Goal: Information Seeking & Learning: Learn about a topic

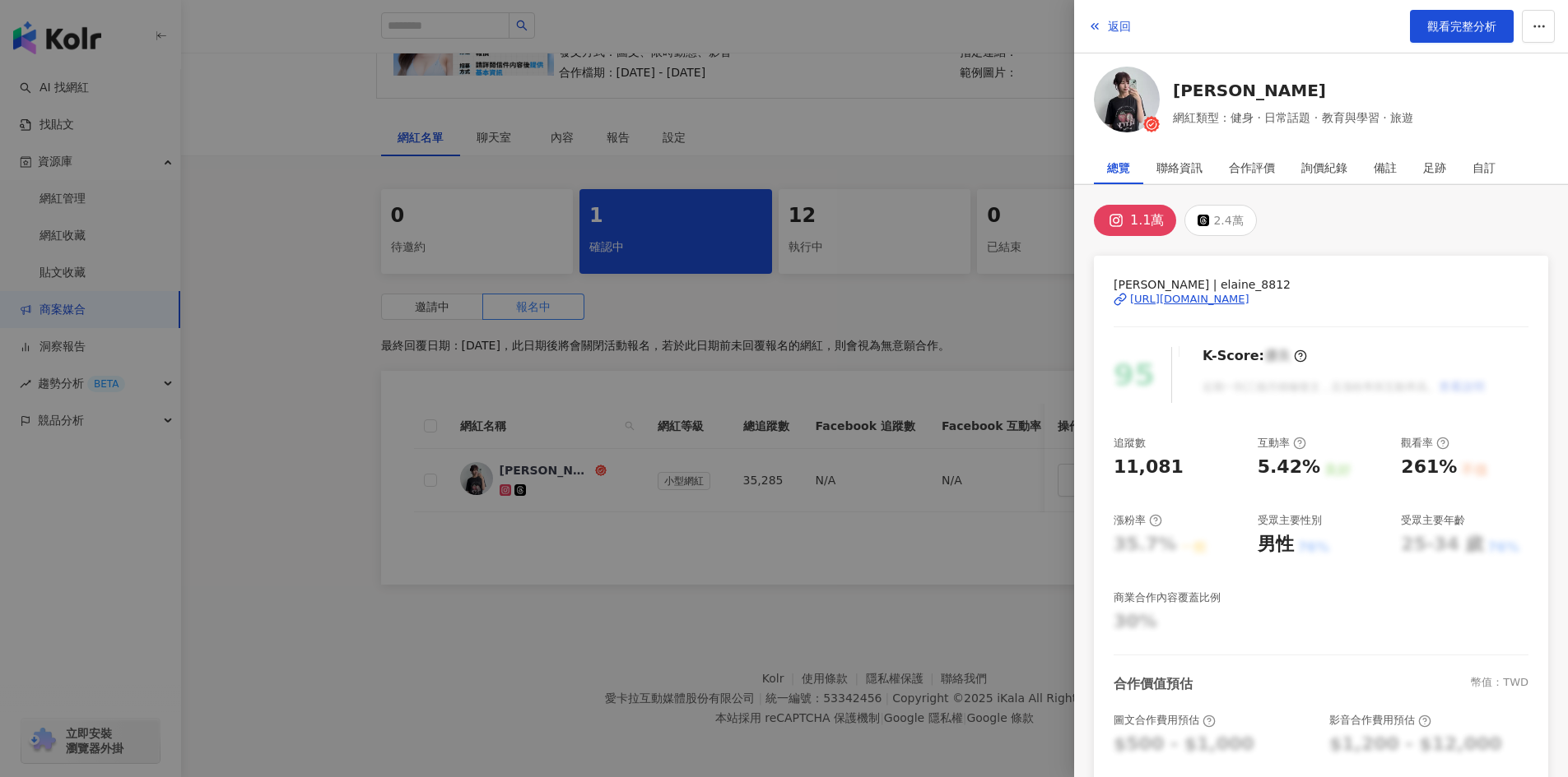
click at [324, 472] on div at bounding box center [784, 388] width 1568 height 777
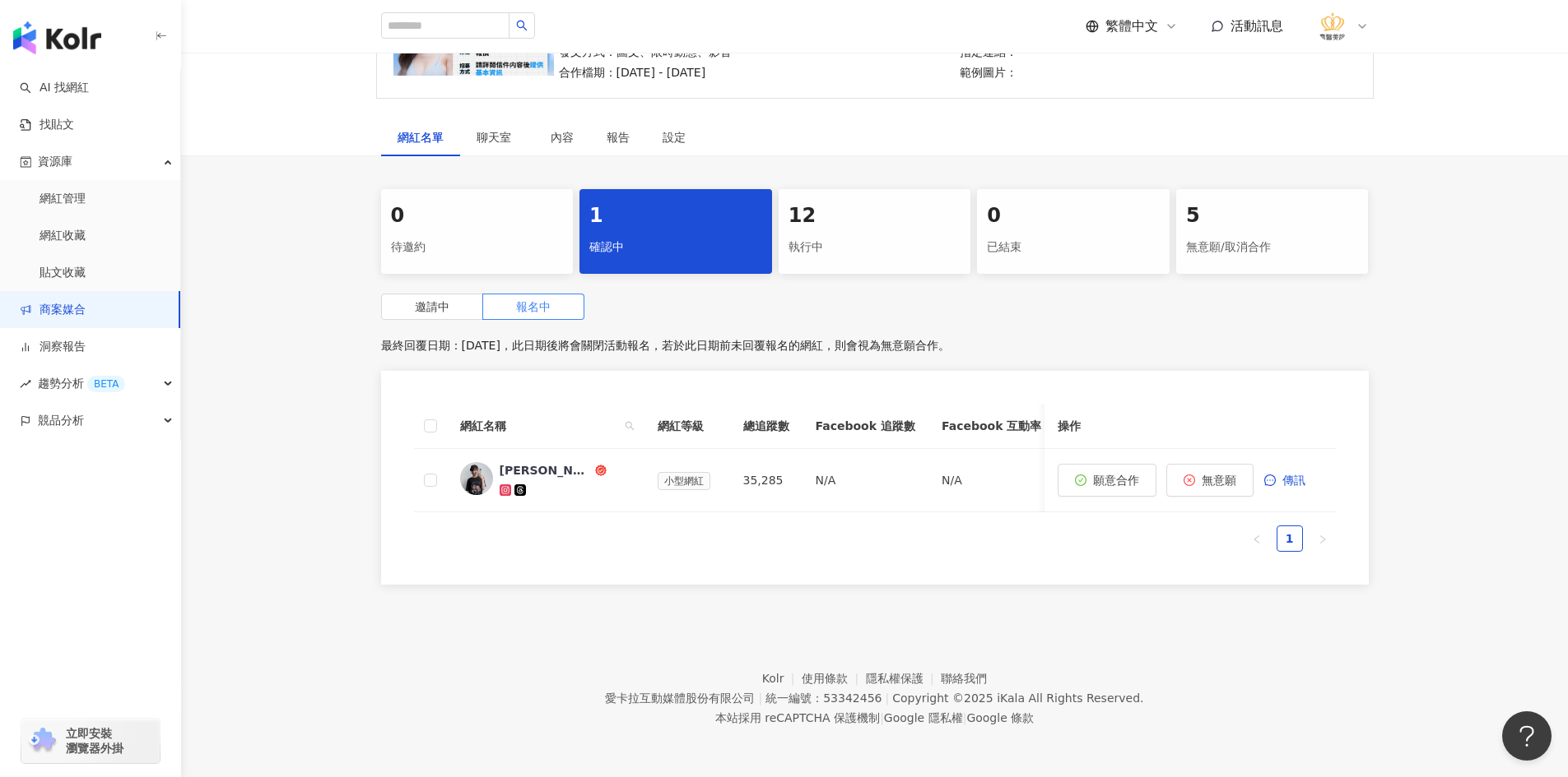
click at [1234, 220] on div "5 無意願/取消合作" at bounding box center [1272, 231] width 193 height 85
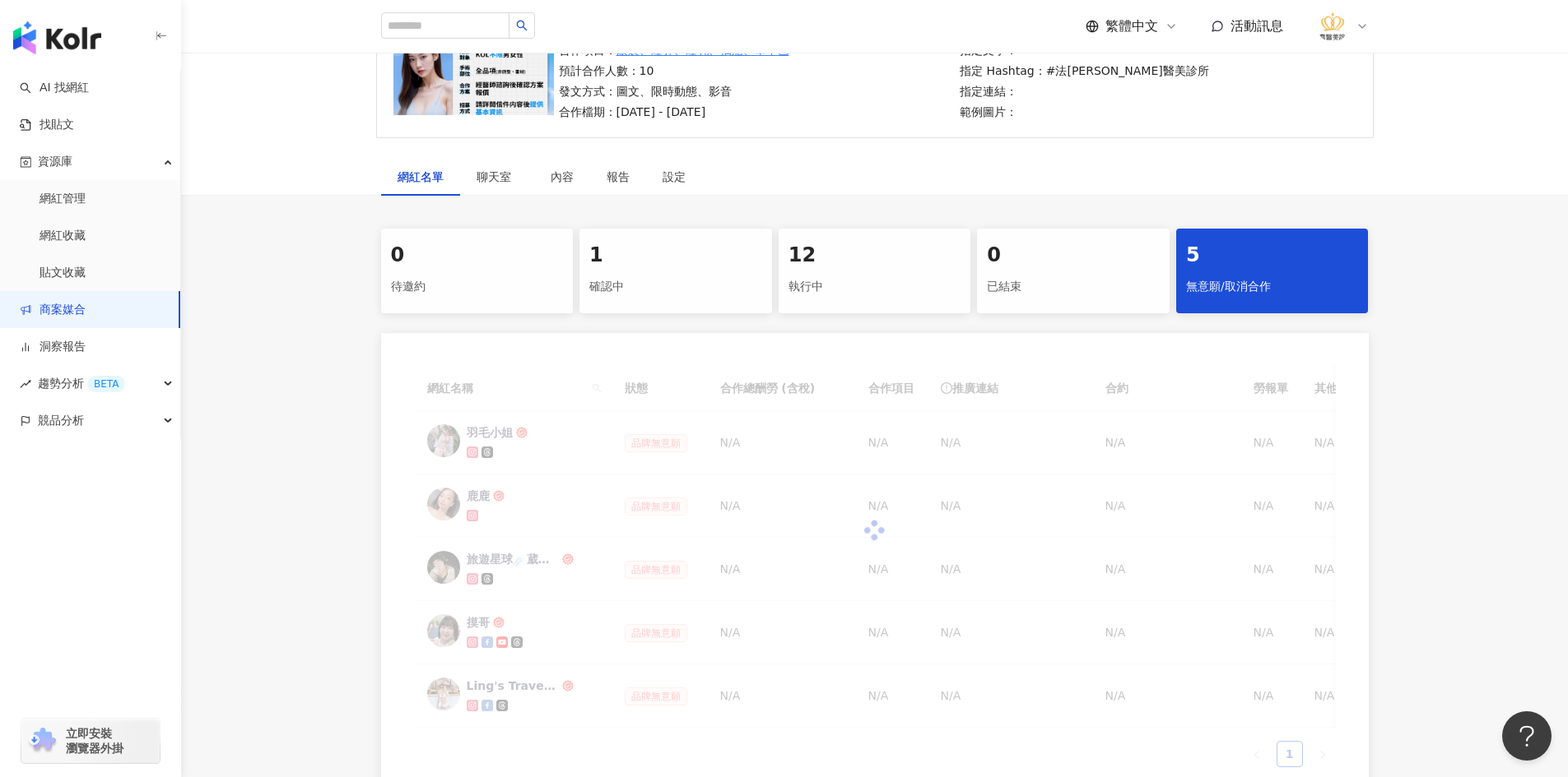
scroll to position [224, 0]
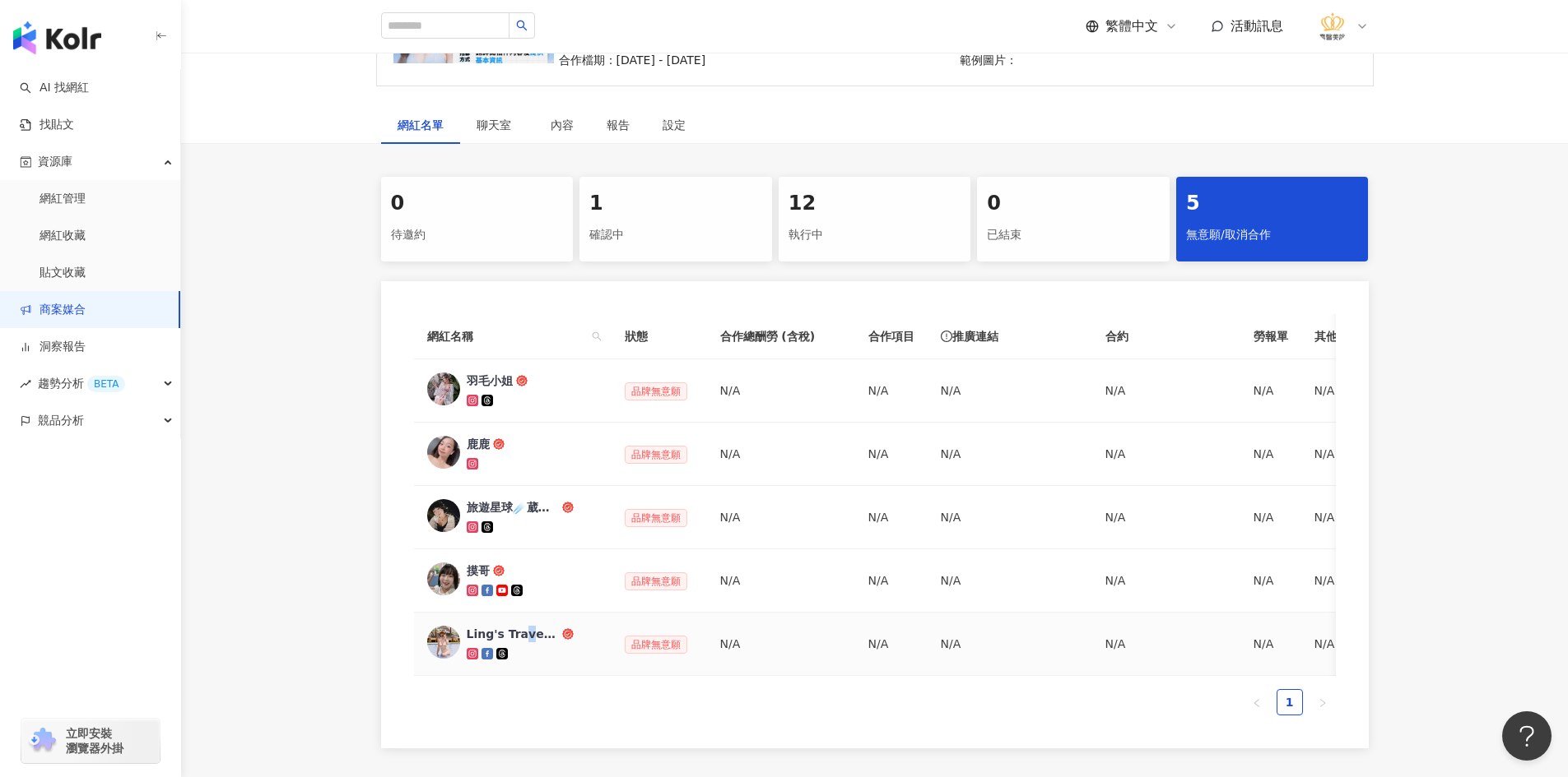
click at [523, 641] on div "Ling's Travelmap" at bounding box center [513, 634] width 93 height 17
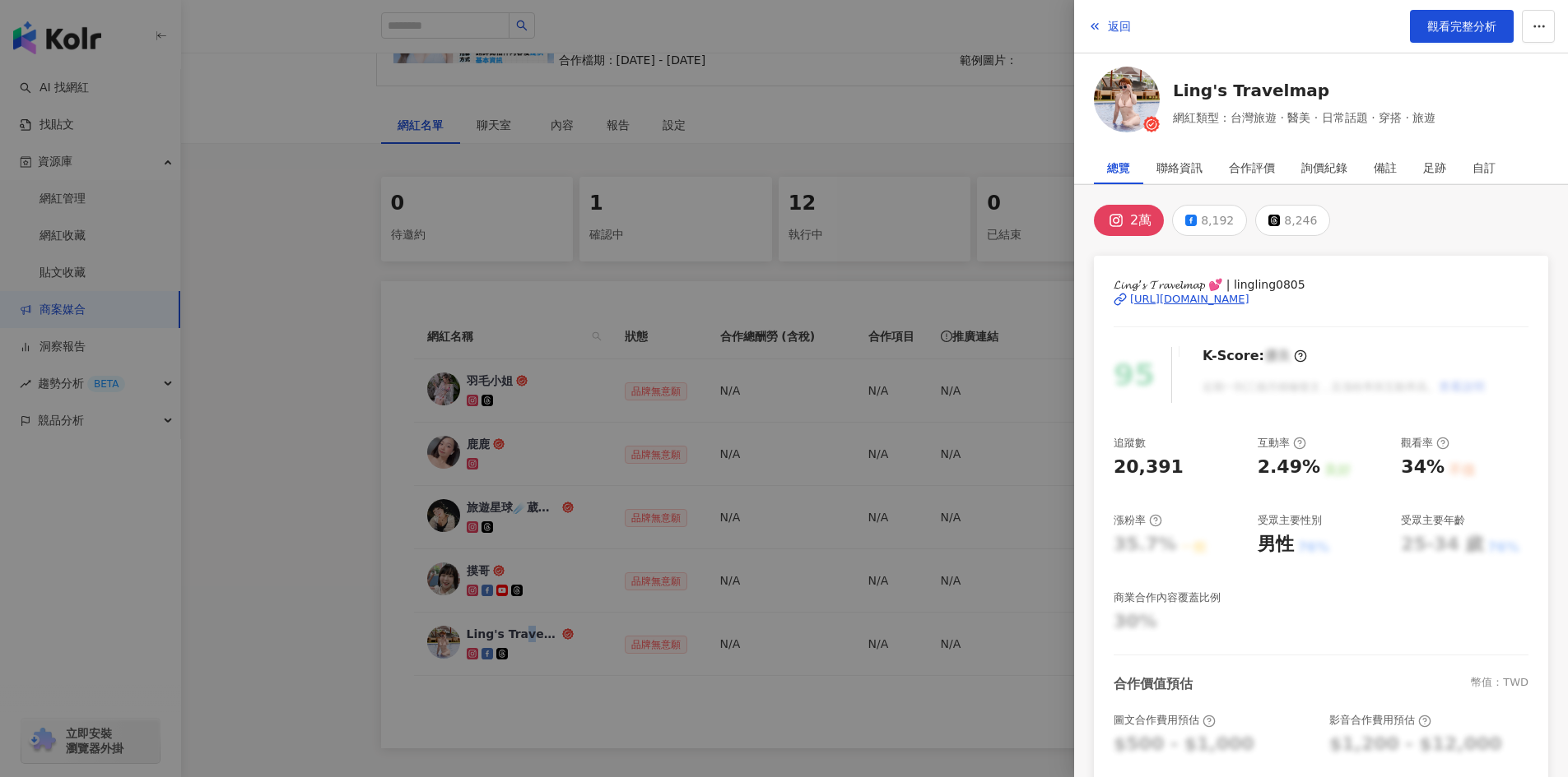
click at [1157, 297] on div "https://www.instagram.com/lingling0805/" at bounding box center [1190, 299] width 120 height 15
click at [352, 447] on div at bounding box center [784, 388] width 1568 height 777
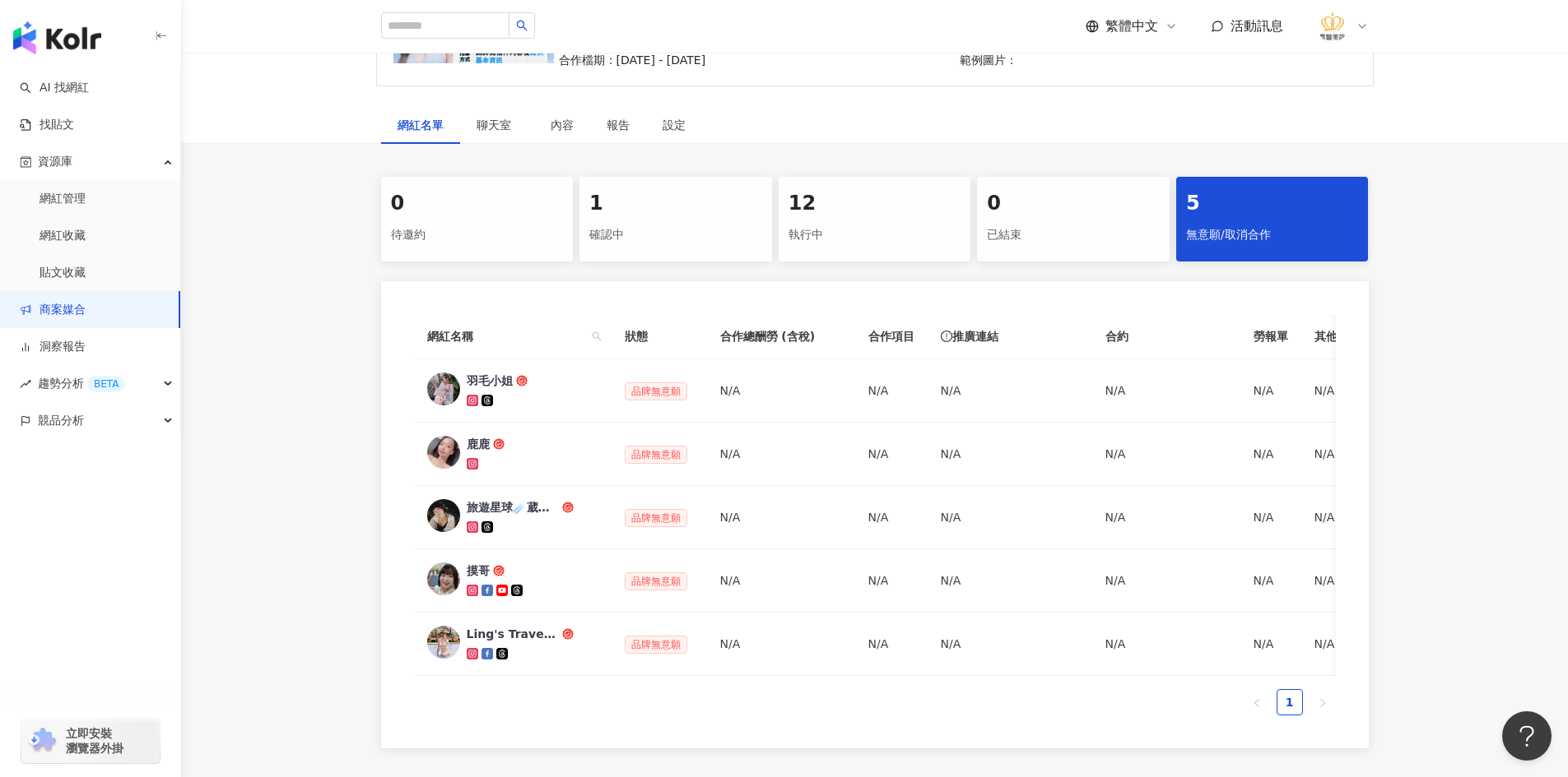
click at [684, 212] on div "1" at bounding box center [675, 204] width 173 height 28
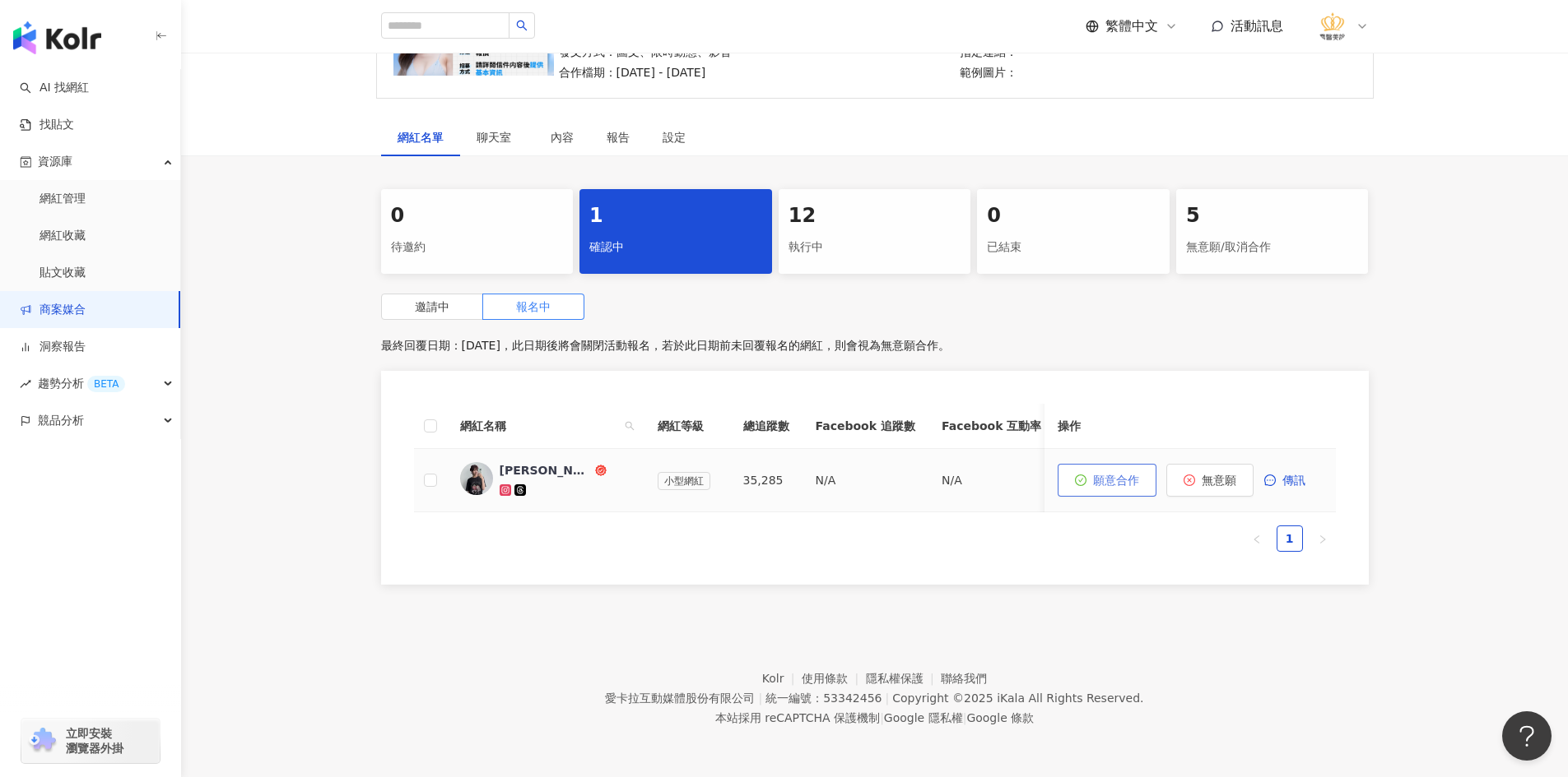
click at [1082, 474] on button "願意合作" at bounding box center [1107, 480] width 99 height 33
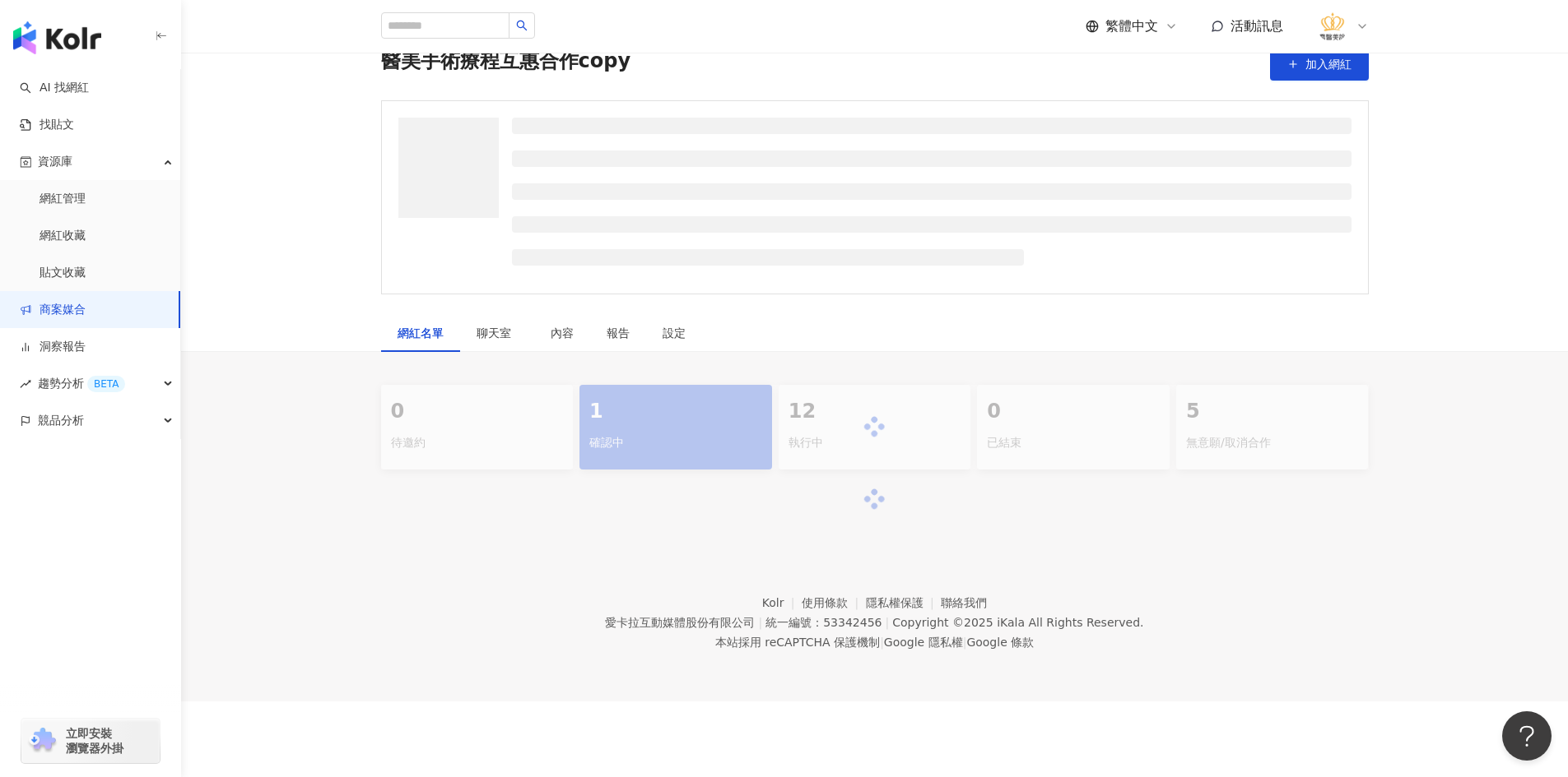
scroll to position [224, 0]
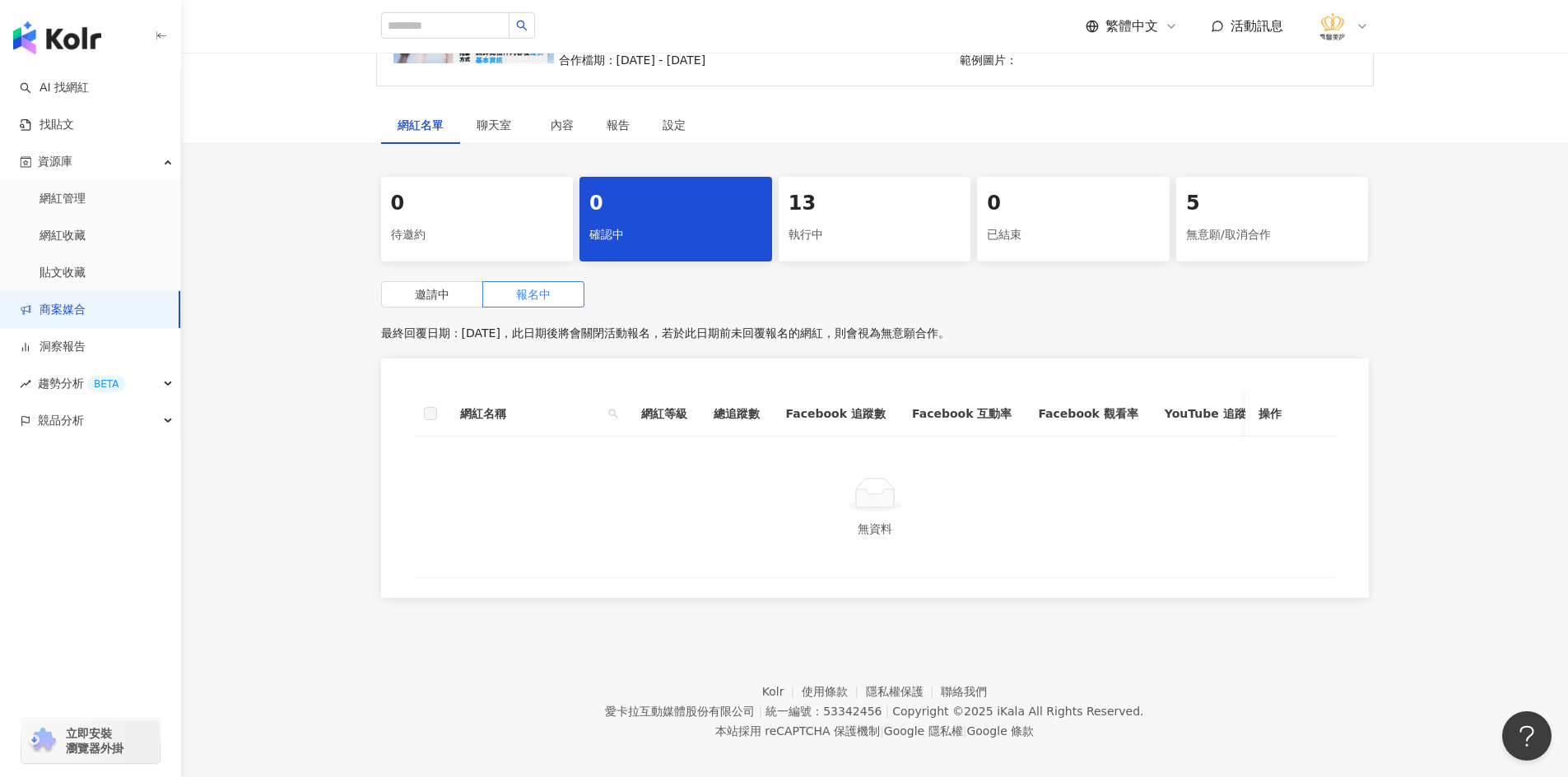
click at [841, 223] on div "執行中" at bounding box center [875, 236] width 173 height 28
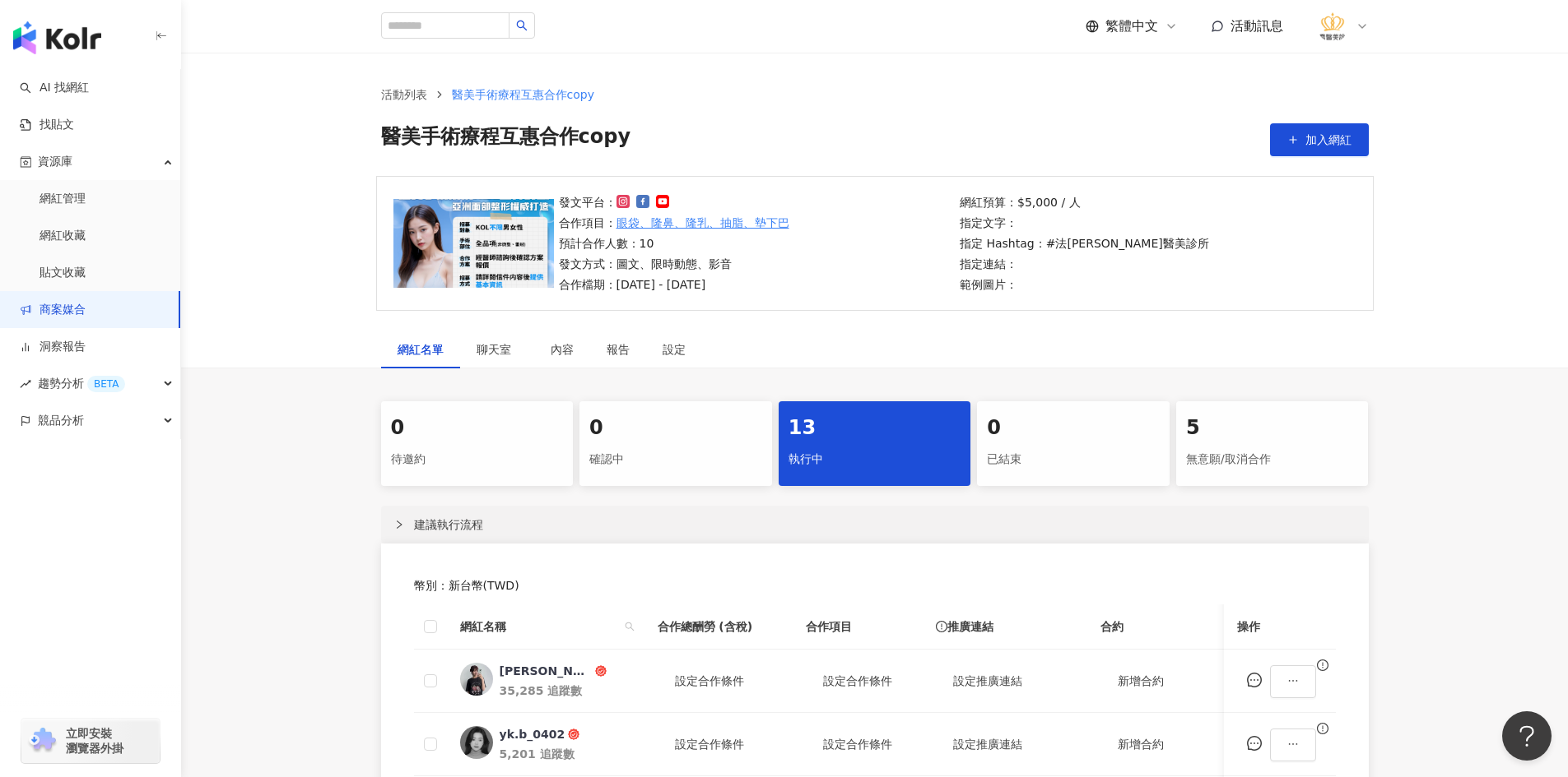
click at [493, 247] on img at bounding box center [473, 243] width 161 height 89
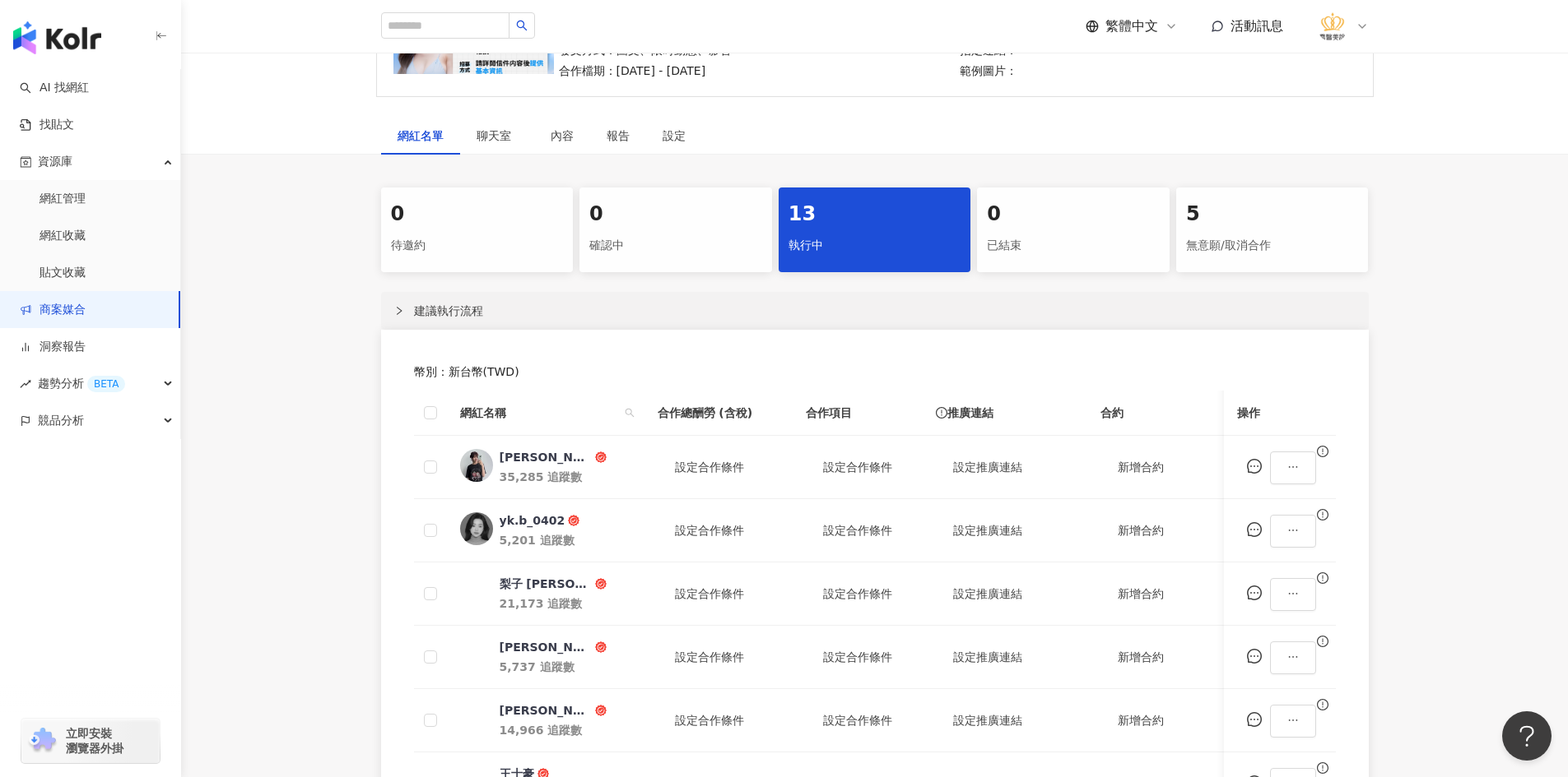
scroll to position [247, 0]
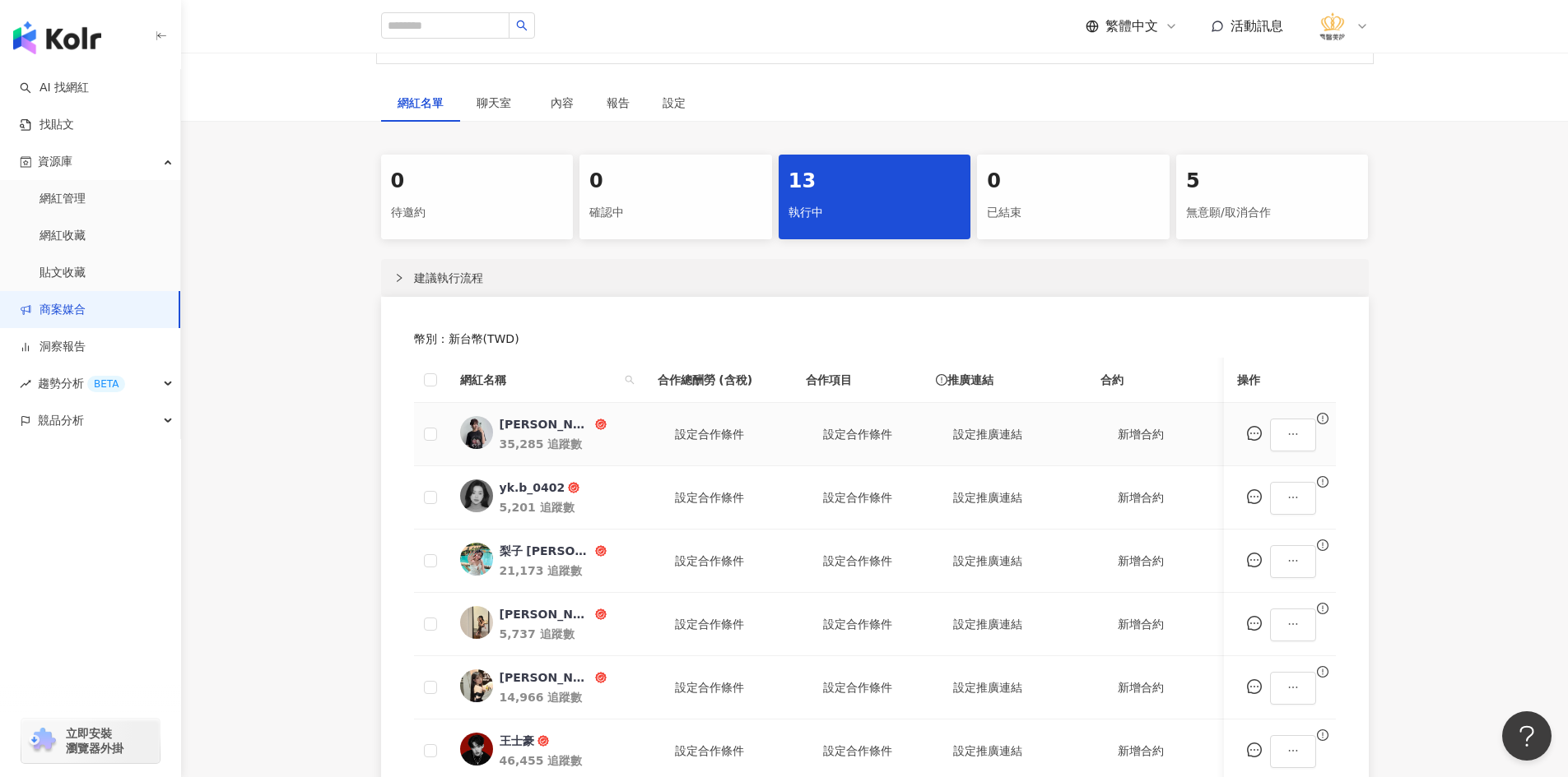
click at [561, 433] on span "Elaine" at bounding box center [553, 424] width 107 height 17
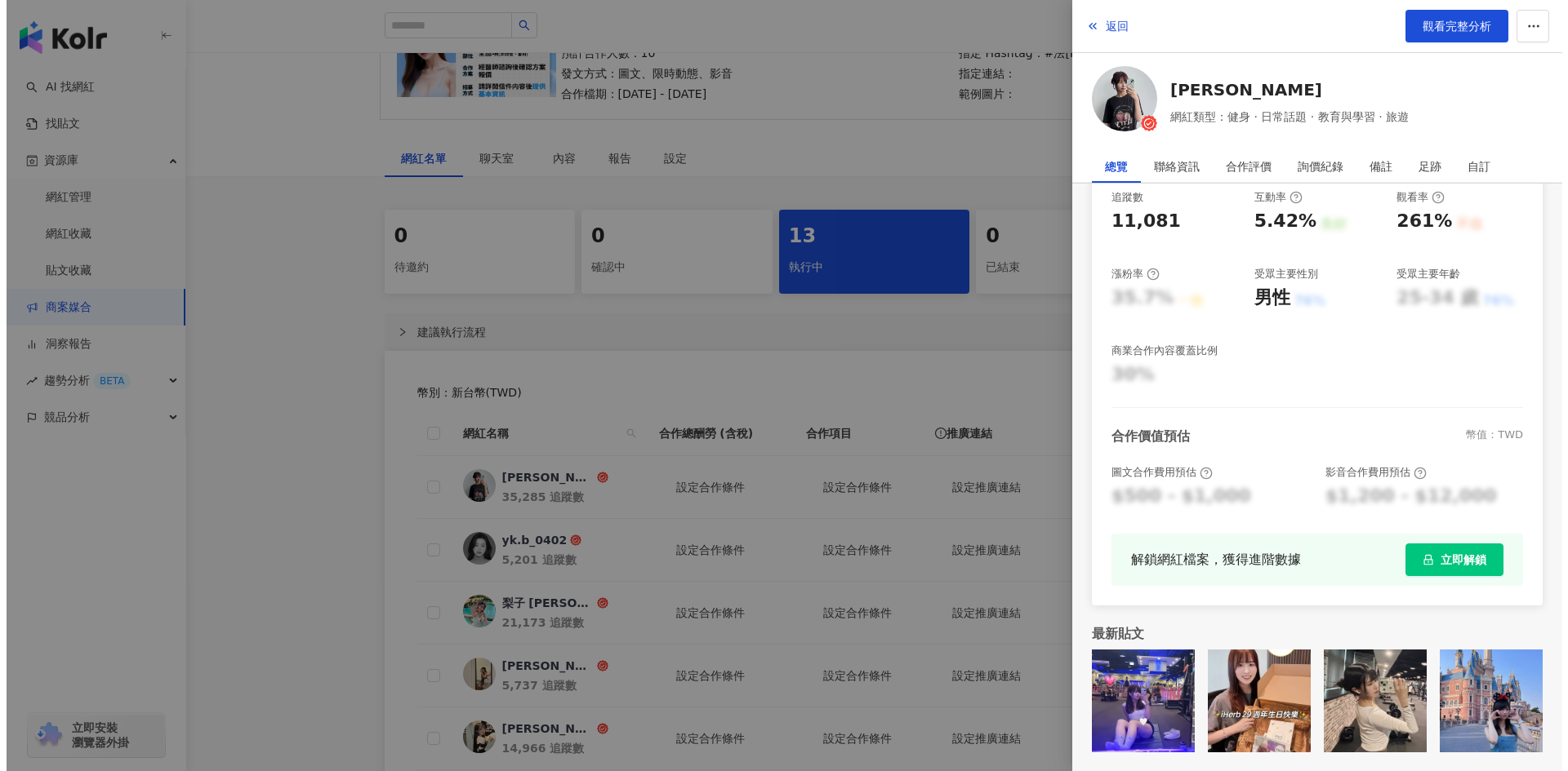
scroll to position [0, 0]
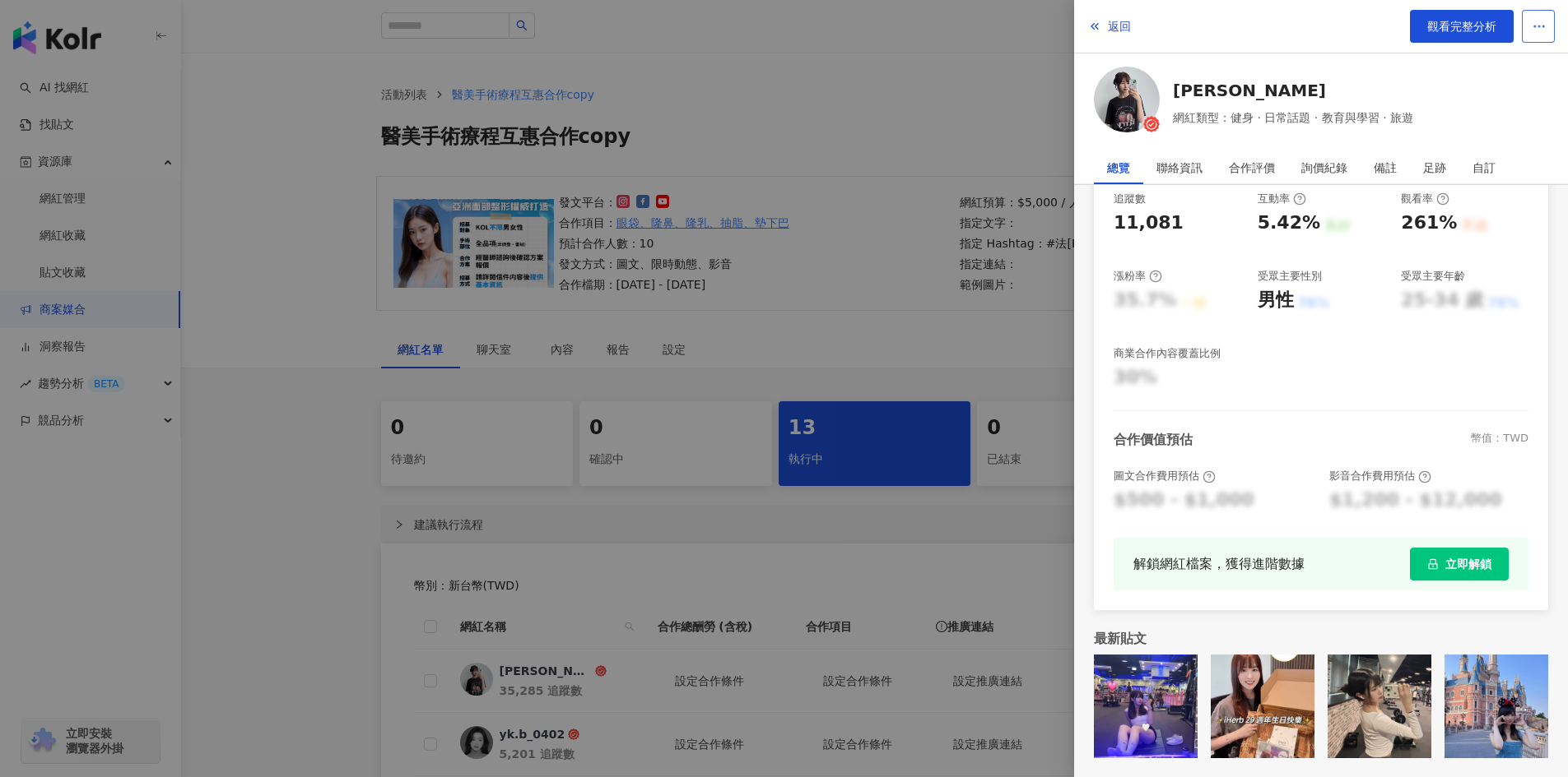
click at [1526, 24] on button "button" at bounding box center [1537, 26] width 33 height 33
click at [1517, 68] on div "加入網紅收藏" at bounding box center [1507, 65] width 69 height 18
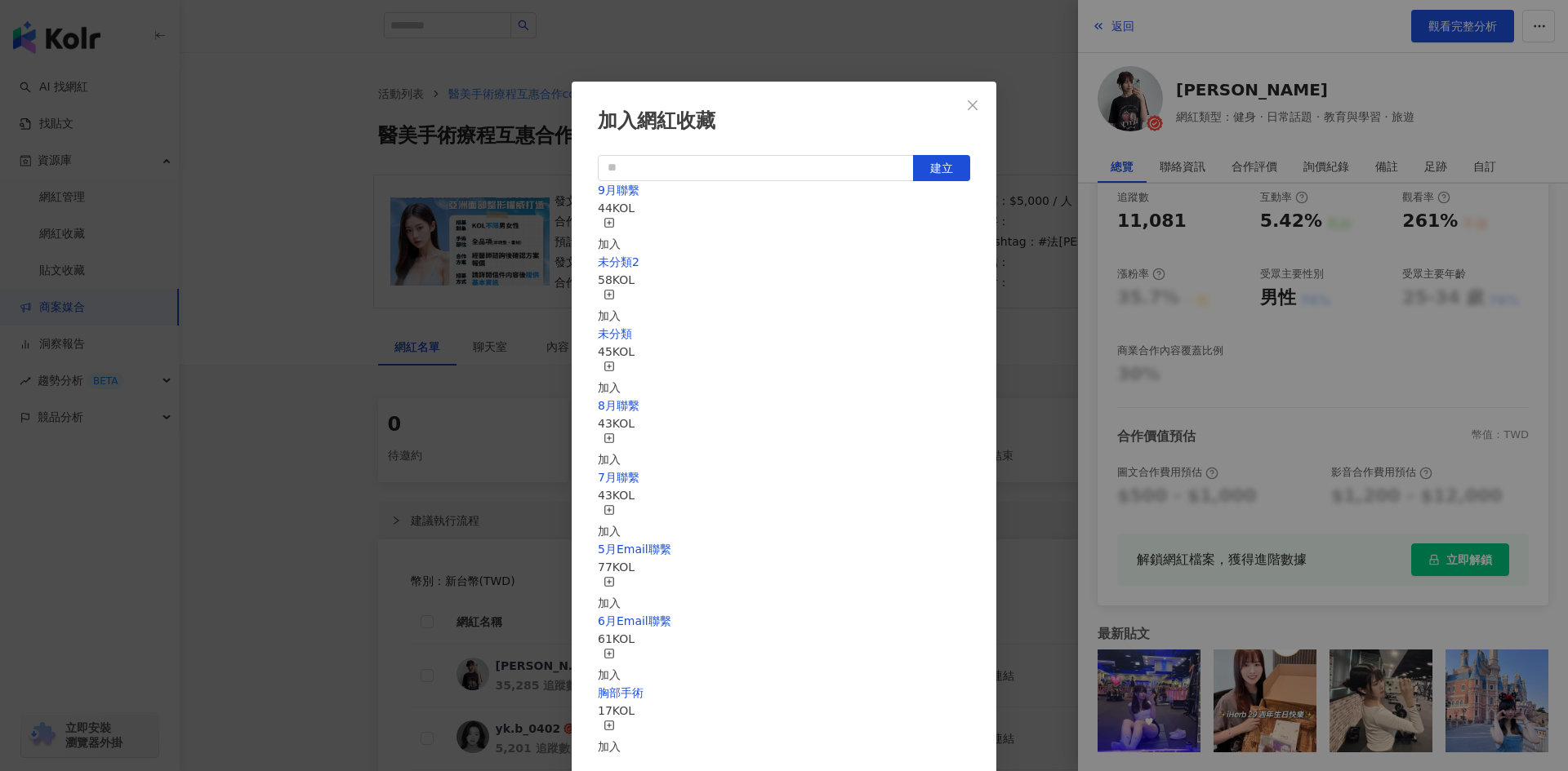
click at [615, 225] on icon "button" at bounding box center [609, 223] width 11 height 11
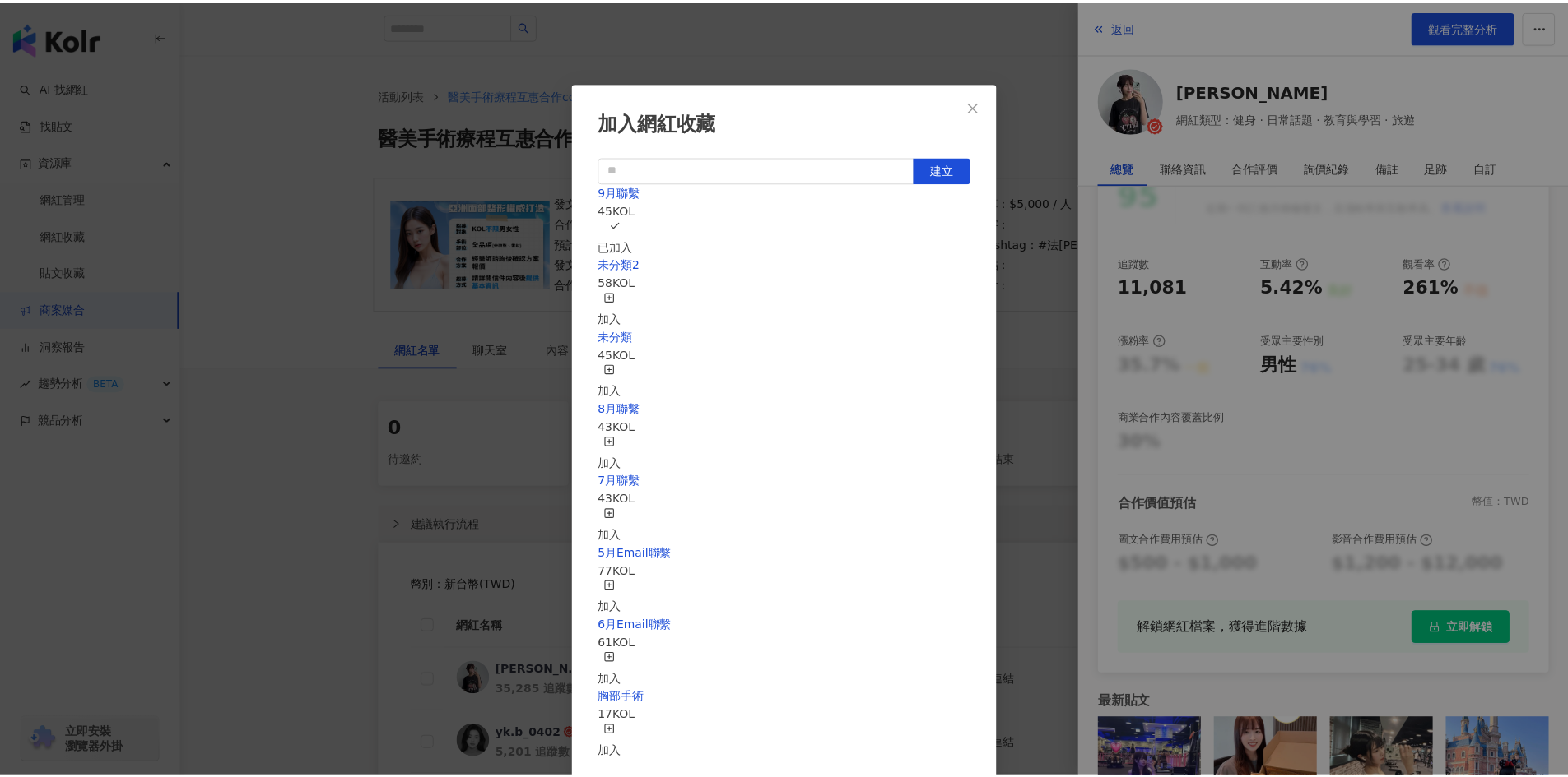
scroll to position [244, 0]
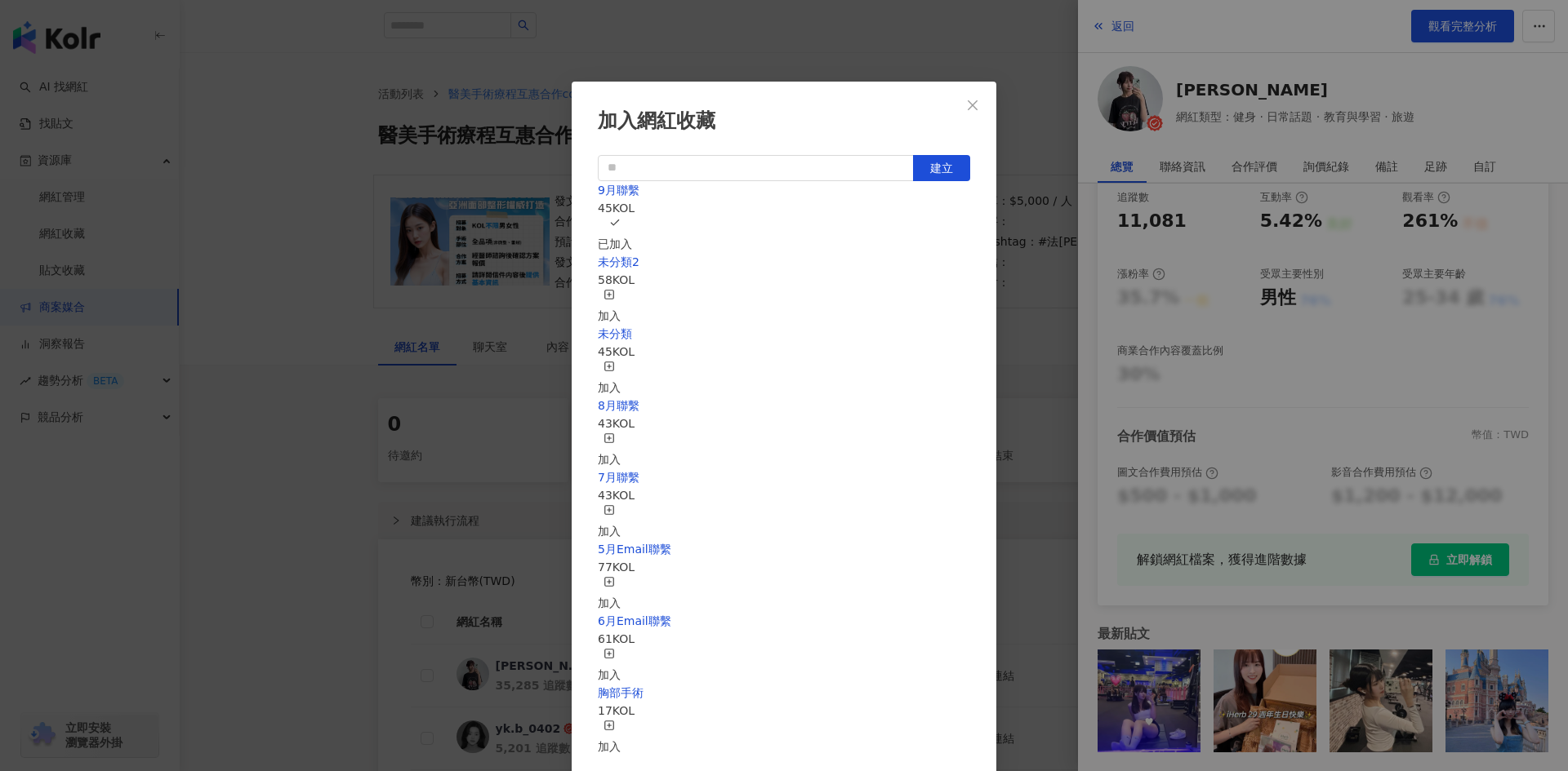
click at [314, 273] on div "加入網紅收藏 建立 9月聯繫 45 KOL 已加入 未分類2 58 KOL 加入 未分類 45 KOL 加入 8月聯繫 43 KOL 加入 7月聯繫 43 K…" at bounding box center [784, 385] width 1568 height 771
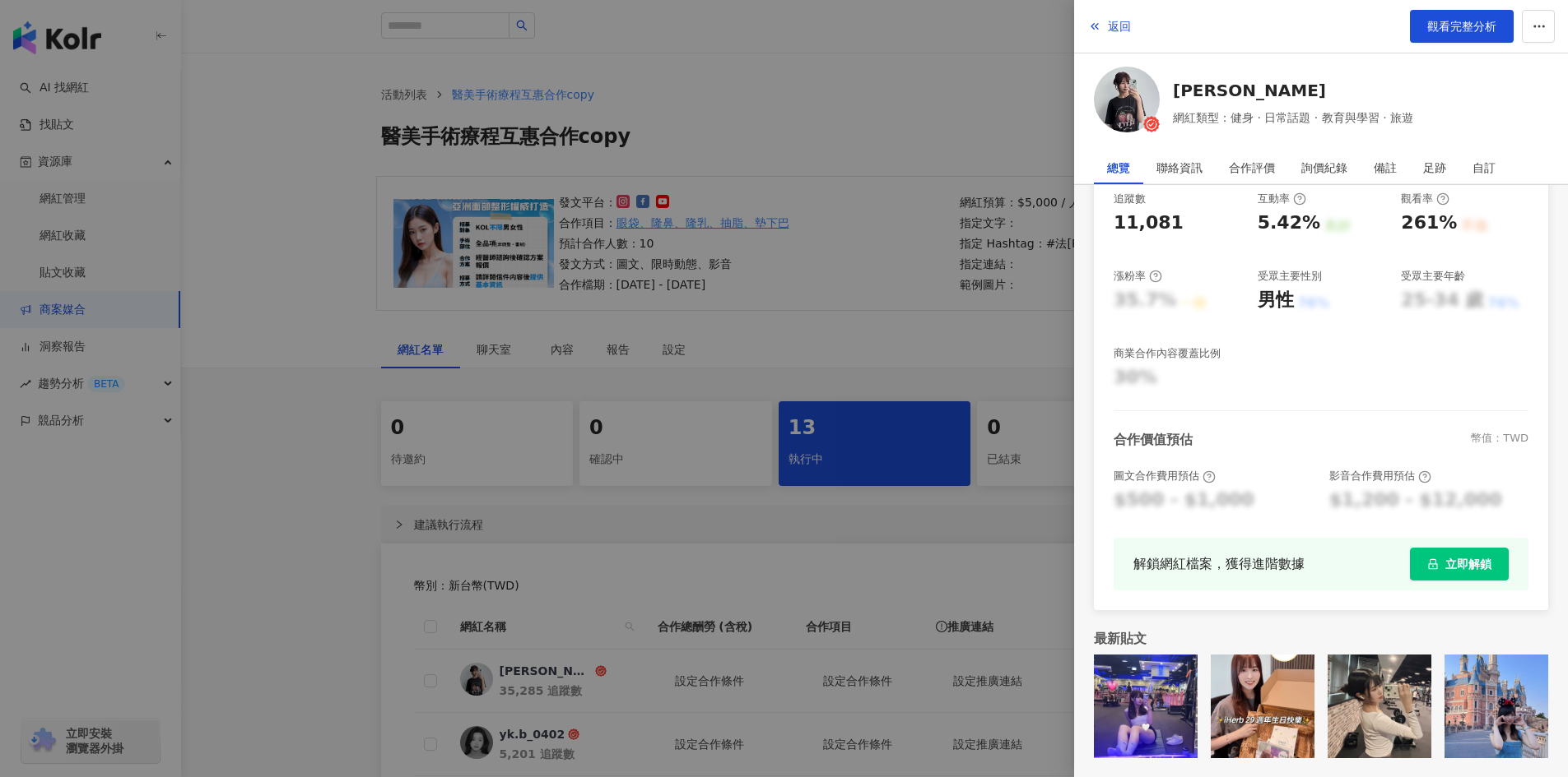
click at [293, 337] on div at bounding box center [784, 388] width 1568 height 777
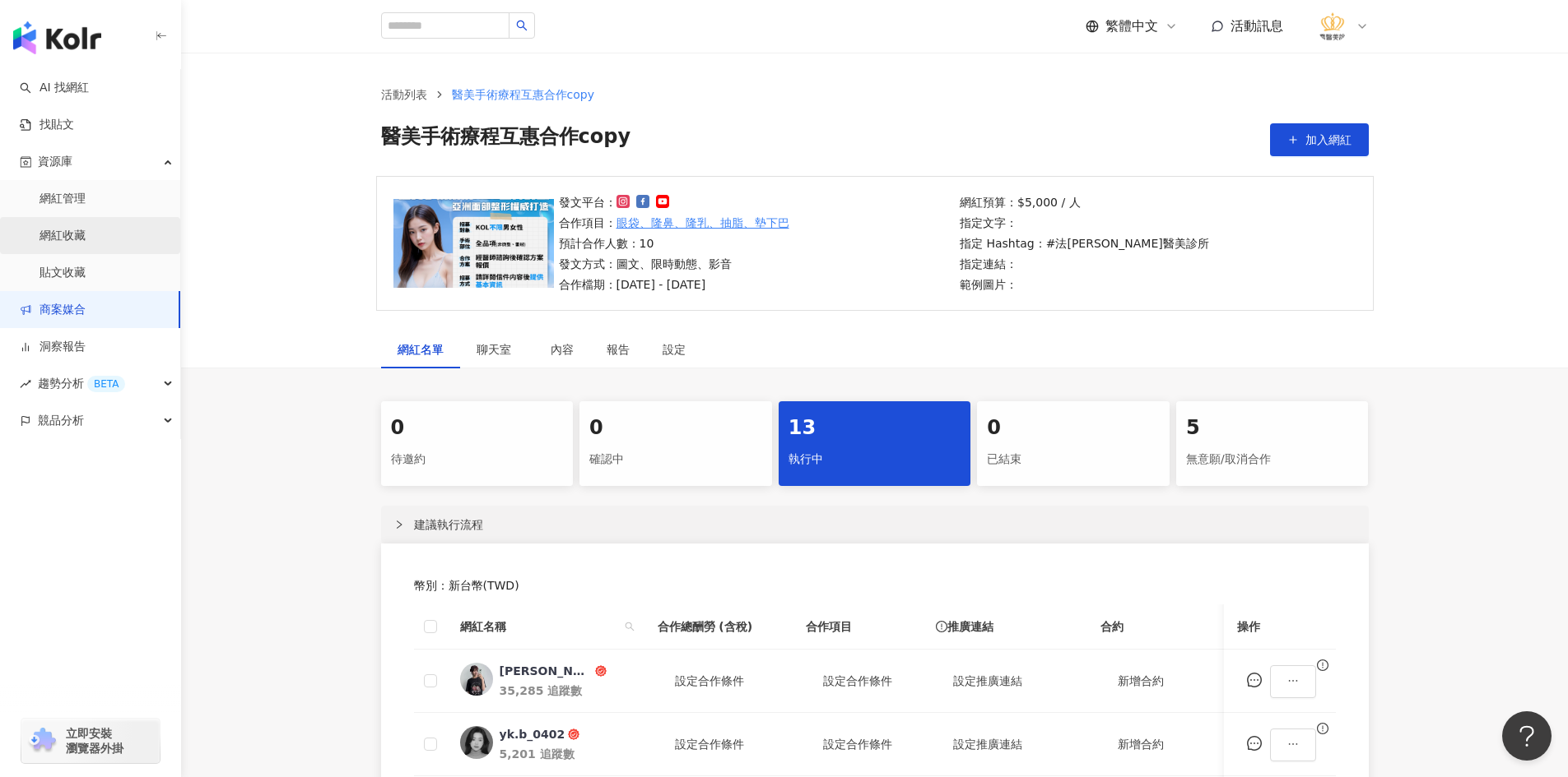
click at [85, 228] on link "網紅收藏" at bounding box center [62, 237] width 46 height 17
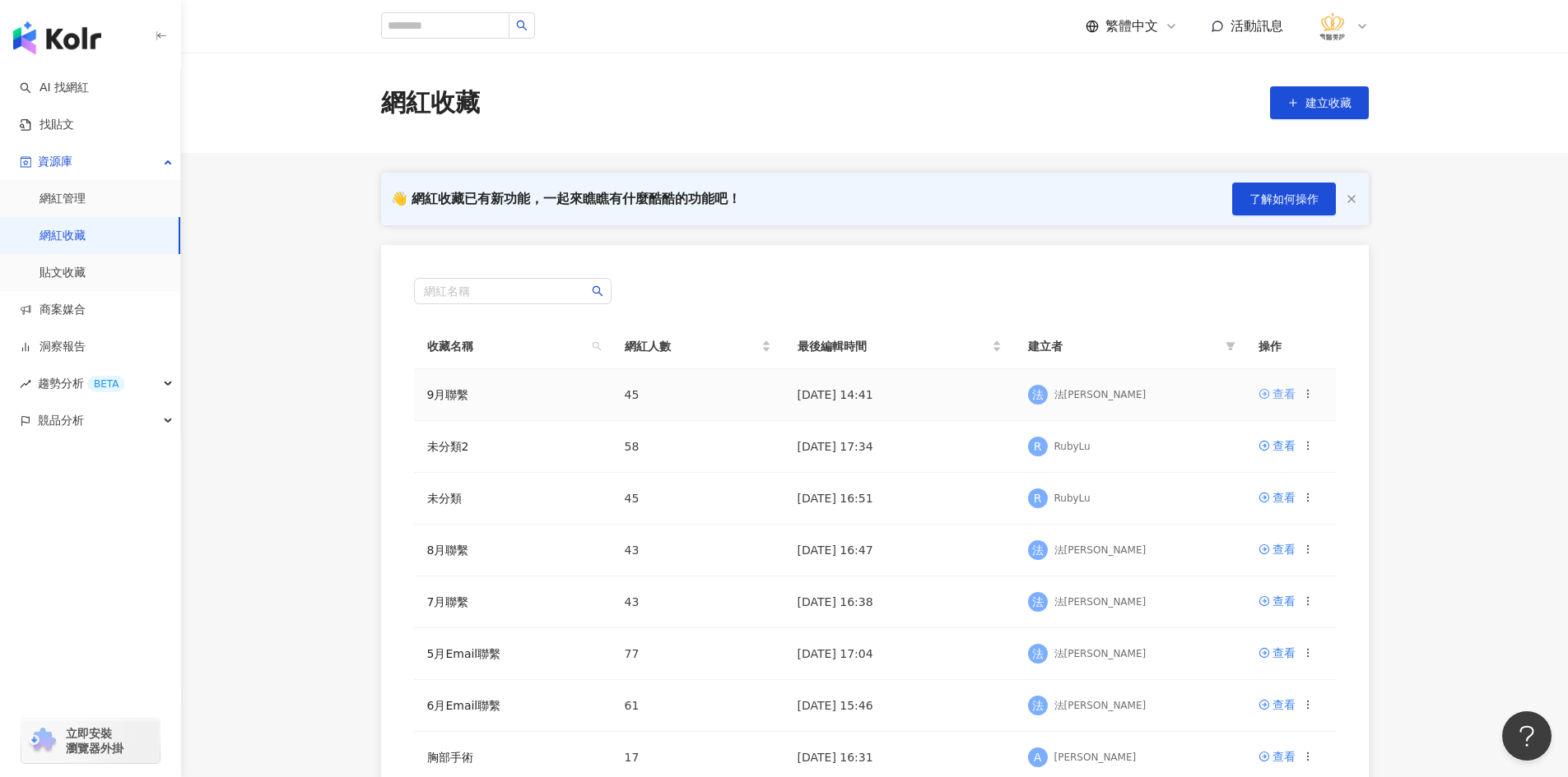
click at [1277, 398] on div "查看" at bounding box center [1284, 394] width 23 height 18
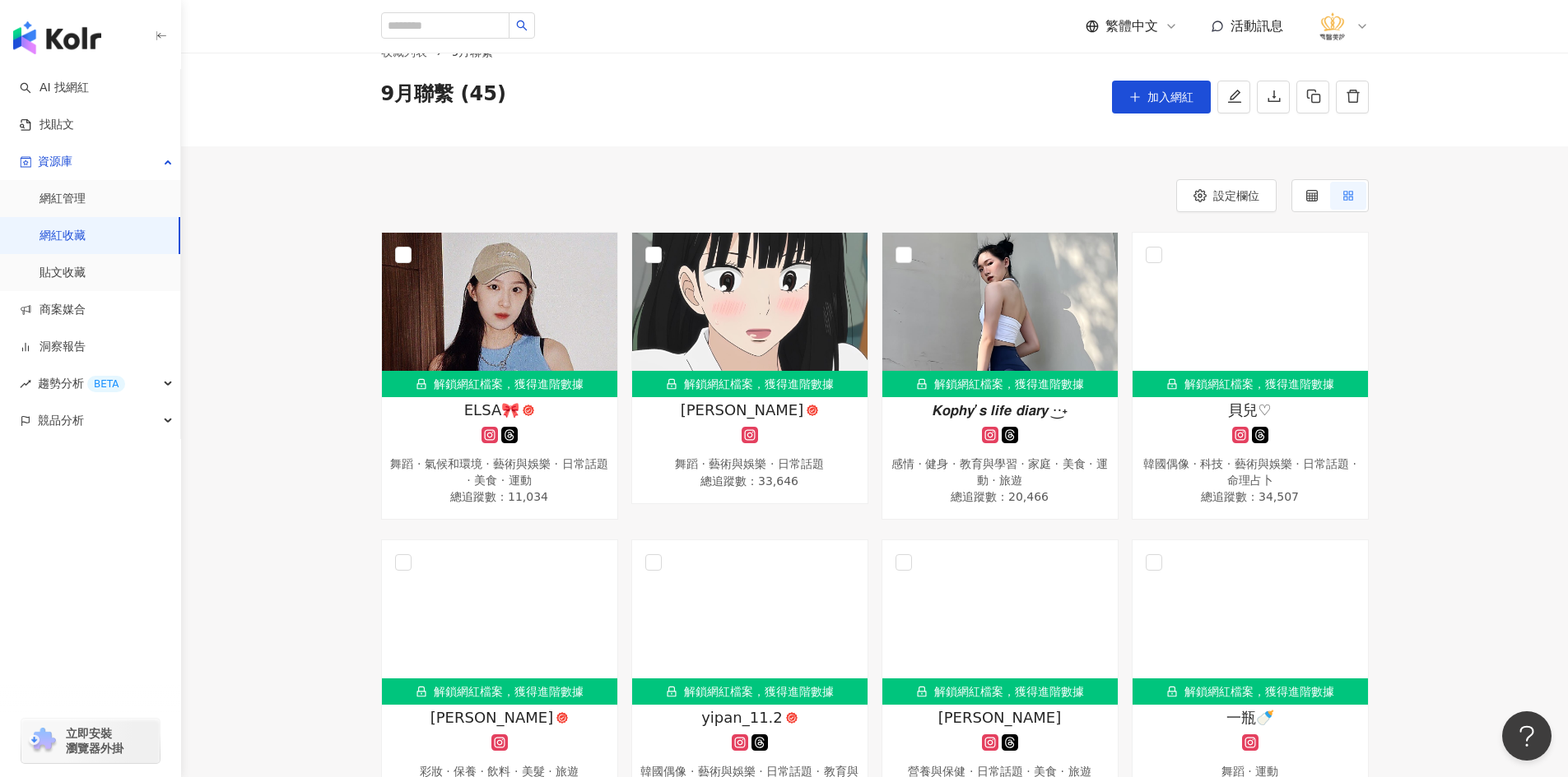
scroll to position [82, 0]
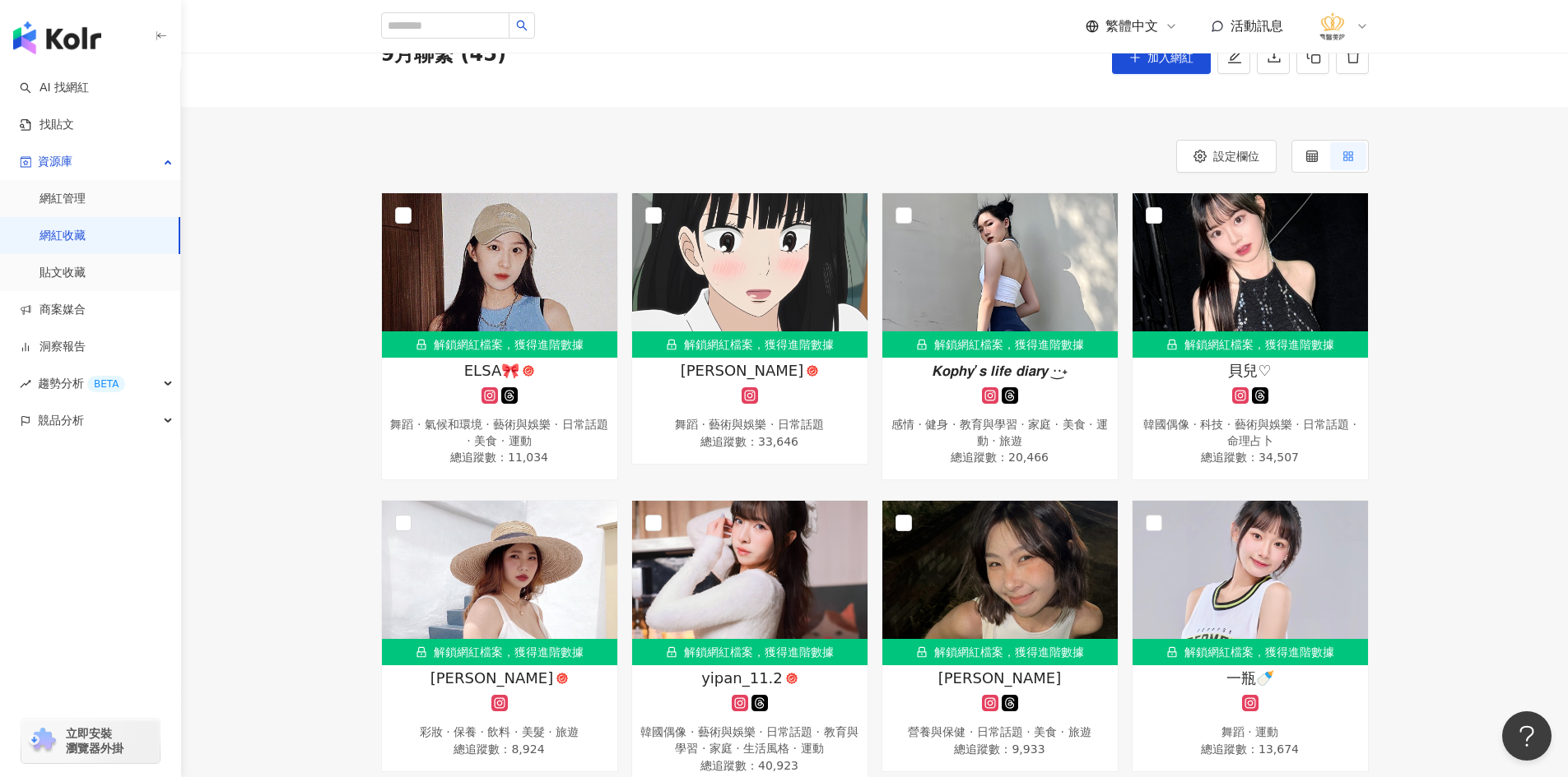
click at [454, 9] on div "繁體中文 活動訊息" at bounding box center [875, 26] width 988 height 52
click at [439, 22] on input "search" at bounding box center [444, 25] width 128 height 26
paste input "***"
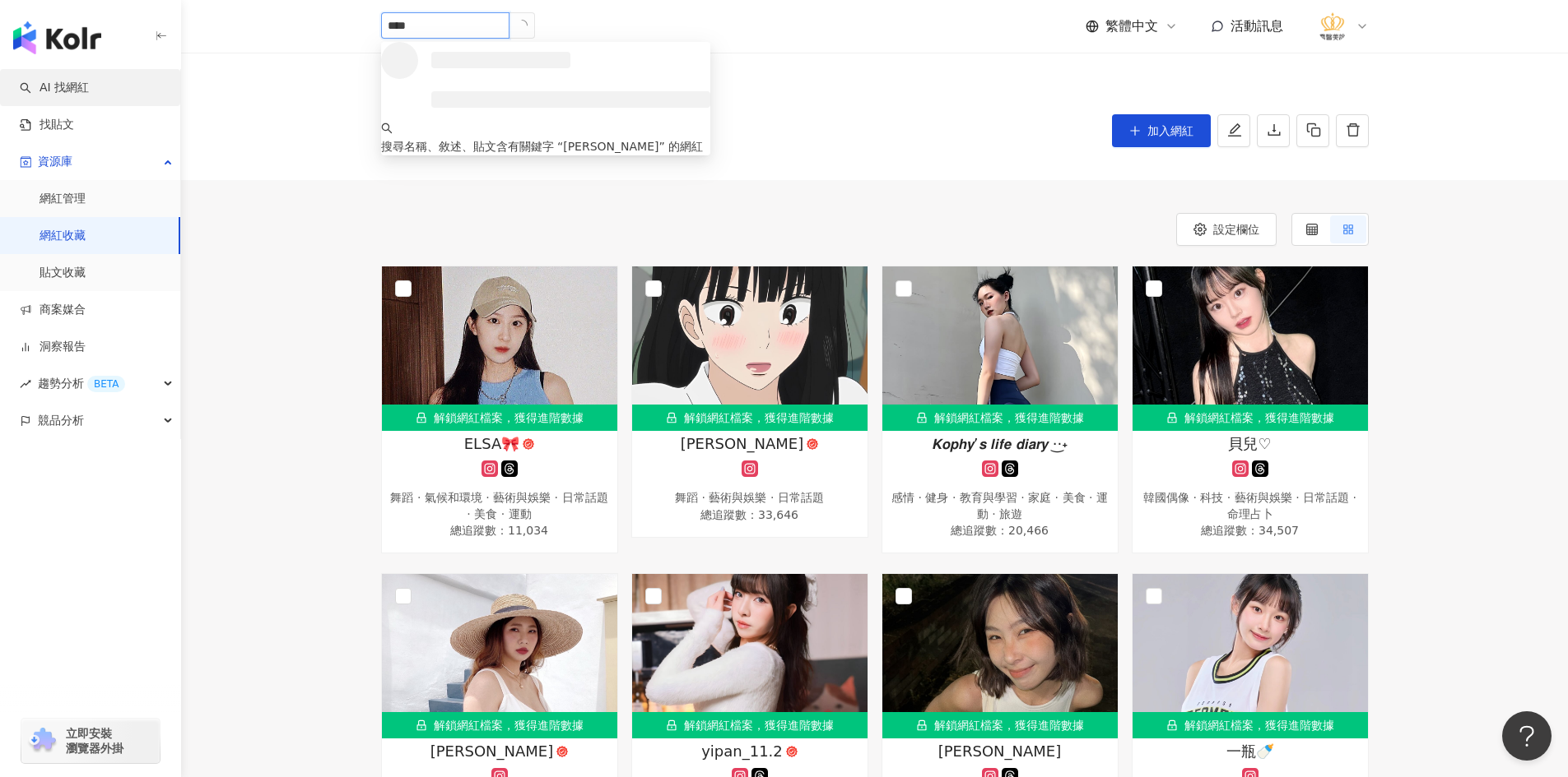
scroll to position [0, 0]
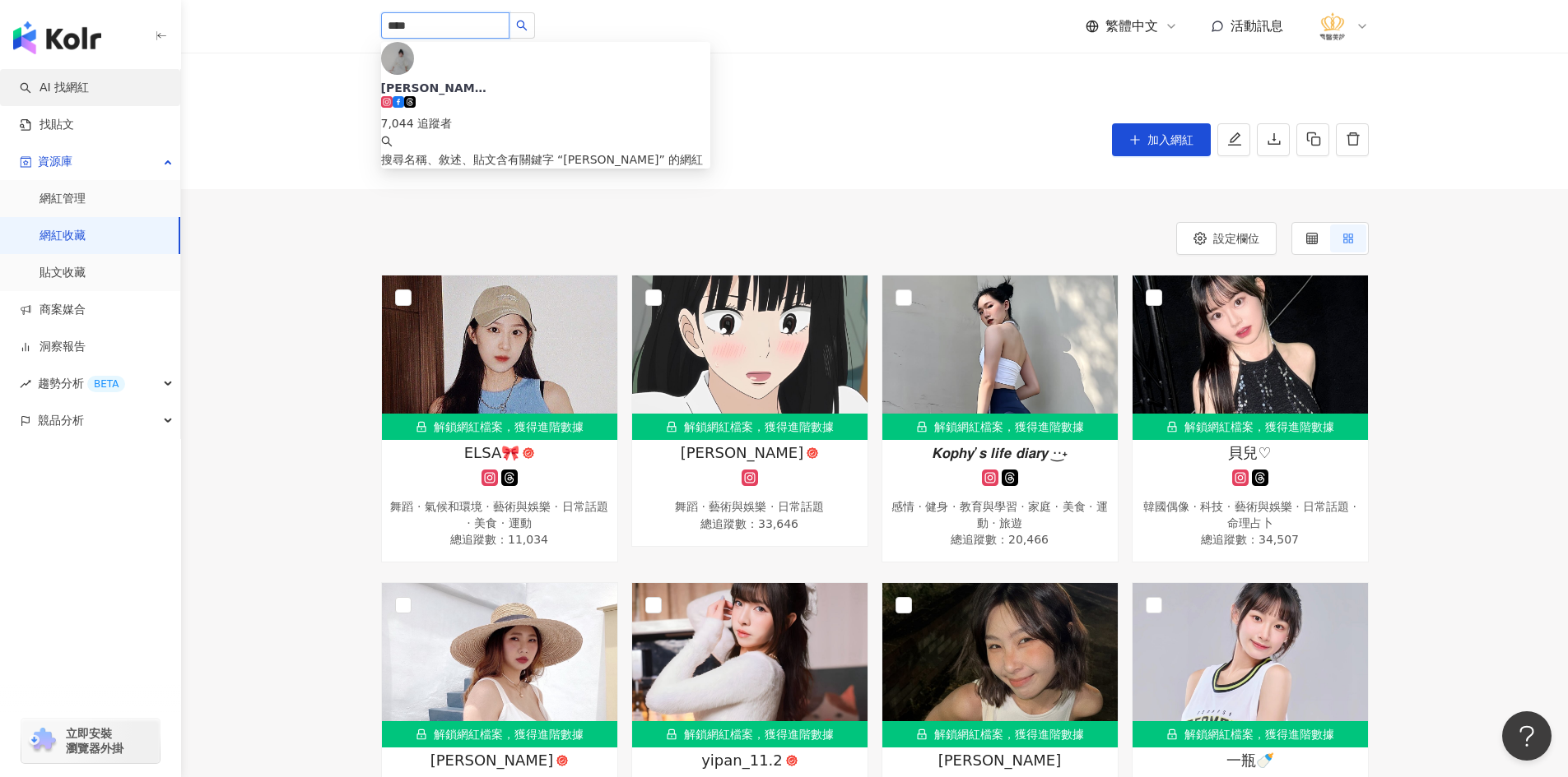
type input "***"
click at [49, 85] on link "AI 找網紅" at bounding box center [54, 88] width 69 height 17
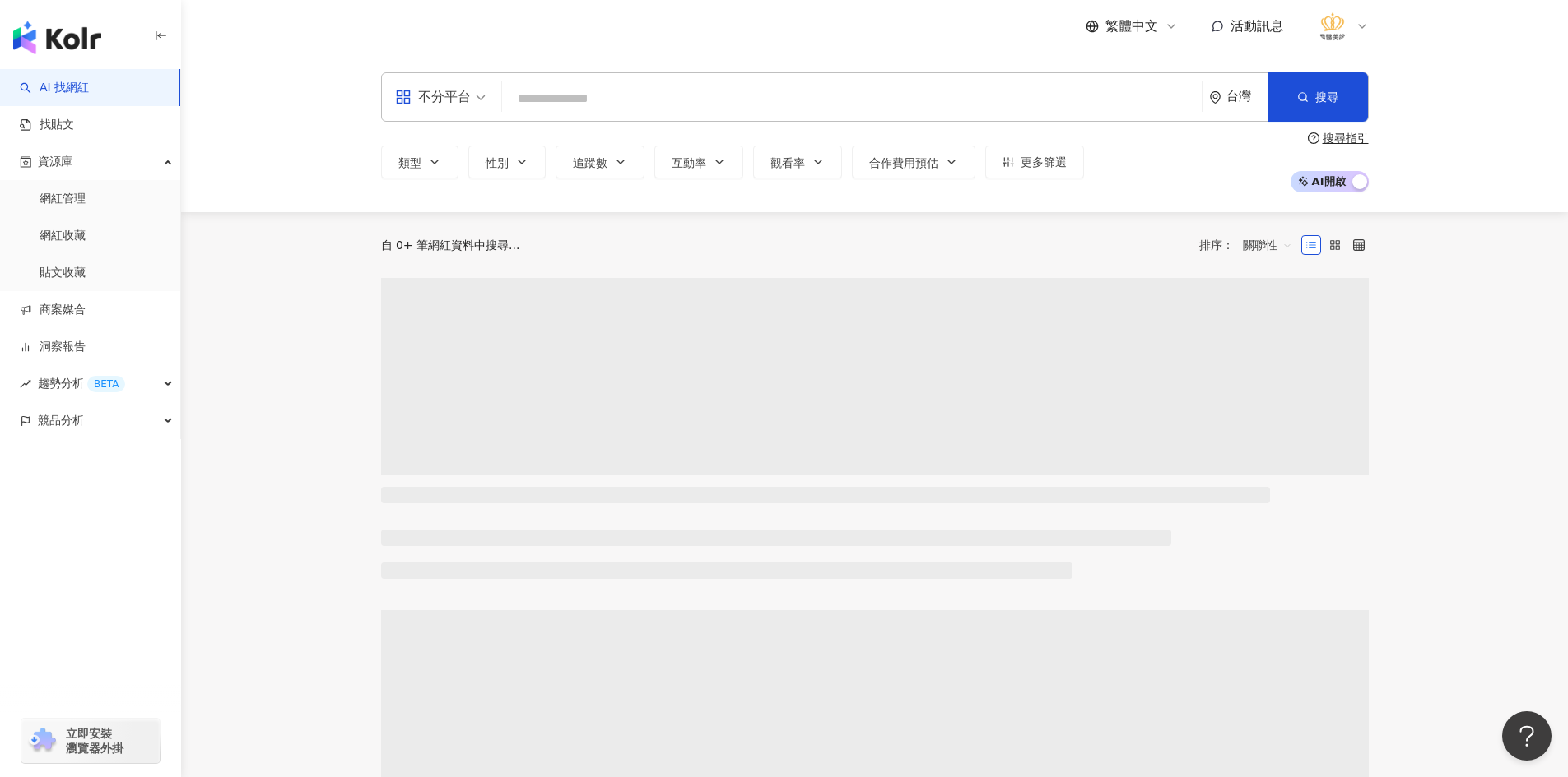
click at [603, 102] on input "search" at bounding box center [852, 98] width 687 height 31
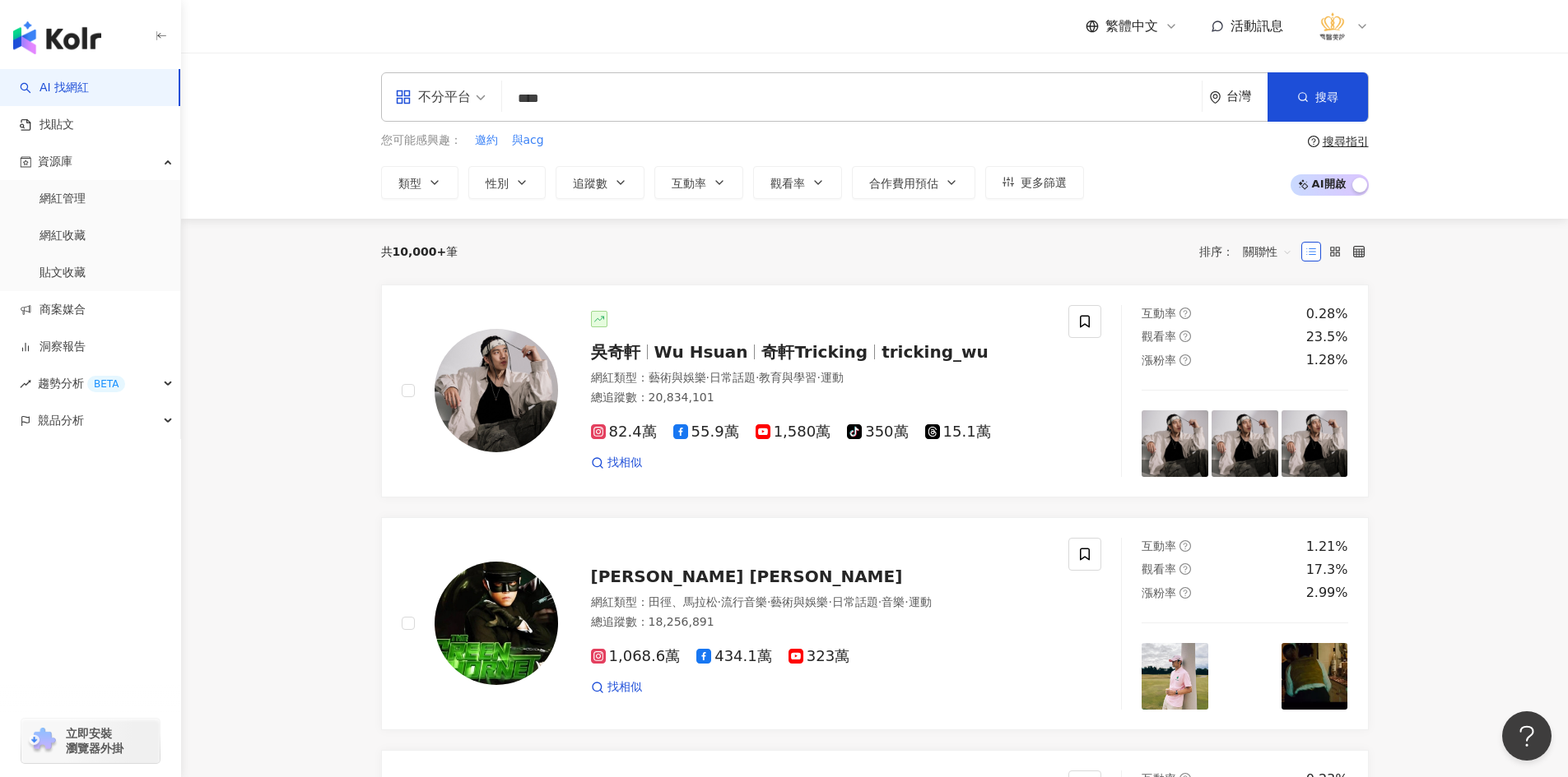
type input "***"
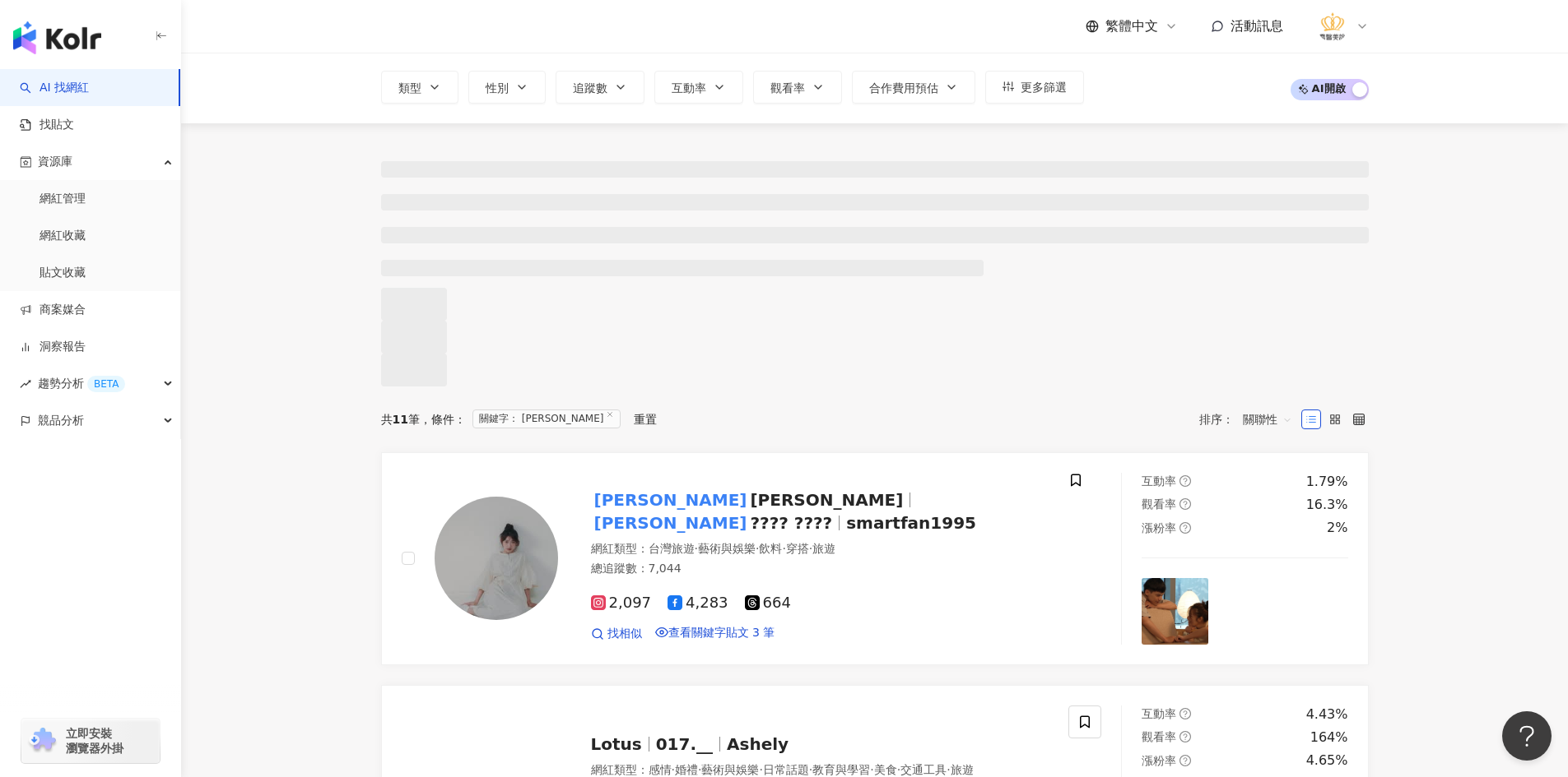
scroll to position [329, 0]
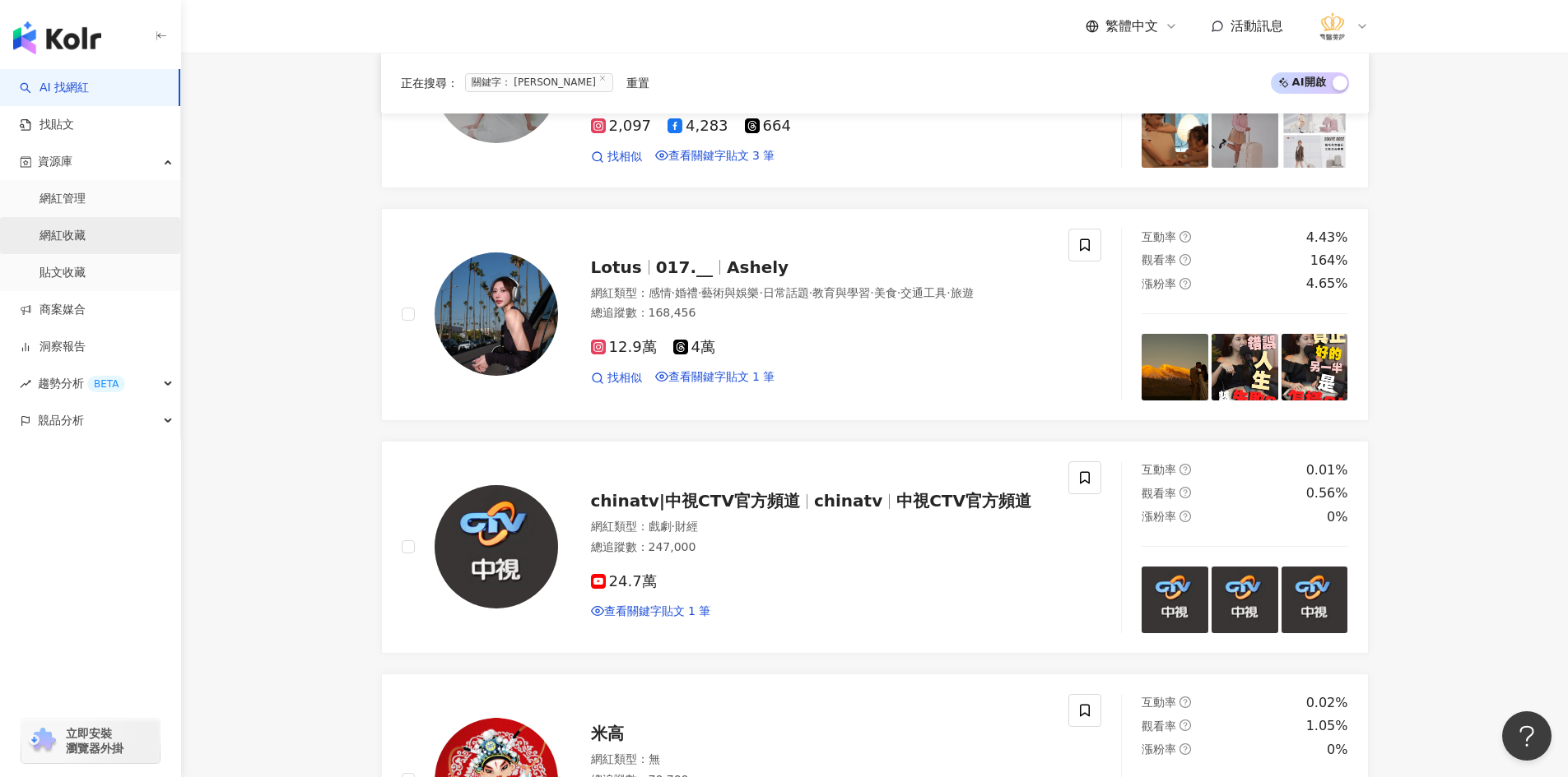
click at [71, 228] on link "網紅收藏" at bounding box center [62, 237] width 46 height 17
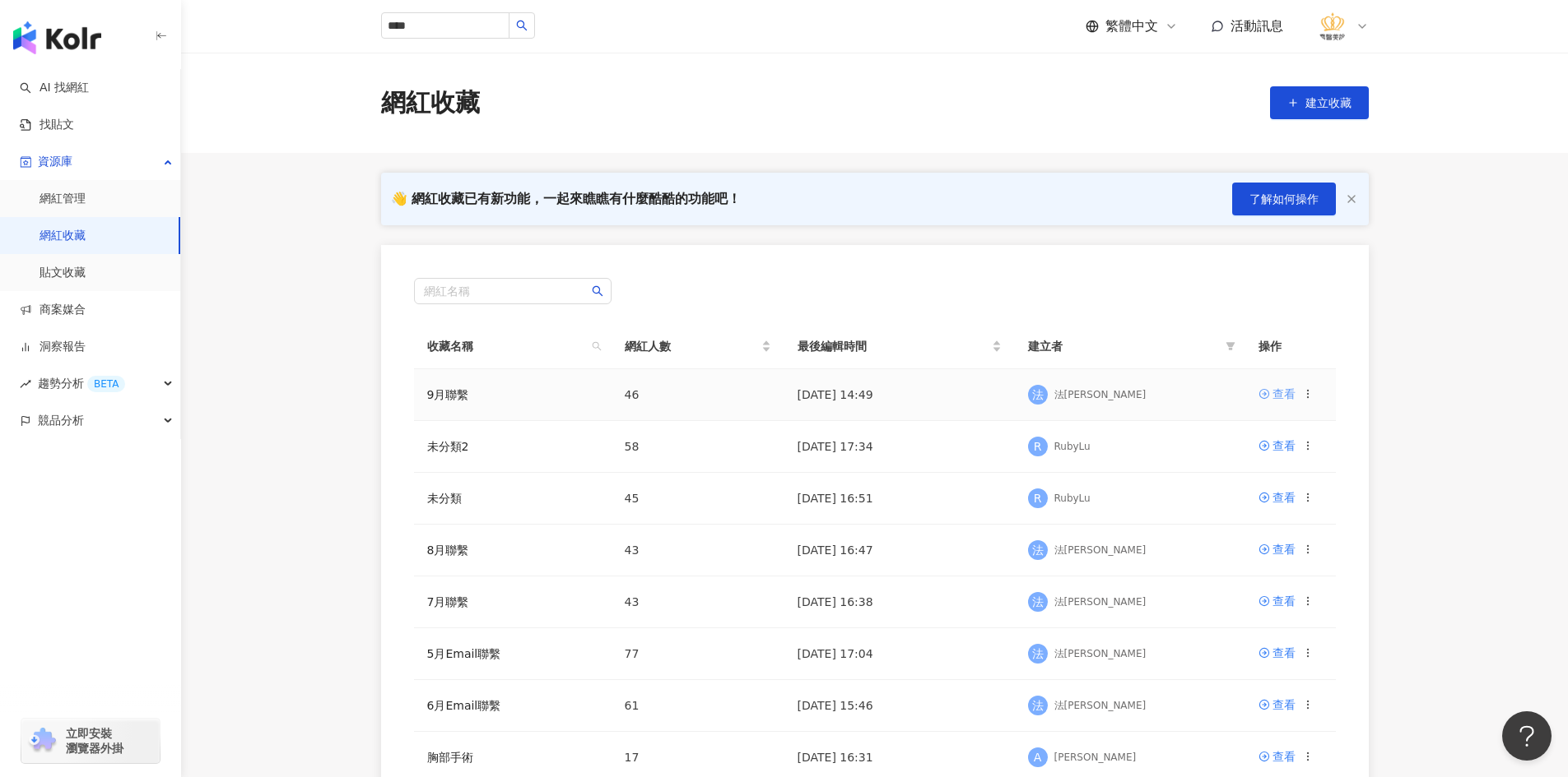
click at [1274, 395] on div "查看" at bounding box center [1284, 394] width 23 height 18
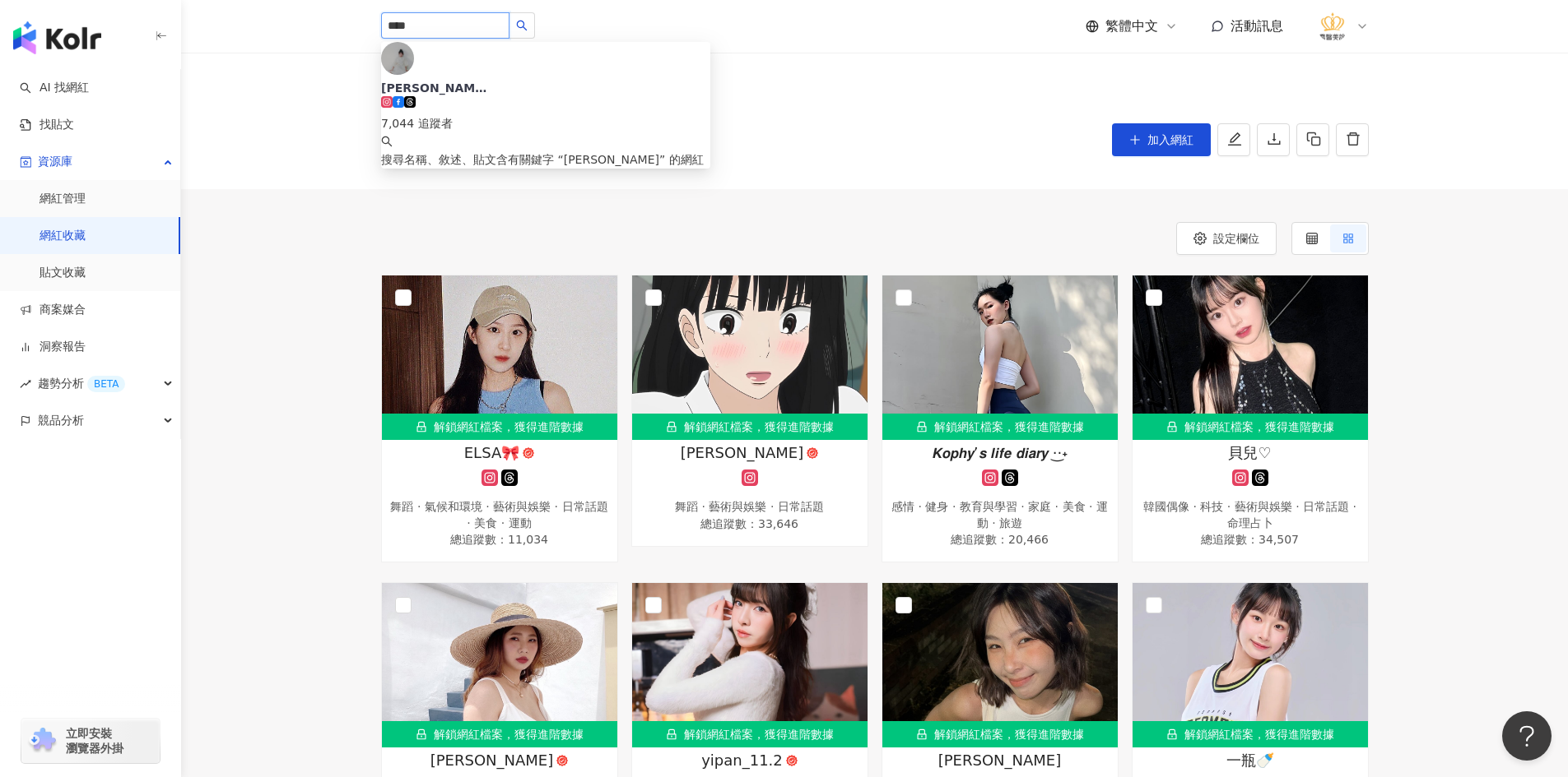
click at [475, 21] on input "***" at bounding box center [444, 25] width 128 height 26
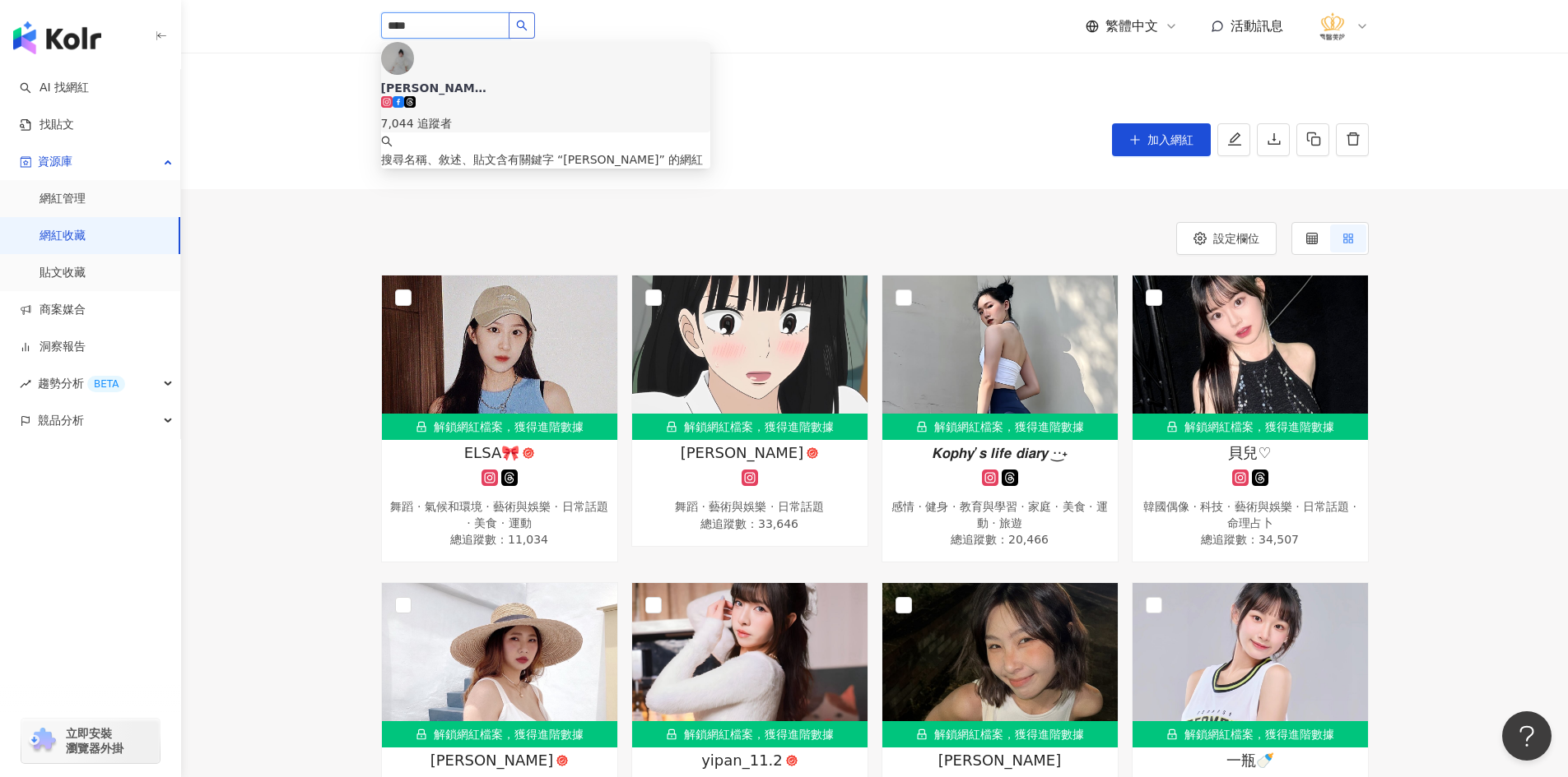
click at [528, 24] on icon "search" at bounding box center [522, 25] width 11 height 11
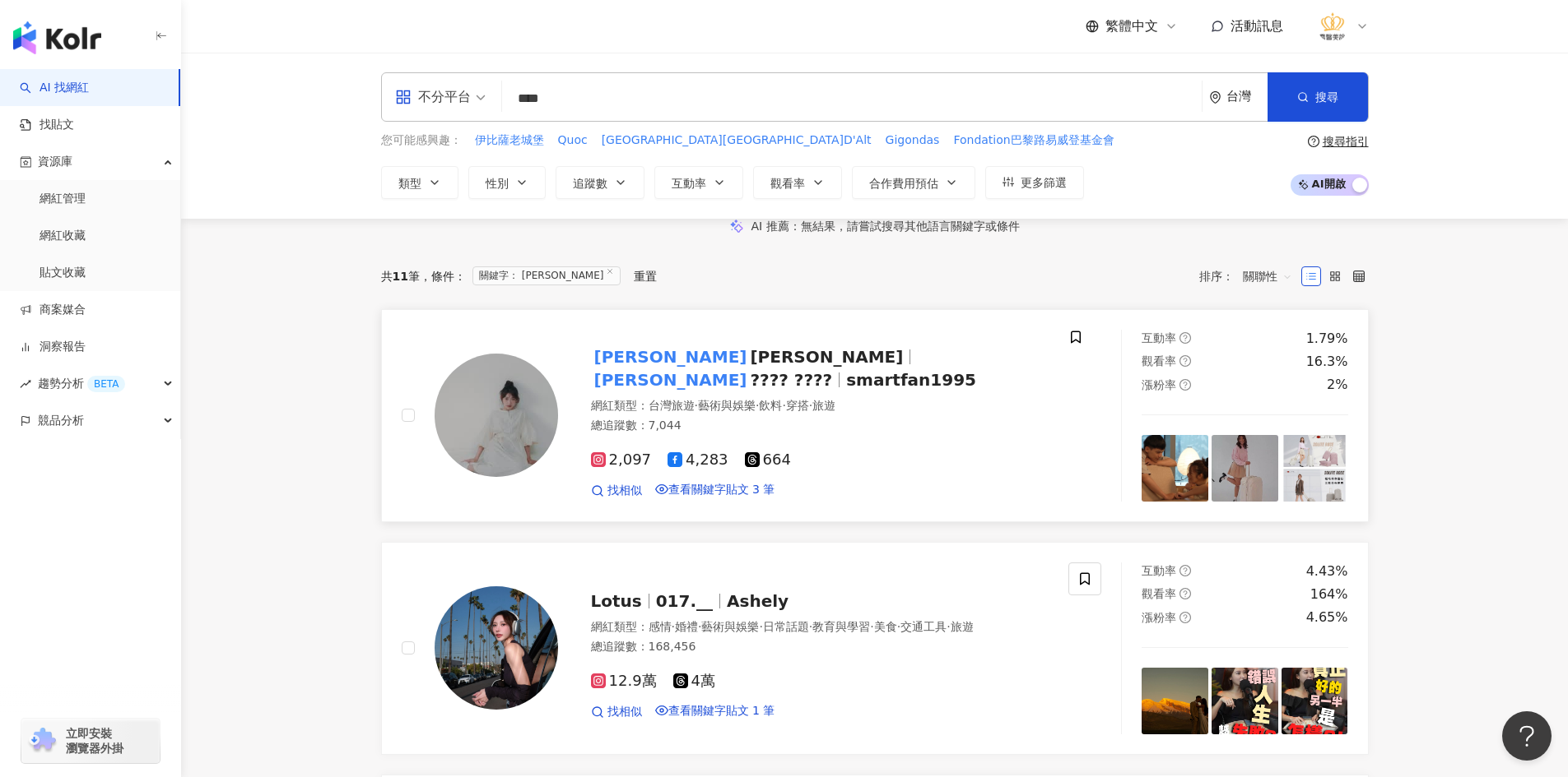
click at [1083, 348] on span at bounding box center [1076, 339] width 15 height 17
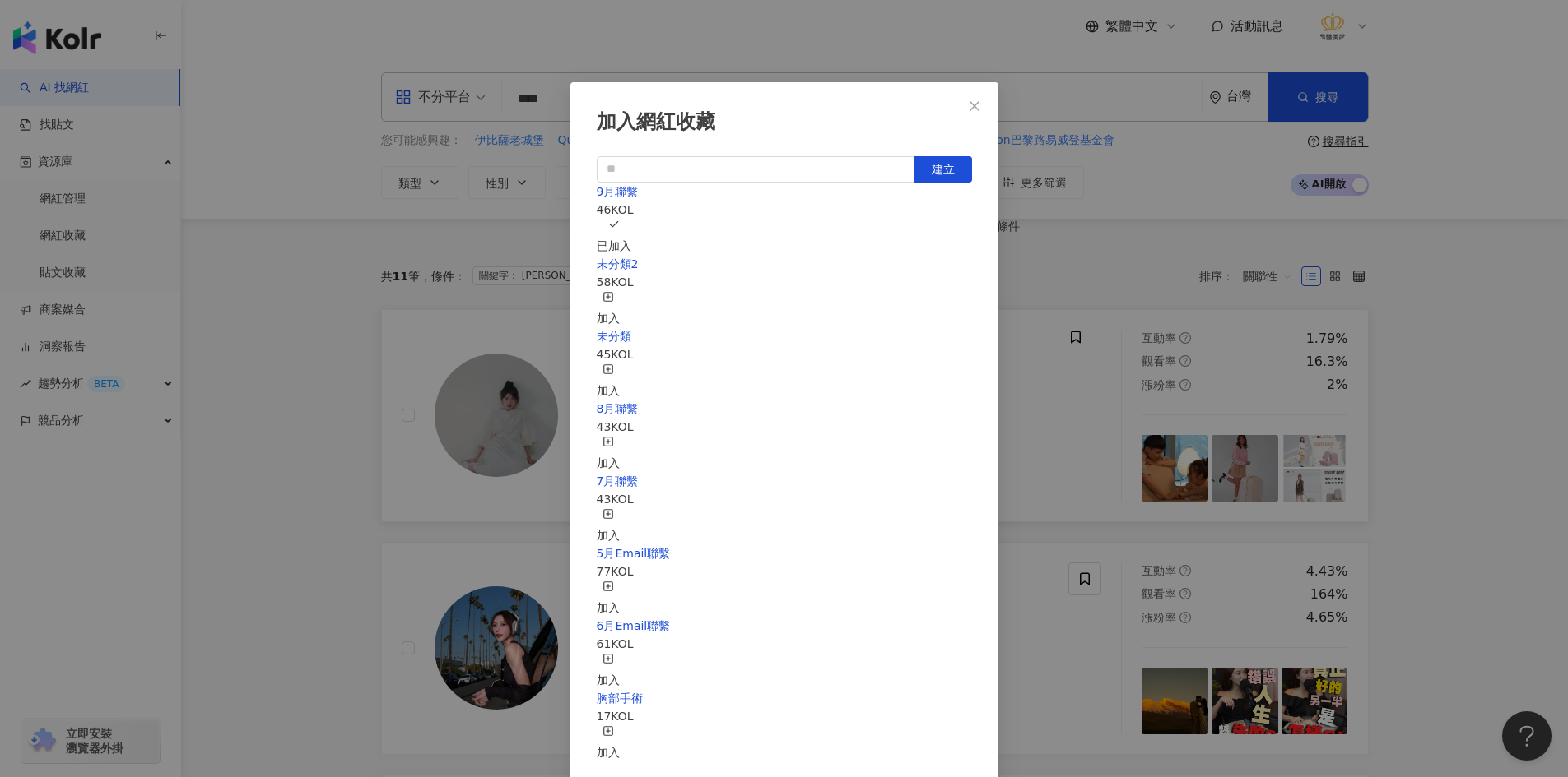
click at [1073, 461] on div "加入網紅收藏 建立 9月聯繫 46 KOL 已加入 未分類2 58 KOL 加入 未分類 45 KOL 加入 8月聯繫 43 KOL 加入 7月聯繫 43 K…" at bounding box center [784, 388] width 1568 height 777
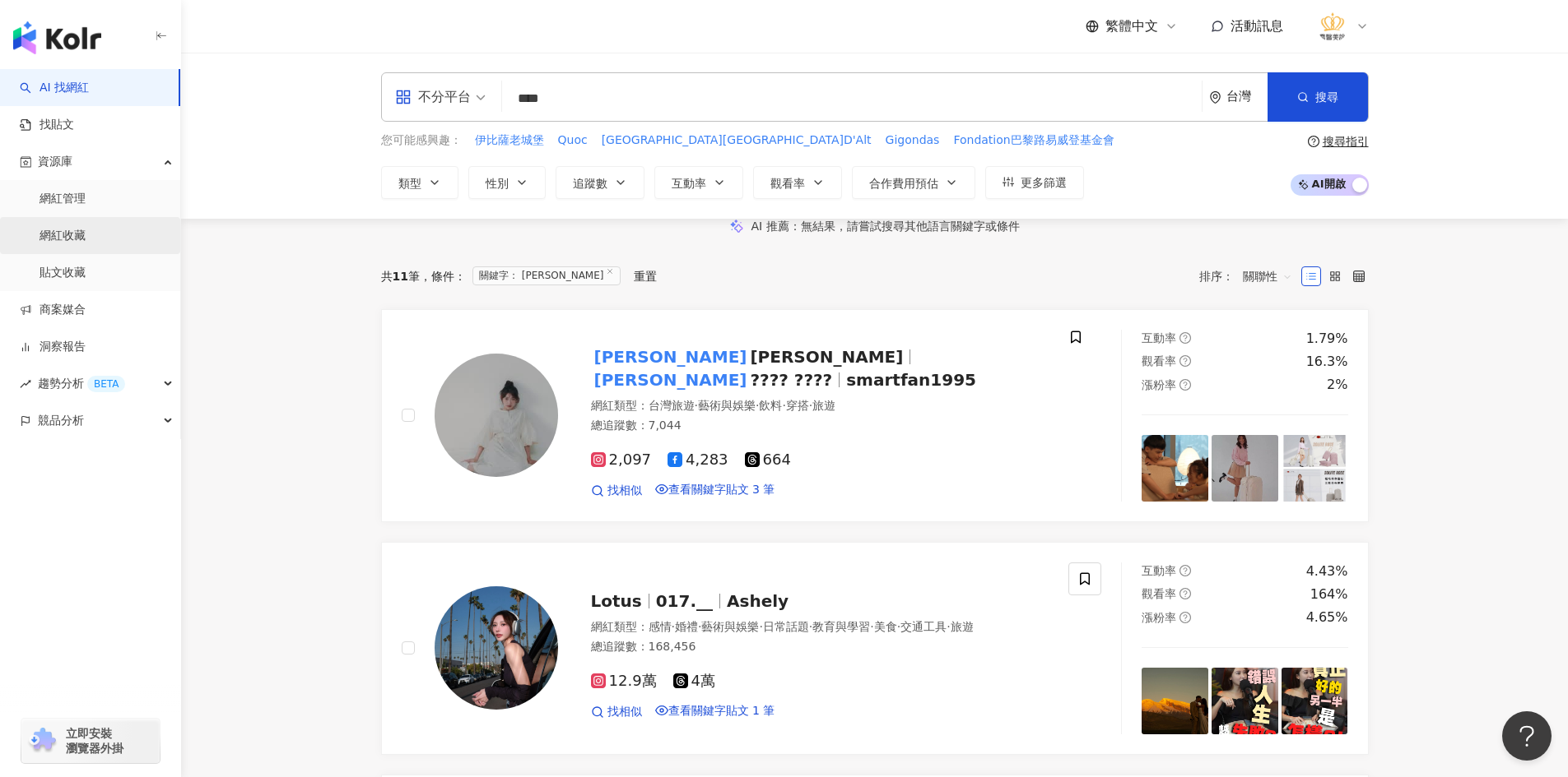
click at [85, 242] on link "網紅收藏" at bounding box center [62, 237] width 46 height 17
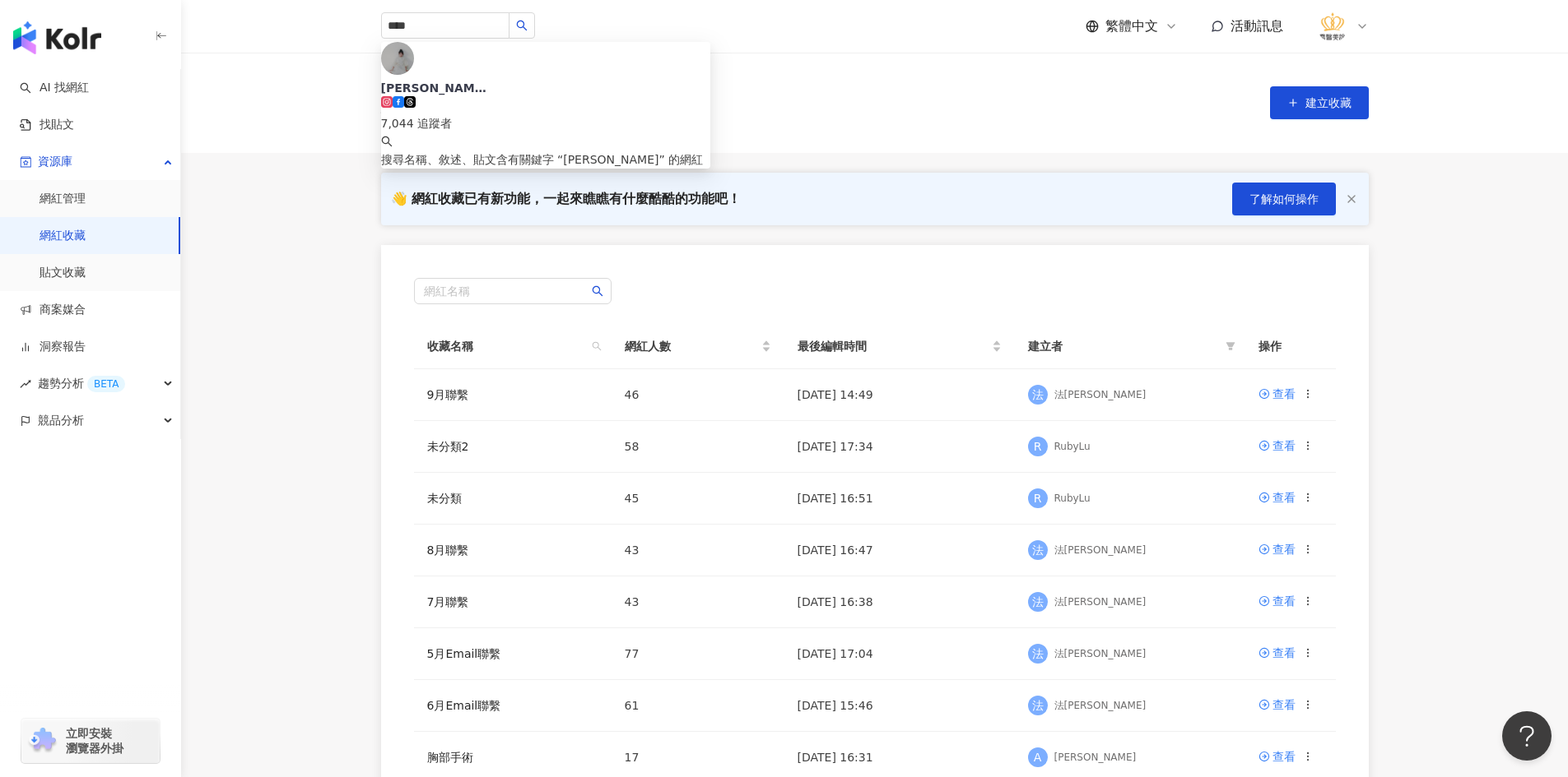
click at [375, 332] on div "👋 網紅收藏已有新功能，一起來瞧瞧有什麼酷酷的功能吧！ 了解如何操作 網紅名稱 收藏名稱 網紅人數 最後編輯時間 建立者 操作 9月聯繫 46 2025/9/…" at bounding box center [875, 521] width 1053 height 697
click at [1277, 397] on div "查看" at bounding box center [1284, 394] width 23 height 18
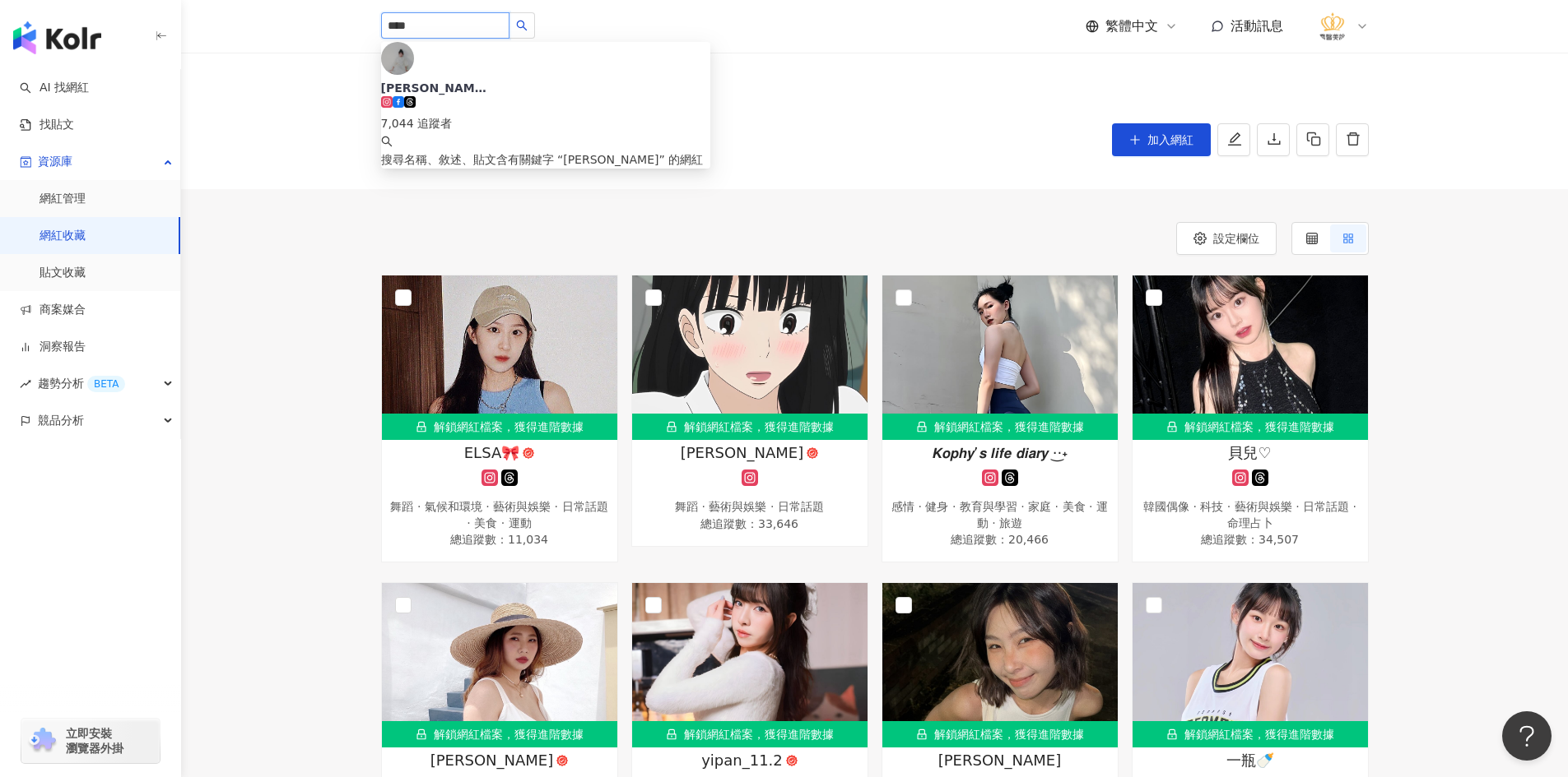
click at [484, 13] on input "***" at bounding box center [444, 25] width 128 height 26
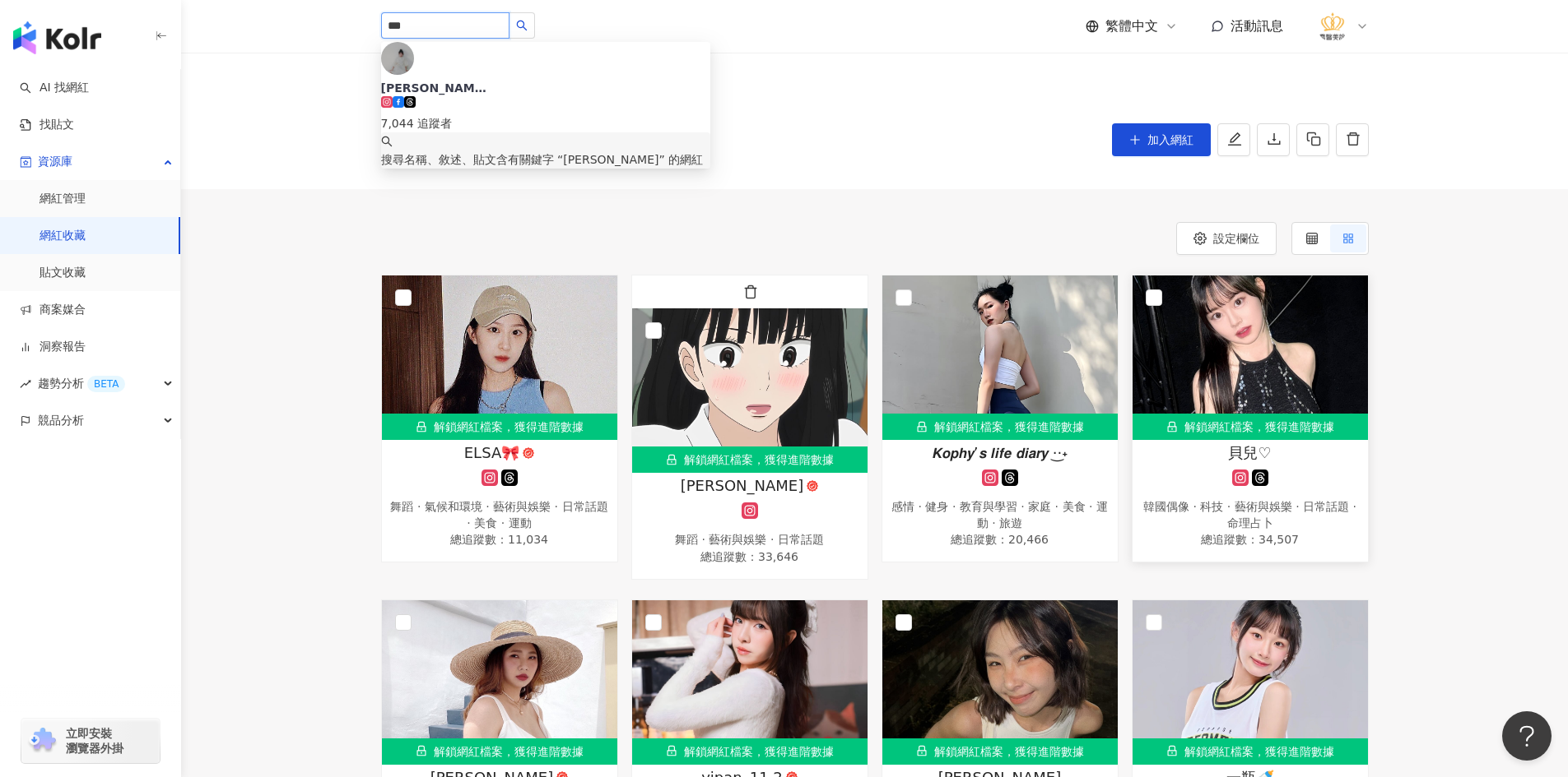
type input "*"
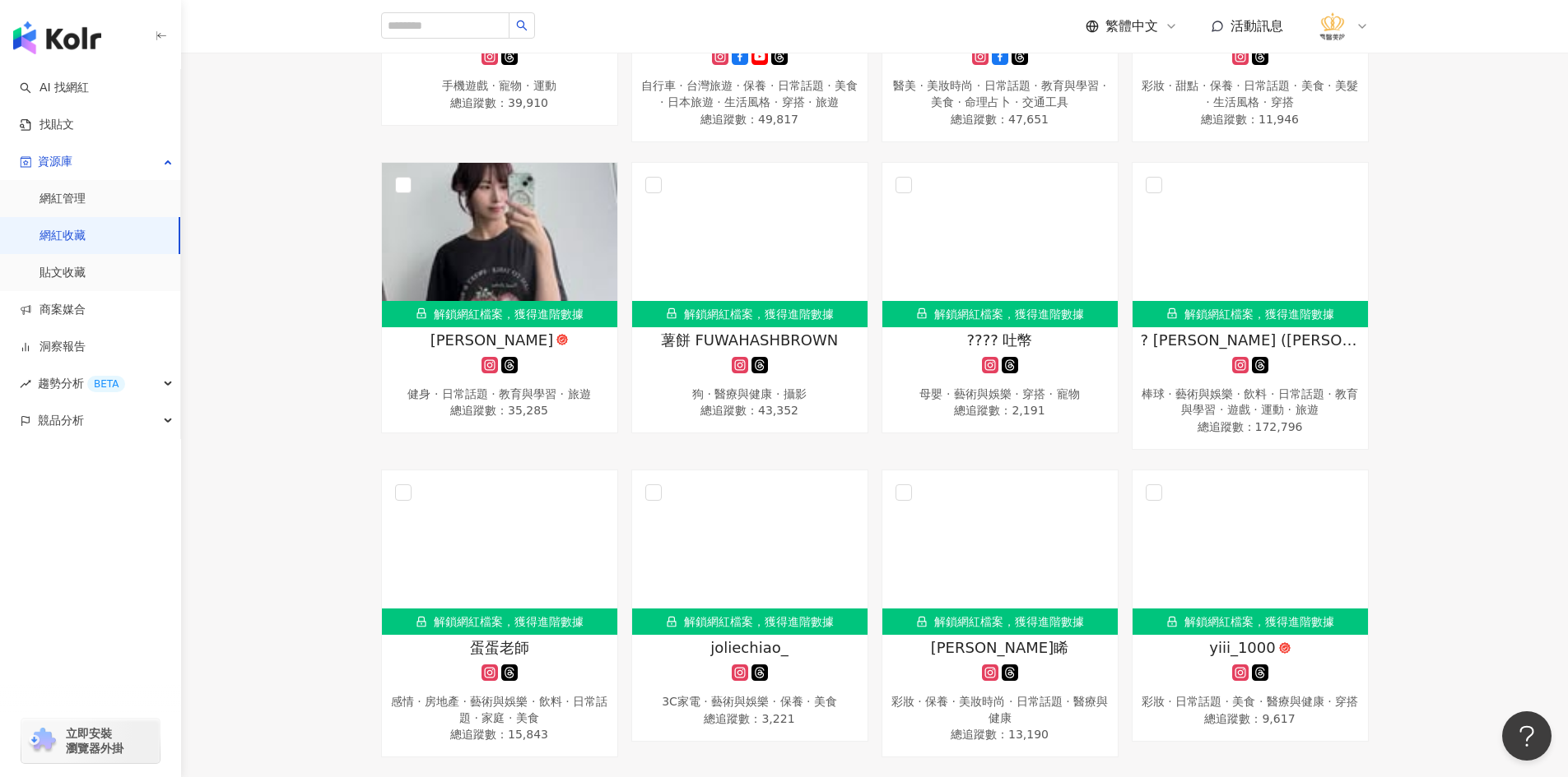
scroll to position [1809, 0]
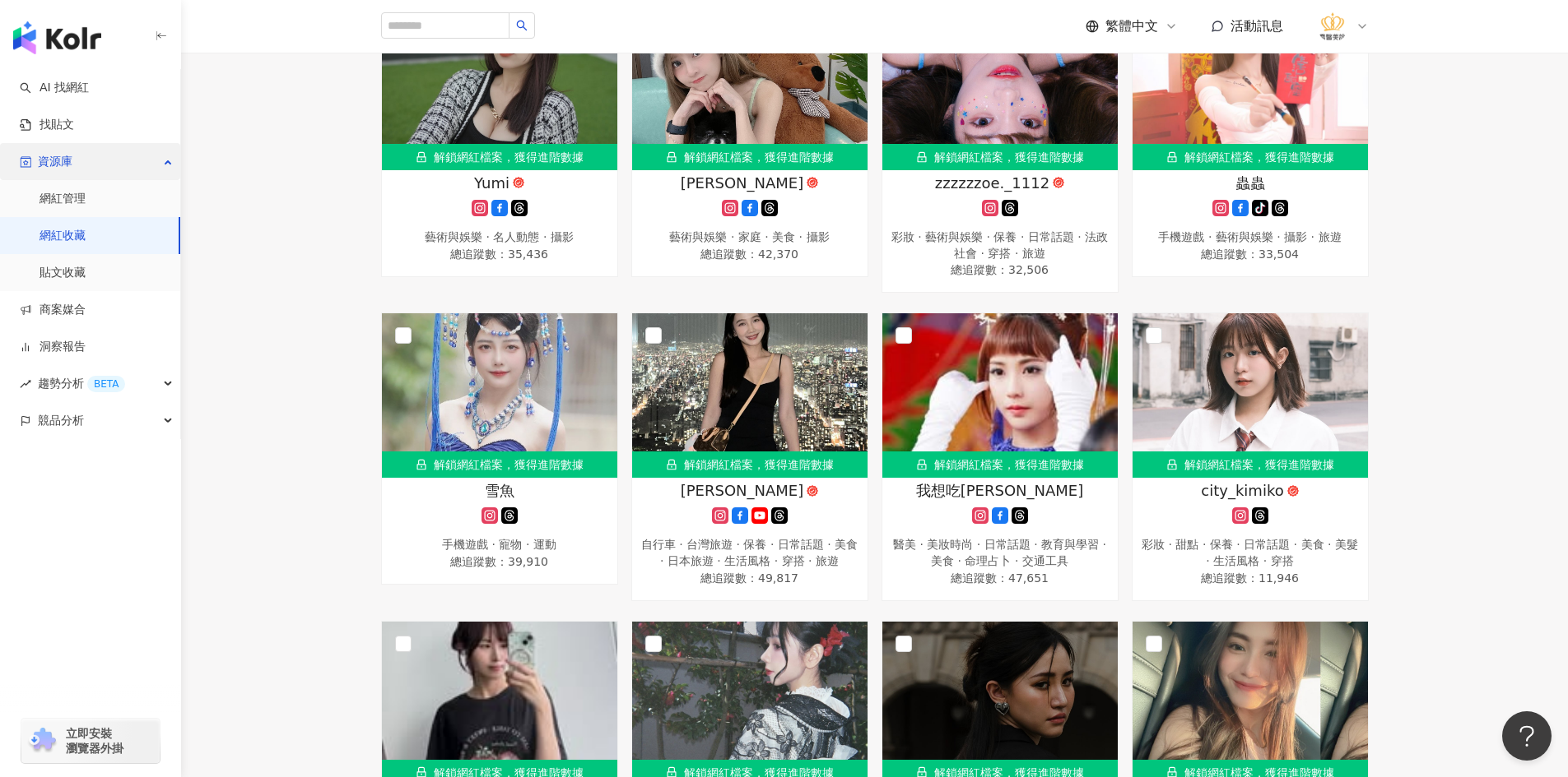
click at [48, 174] on span "資源庫" at bounding box center [54, 162] width 35 height 37
click at [79, 169] on div "資源庫" at bounding box center [90, 162] width 181 height 37
click at [80, 198] on link "網紅管理" at bounding box center [62, 199] width 46 height 17
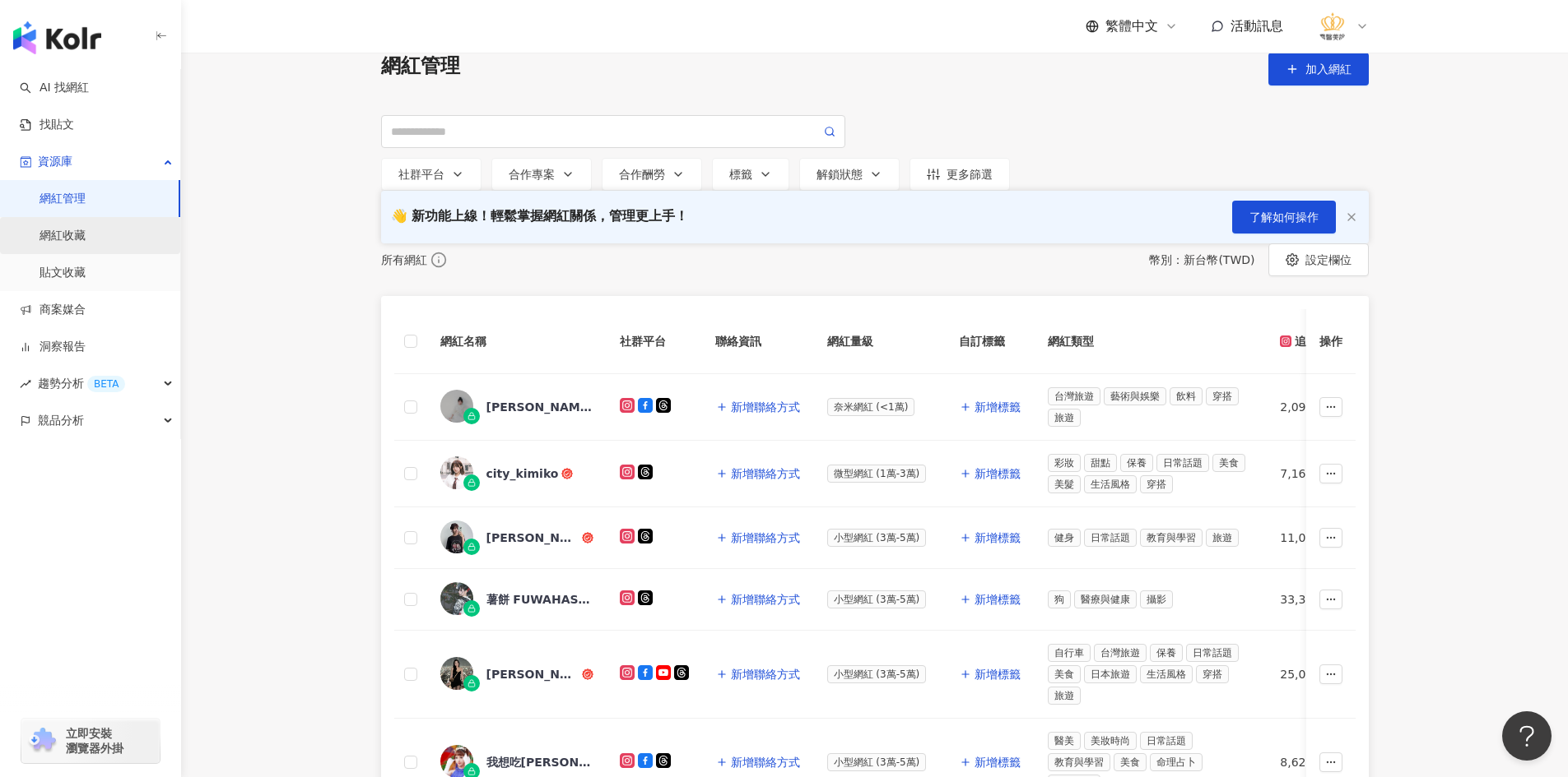
click at [85, 243] on link "網紅收藏" at bounding box center [62, 237] width 46 height 17
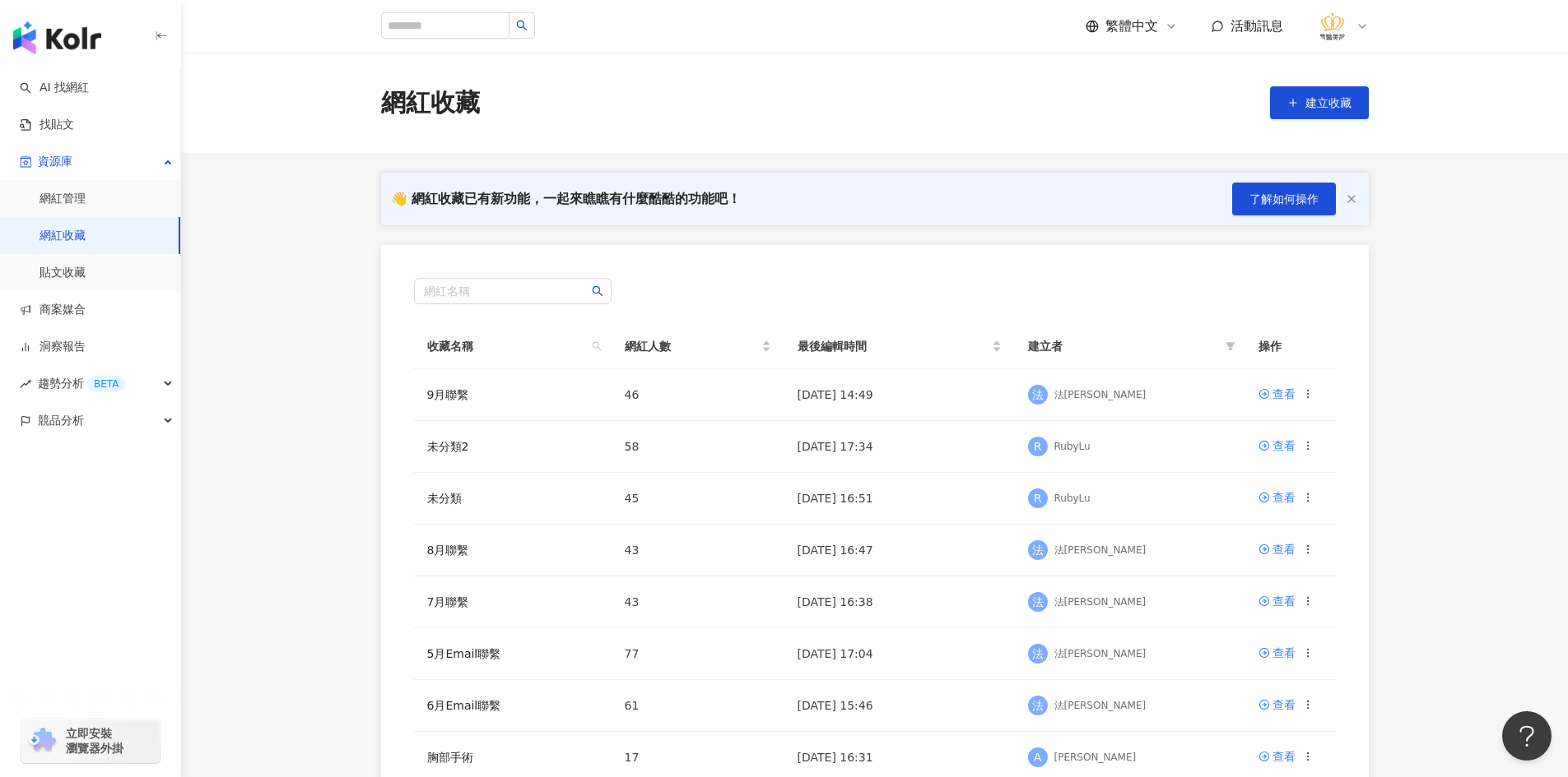
click at [331, 552] on main "網紅收藏 建立收藏 👋 網紅收藏已有新功能，一起來瞧瞧有什麼酷酷的功能吧！ 了解如何操作 網紅名稱 收藏名稱 網紅人數 最後編輯時間 建立者 操作 9月聯繫 …" at bounding box center [875, 460] width 1387 height 816
click at [1248, 188] on button "了解如何操作" at bounding box center [1284, 198] width 104 height 33
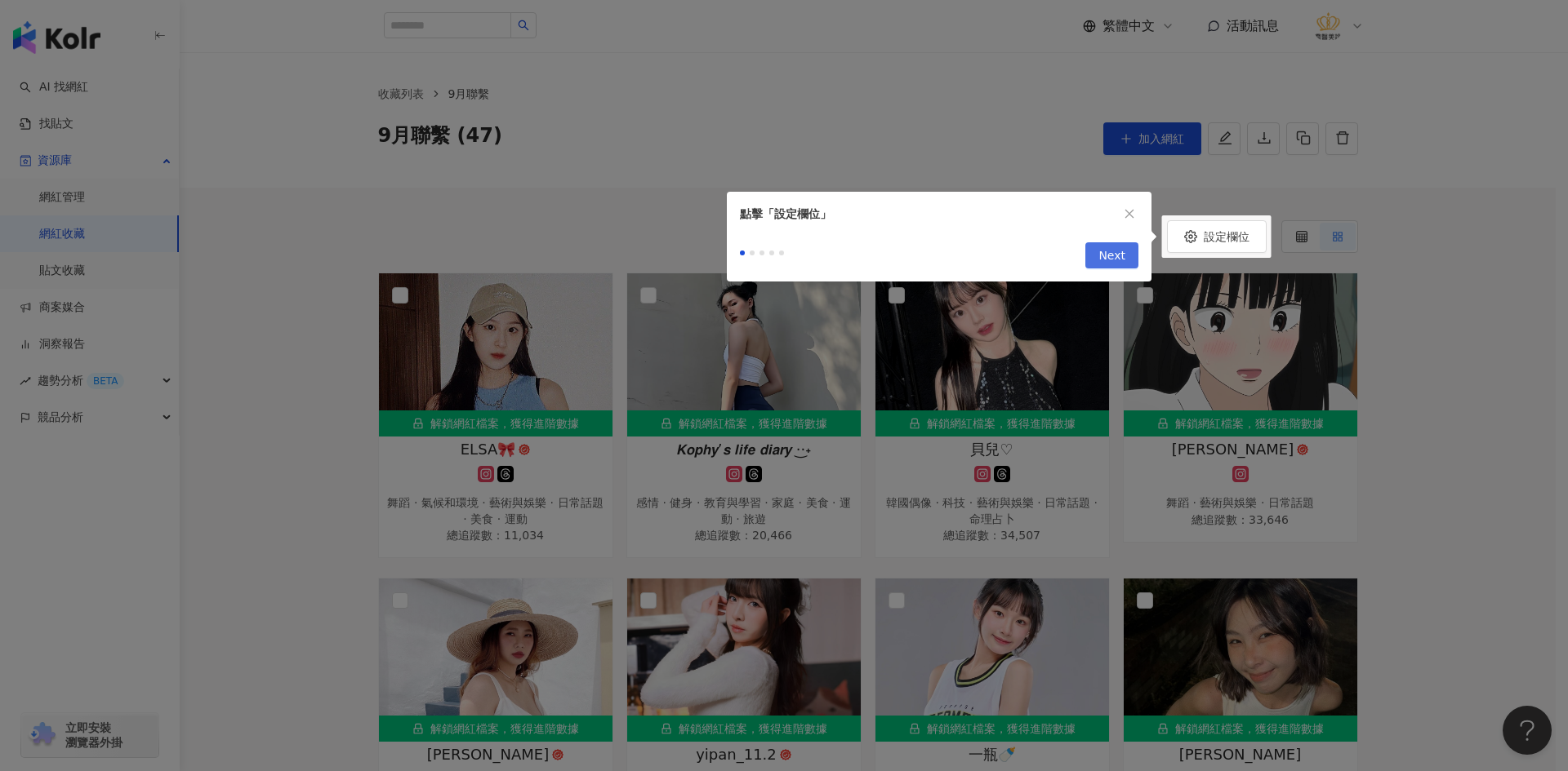
click at [1116, 260] on span "Next" at bounding box center [1111, 256] width 27 height 26
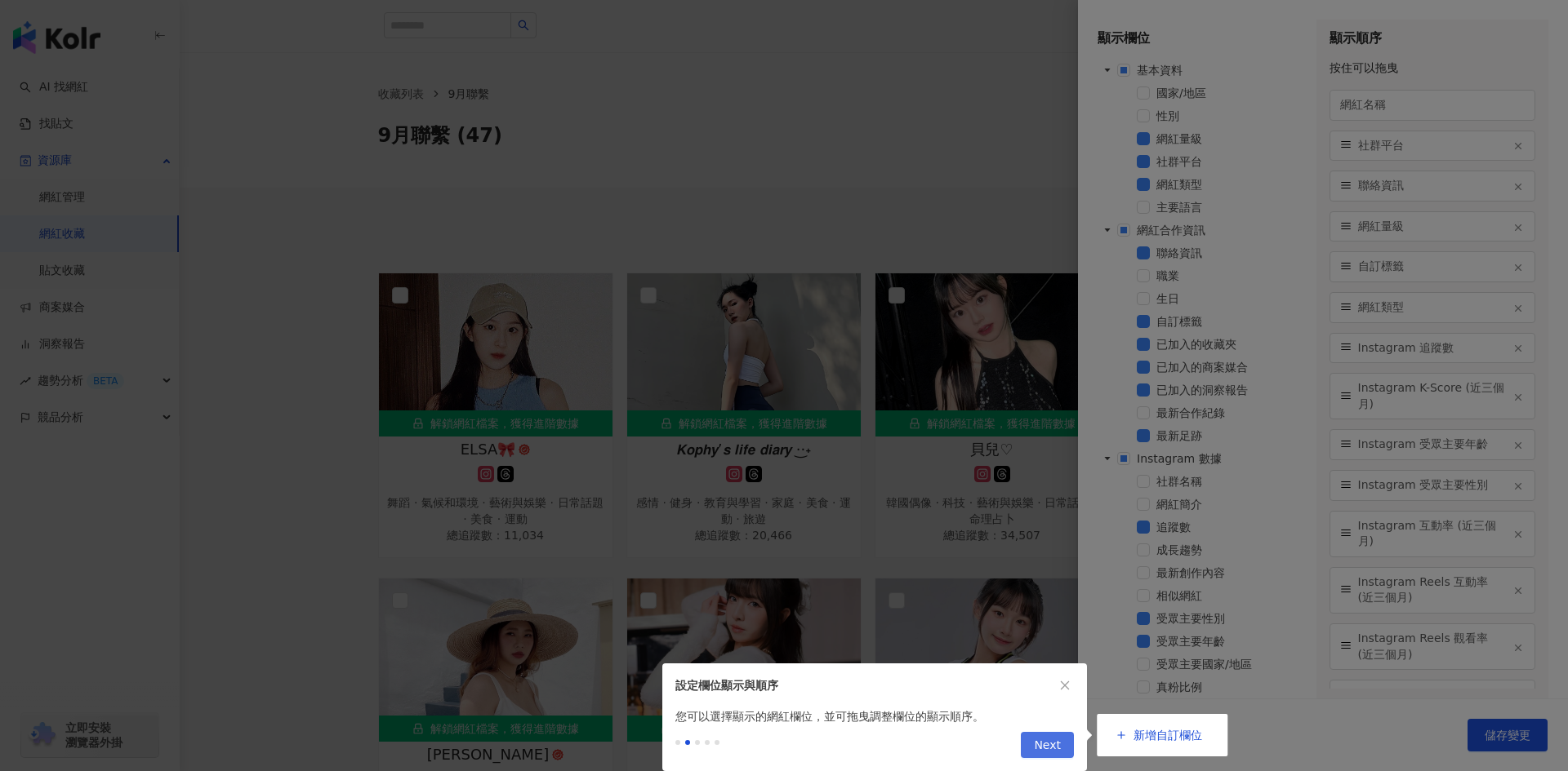
click at [1057, 750] on span "Next" at bounding box center [1047, 746] width 27 height 26
click at [1056, 746] on span "Next" at bounding box center [1047, 746] width 27 height 26
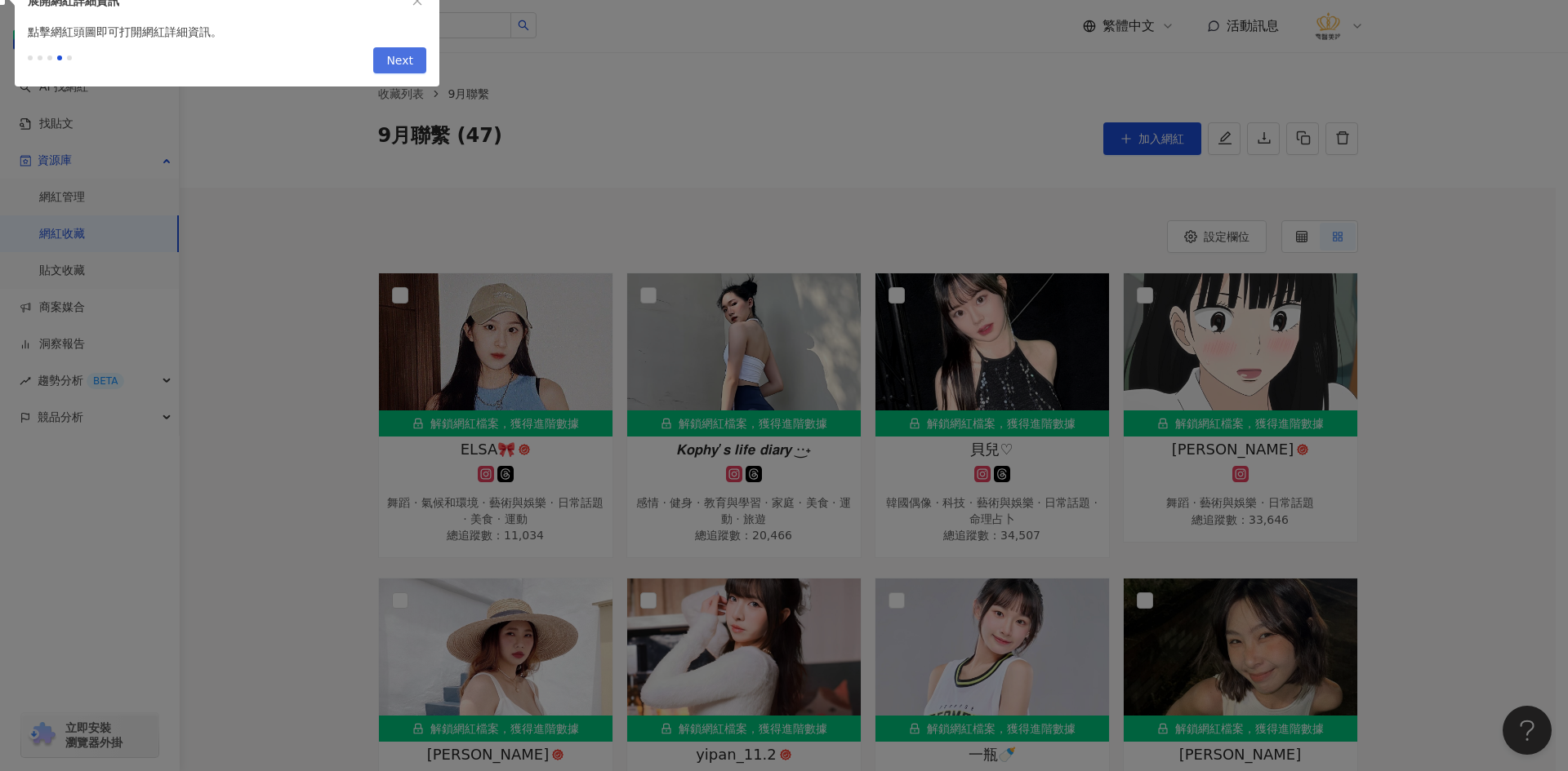
click at [395, 59] on span "Next" at bounding box center [399, 61] width 27 height 26
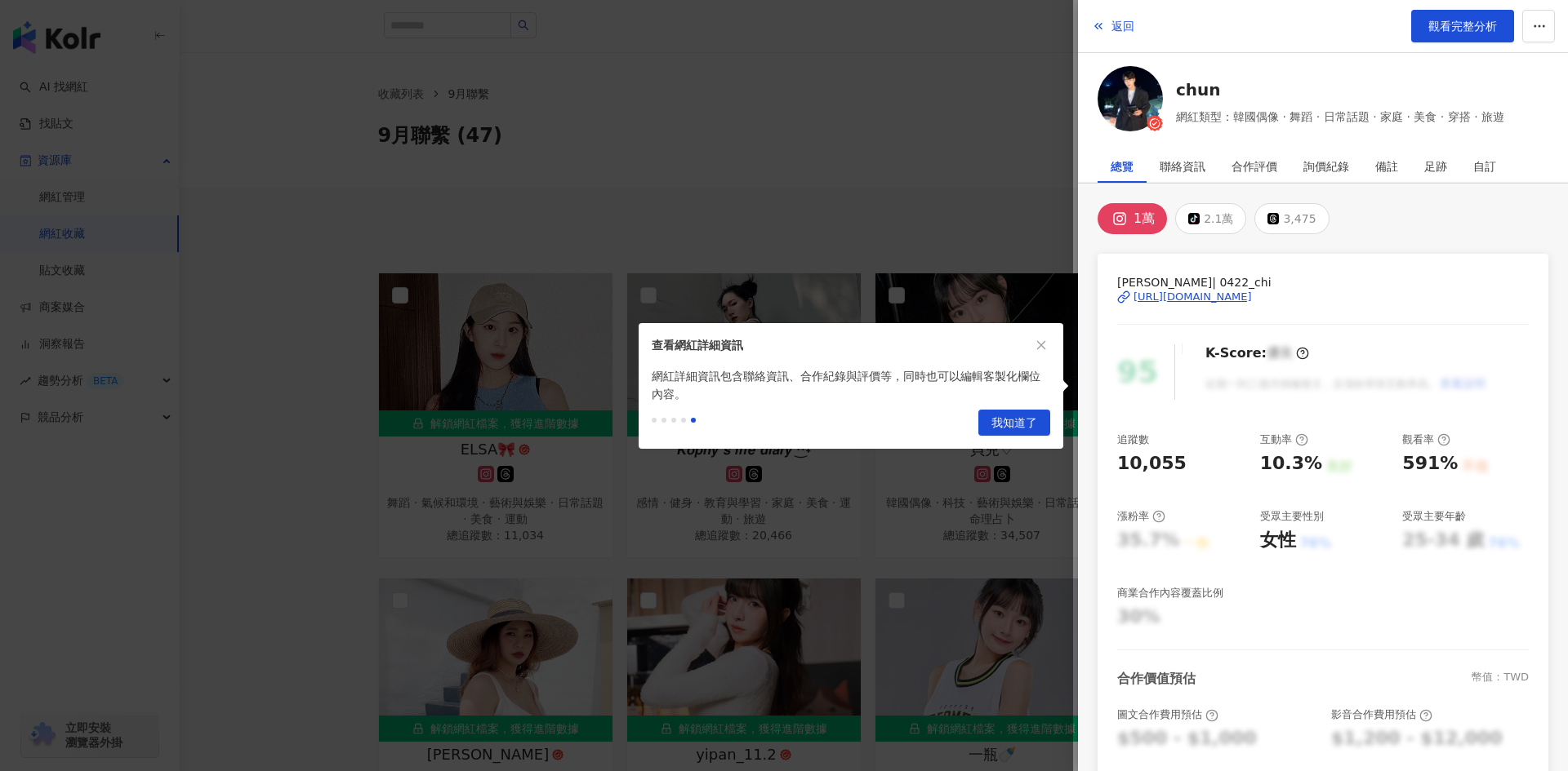
click at [1001, 409] on div "Previous 我知道了" at bounding box center [850, 426] width 424 height 45
click at [1024, 425] on span "我知道了" at bounding box center [1014, 423] width 45 height 26
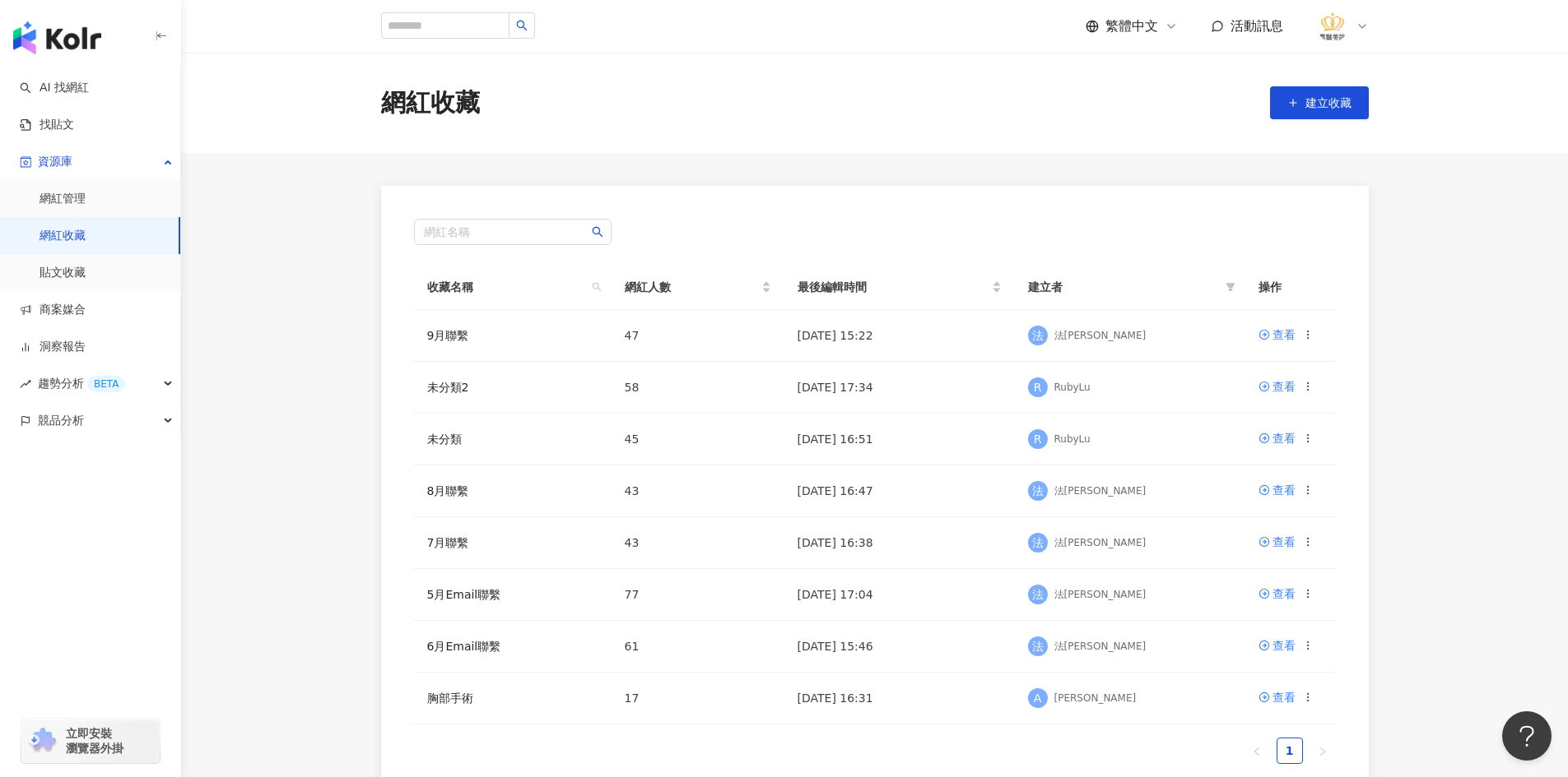
click at [315, 464] on main "網紅收藏 建立收藏 網紅名稱 收藏名稱 網紅人數 最後編輯時間 建立者 操作 9月聯繫 47 2025/9/11 15:22 法 法喬 查看 未分類2 58 …" at bounding box center [875, 431] width 1387 height 757
click at [255, 512] on main "網紅收藏 建立收藏 網紅名稱 收藏名稱 網紅人數 最後編輯時間 建立者 操作 9月聯繫 47 2025/9/11 15:22 法 法喬 查看 未分類2 58 …" at bounding box center [875, 431] width 1387 height 757
click at [1273, 390] on div "查看" at bounding box center [1284, 386] width 23 height 18
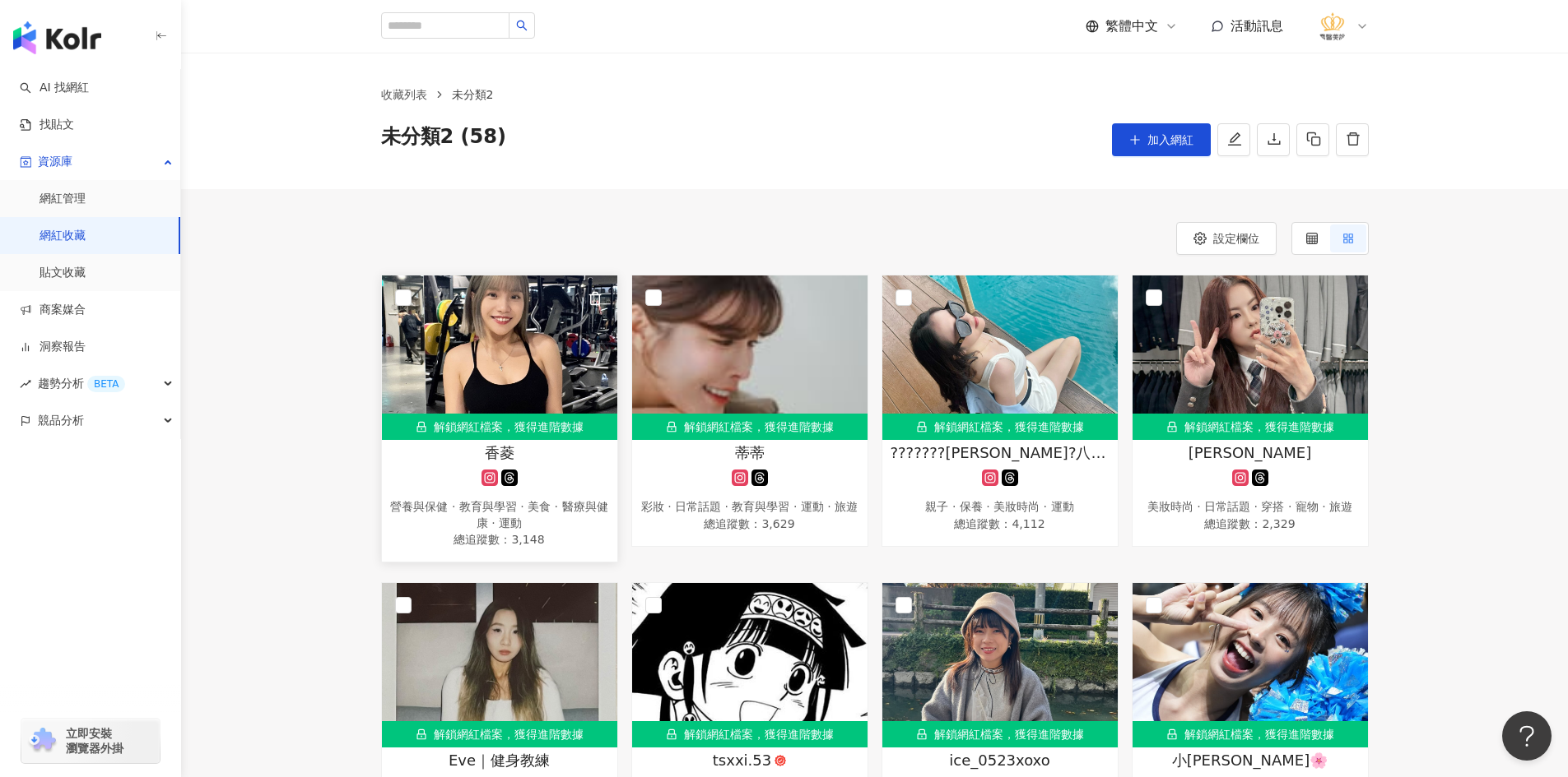
click at [501, 353] on img at bounding box center [500, 358] width 236 height 165
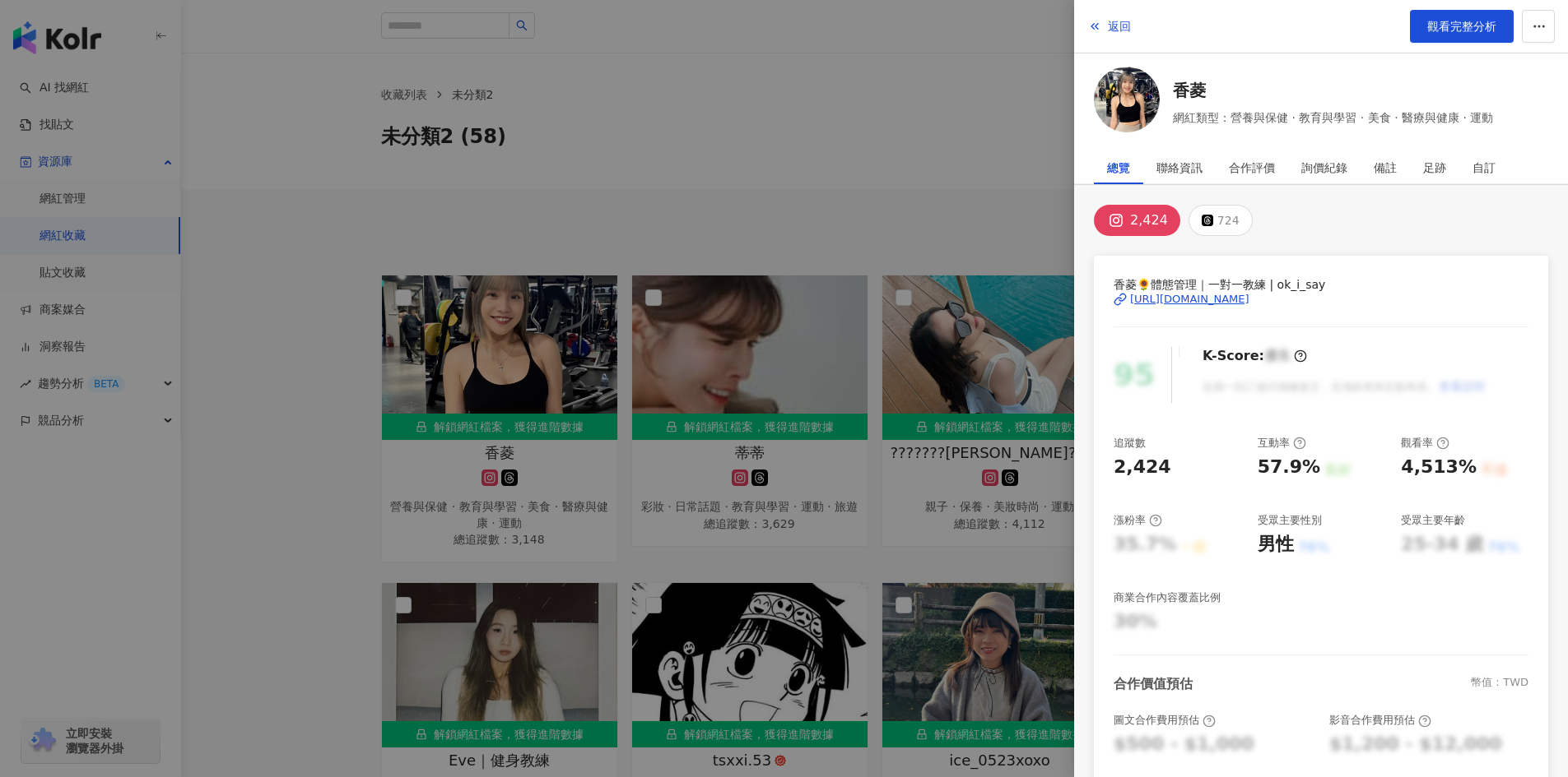
click at [720, 366] on div at bounding box center [784, 388] width 1568 height 777
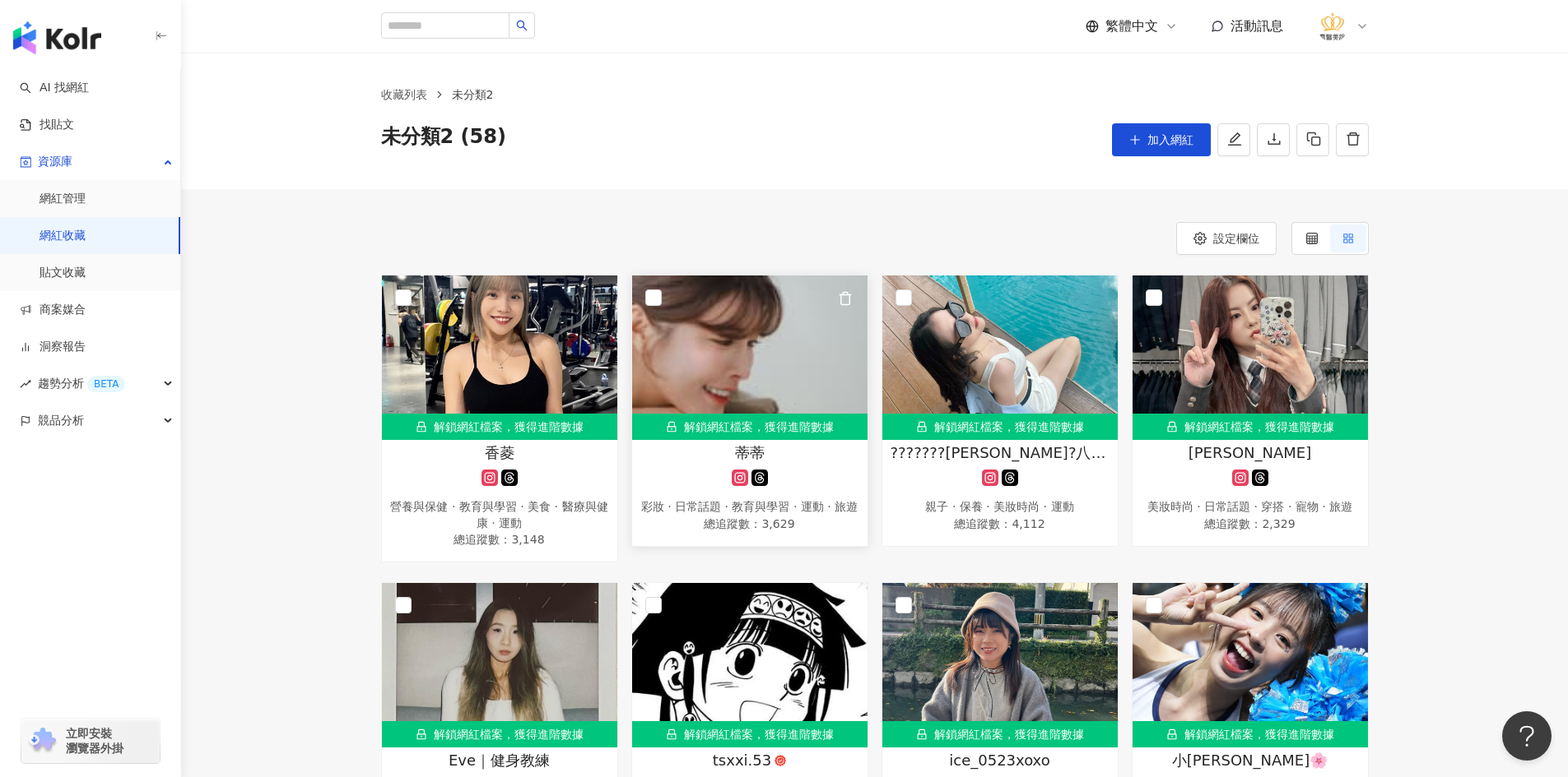
click at [776, 375] on img at bounding box center [750, 358] width 236 height 165
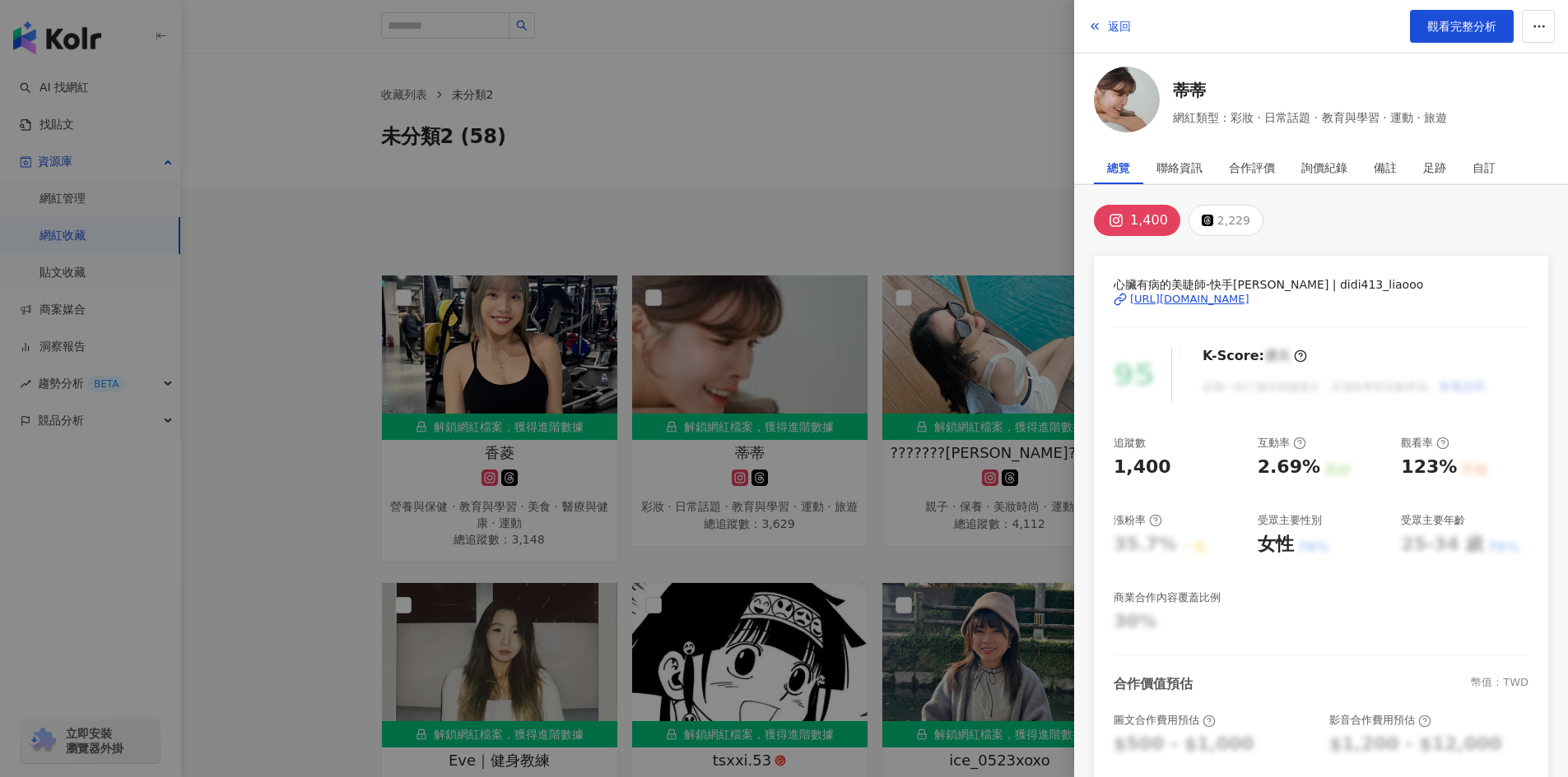
click at [974, 370] on div at bounding box center [784, 388] width 1568 height 777
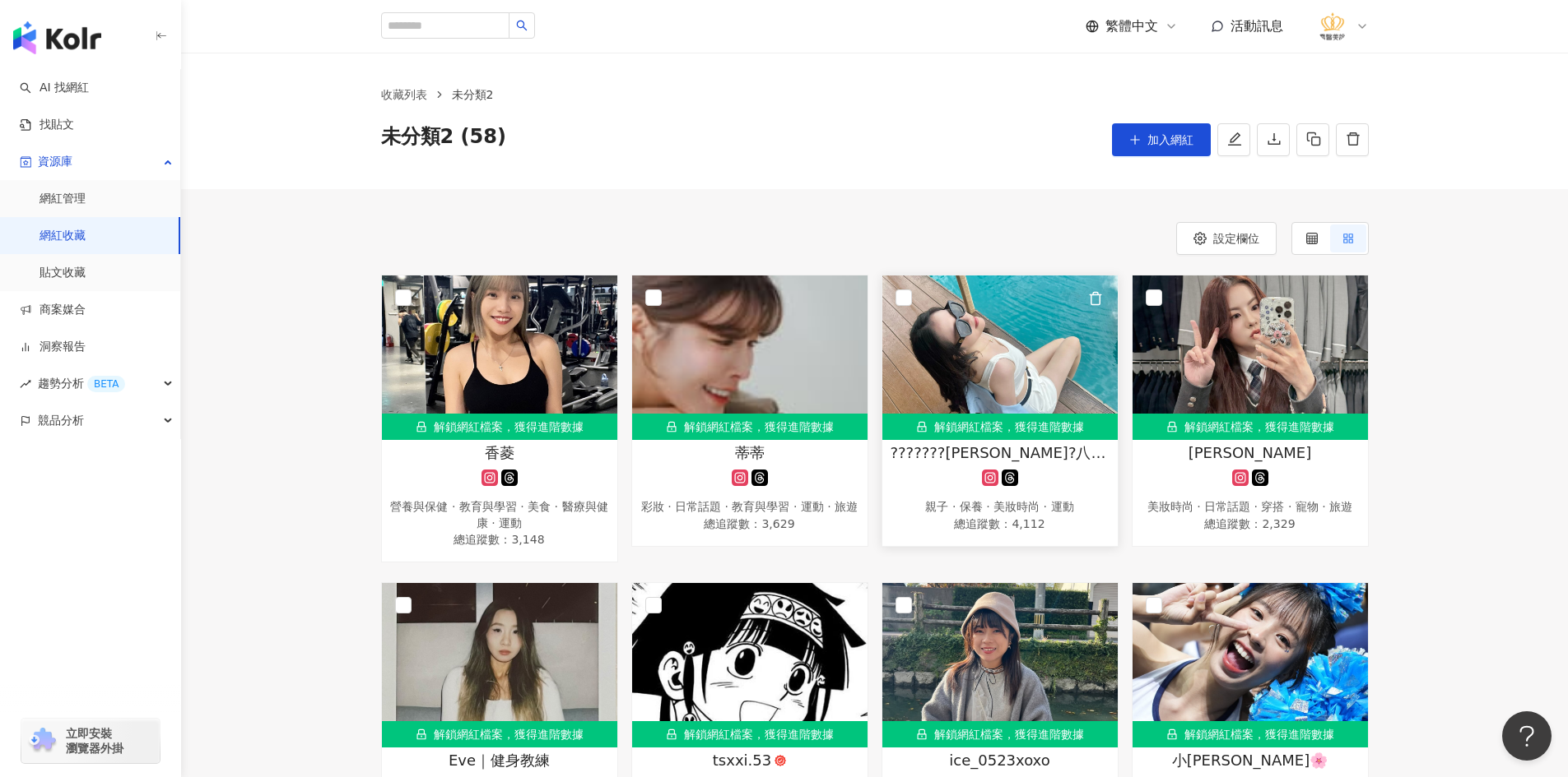
click at [1031, 370] on img at bounding box center [1000, 358] width 236 height 165
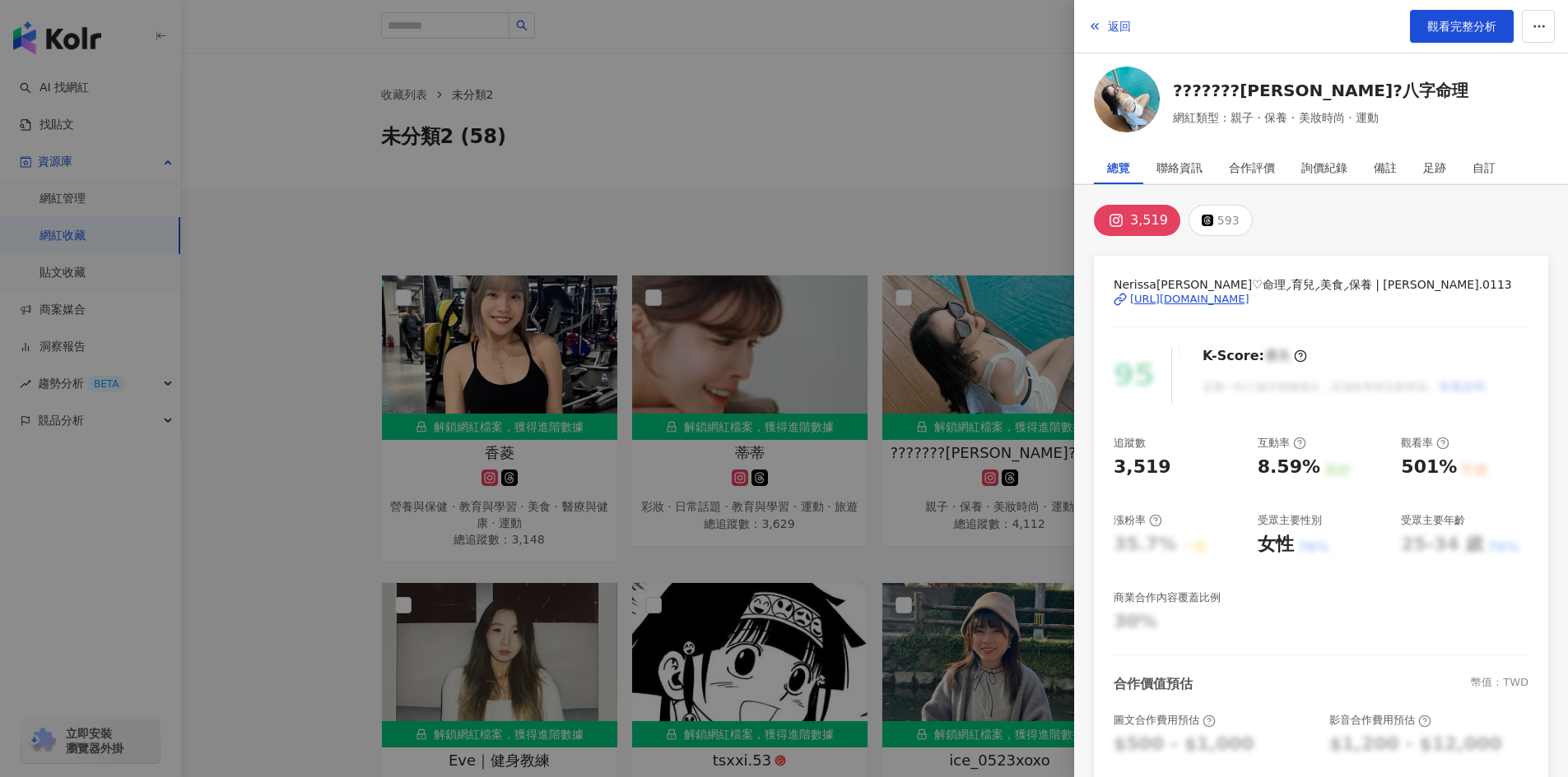
click at [261, 495] on div at bounding box center [784, 388] width 1568 height 777
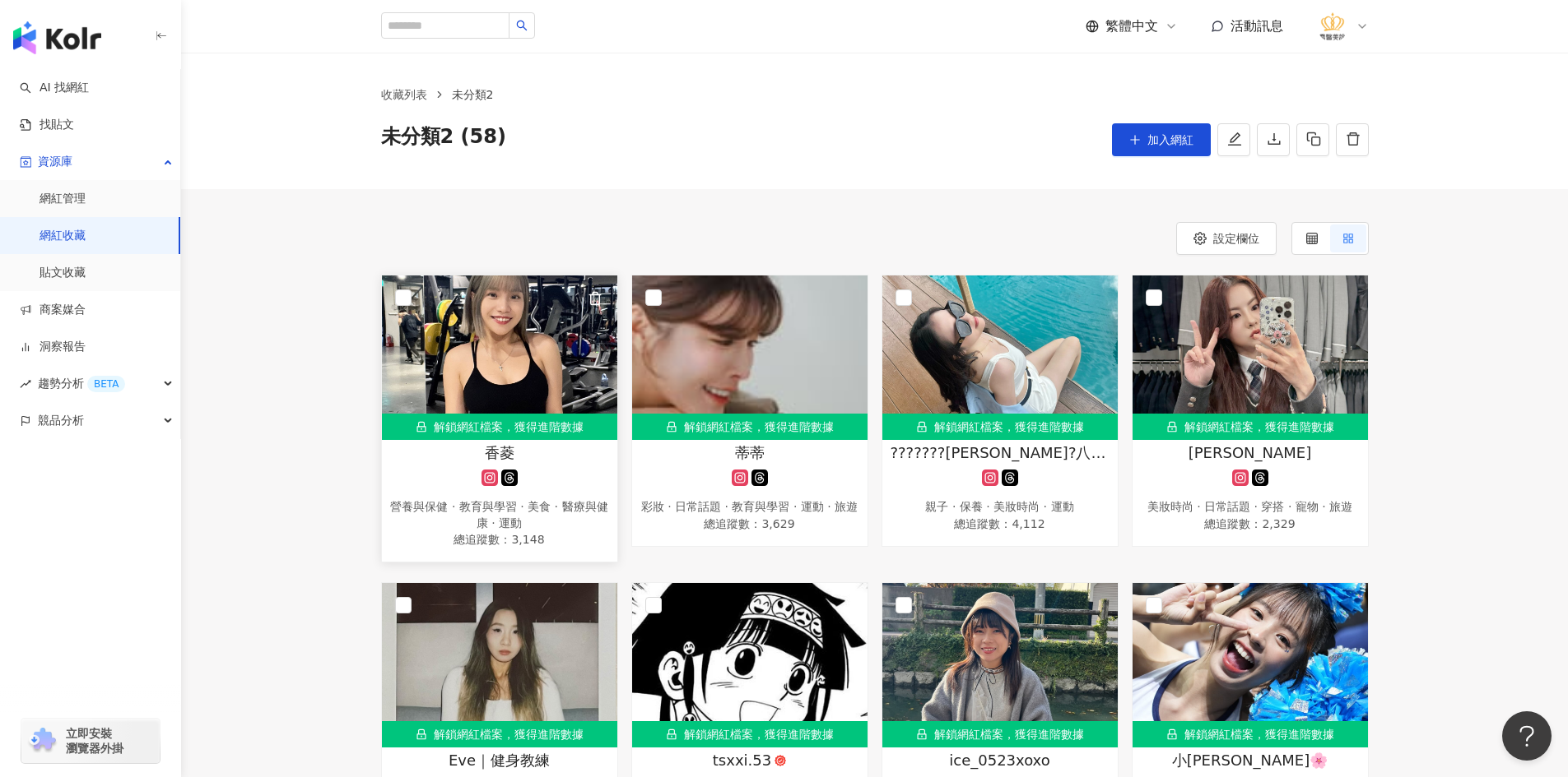
scroll to position [82, 0]
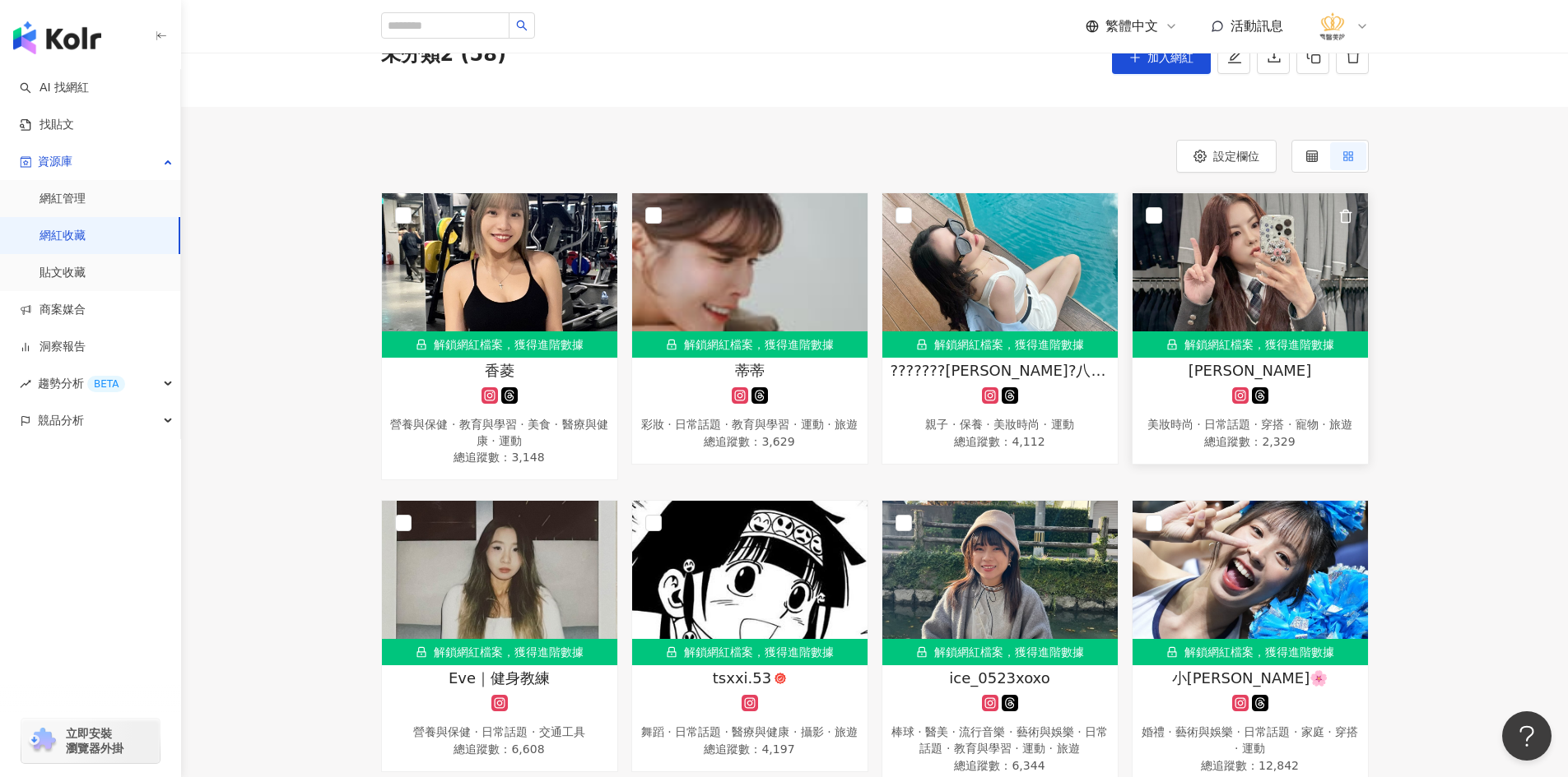
click at [1244, 297] on img at bounding box center [1250, 276] width 236 height 165
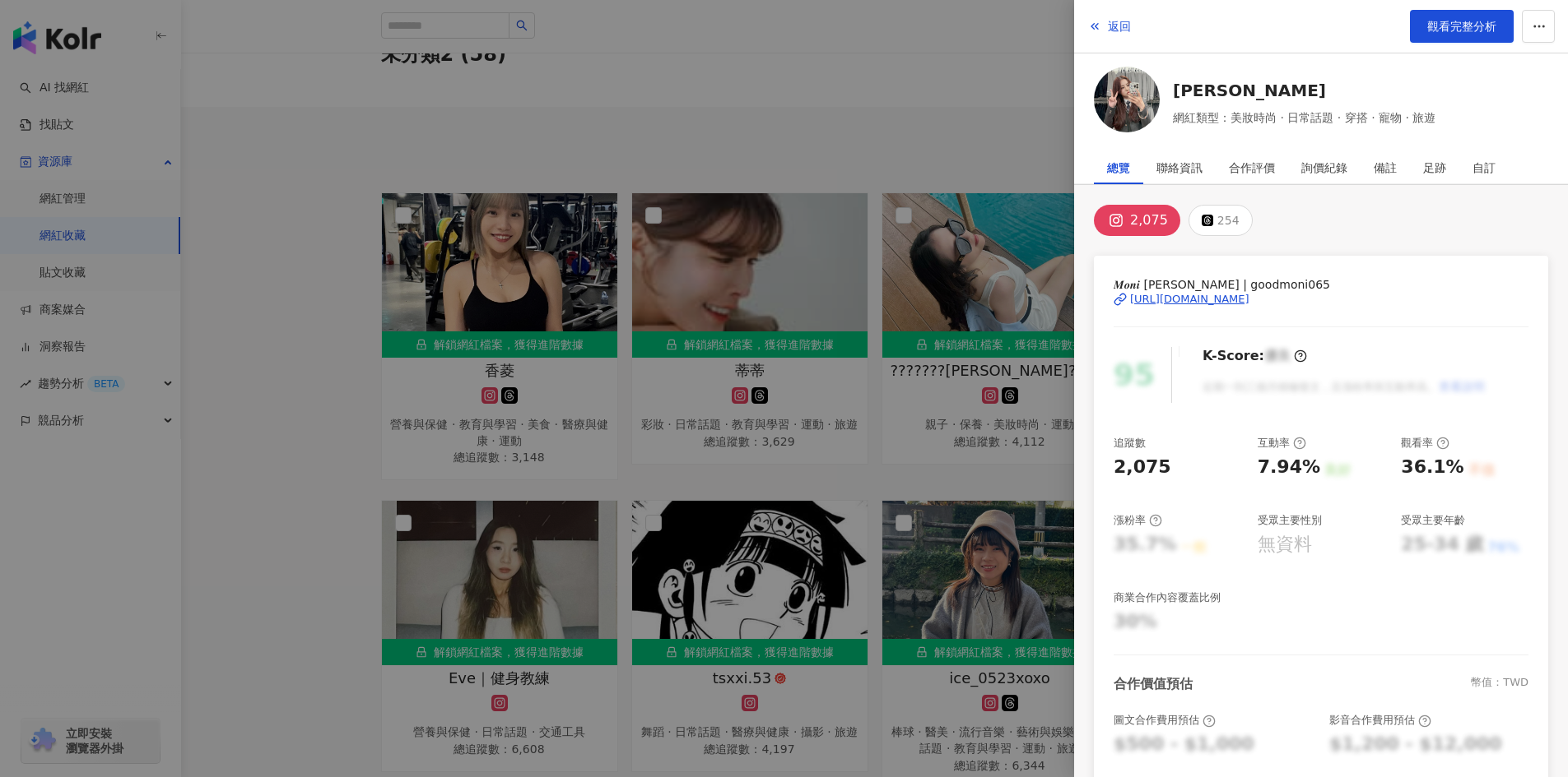
click at [393, 415] on div at bounding box center [784, 388] width 1568 height 777
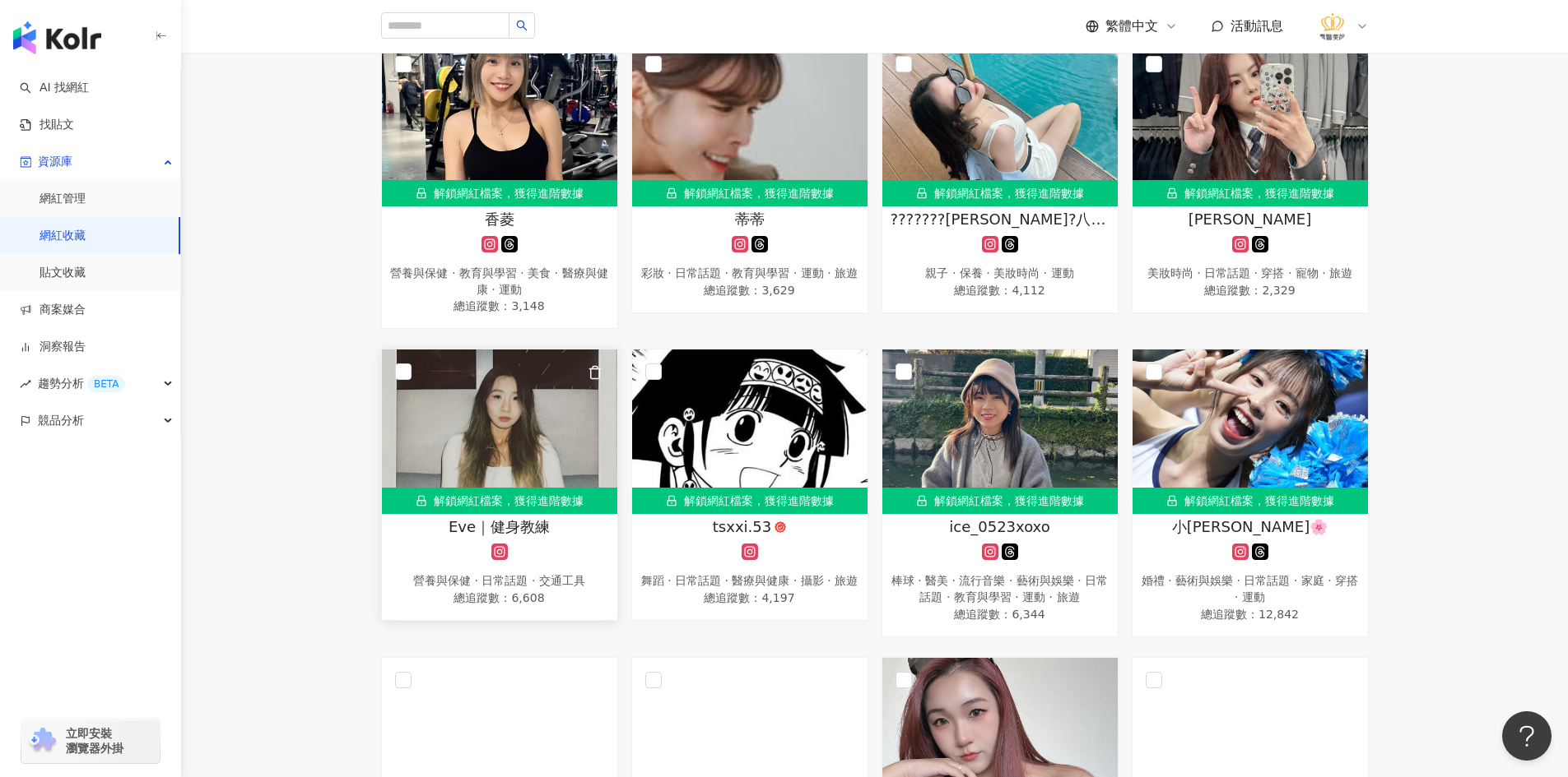
scroll to position [247, 0]
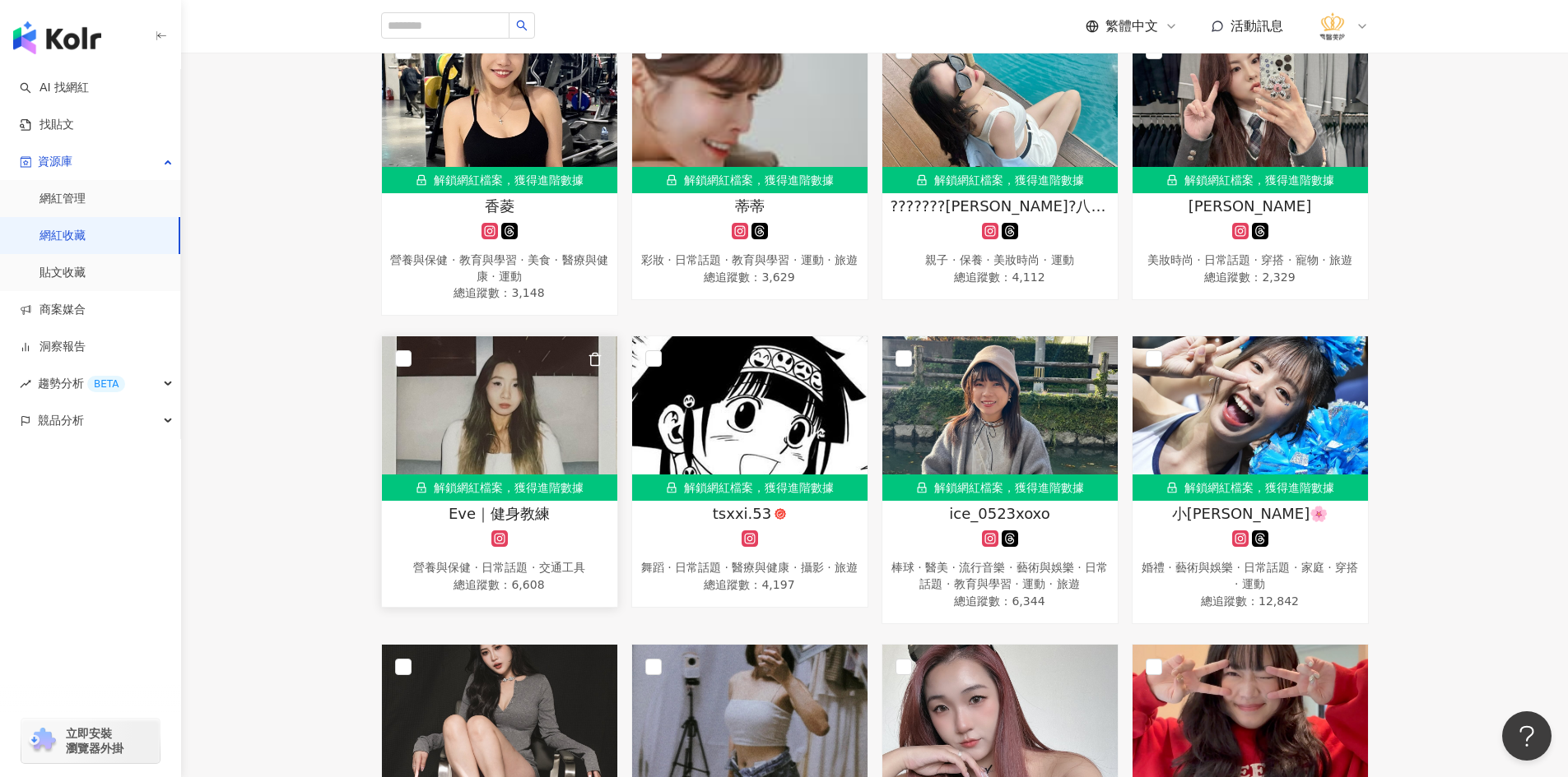
click at [520, 407] on img at bounding box center [500, 419] width 236 height 165
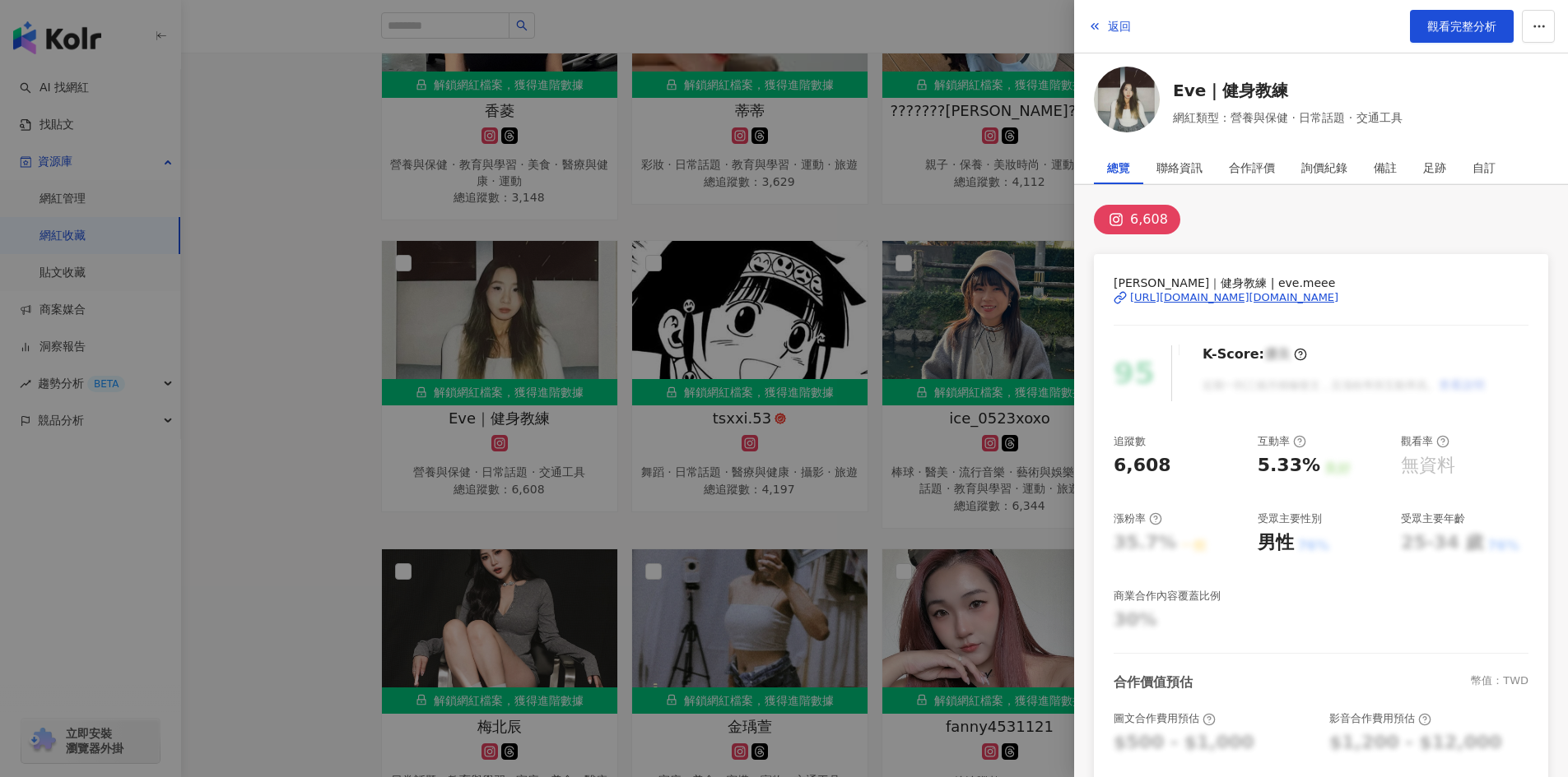
scroll to position [329, 0]
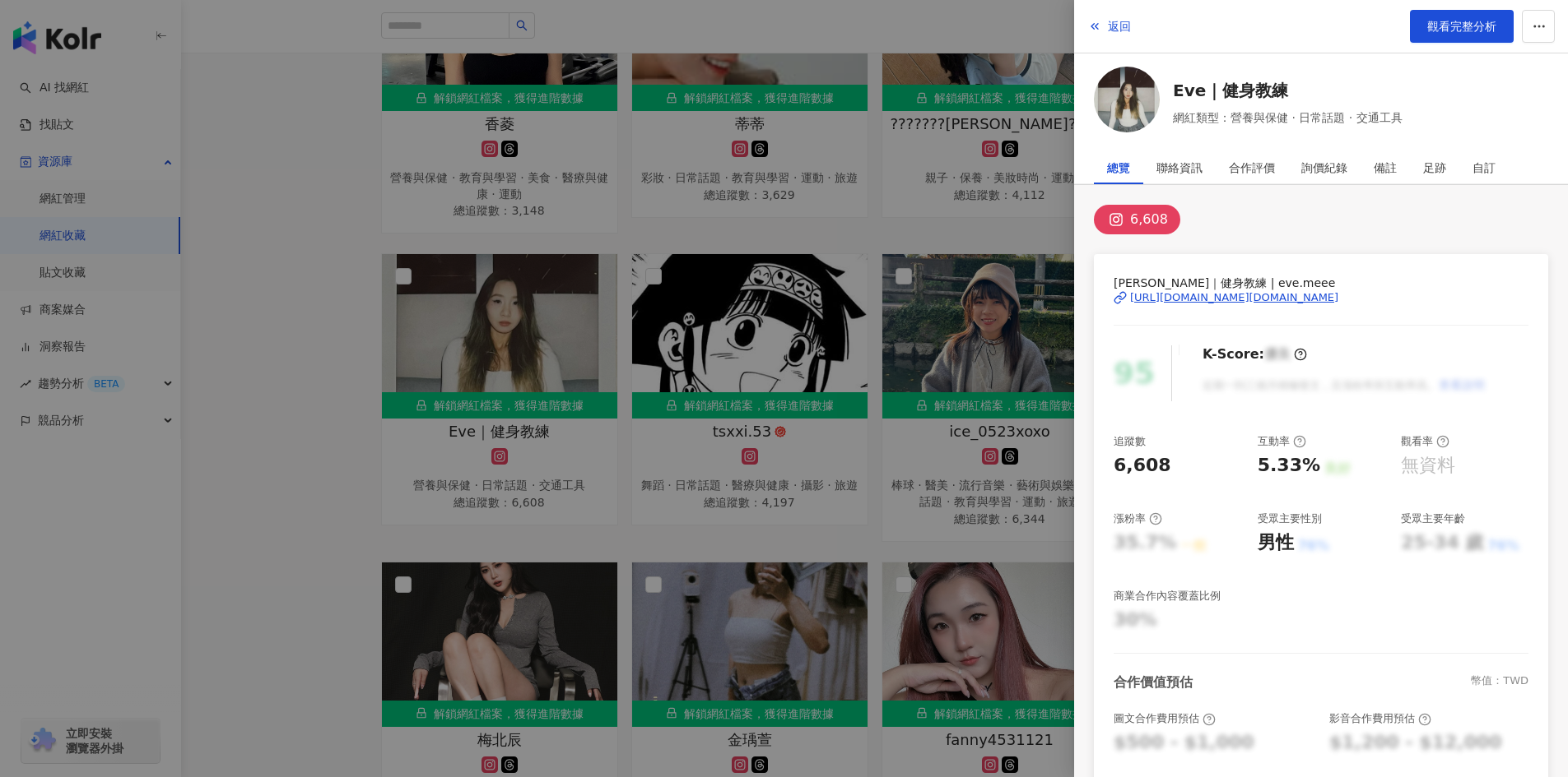
click at [1183, 295] on div "https://www.instagram.com/eve.meee/" at bounding box center [1234, 298] width 209 height 15
click at [329, 332] on div at bounding box center [784, 388] width 1568 height 777
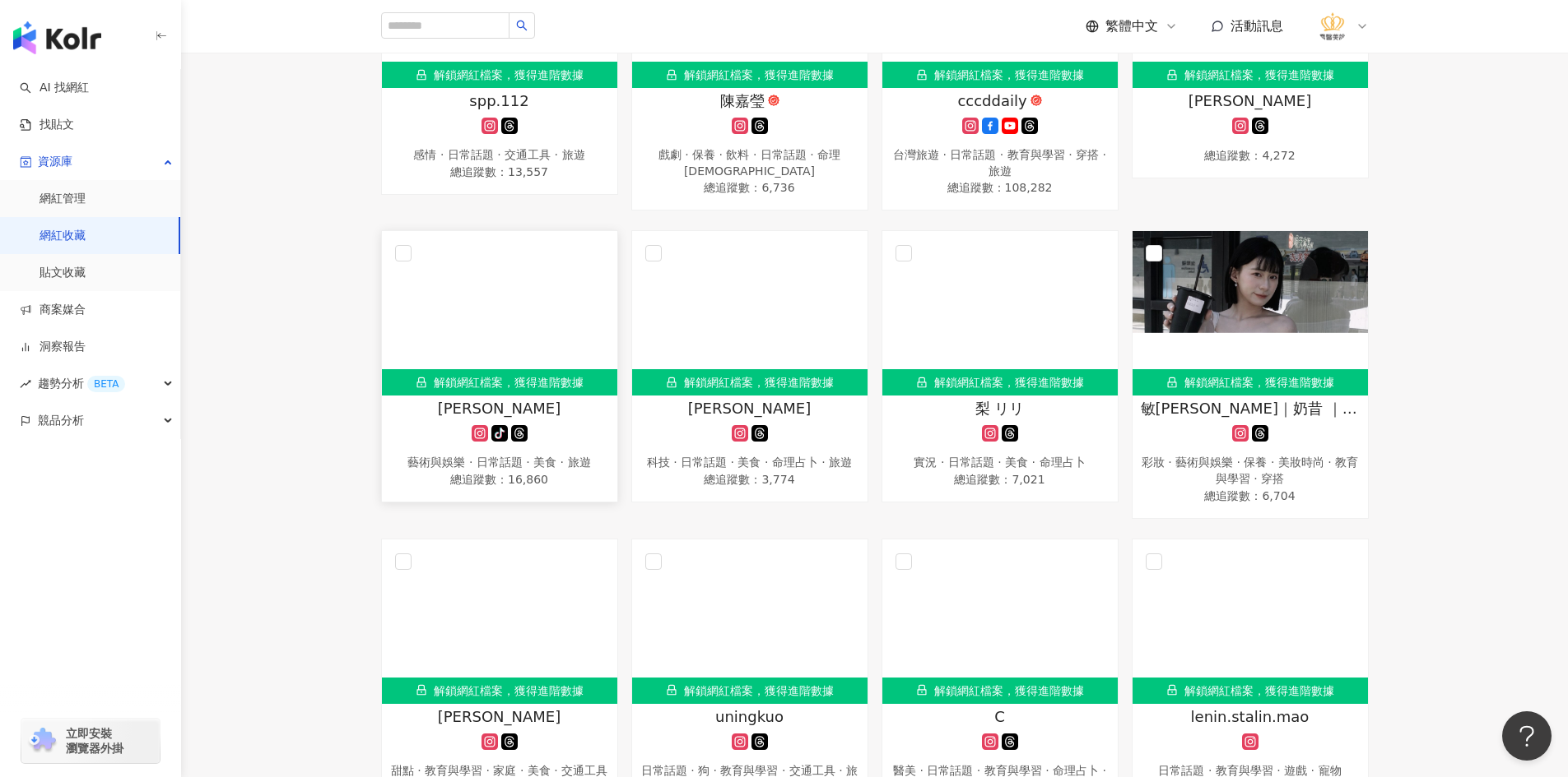
scroll to position [1974, 0]
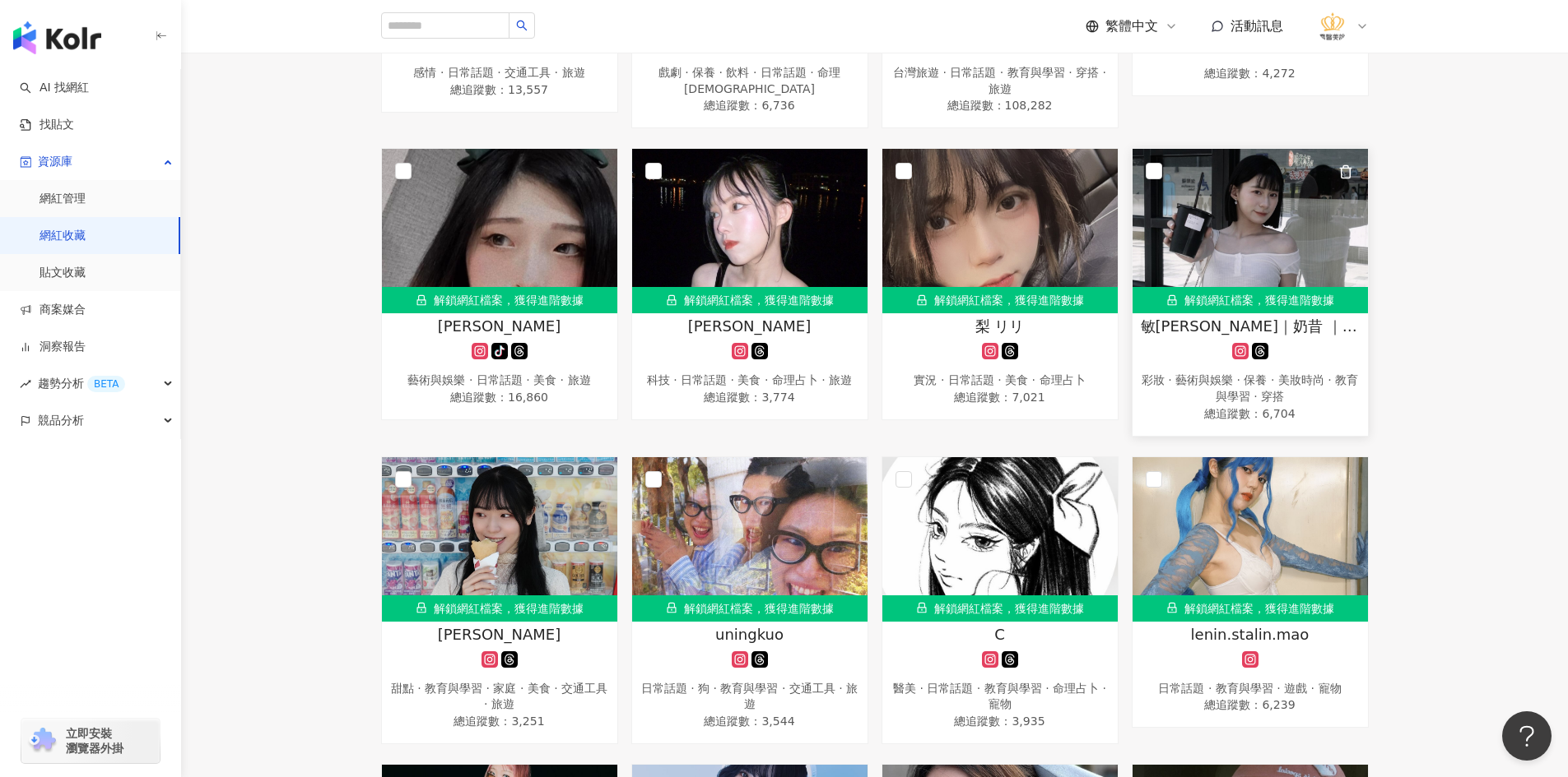
click at [1243, 216] on img at bounding box center [1250, 231] width 236 height 165
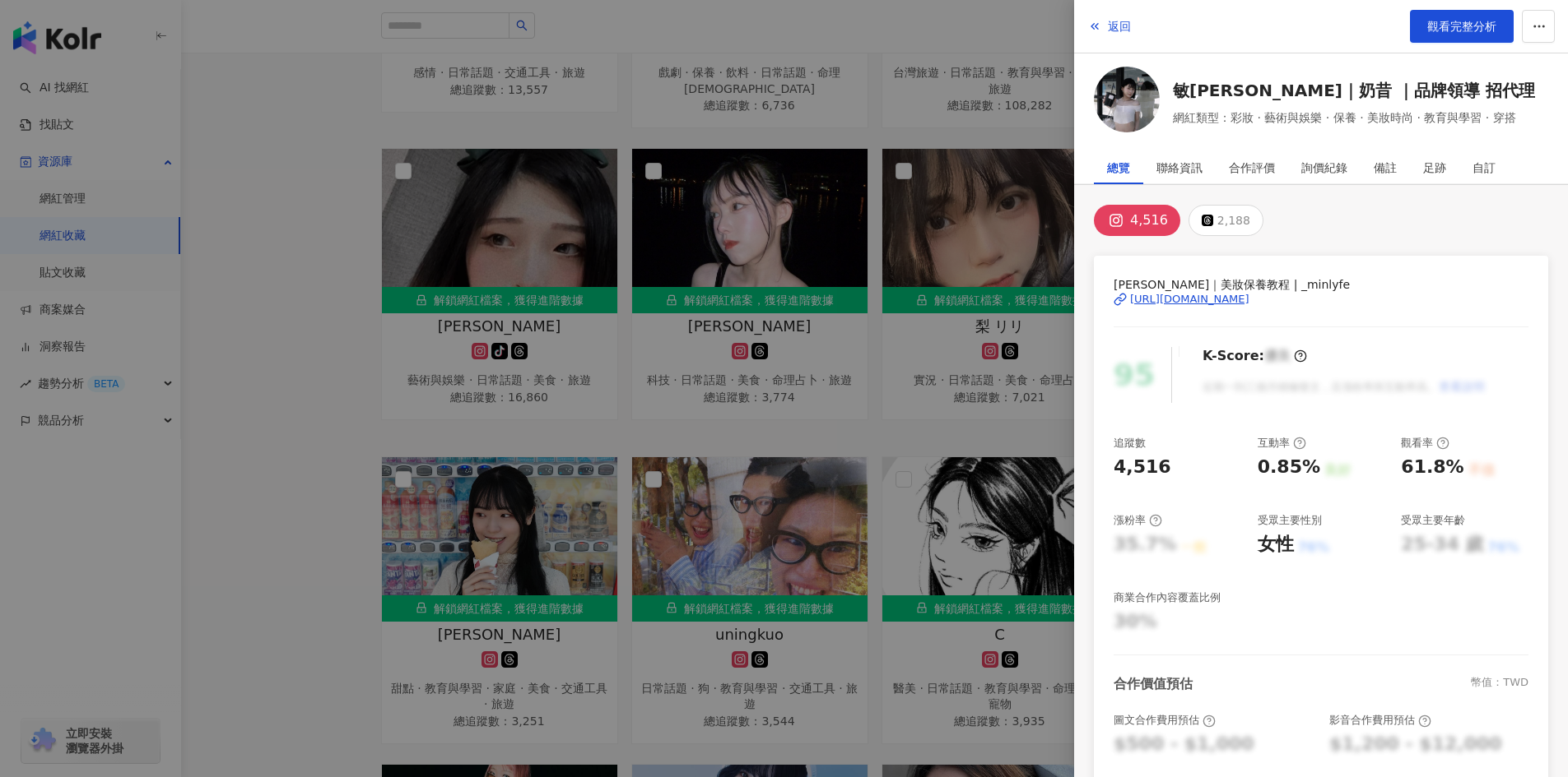
click at [283, 275] on div at bounding box center [784, 388] width 1568 height 777
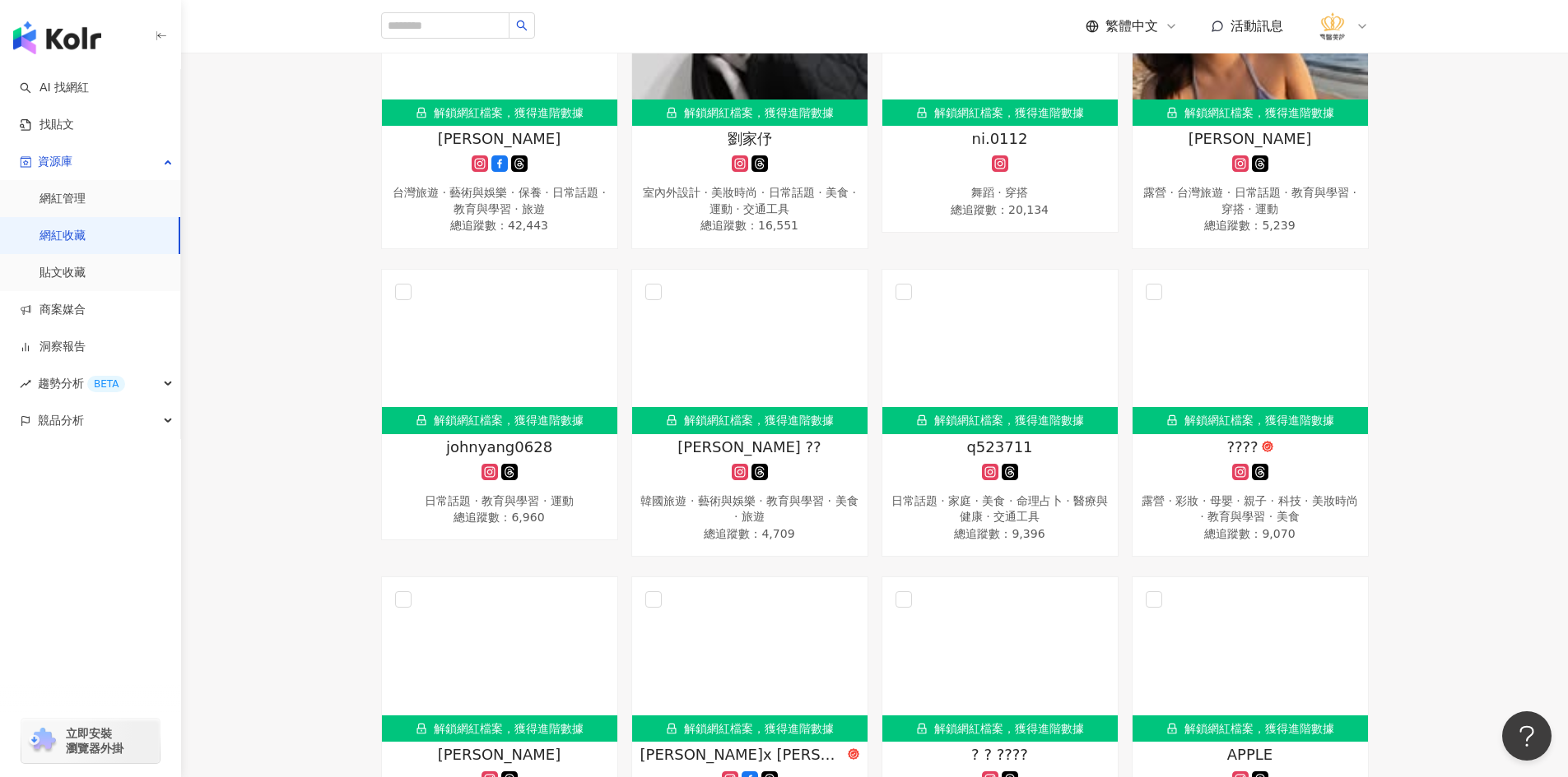
scroll to position [3783, 0]
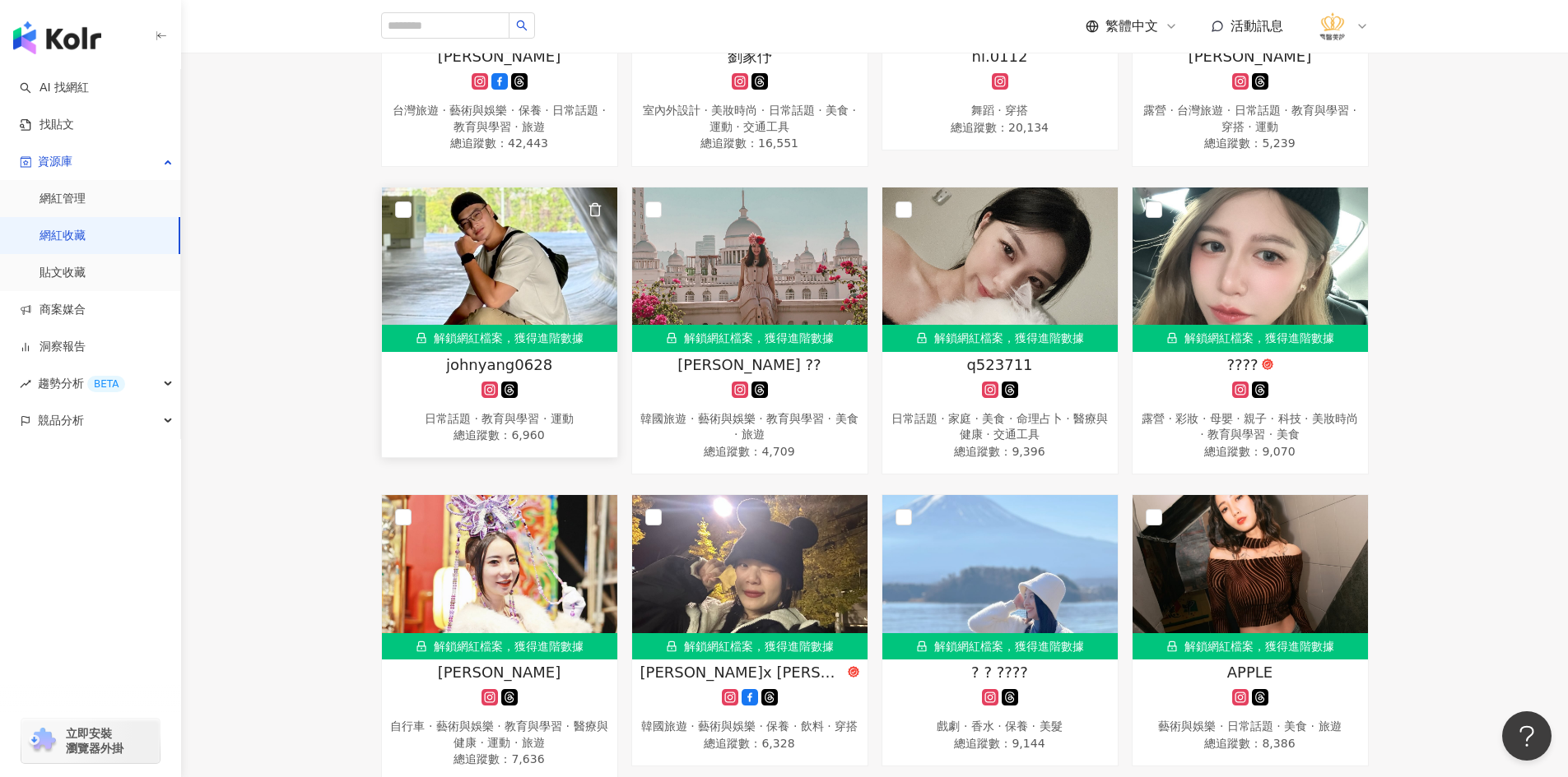
click at [504, 309] on img at bounding box center [500, 270] width 236 height 165
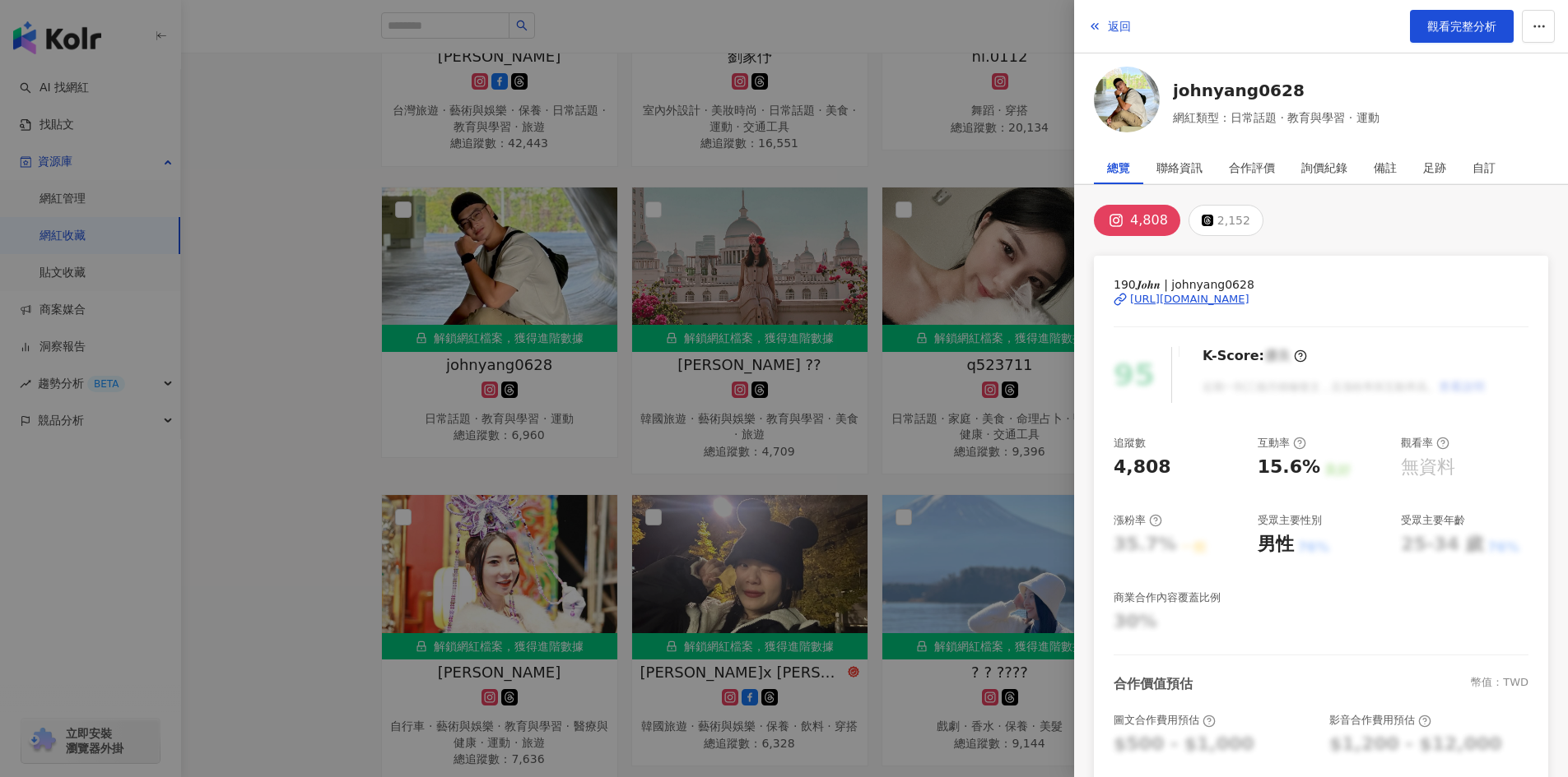
click at [1201, 292] on div "https://www.instagram.com/johnyang0628/" at bounding box center [1190, 299] width 120 height 15
click at [289, 379] on div at bounding box center [784, 388] width 1568 height 777
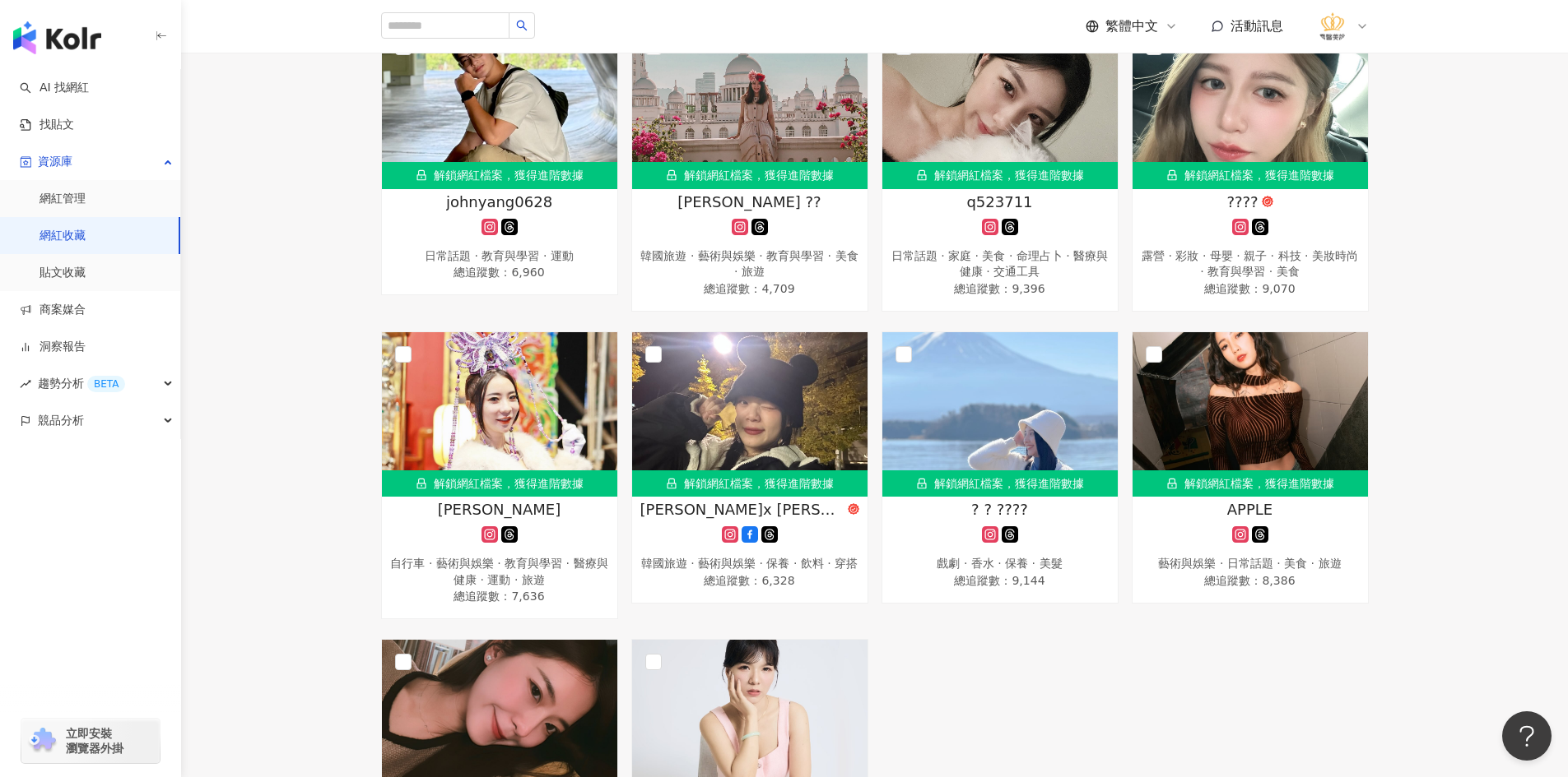
scroll to position [3948, 0]
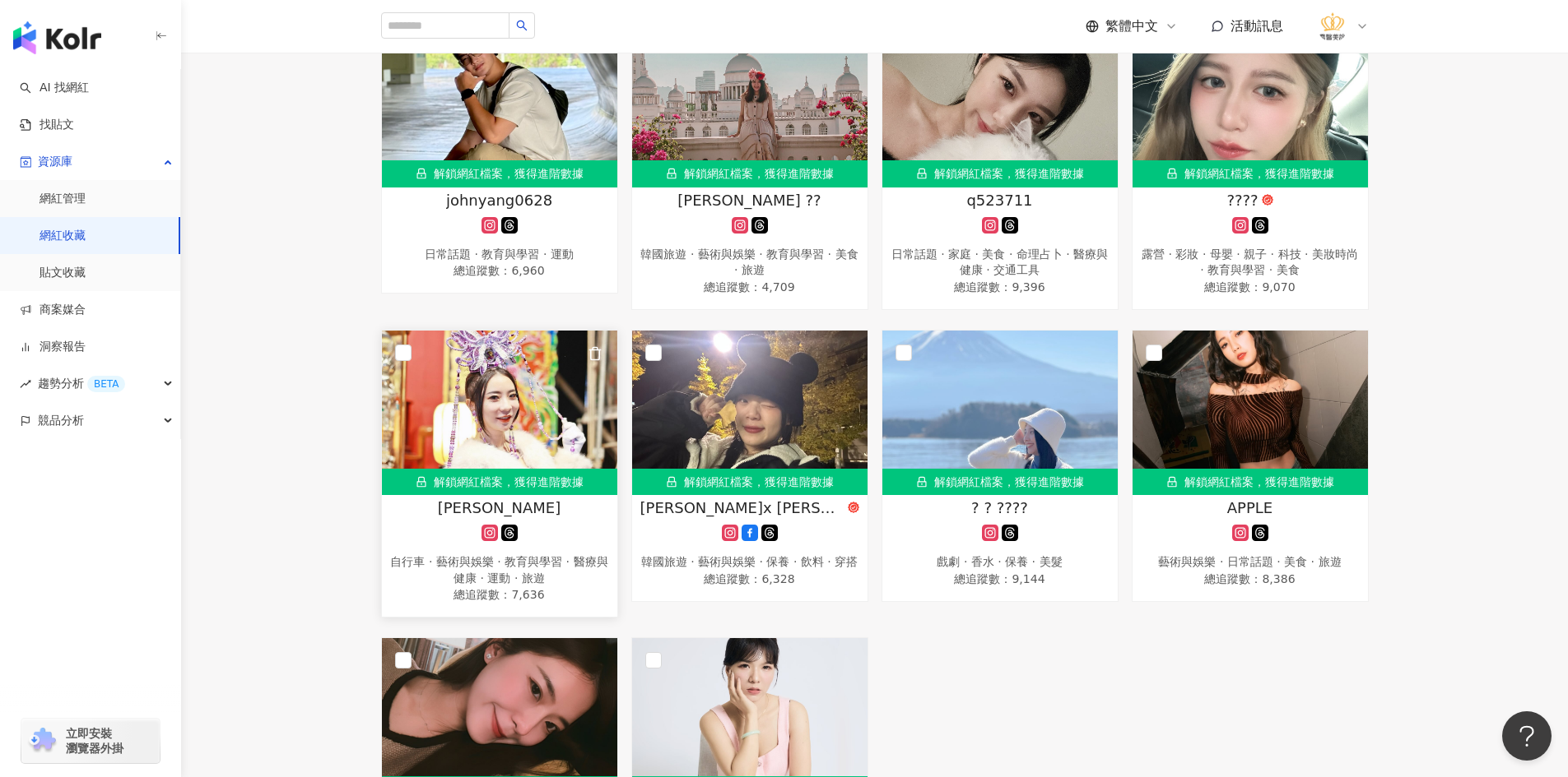
click at [473, 413] on img at bounding box center [500, 413] width 236 height 165
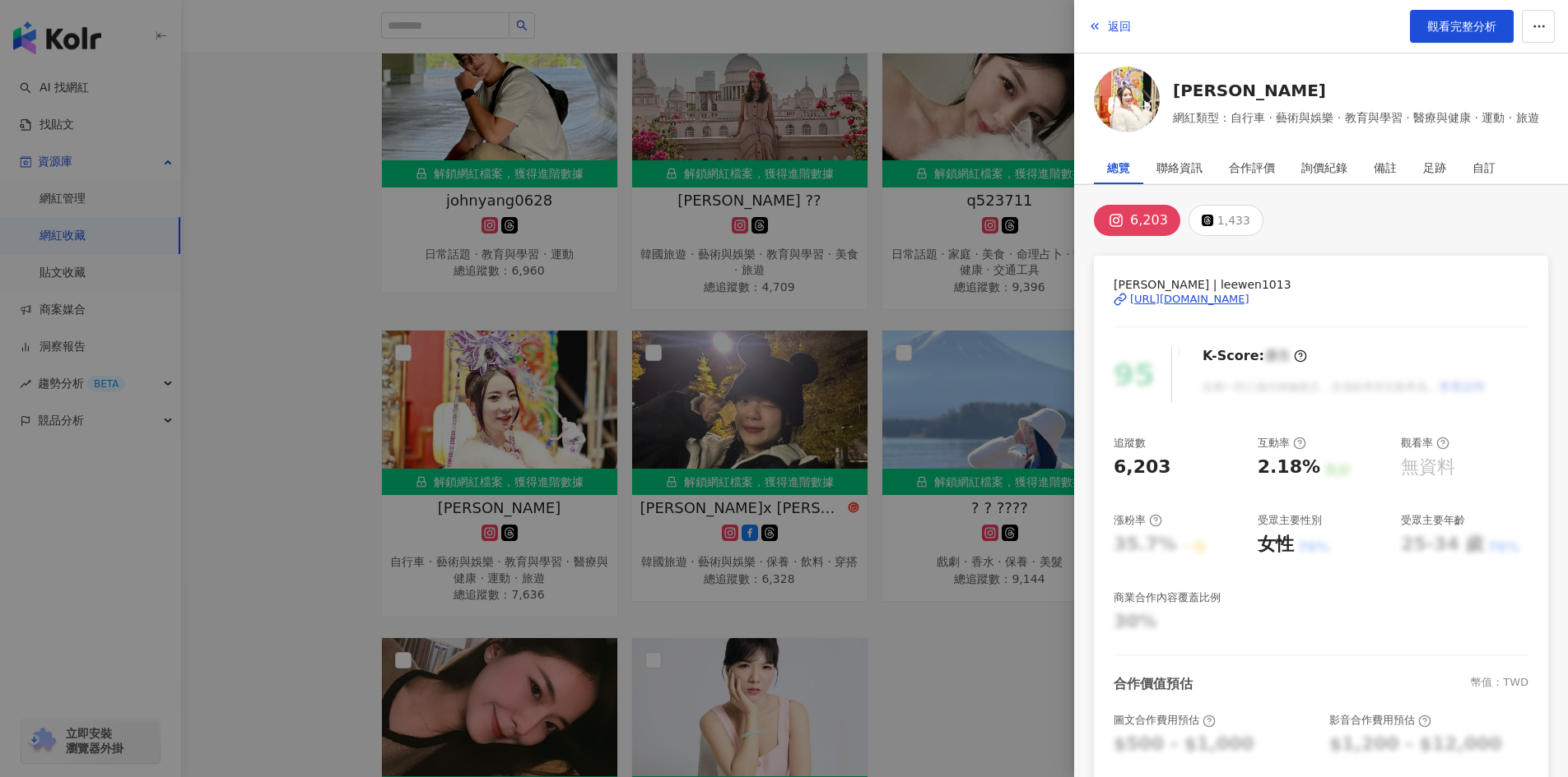
click at [1212, 295] on div "https://www.instagram.com/leewen1013/" at bounding box center [1190, 299] width 120 height 15
click at [292, 434] on div at bounding box center [784, 388] width 1568 height 777
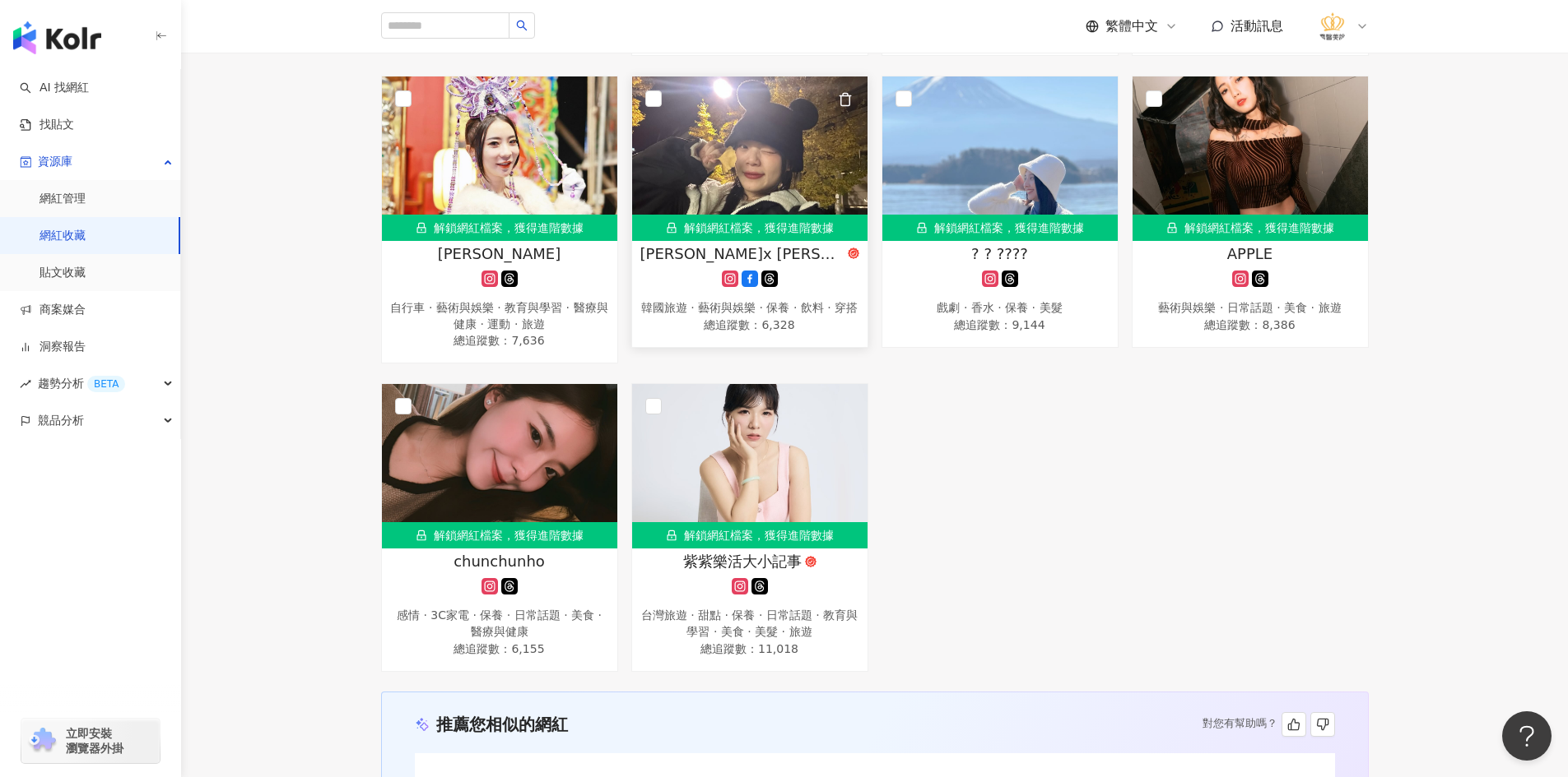
scroll to position [4194, 0]
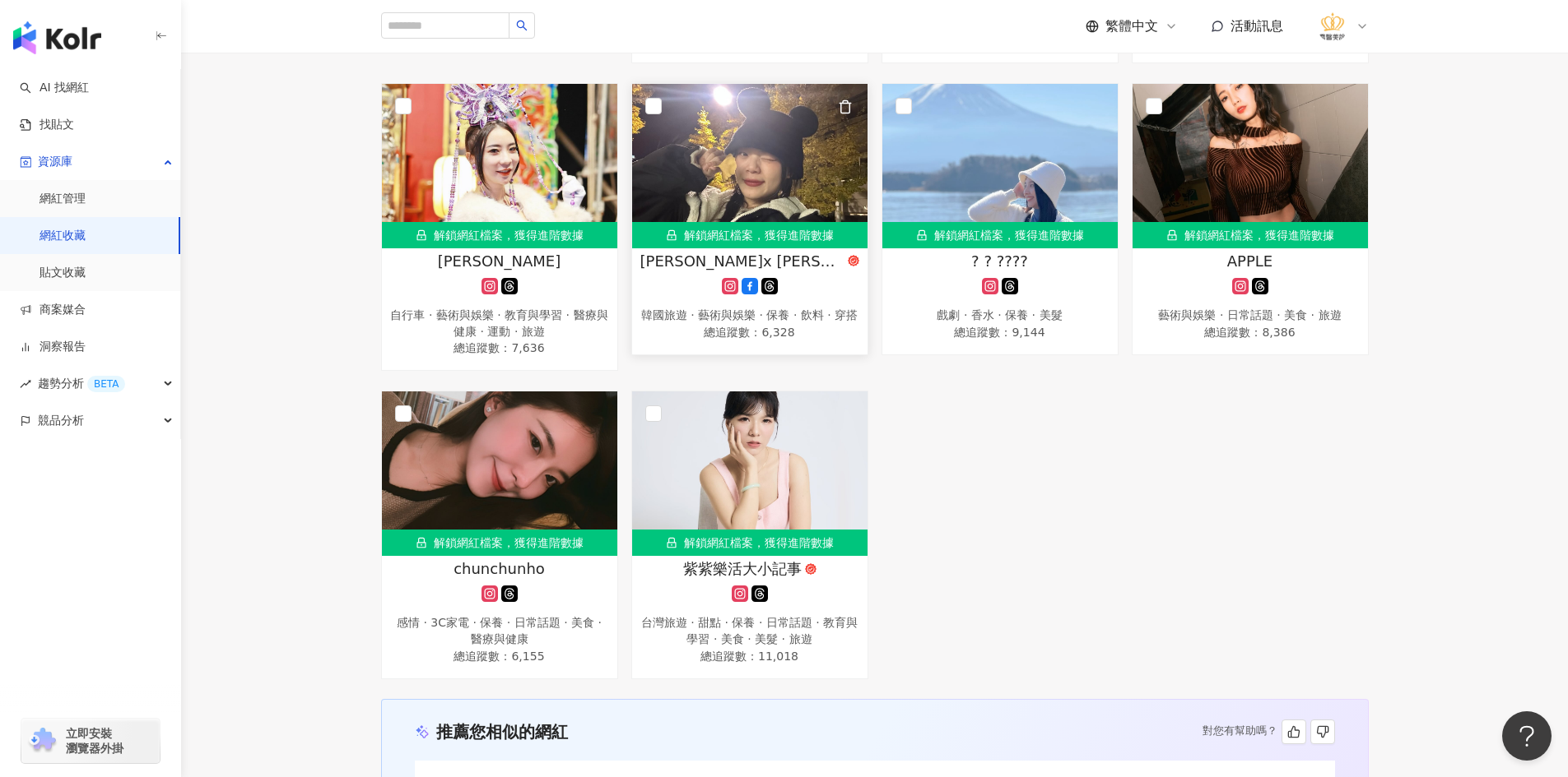
click at [775, 186] on img at bounding box center [750, 166] width 236 height 165
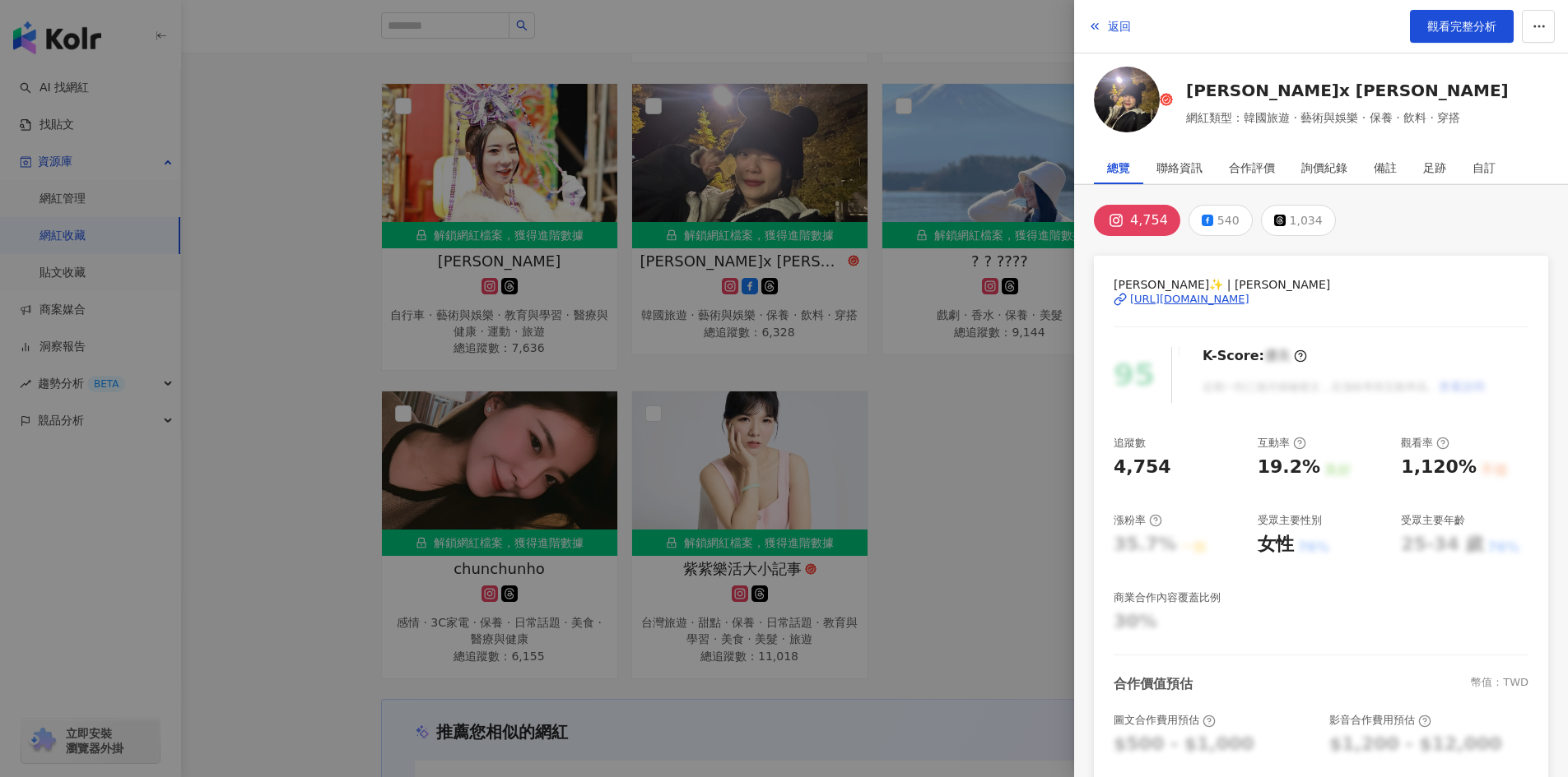
click at [1205, 297] on div "https://www.instagram.com/rita_lanlan/" at bounding box center [1190, 299] width 120 height 15
click at [298, 248] on div at bounding box center [784, 388] width 1568 height 777
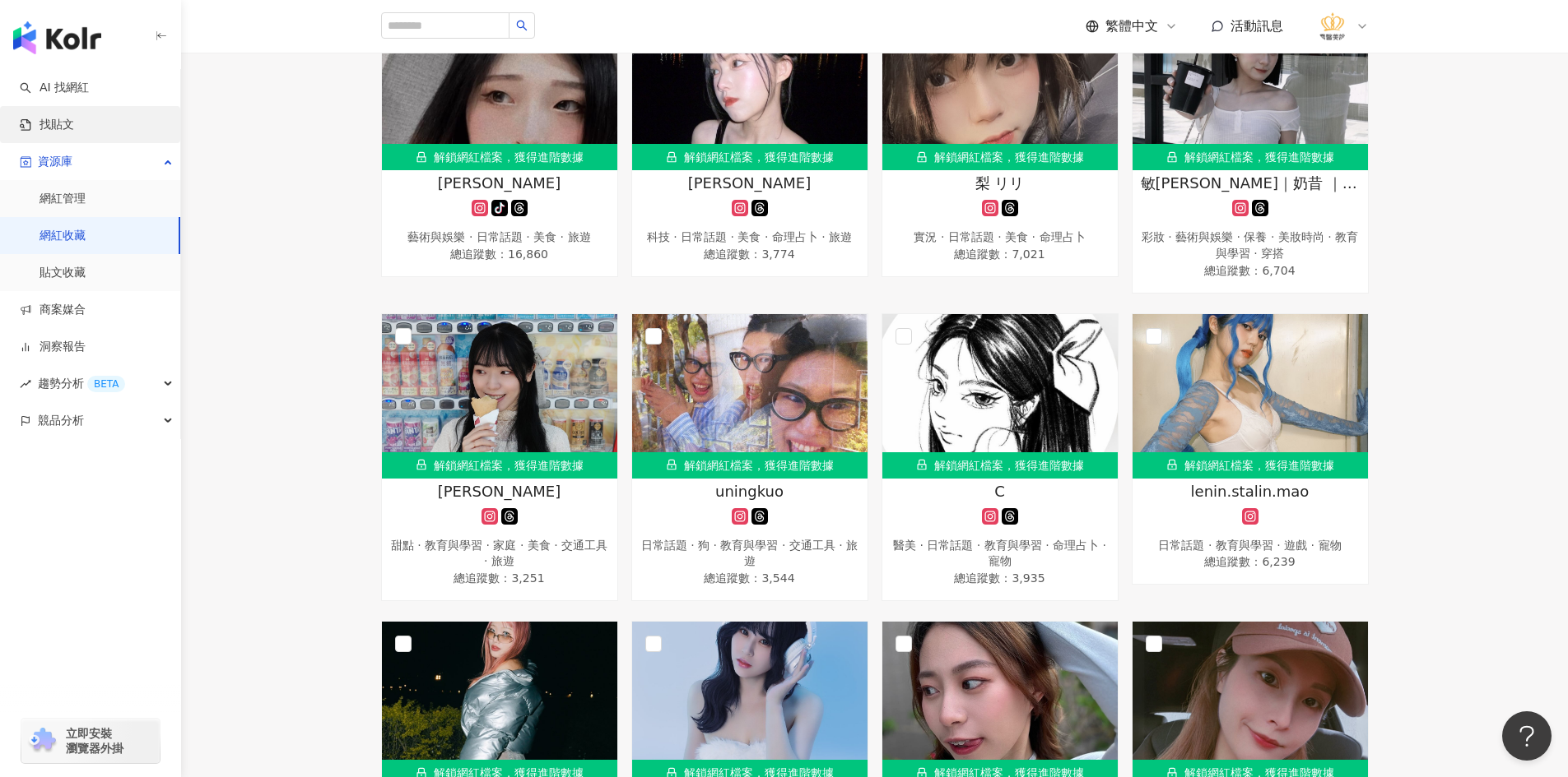
scroll to position [1892, 0]
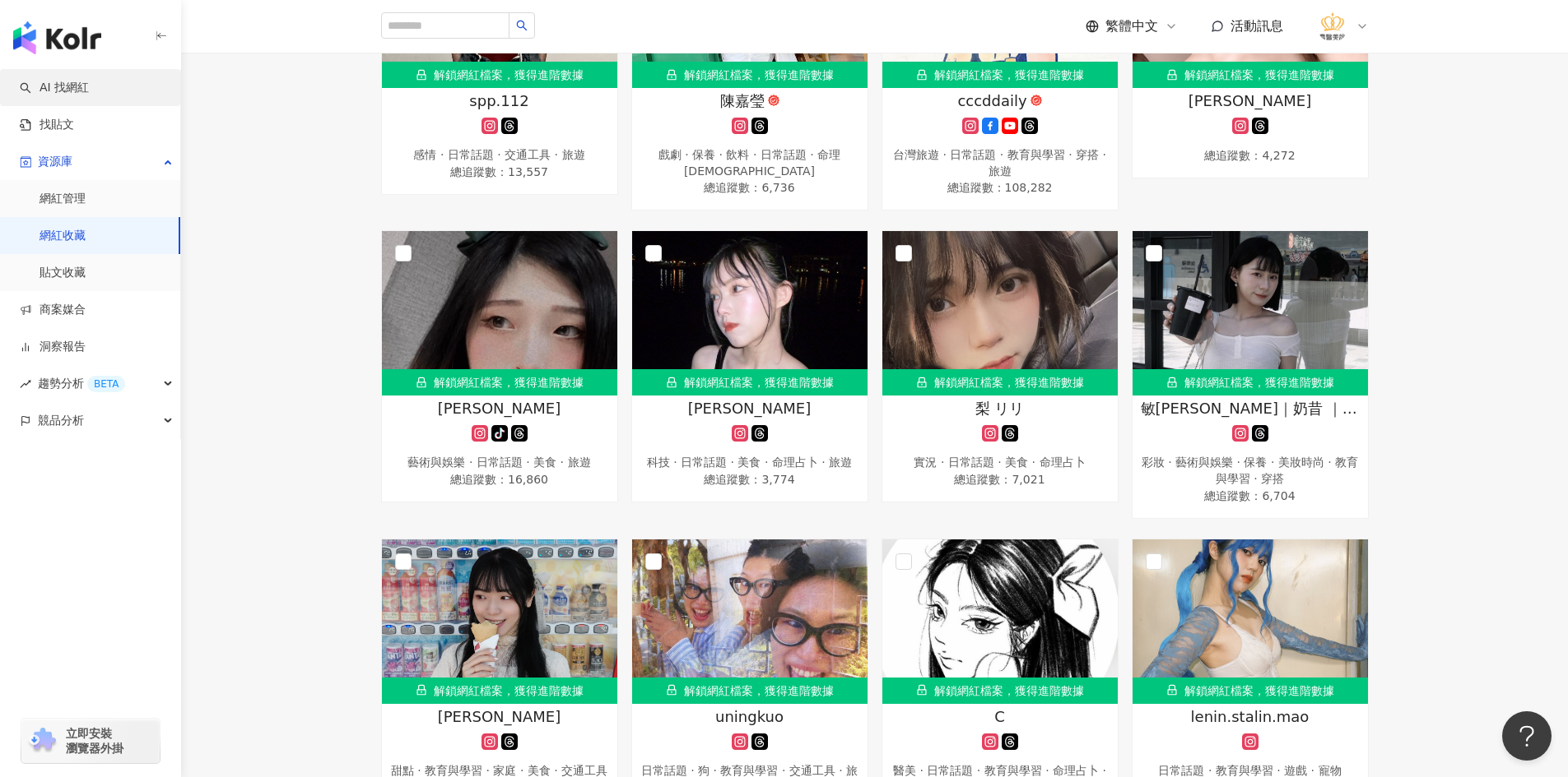
click at [80, 88] on link "AI 找網紅" at bounding box center [54, 88] width 69 height 17
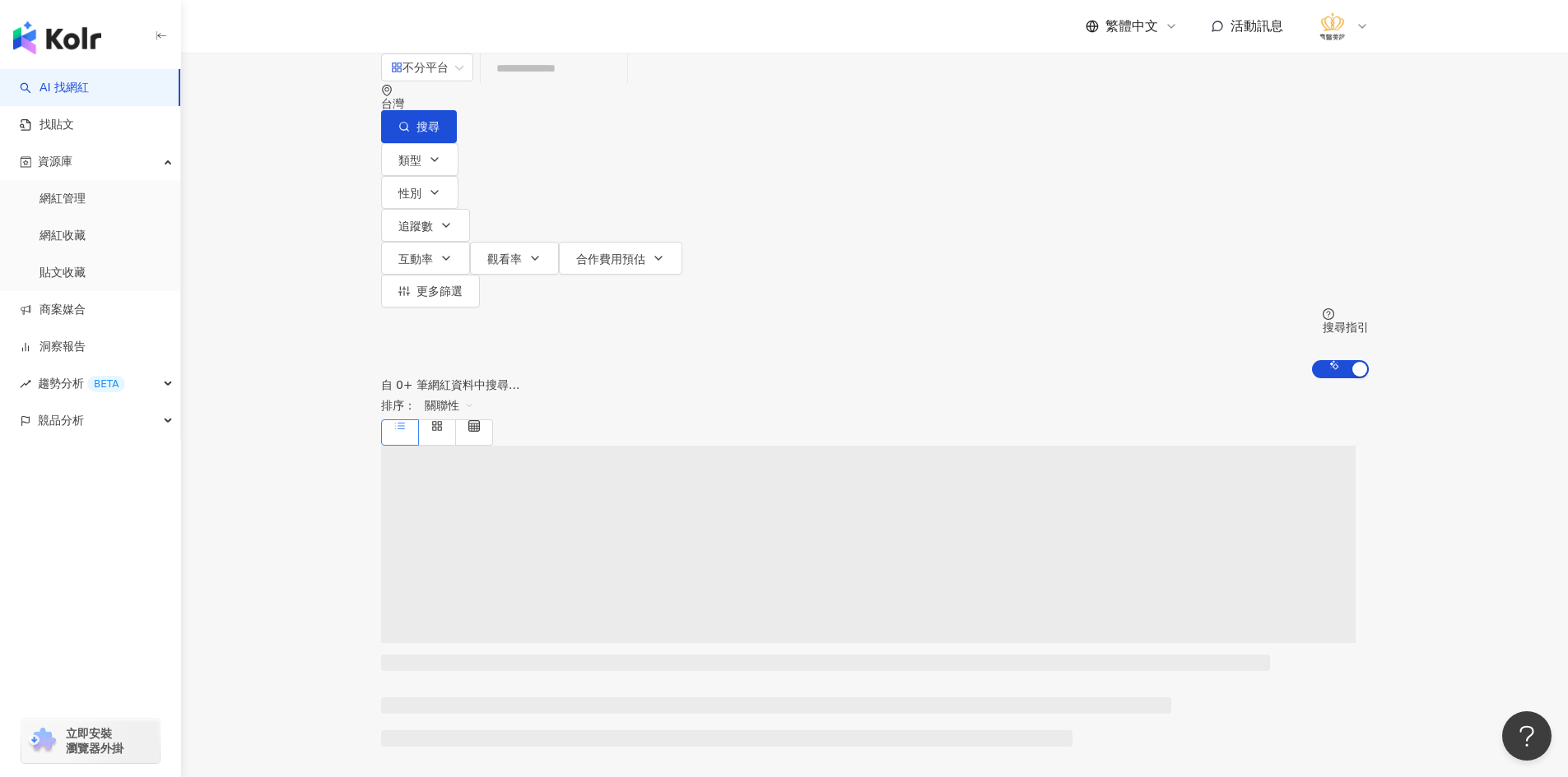
click at [585, 84] on input "search" at bounding box center [554, 67] width 133 height 31
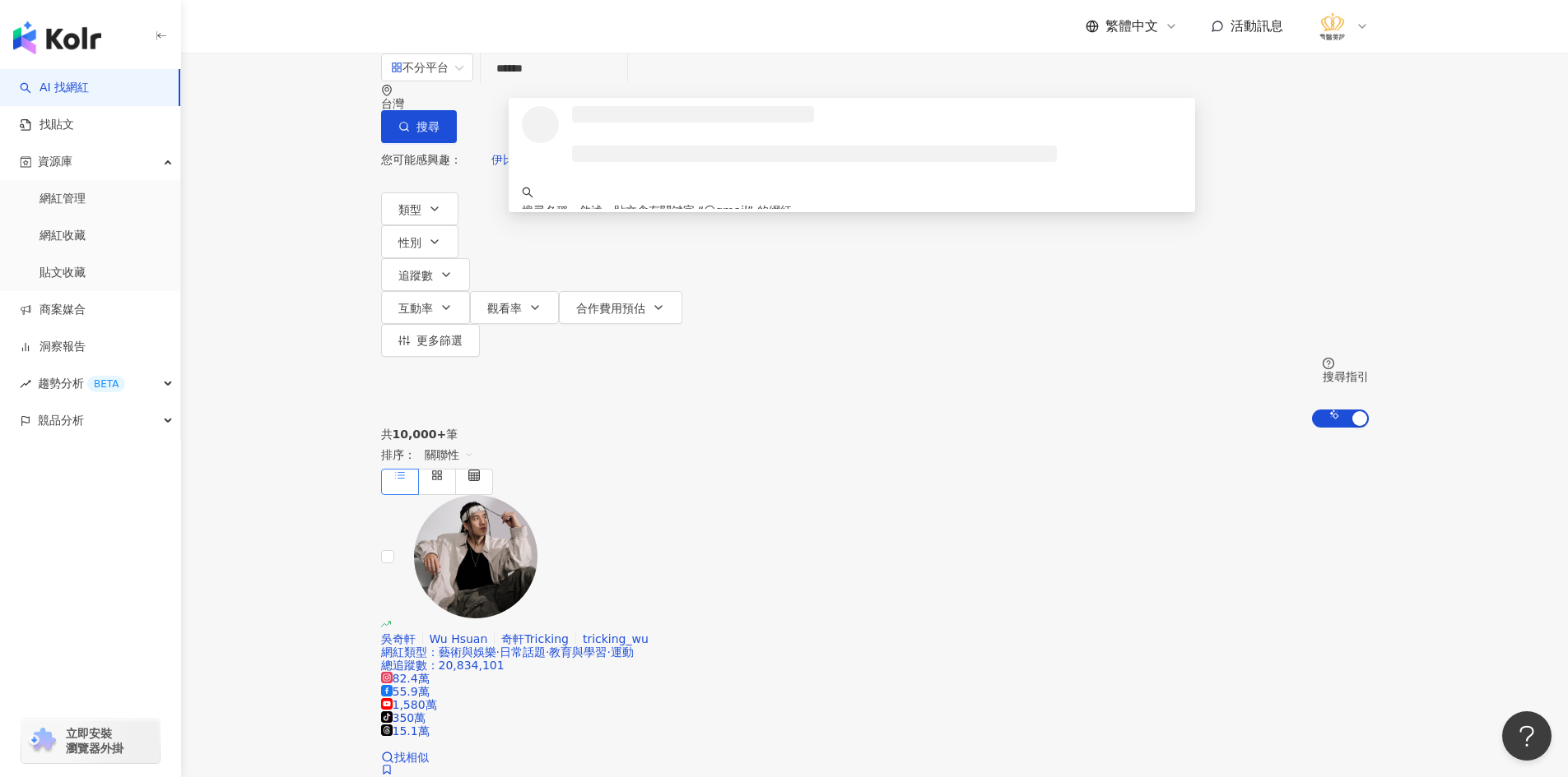
type input "******"
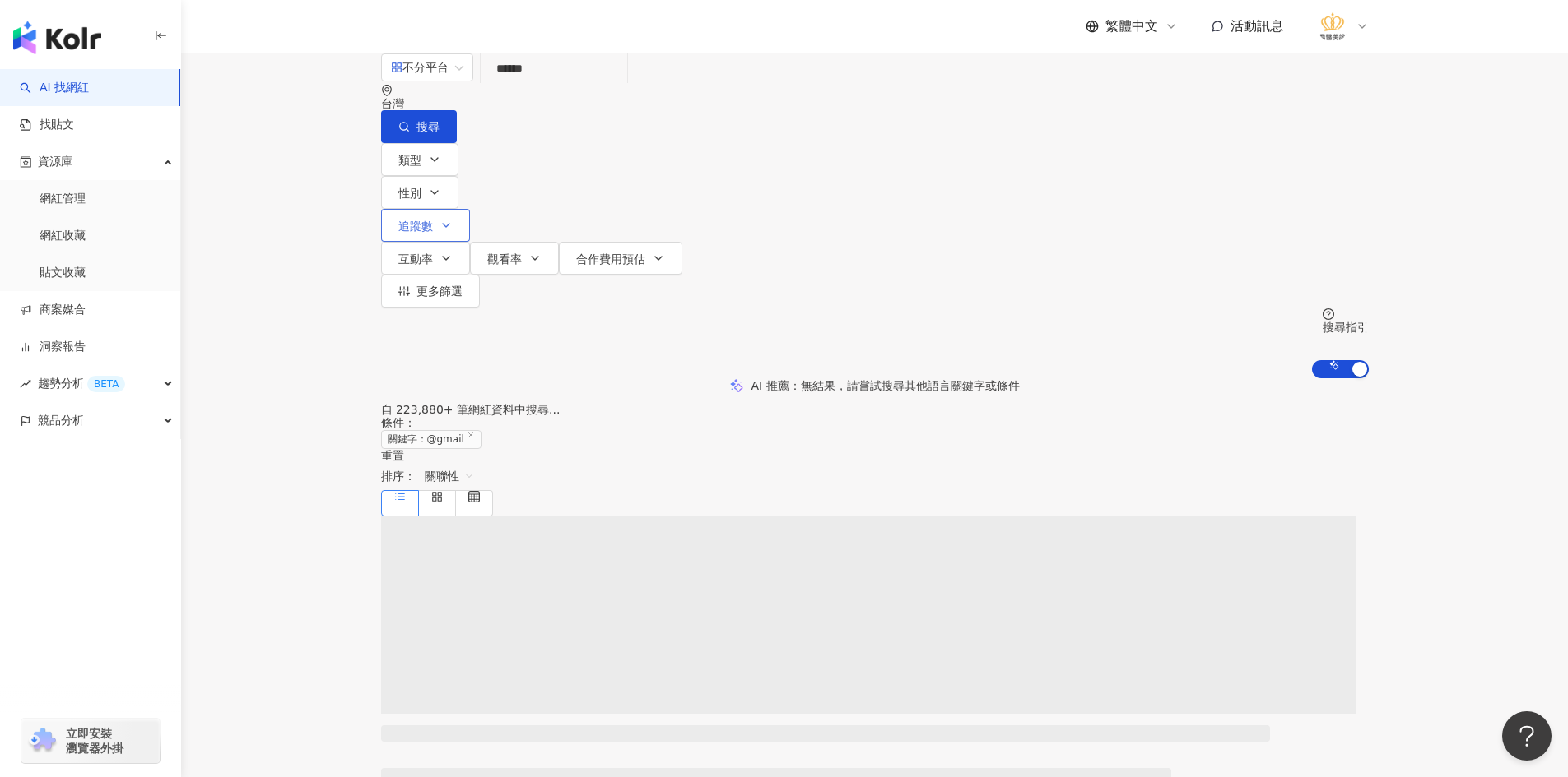
click at [453, 219] on icon "button" at bounding box center [446, 225] width 13 height 13
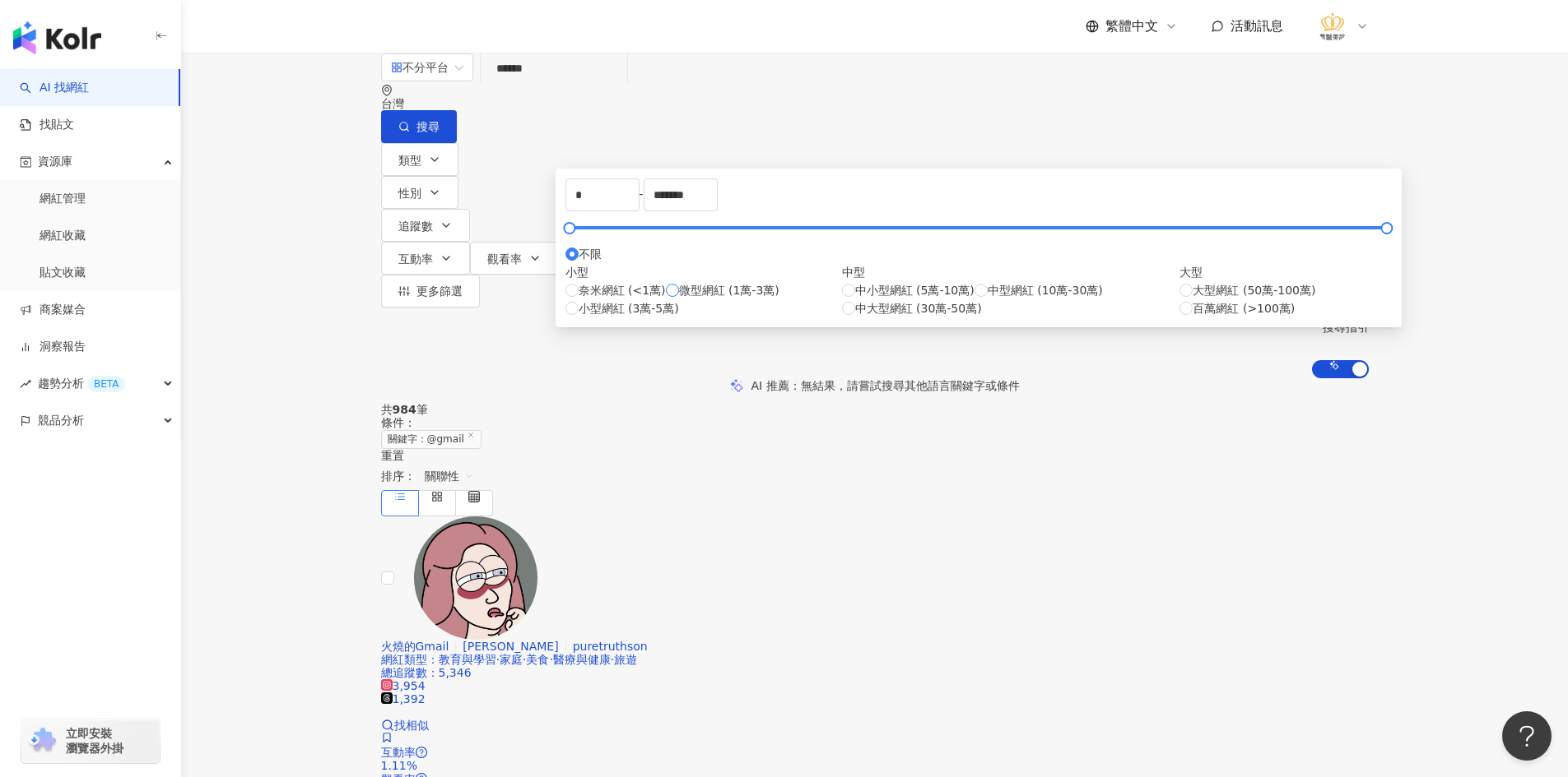
click at [679, 299] on span "微型網紅 (1萬-3萬)" at bounding box center [729, 290] width 100 height 18
type input "*****"
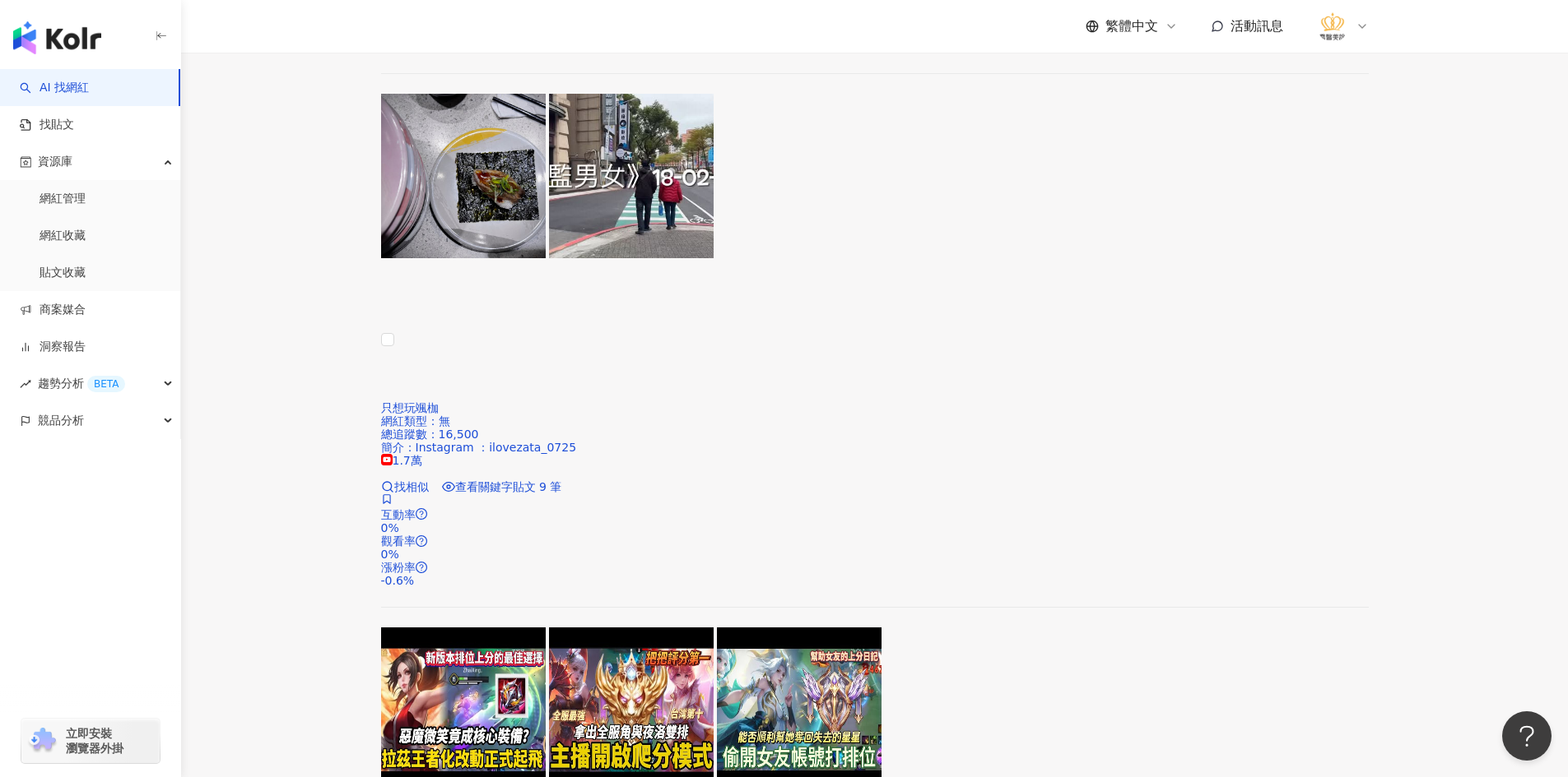
scroll to position [1316, 0]
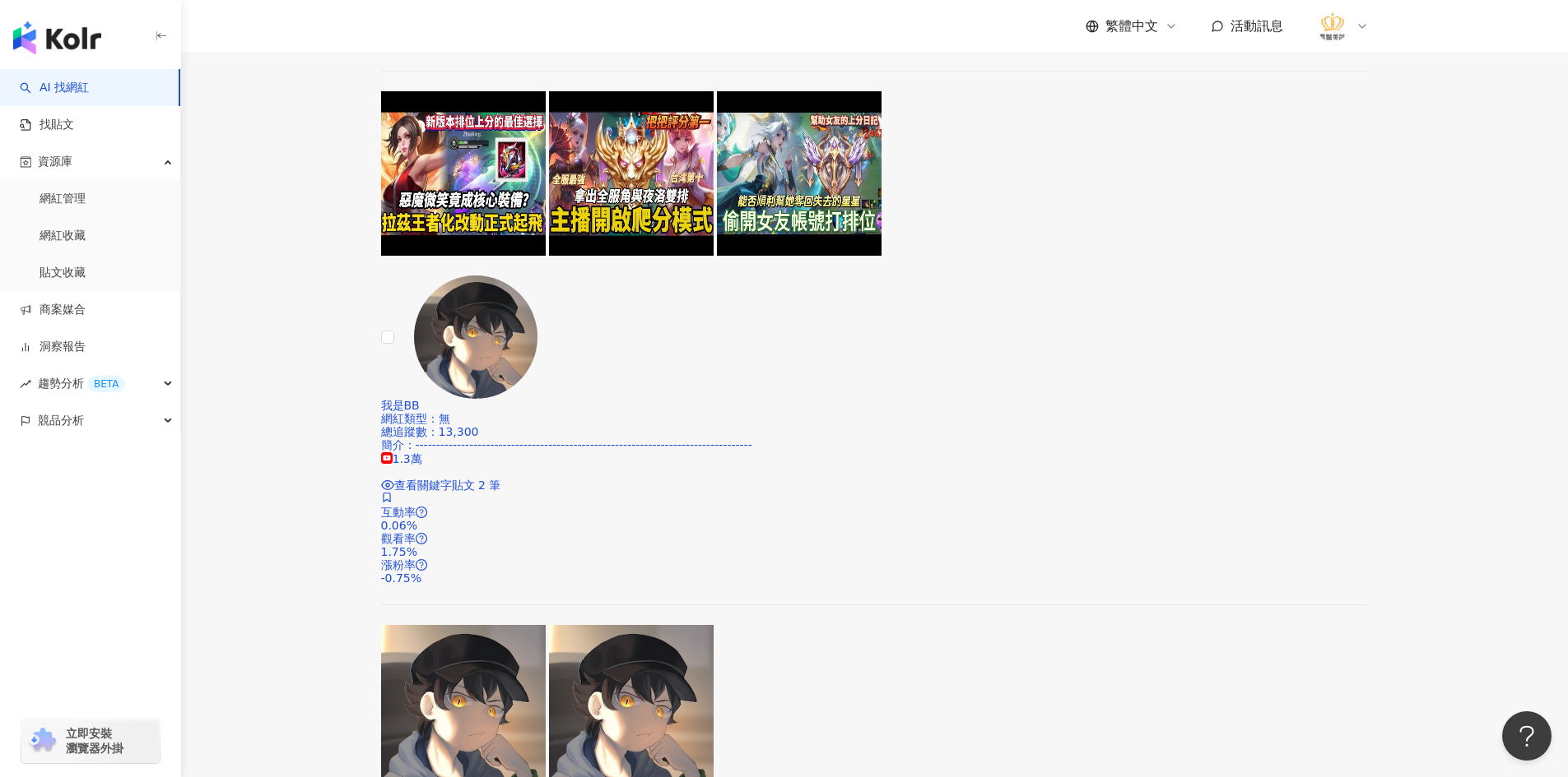
scroll to position [1809, 0]
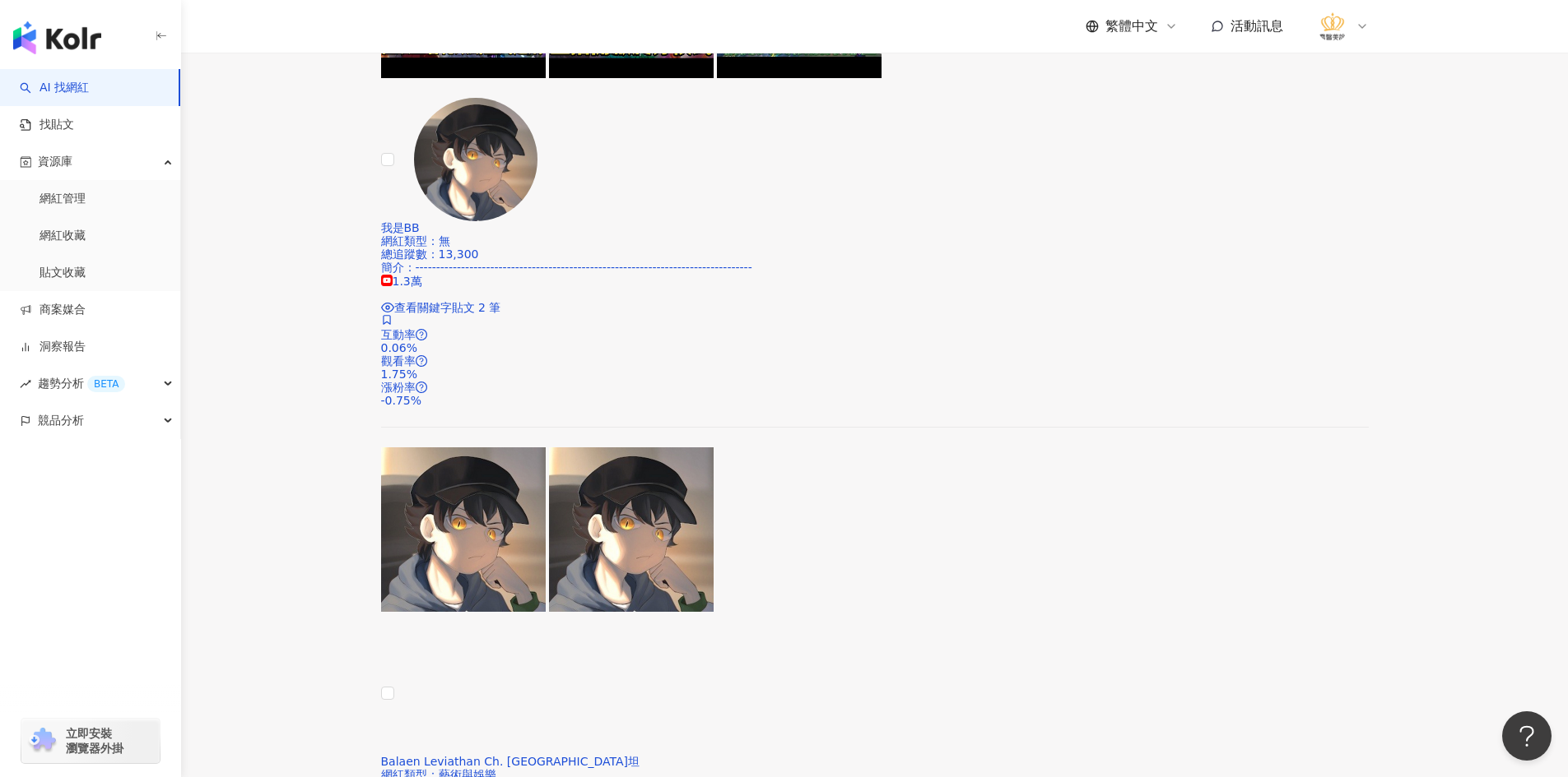
scroll to position [2303, 0]
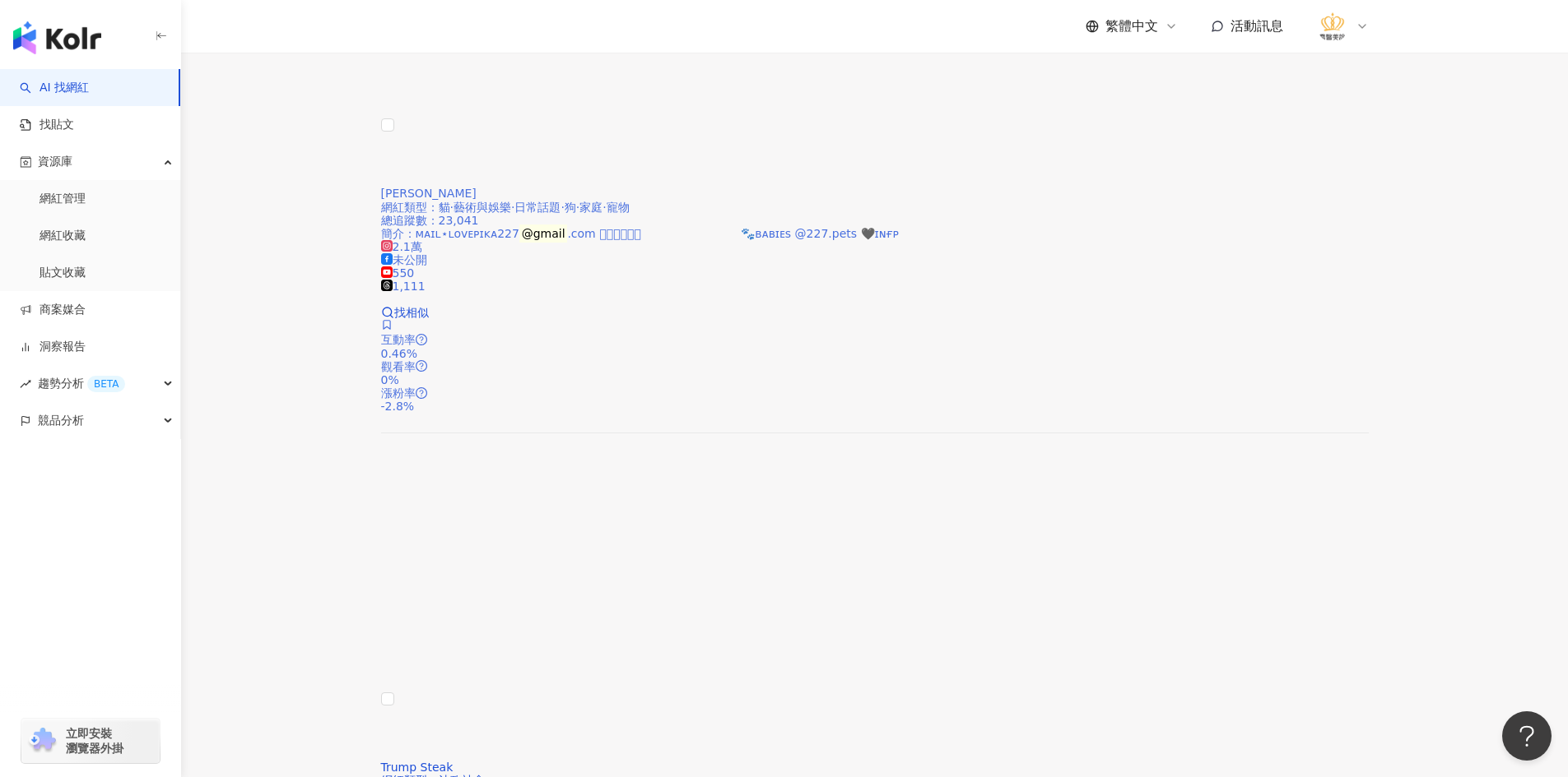
scroll to position [3048, 0]
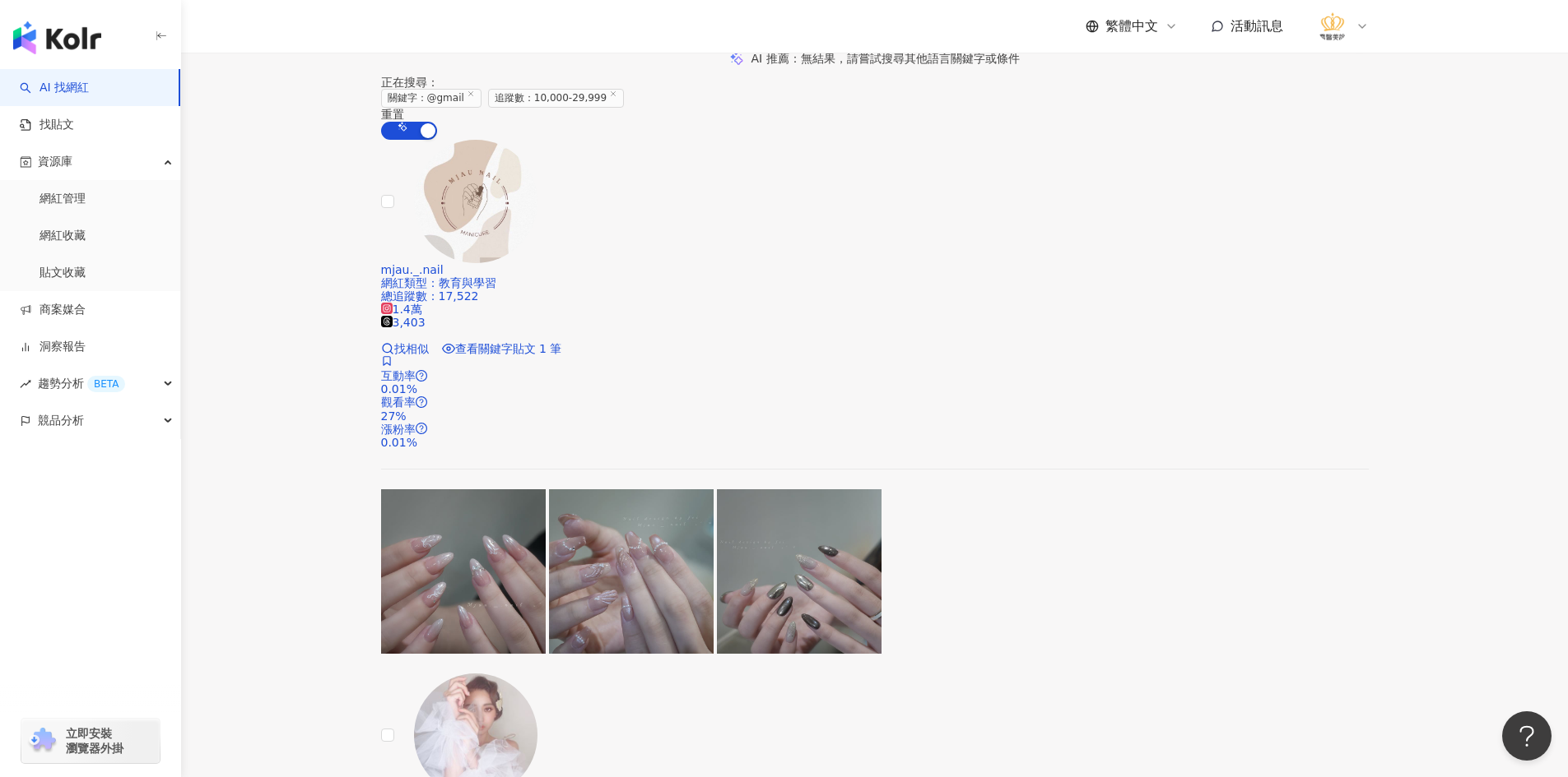
scroll to position [329, 0]
click at [518, 672] on img at bounding box center [475, 734] width 123 height 123
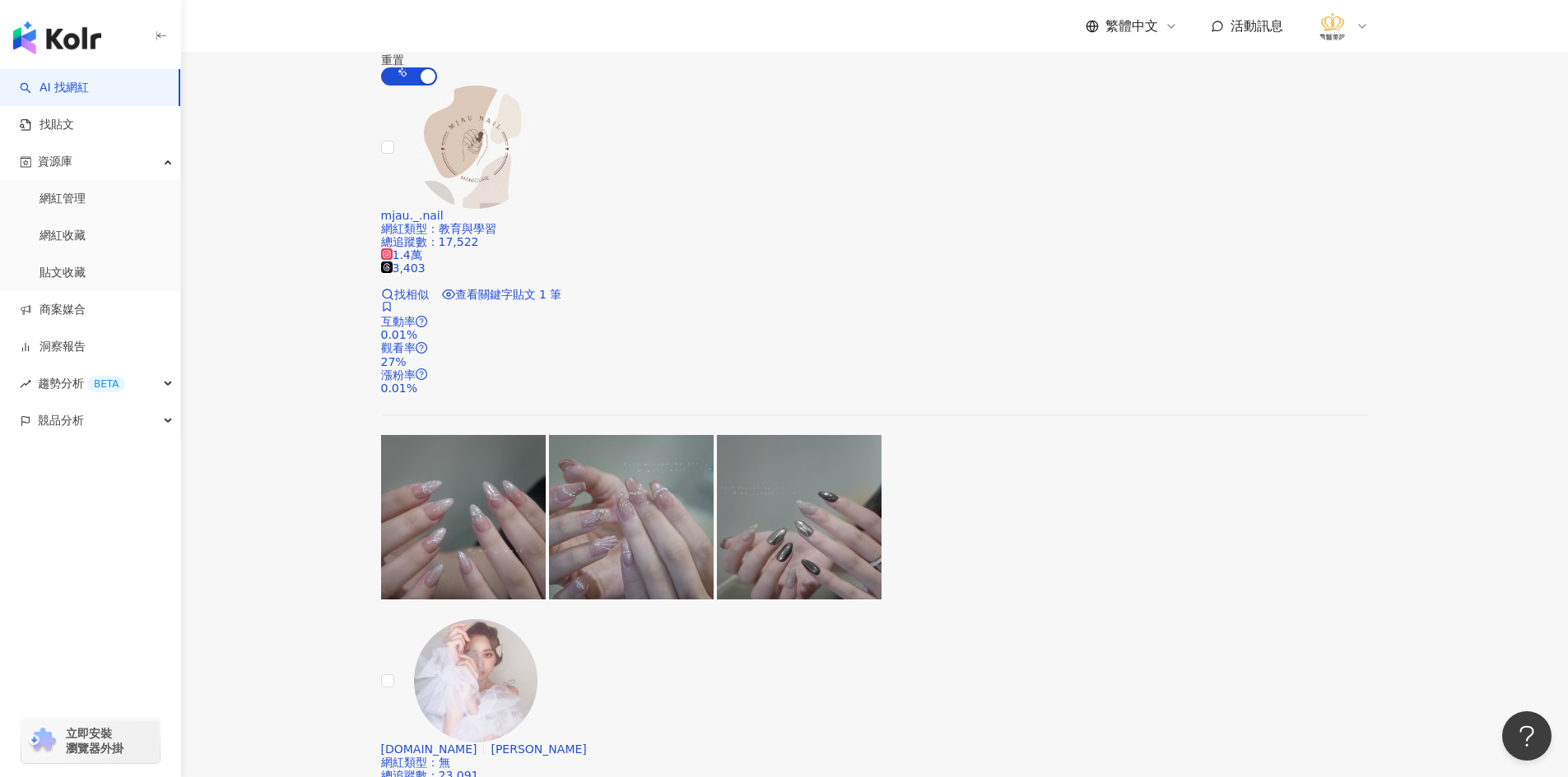
scroll to position [411, 0]
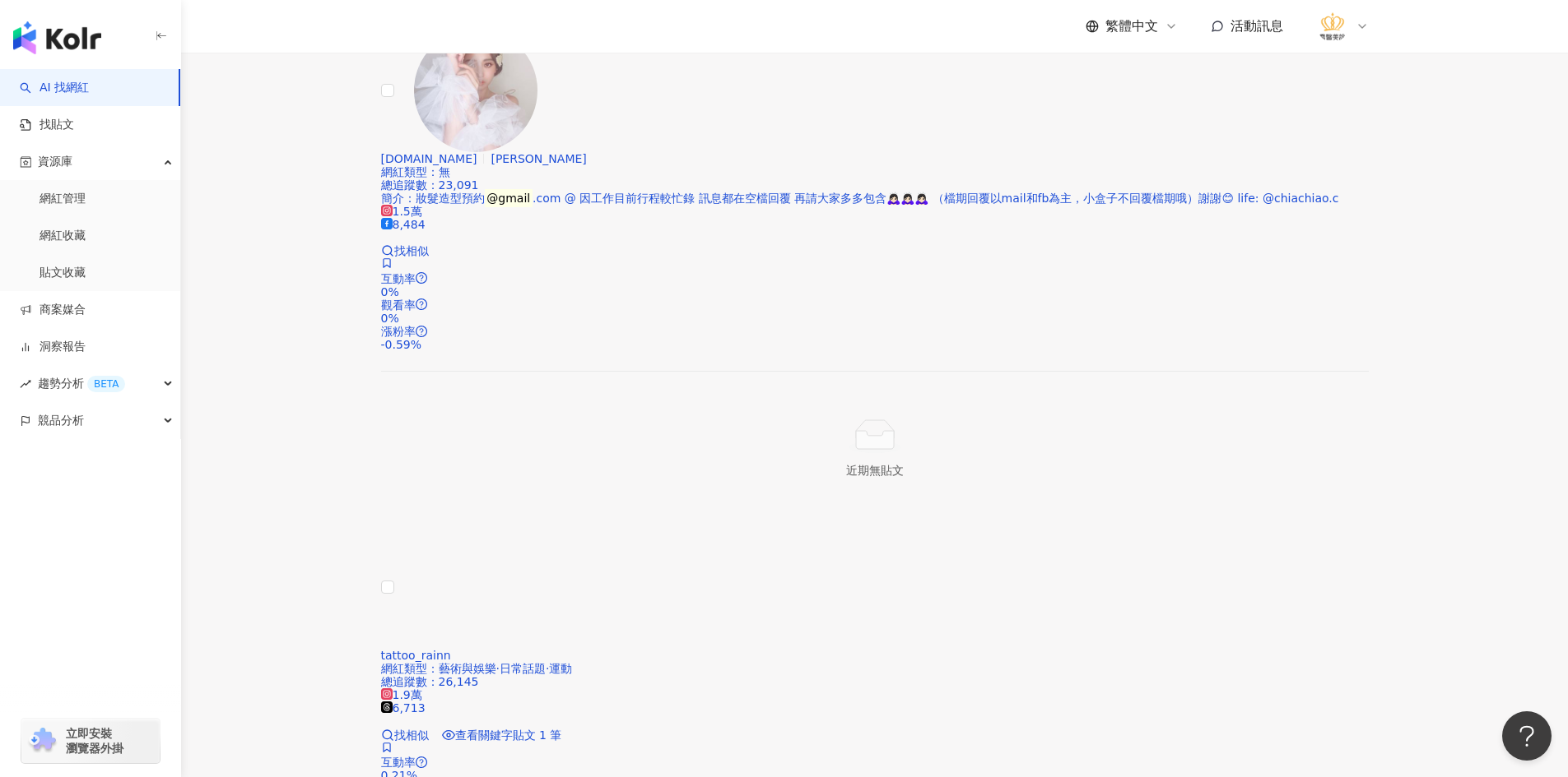
scroll to position [987, 0]
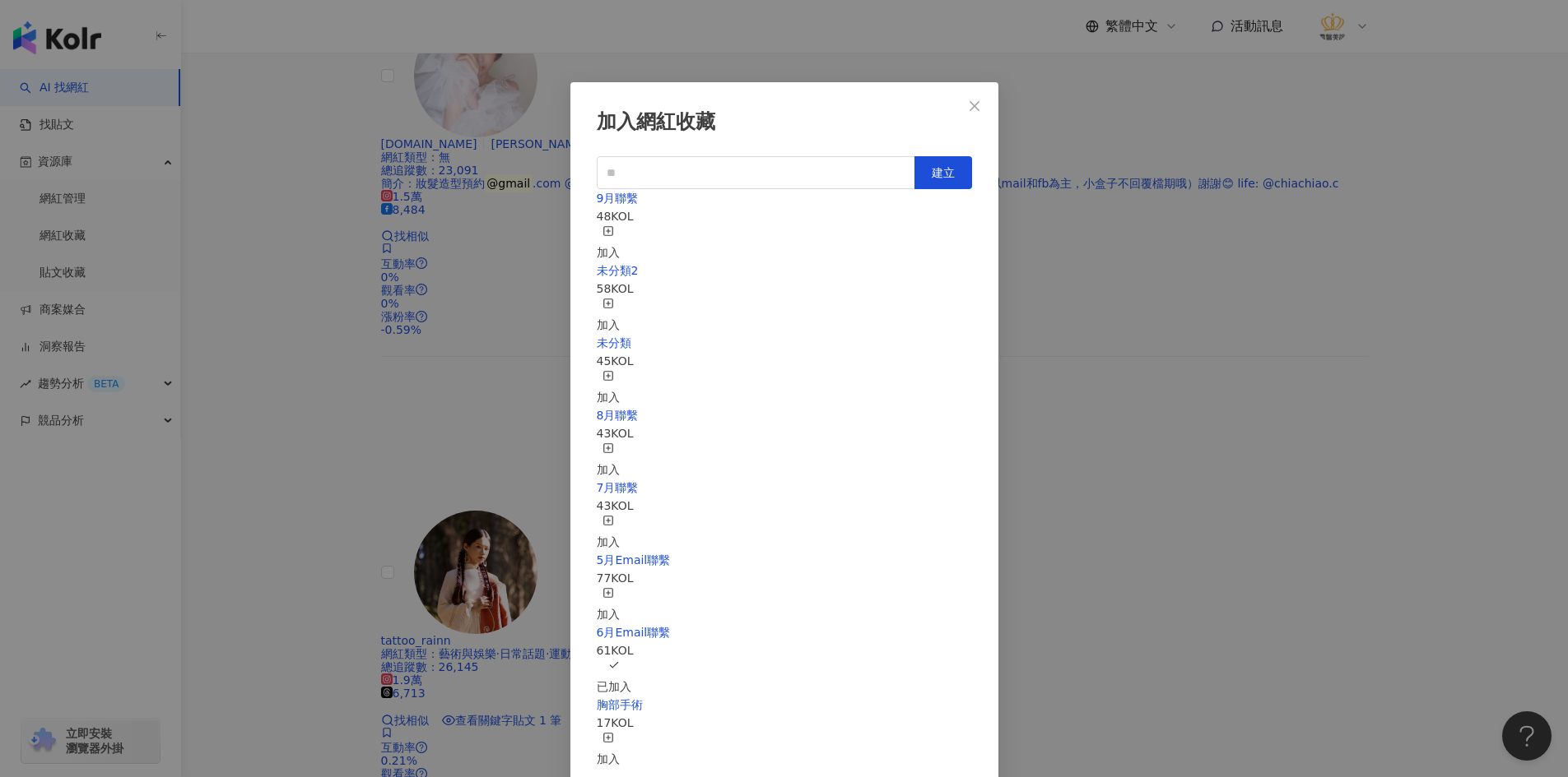
scroll to position [221, 0]
click at [348, 349] on div "加入網紅收藏 建立 9月聯繫 48 KOL 加入 未分類2 58 KOL 加入 未分類 45 KOL 加入 8月聯繫 43 KOL 加入 7月聯繫 43 KO…" at bounding box center [784, 388] width 1568 height 777
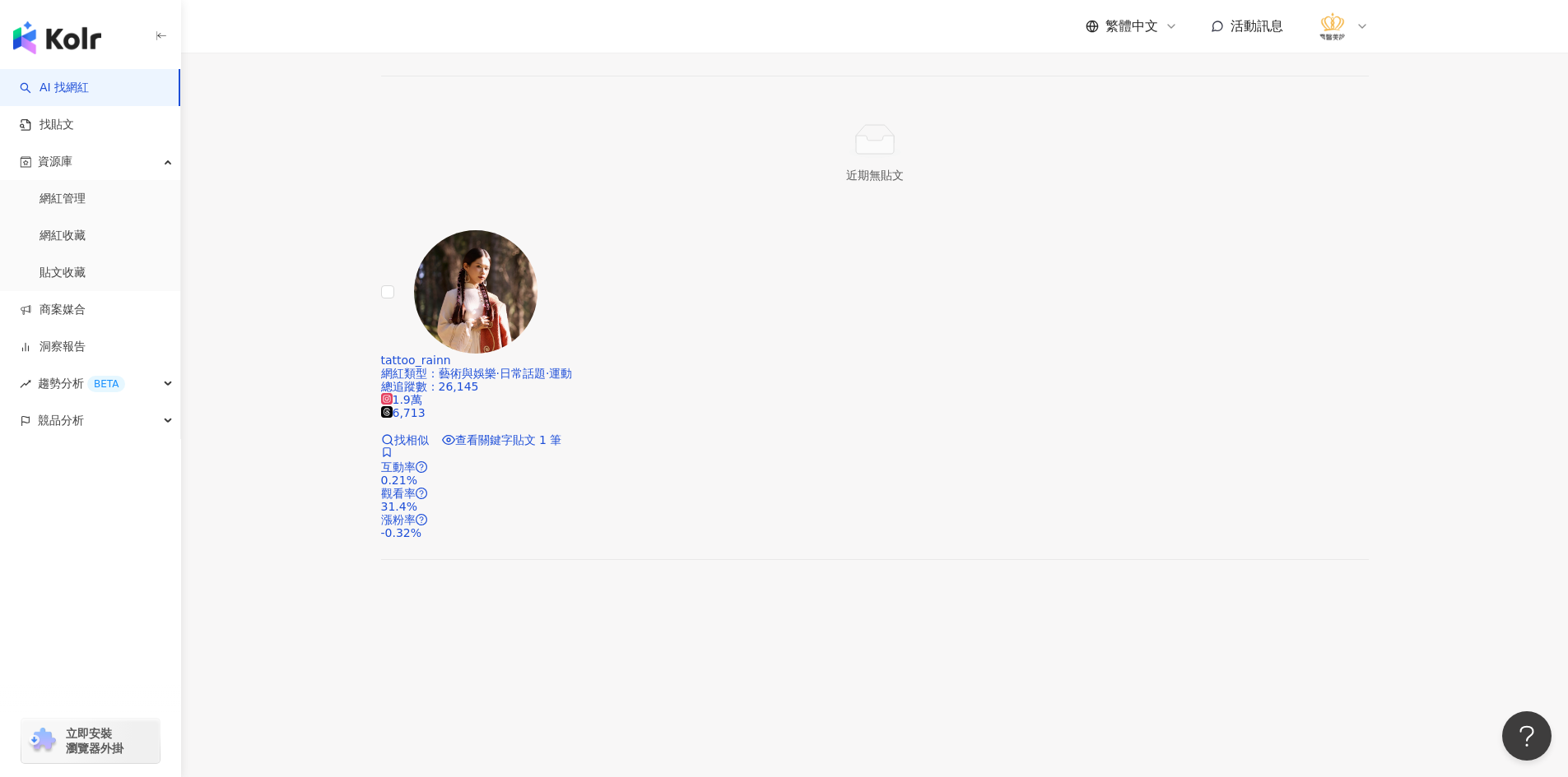
scroll to position [1316, 0]
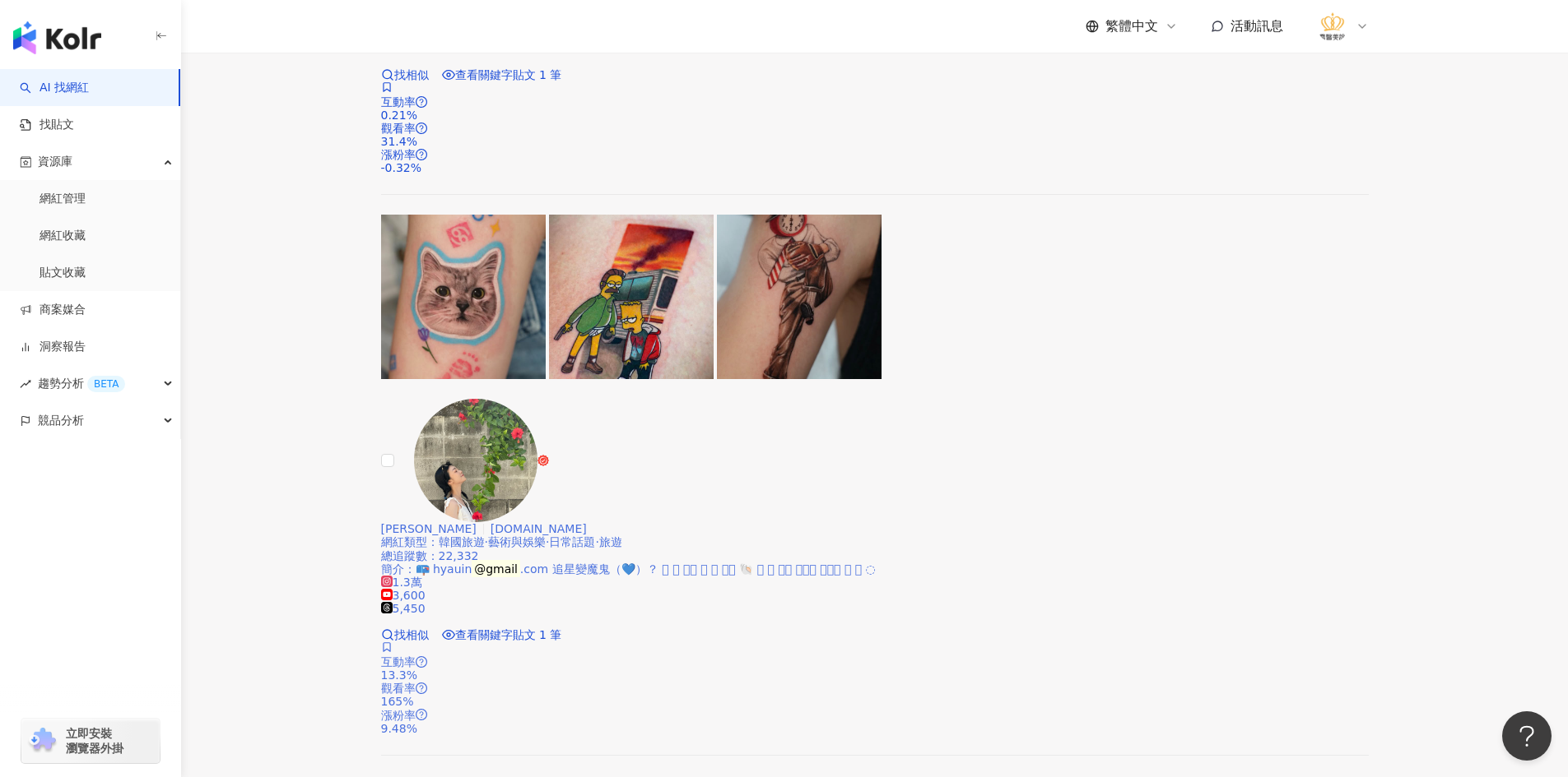
scroll to position [1645, 0]
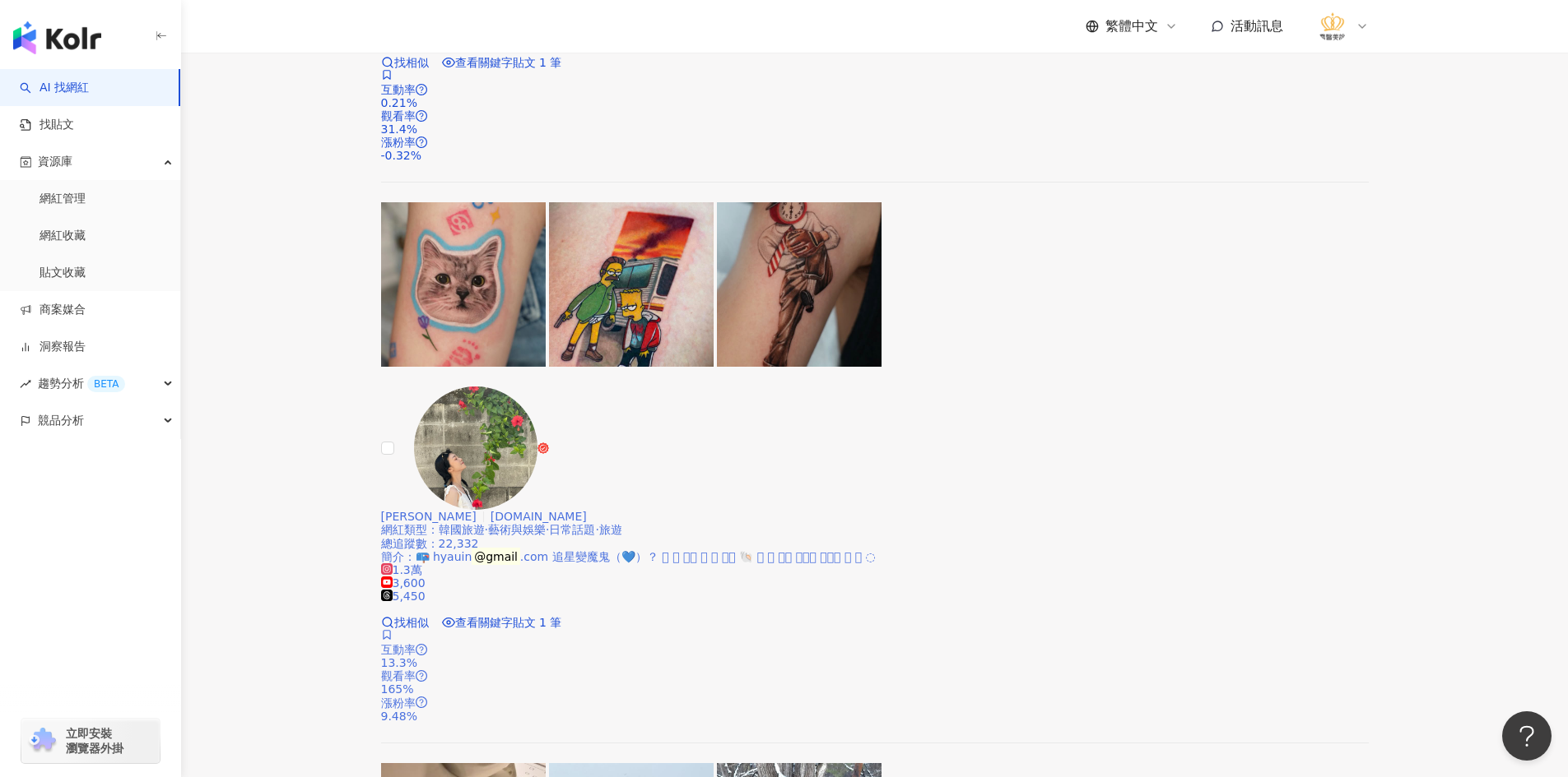
click at [85, 237] on link "網紅收藏" at bounding box center [62, 237] width 46 height 17
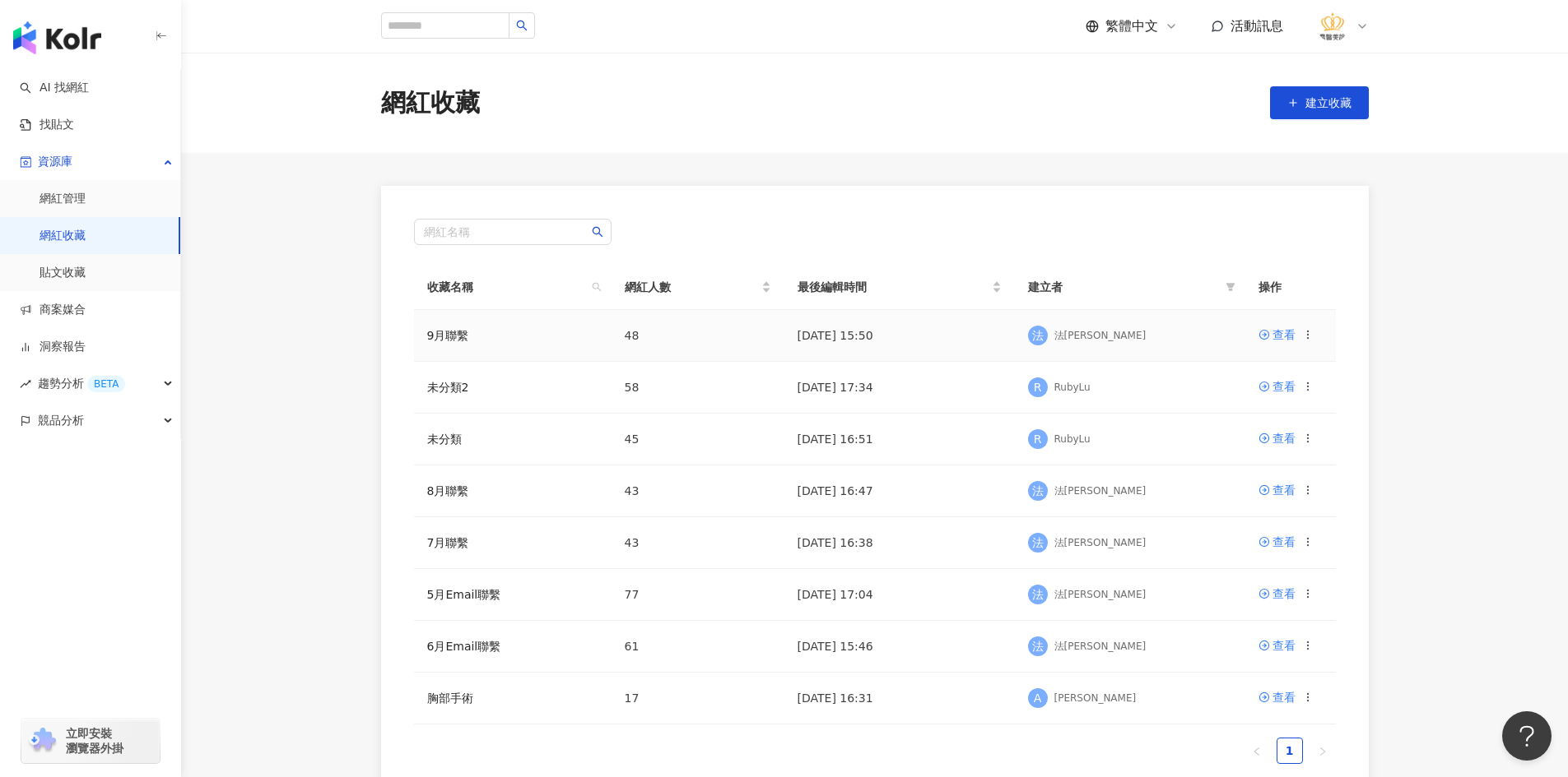
click at [1255, 332] on td "查看" at bounding box center [1290, 336] width 91 height 51
click at [1277, 334] on div "查看" at bounding box center [1284, 334] width 23 height 18
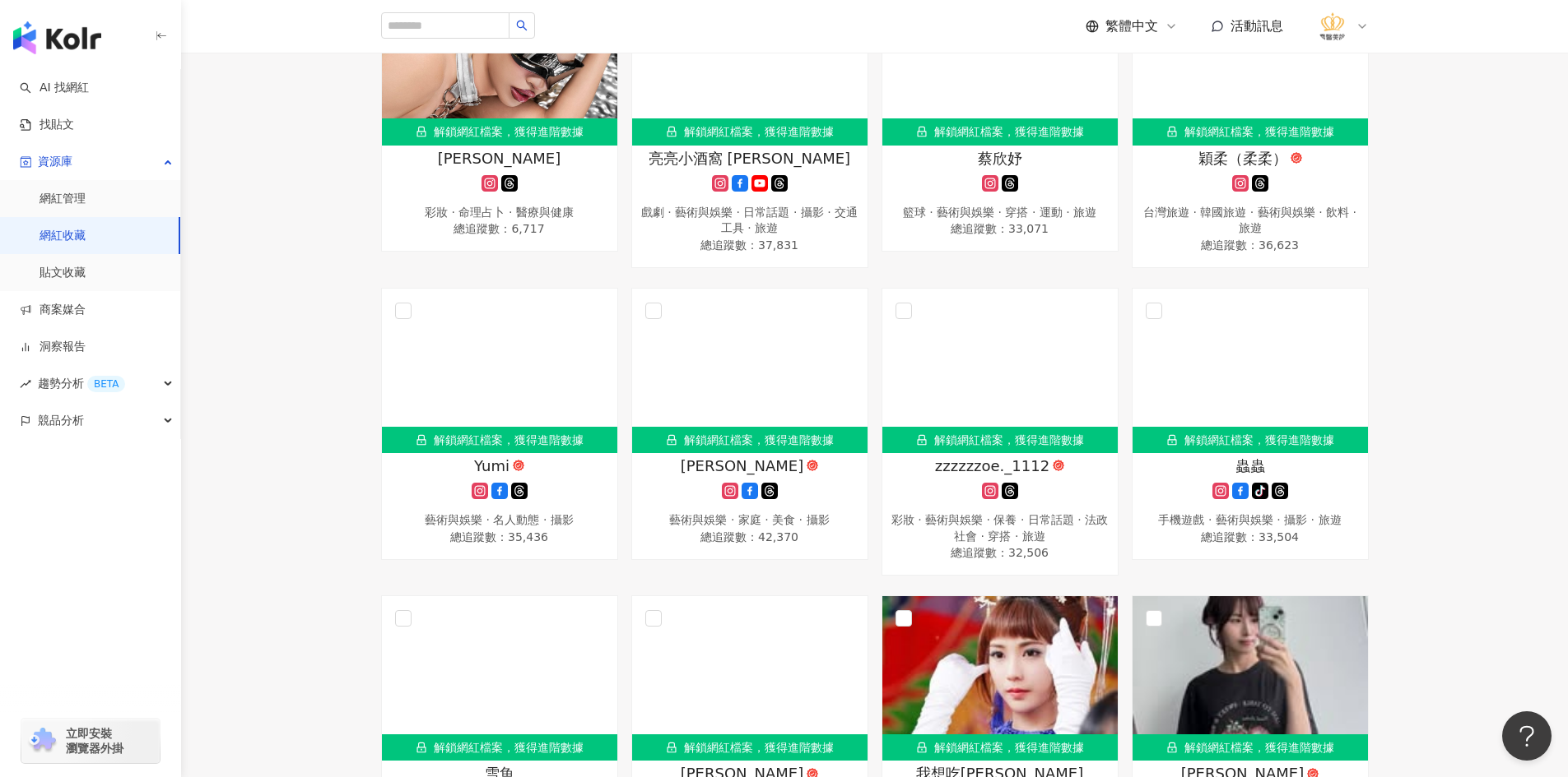
scroll to position [1562, 0]
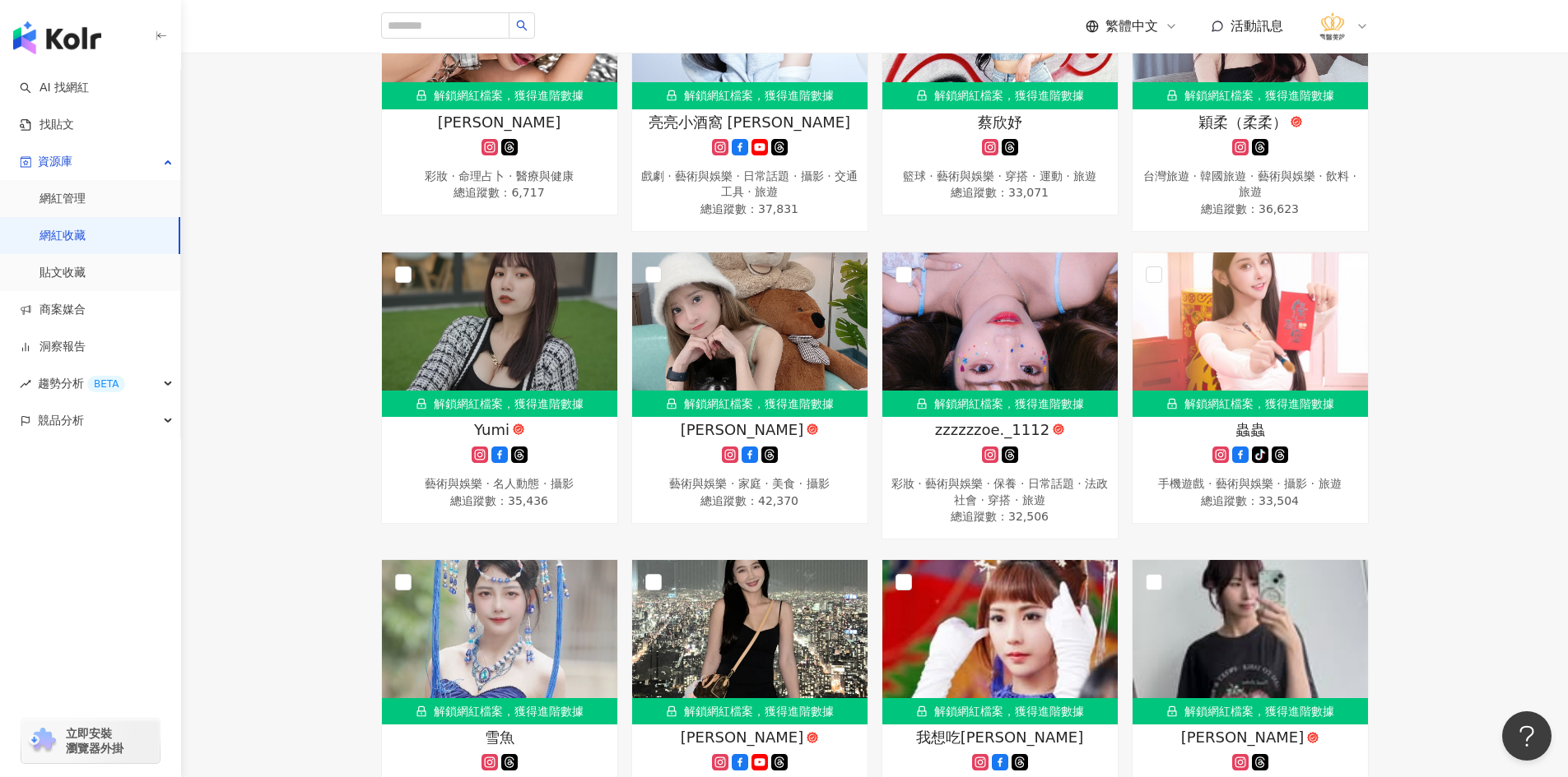
click at [268, 399] on div "解鎖網紅檔案，獲得進階數據 ELSA🎀 舞蹈 · 氣候和環境 · 藝術與娛樂 · 日常話題 · 美食 · 運動 總追蹤數 ： 11,034 解鎖網紅檔案，獲得…" at bounding box center [875, 550] width 1387 height 3676
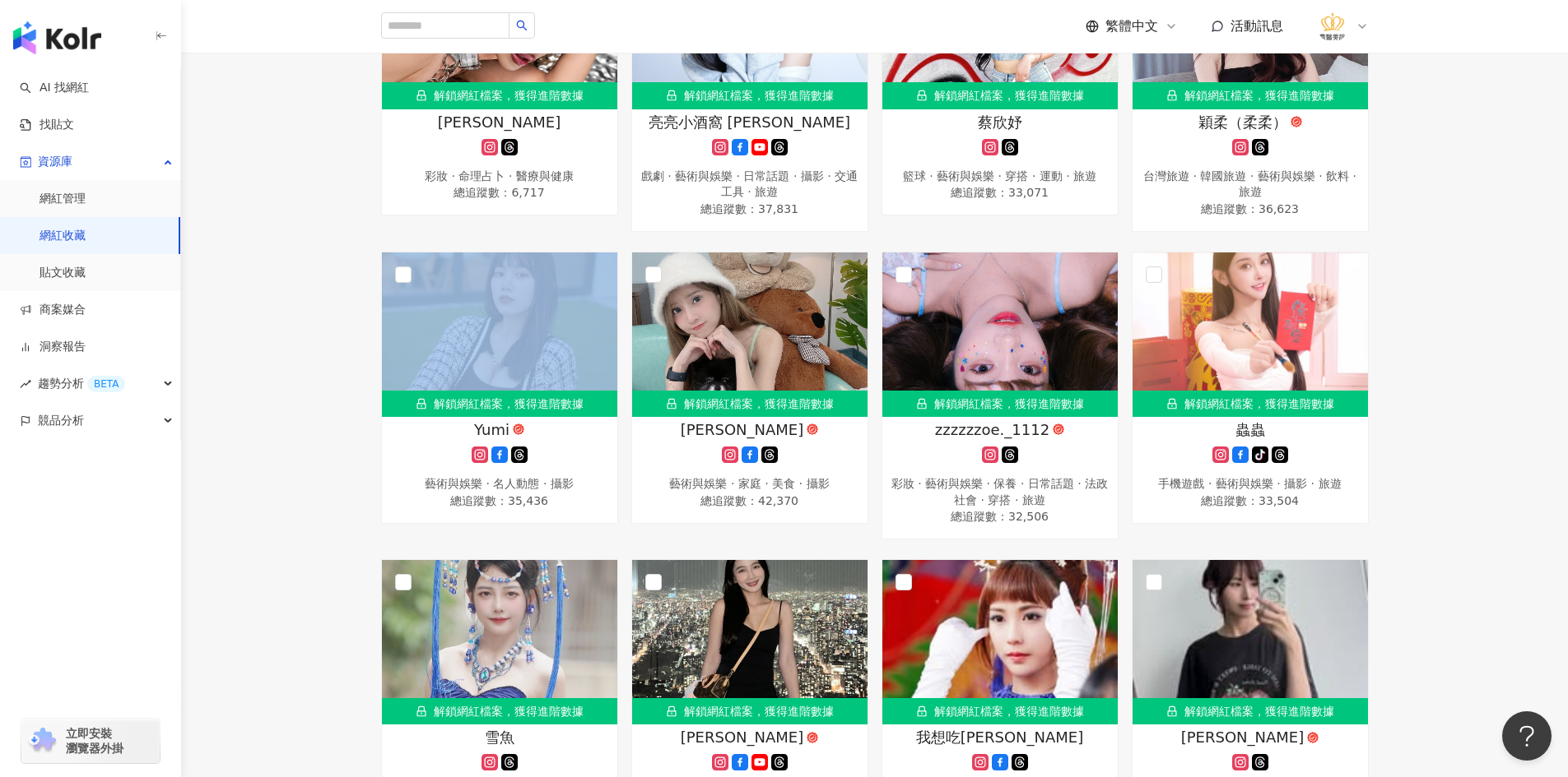
click at [268, 399] on div "解鎖網紅檔案，獲得進階數據 ELSA🎀 舞蹈 · 氣候和環境 · 藝術與娛樂 · 日常話題 · 美食 · 運動 總追蹤數 ： 11,034 解鎖網紅檔案，獲得…" at bounding box center [875, 550] width 1387 height 3676
click at [236, 422] on div "解鎖網紅檔案，獲得進階數據 ELSA🎀 舞蹈 · 氣候和環境 · 藝術與娛樂 · 日常話題 · 美食 · 運動 總追蹤數 ： 11,034 解鎖網紅檔案，獲得…" at bounding box center [875, 550] width 1387 height 3676
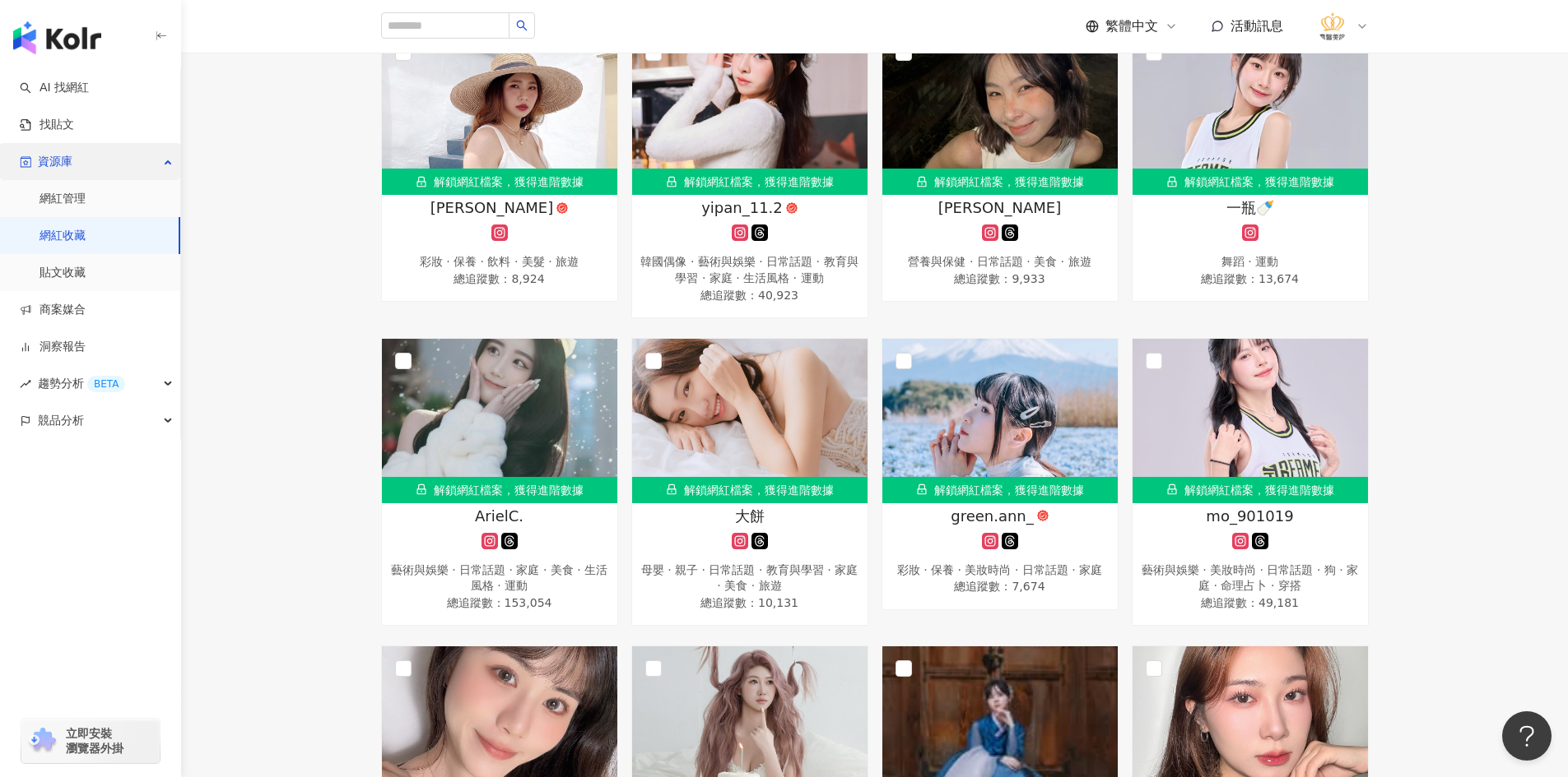
scroll to position [411, 0]
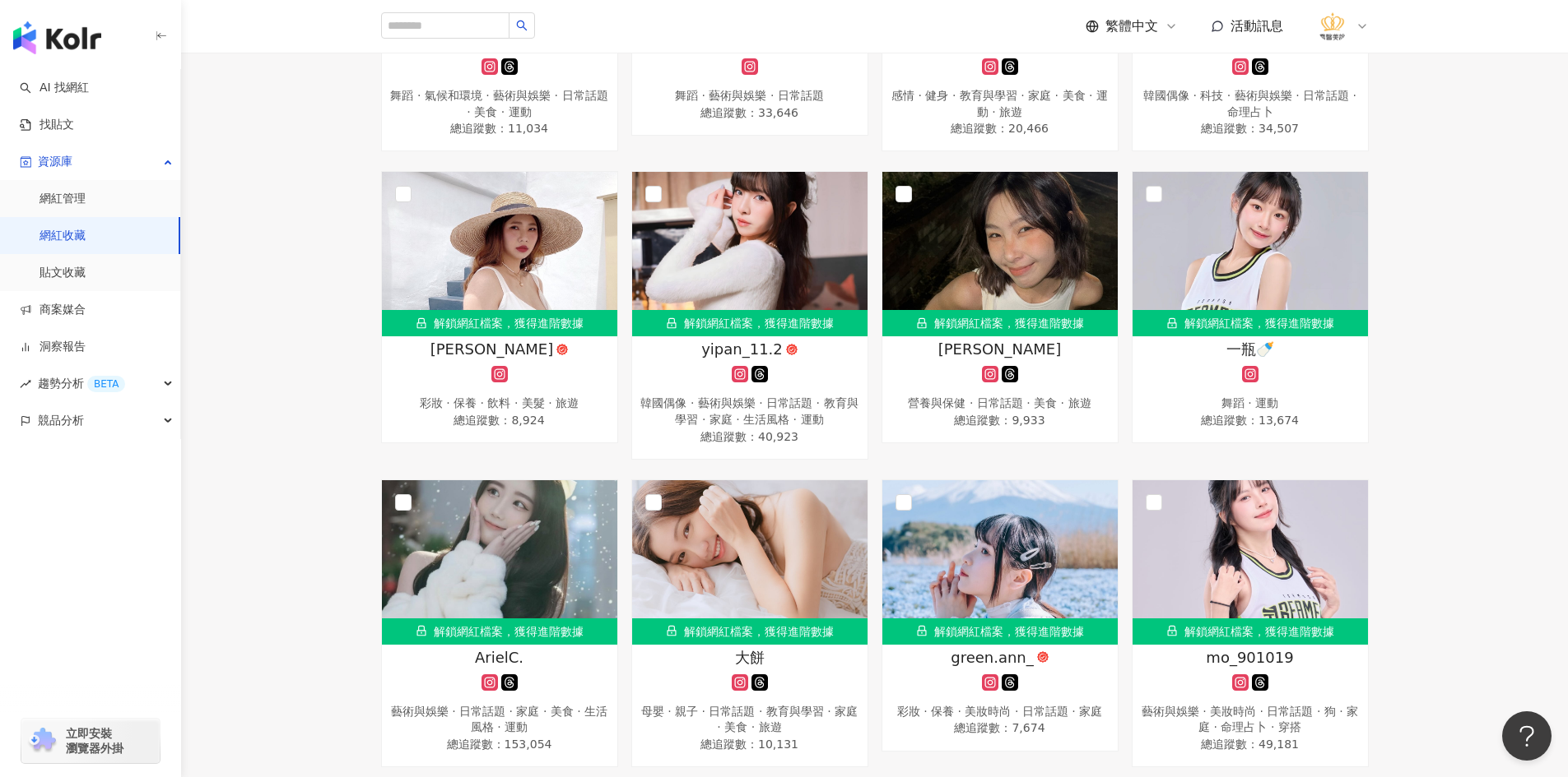
click at [68, 38] on img "button" at bounding box center [57, 37] width 88 height 33
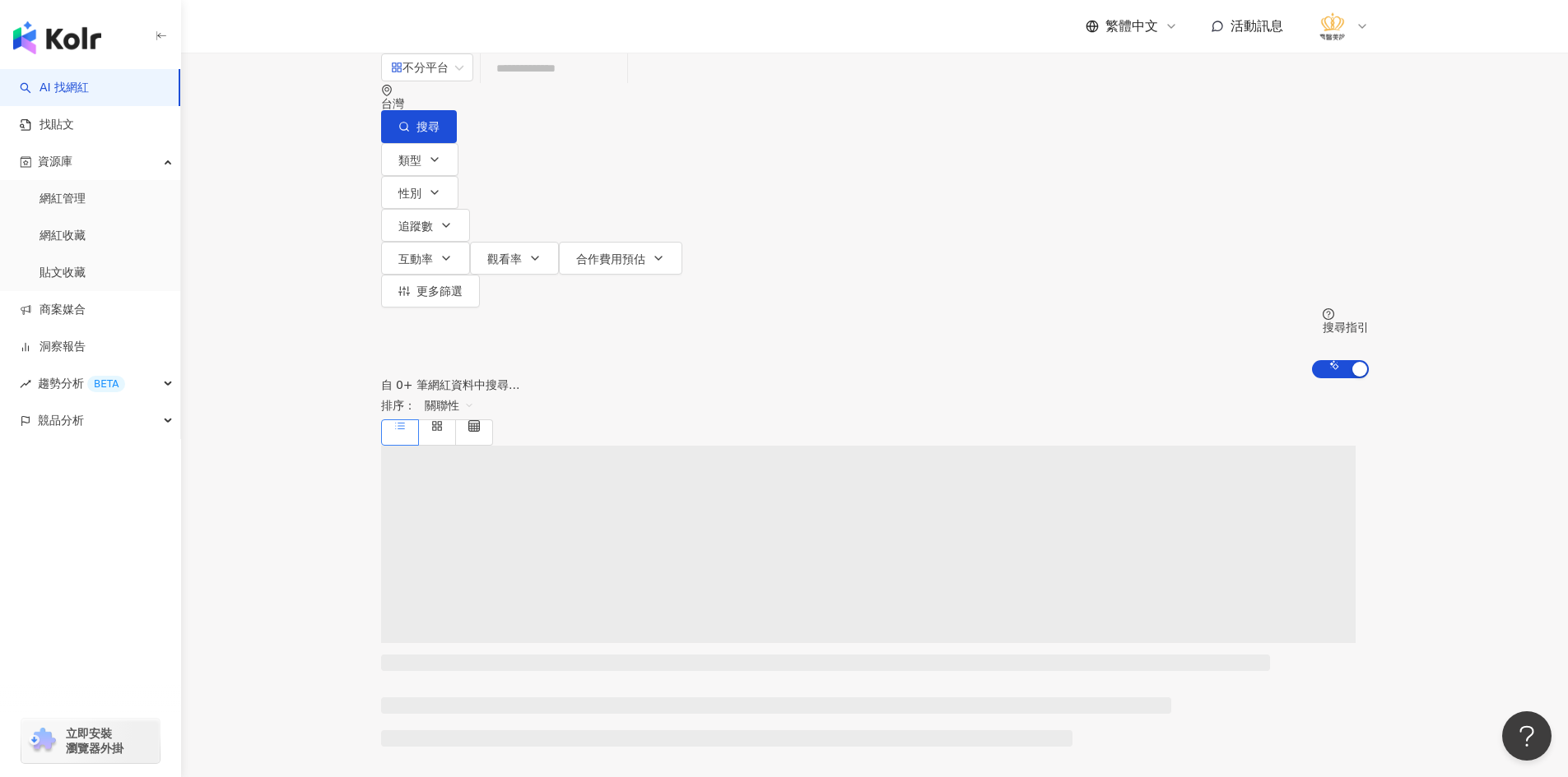
scroll to position [407, 0]
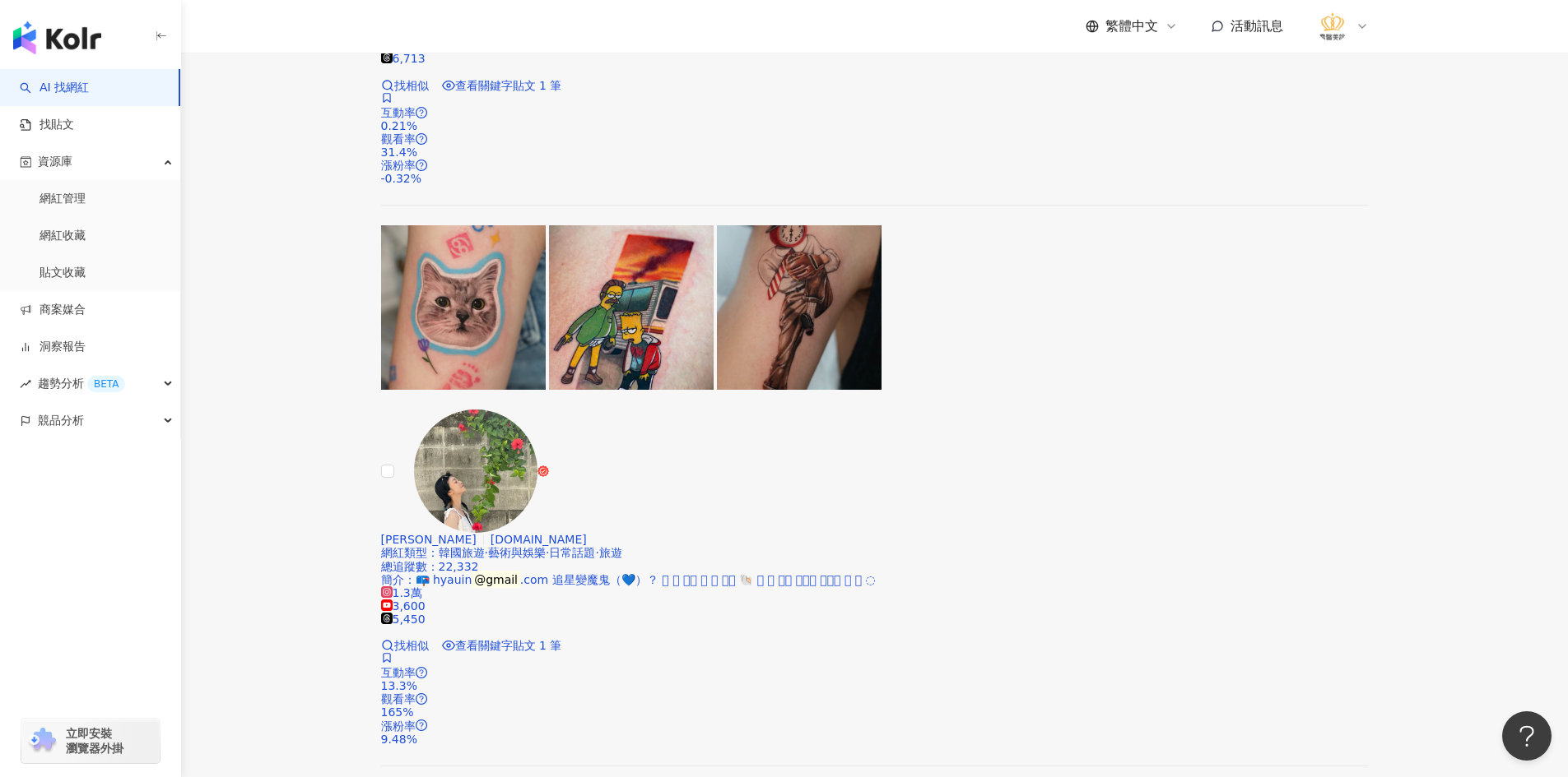
scroll to position [1425, 0]
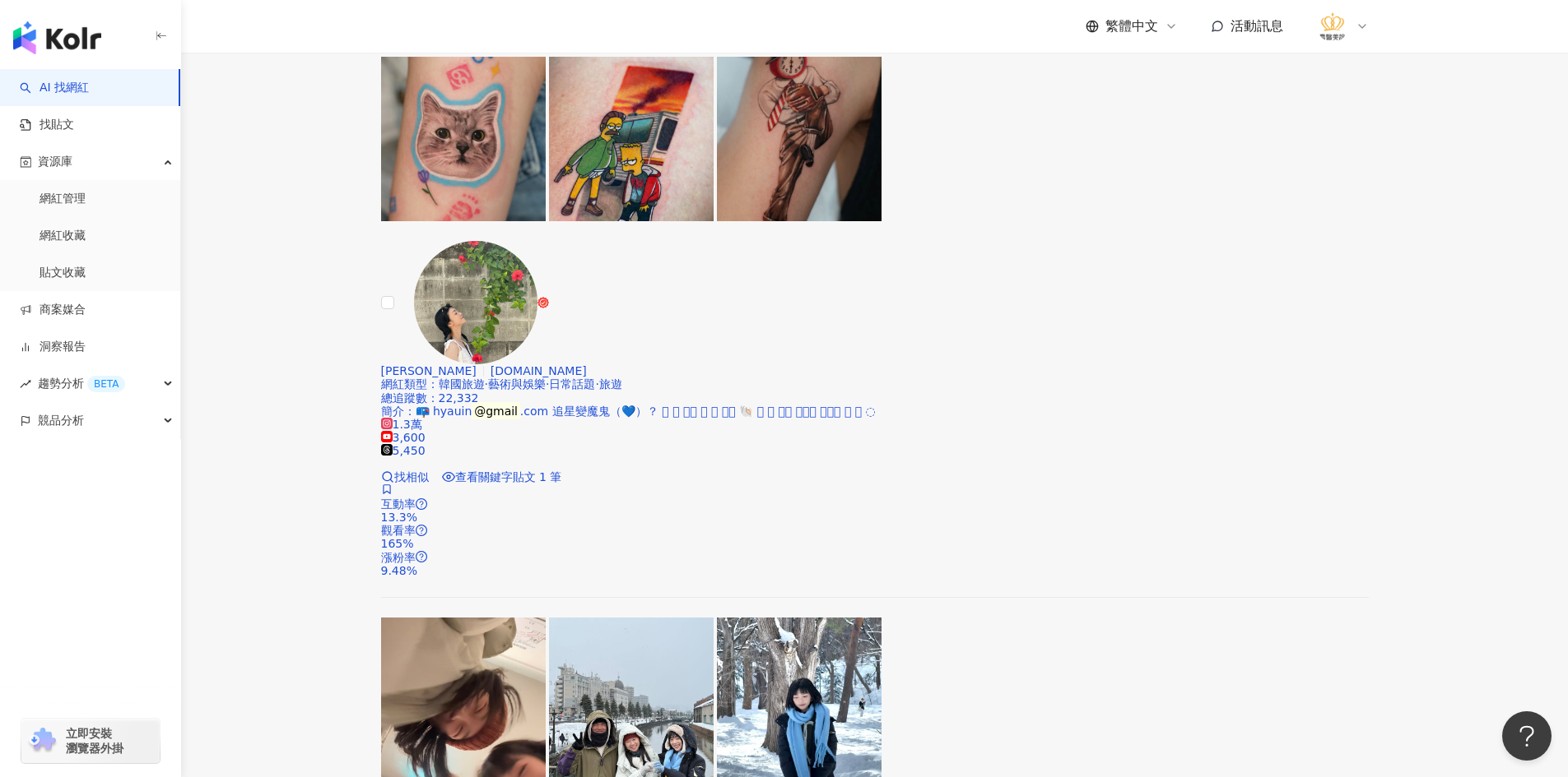
scroll to position [1836, 0]
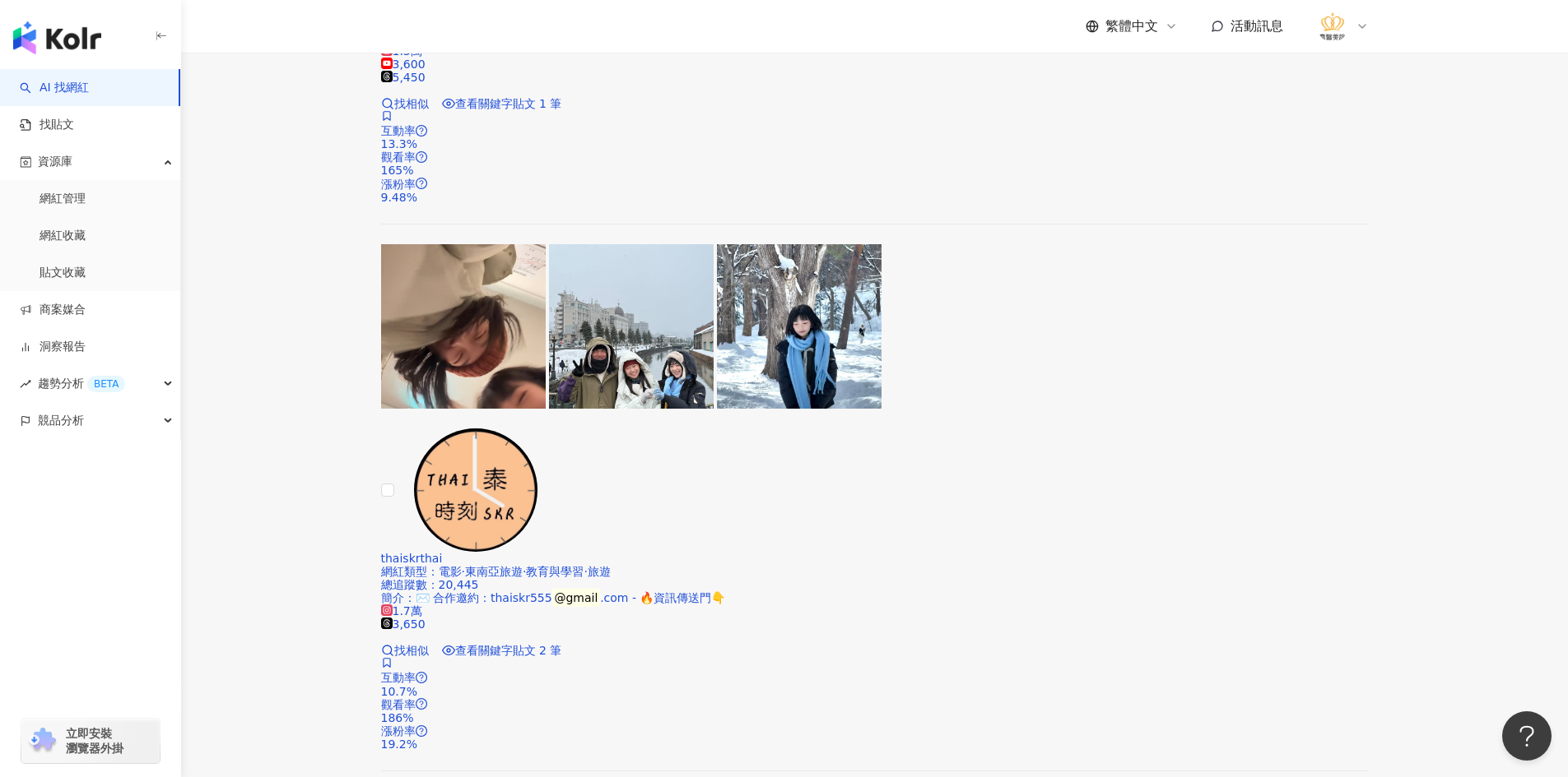
scroll to position [2166, 0]
click at [85, 200] on link "網紅管理" at bounding box center [62, 199] width 46 height 17
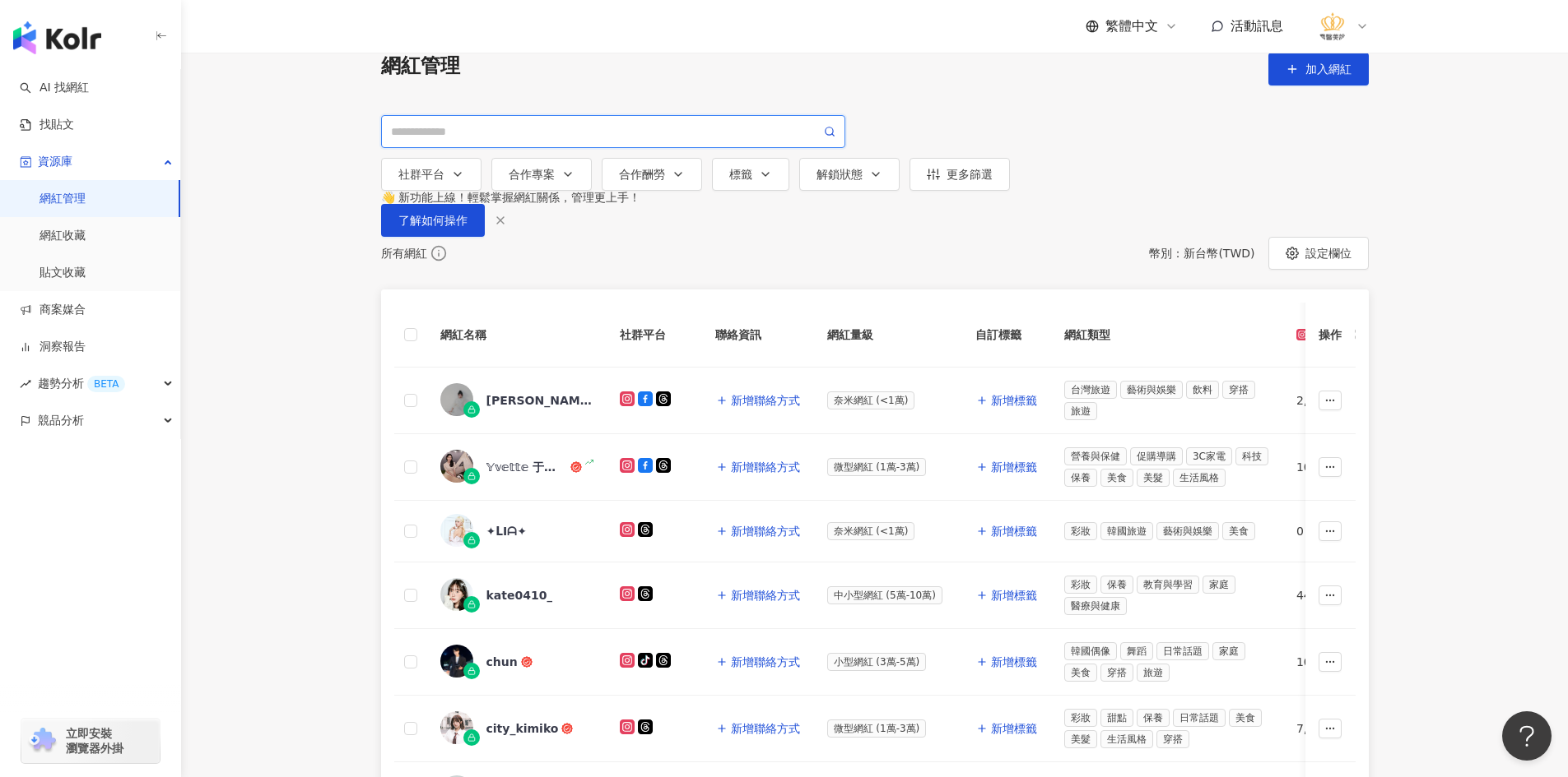
click at [554, 140] on input "search" at bounding box center [605, 131] width 429 height 18
paste input "**********"
type input "**********"
click at [89, 84] on link "AI 找網紅" at bounding box center [54, 88] width 69 height 17
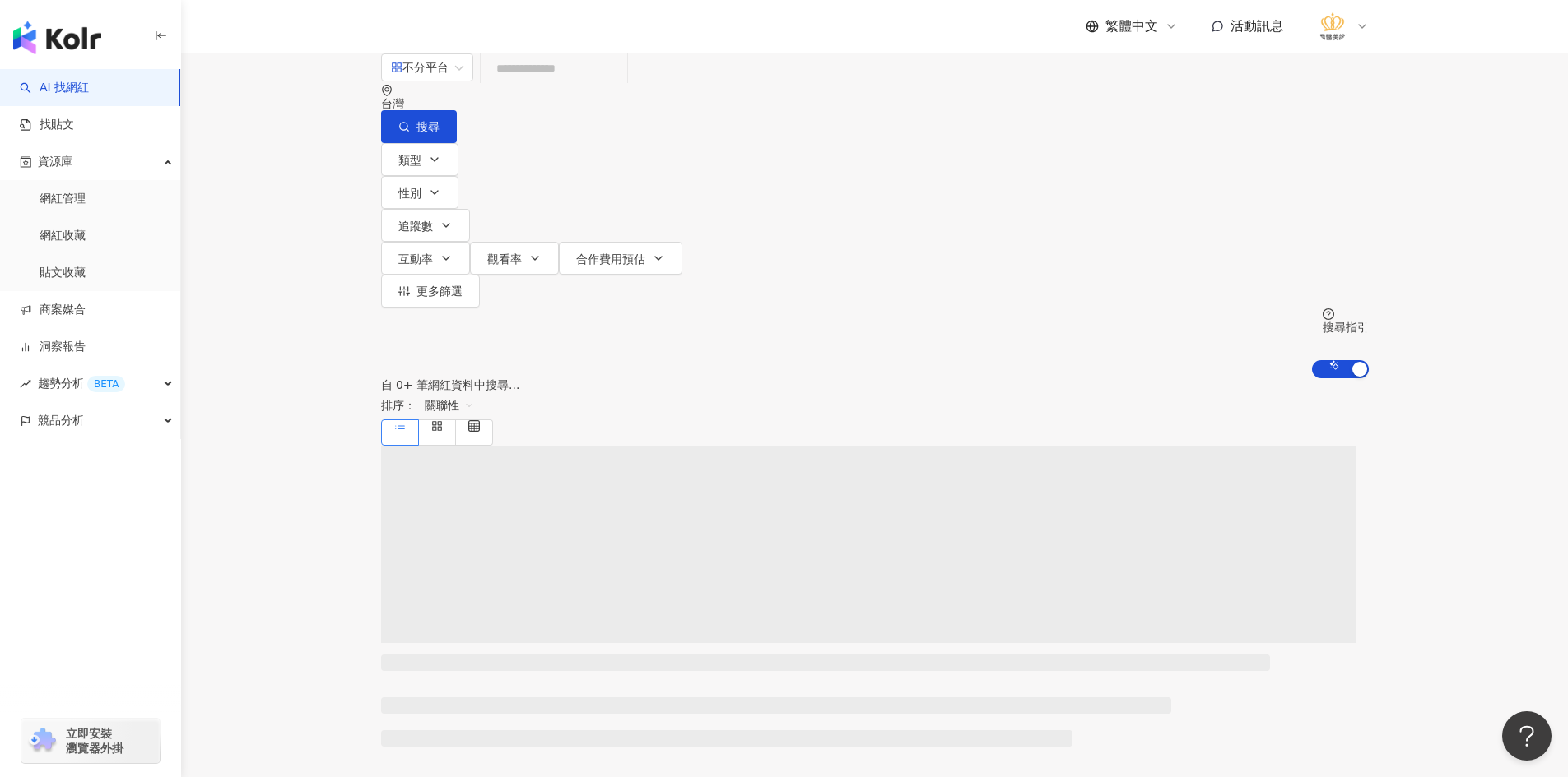
click at [605, 84] on input "search" at bounding box center [554, 67] width 133 height 31
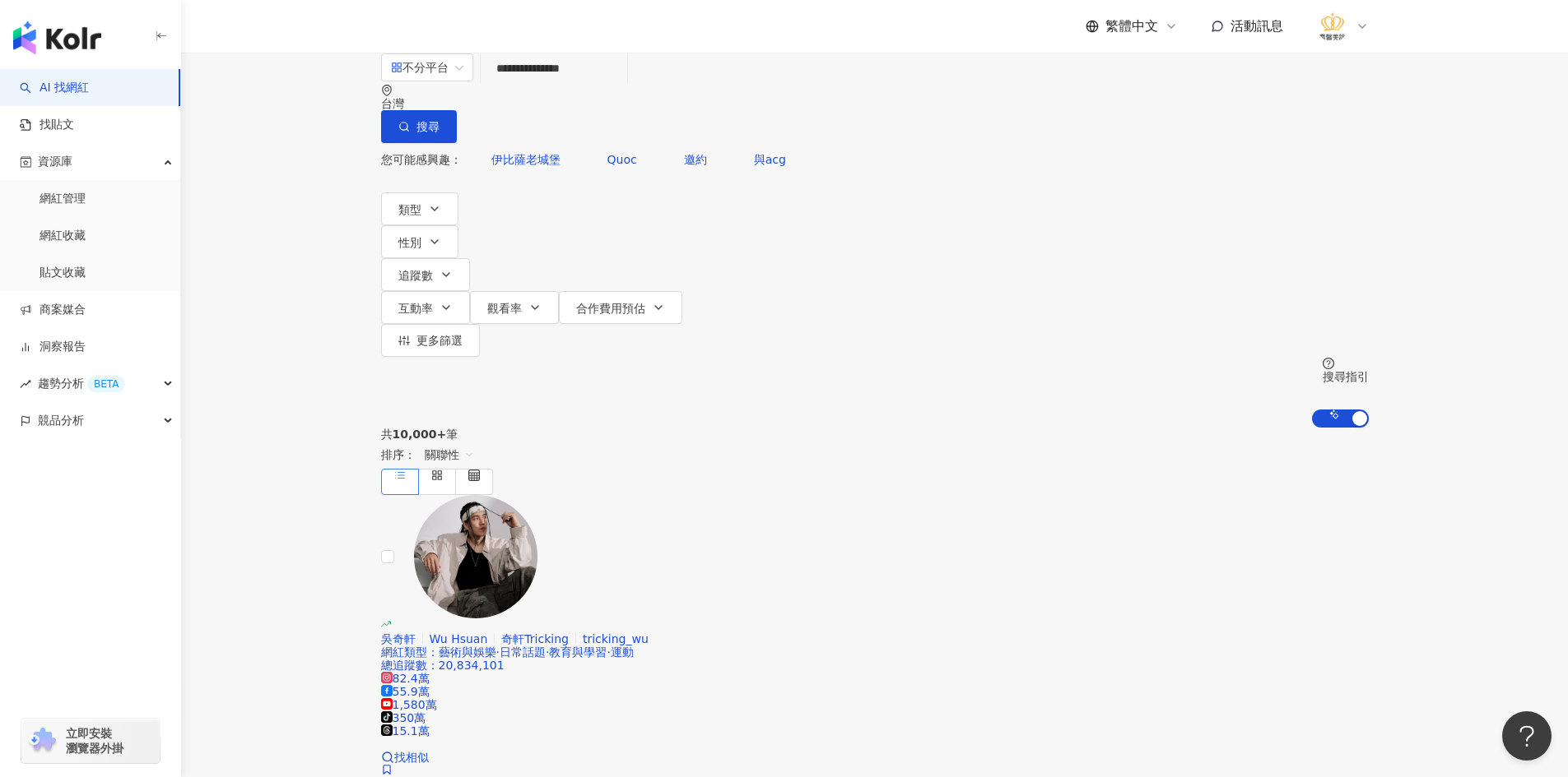
click at [620, 84] on input "**********" at bounding box center [554, 67] width 133 height 31
type input "**********"
click at [457, 110] on button "搜尋" at bounding box center [418, 126] width 76 height 33
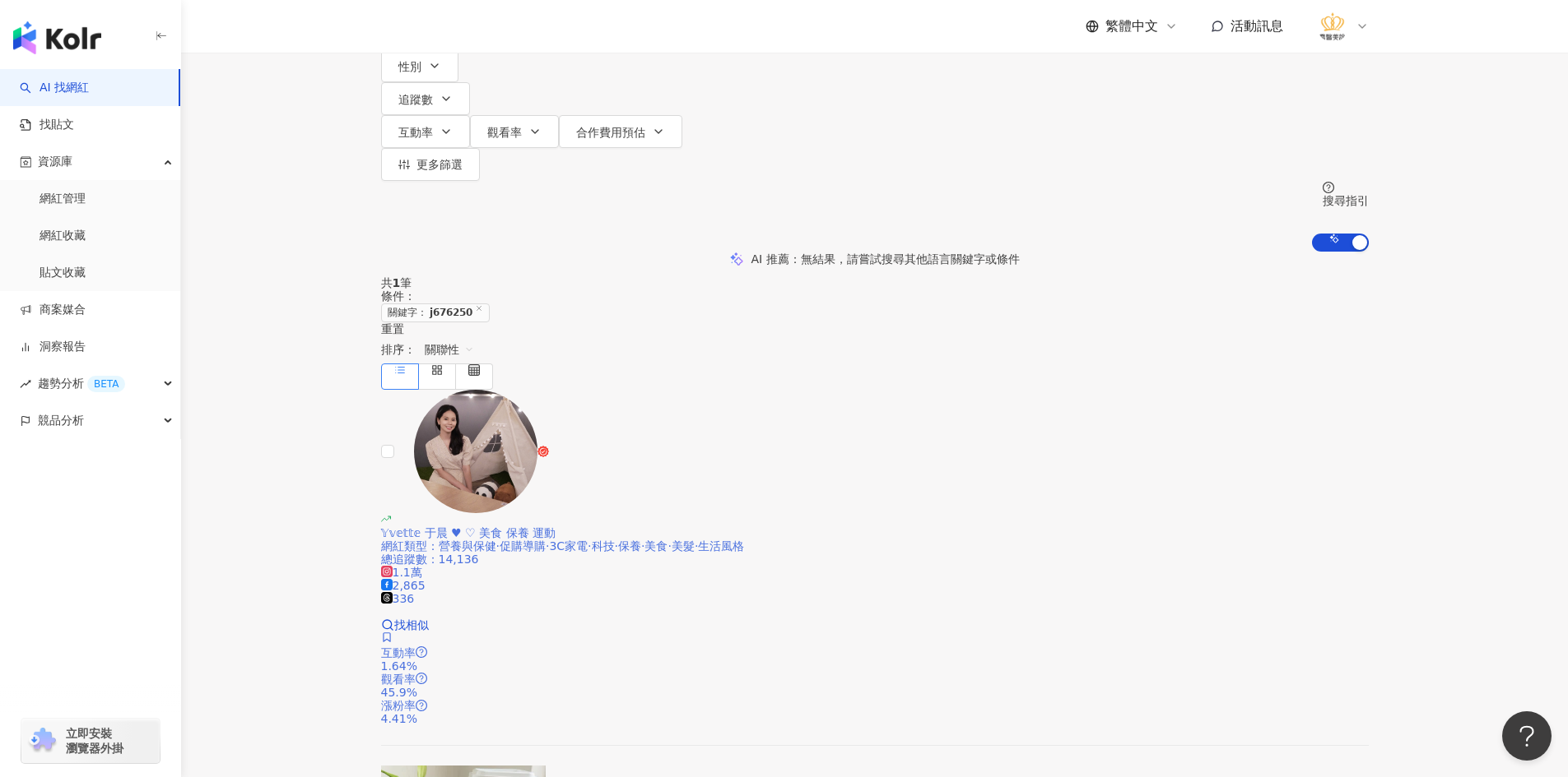
scroll to position [164, 0]
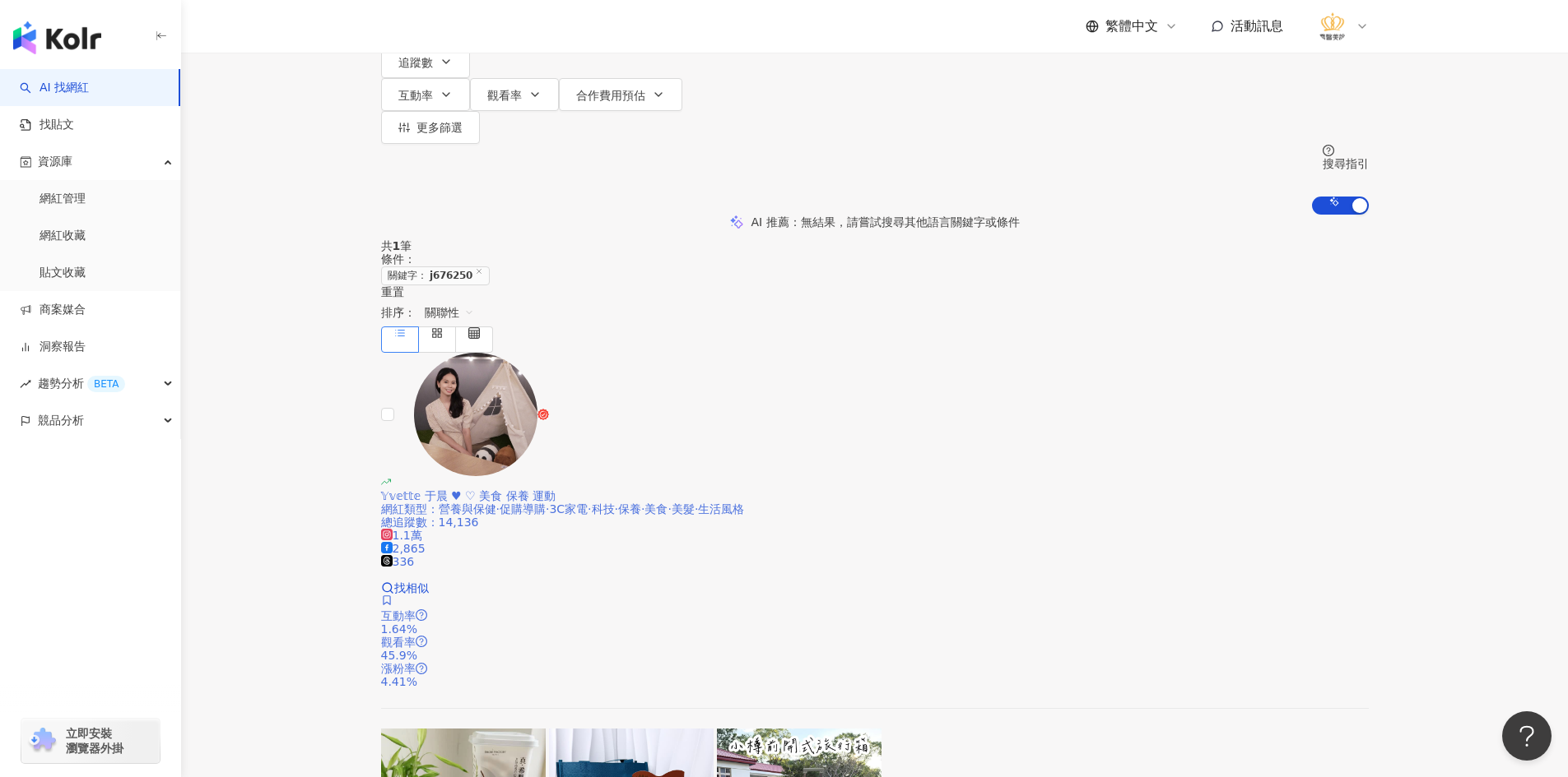
click at [502, 353] on img at bounding box center [475, 414] width 123 height 123
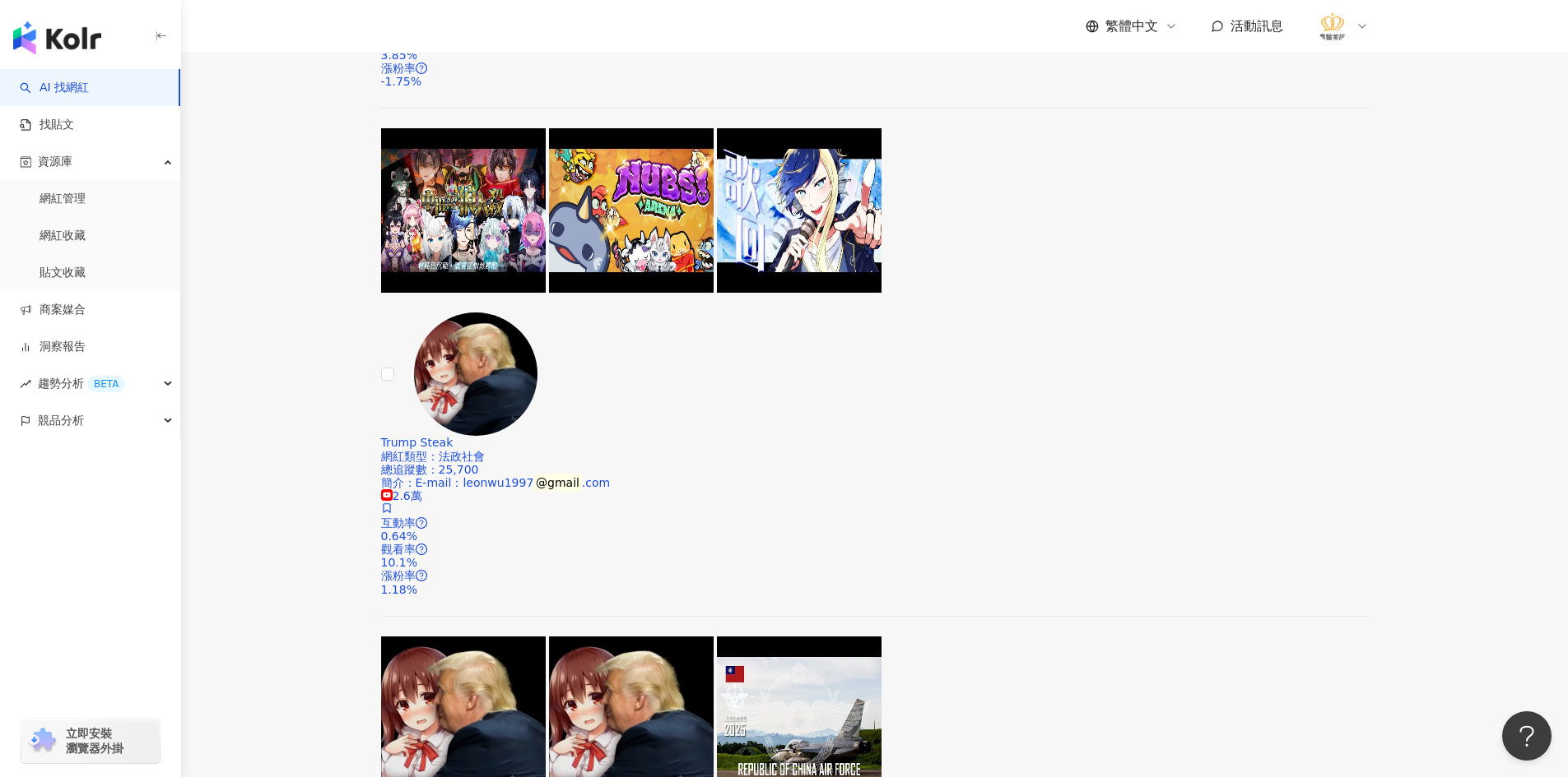
scroll to position [3048, 0]
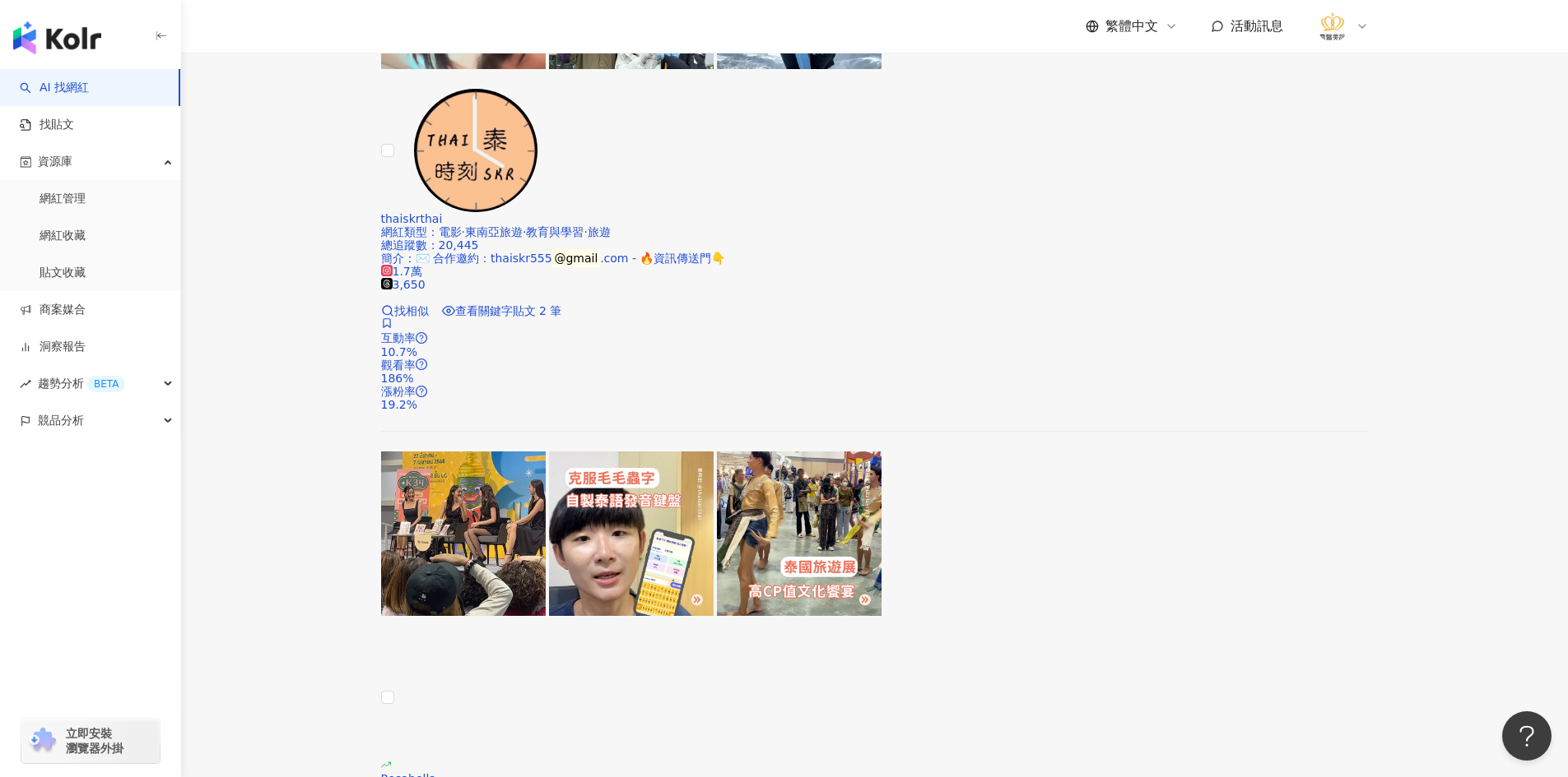
scroll to position [2520, 0]
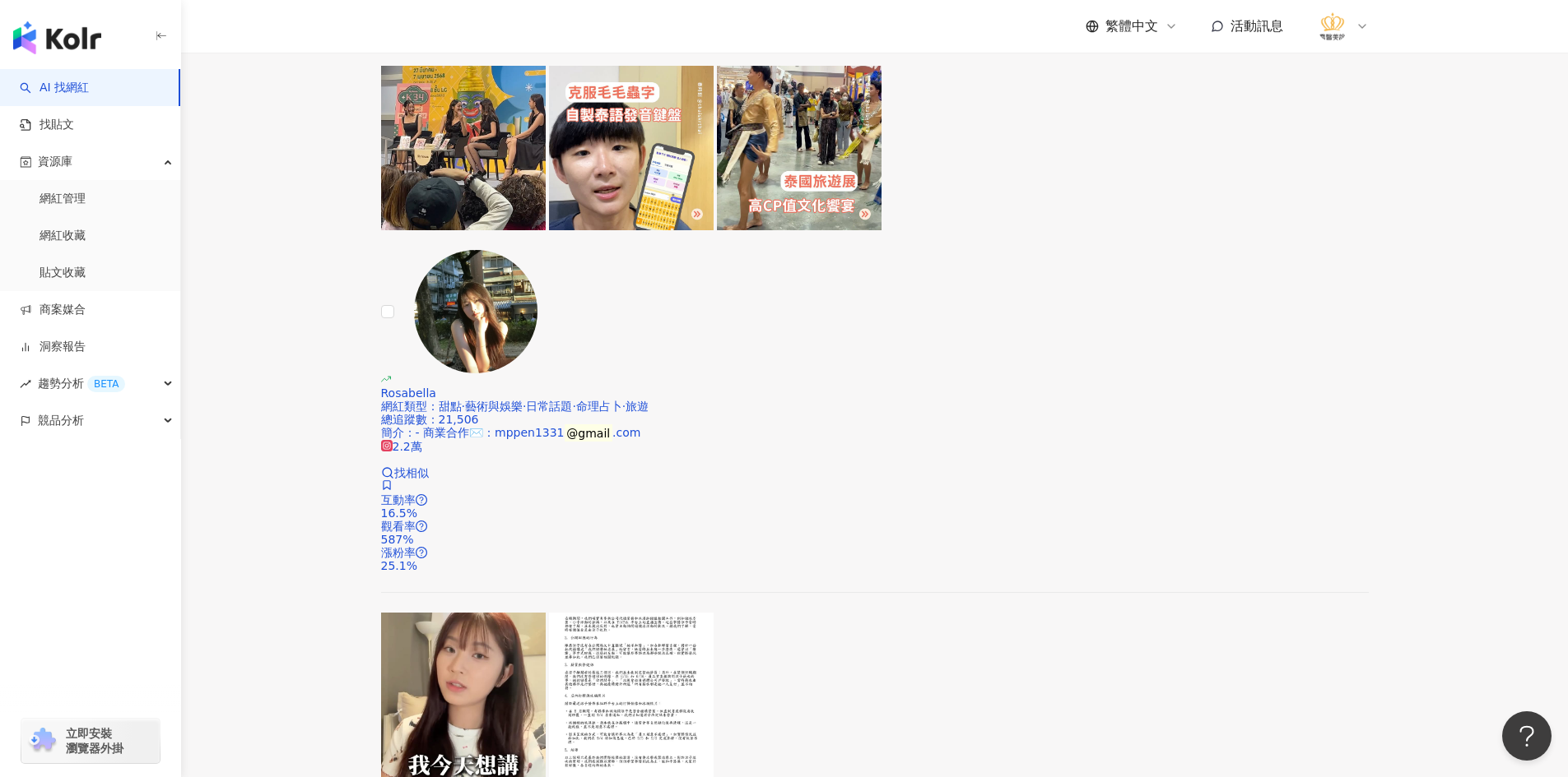
scroll to position [2931, 0]
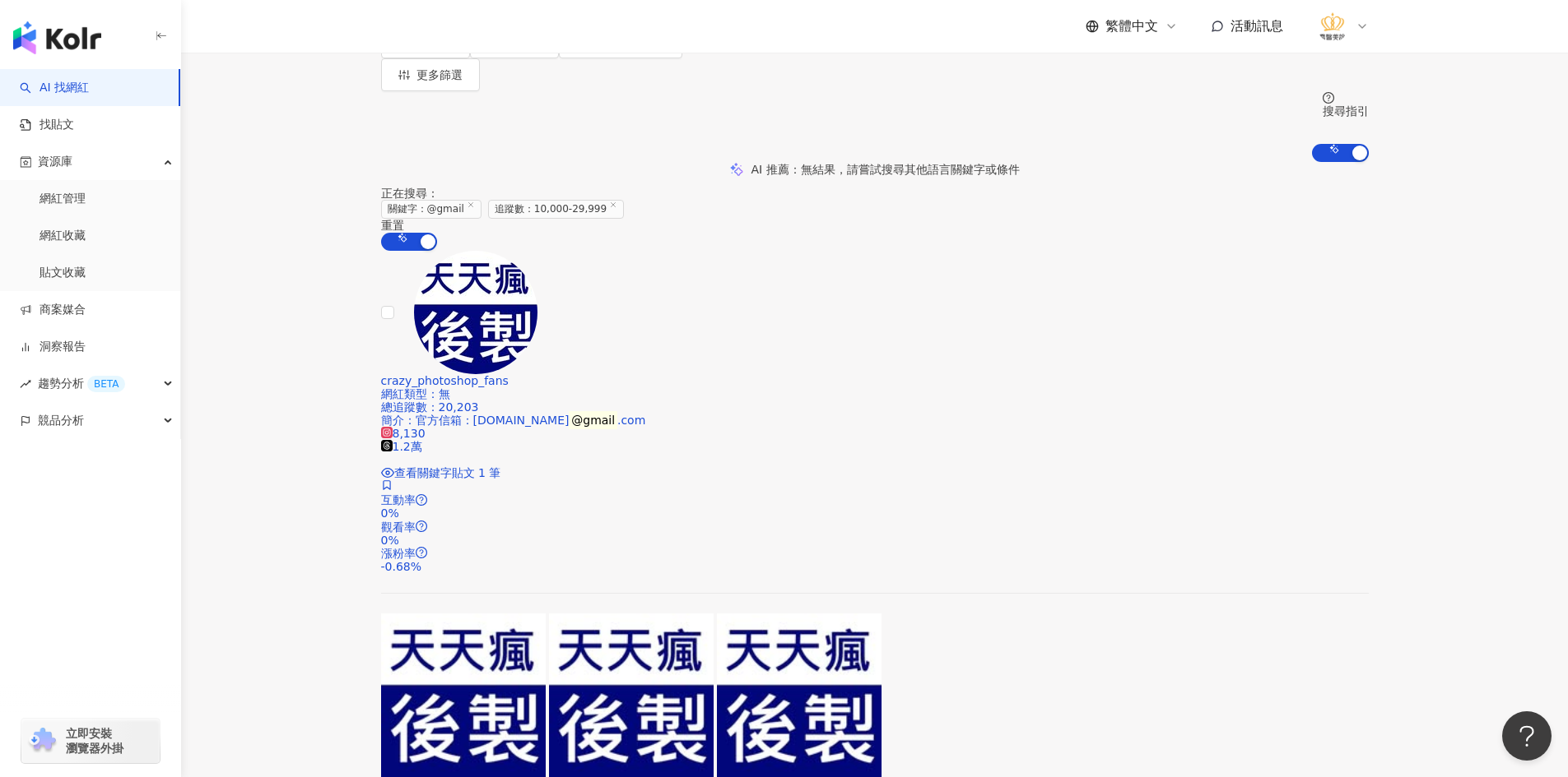
scroll to position [298, 0]
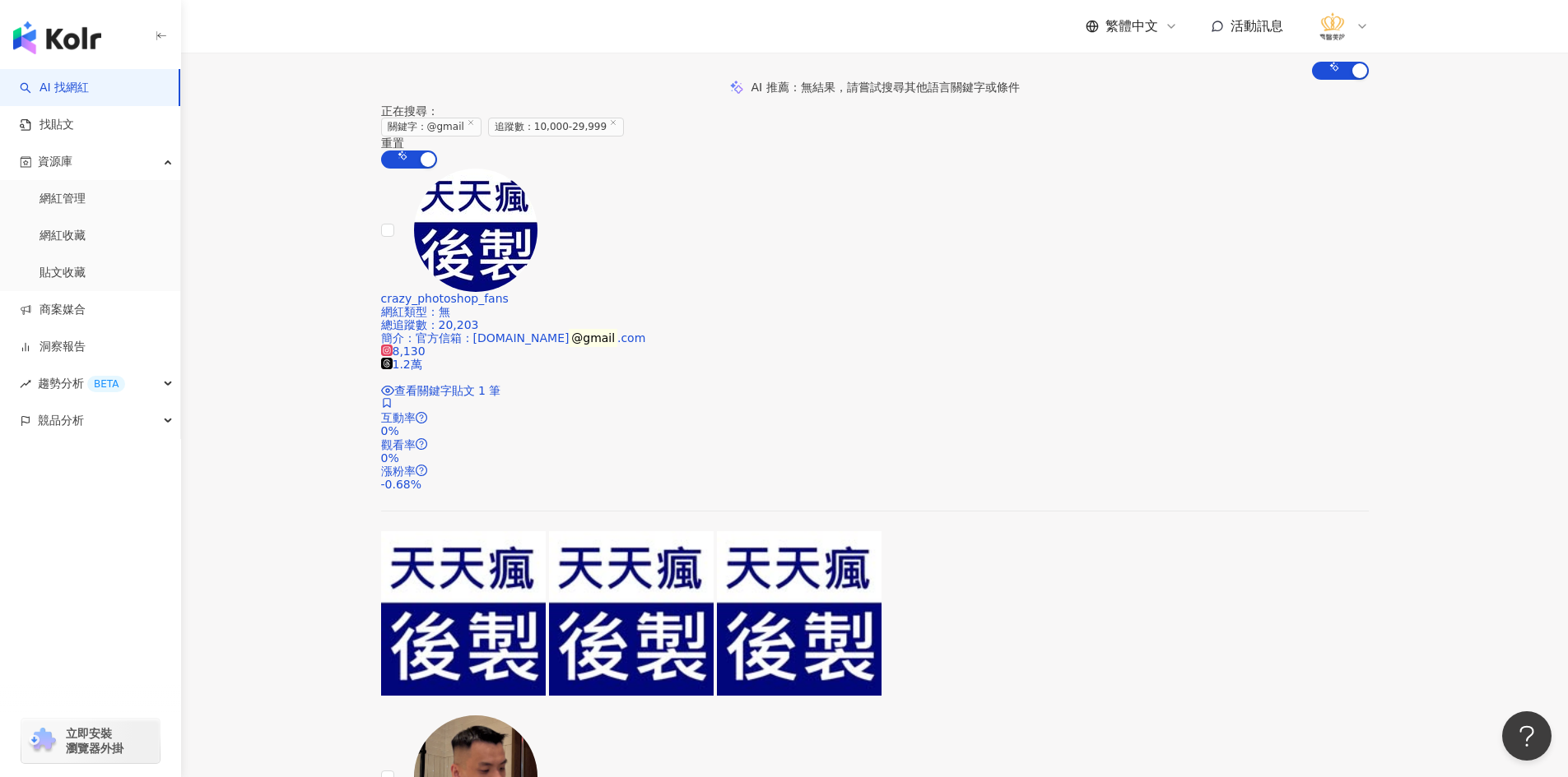
click at [494, 715] on img at bounding box center [475, 777] width 123 height 123
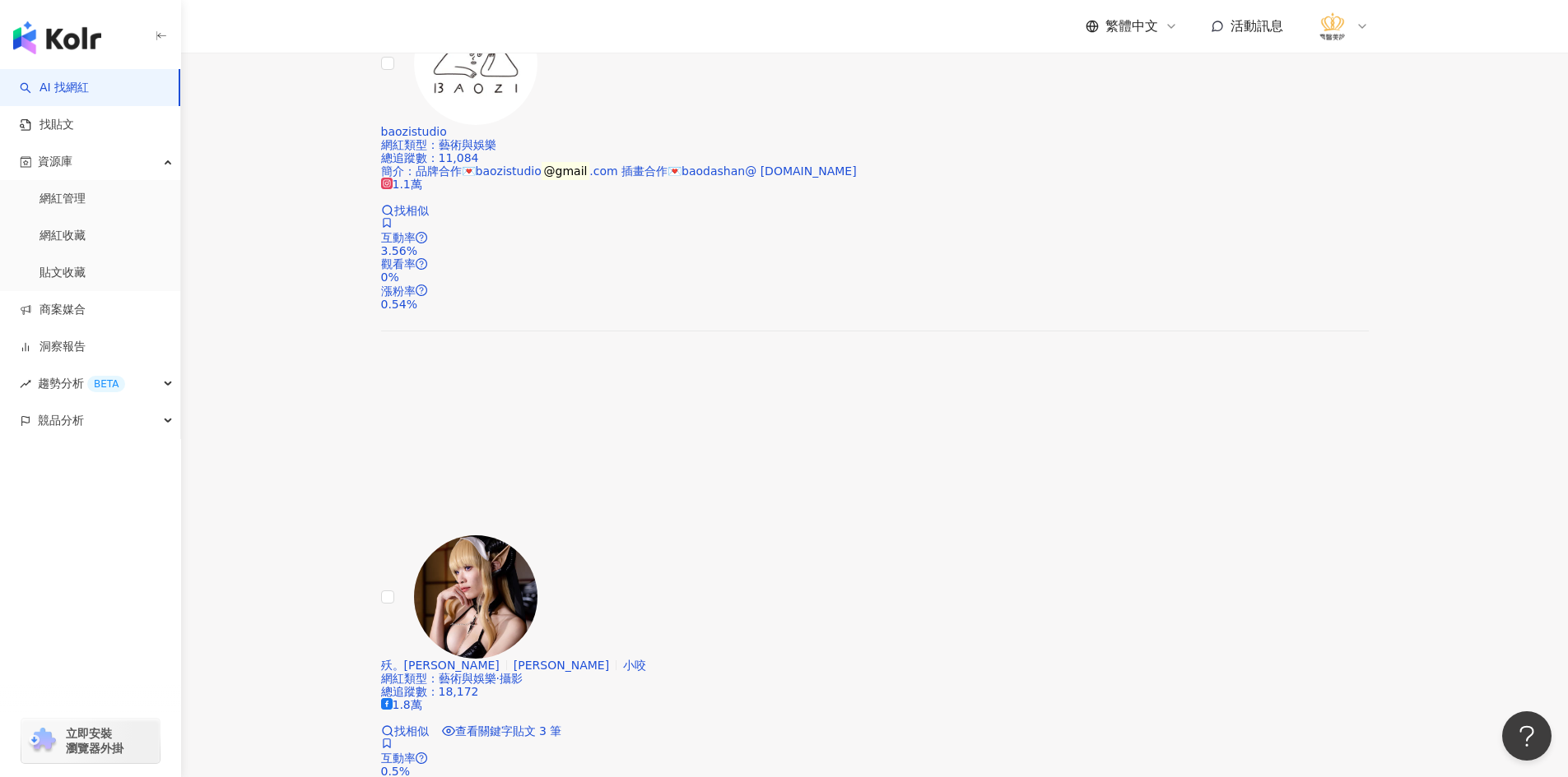
scroll to position [2108, 0]
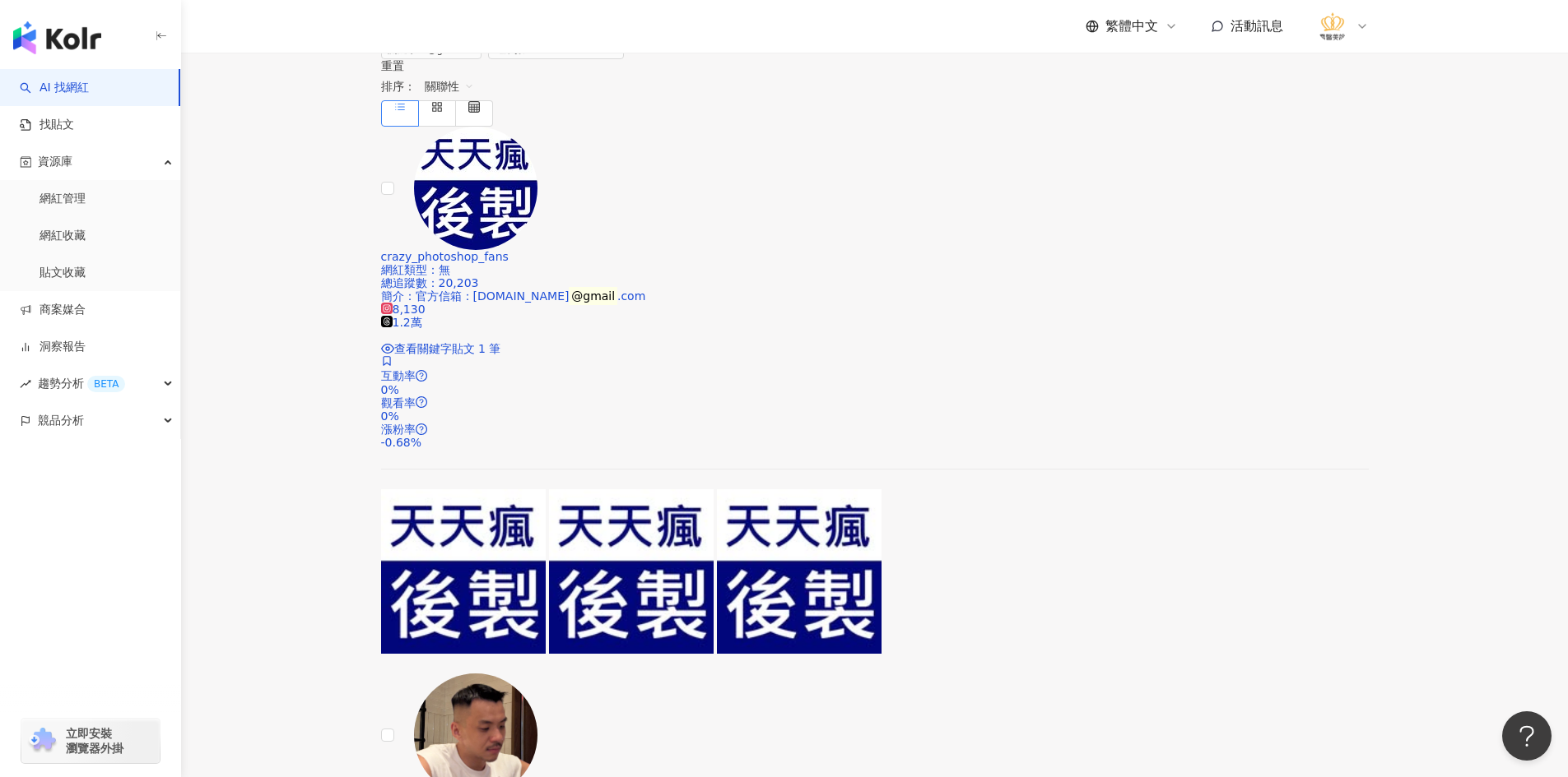
scroll to position [411, 0]
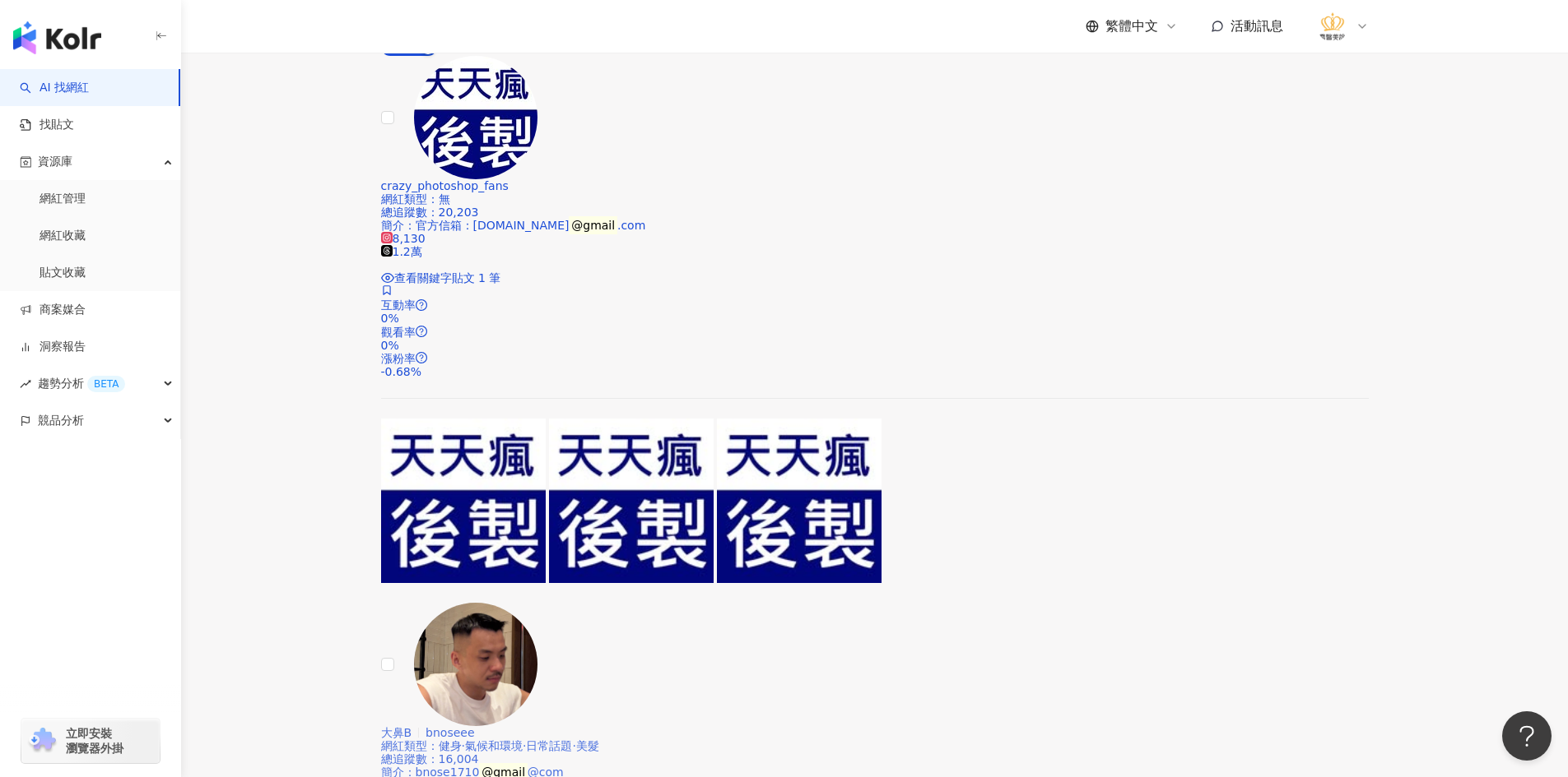
click at [466, 603] on img at bounding box center [475, 665] width 123 height 123
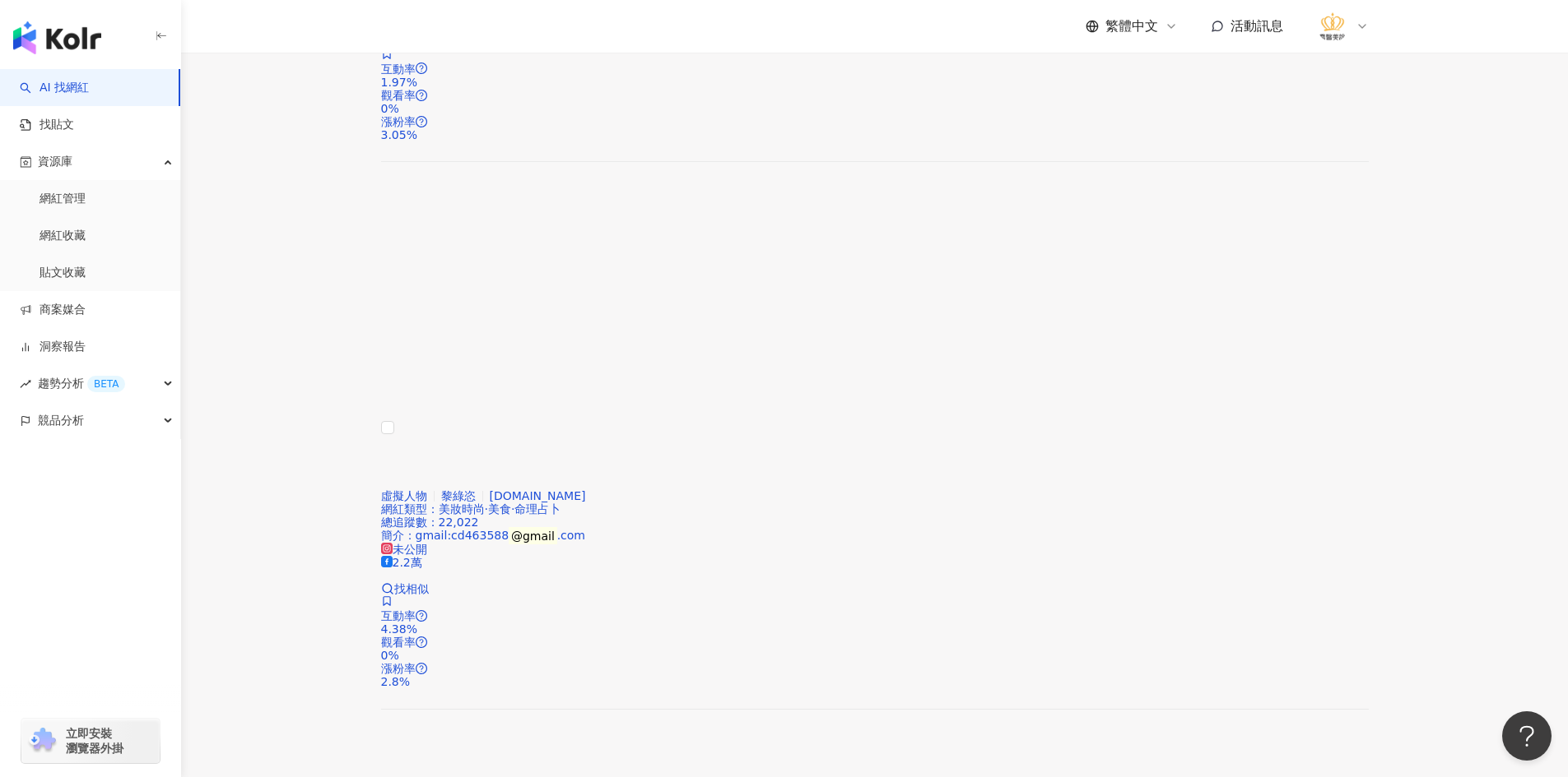
scroll to position [1070, 0]
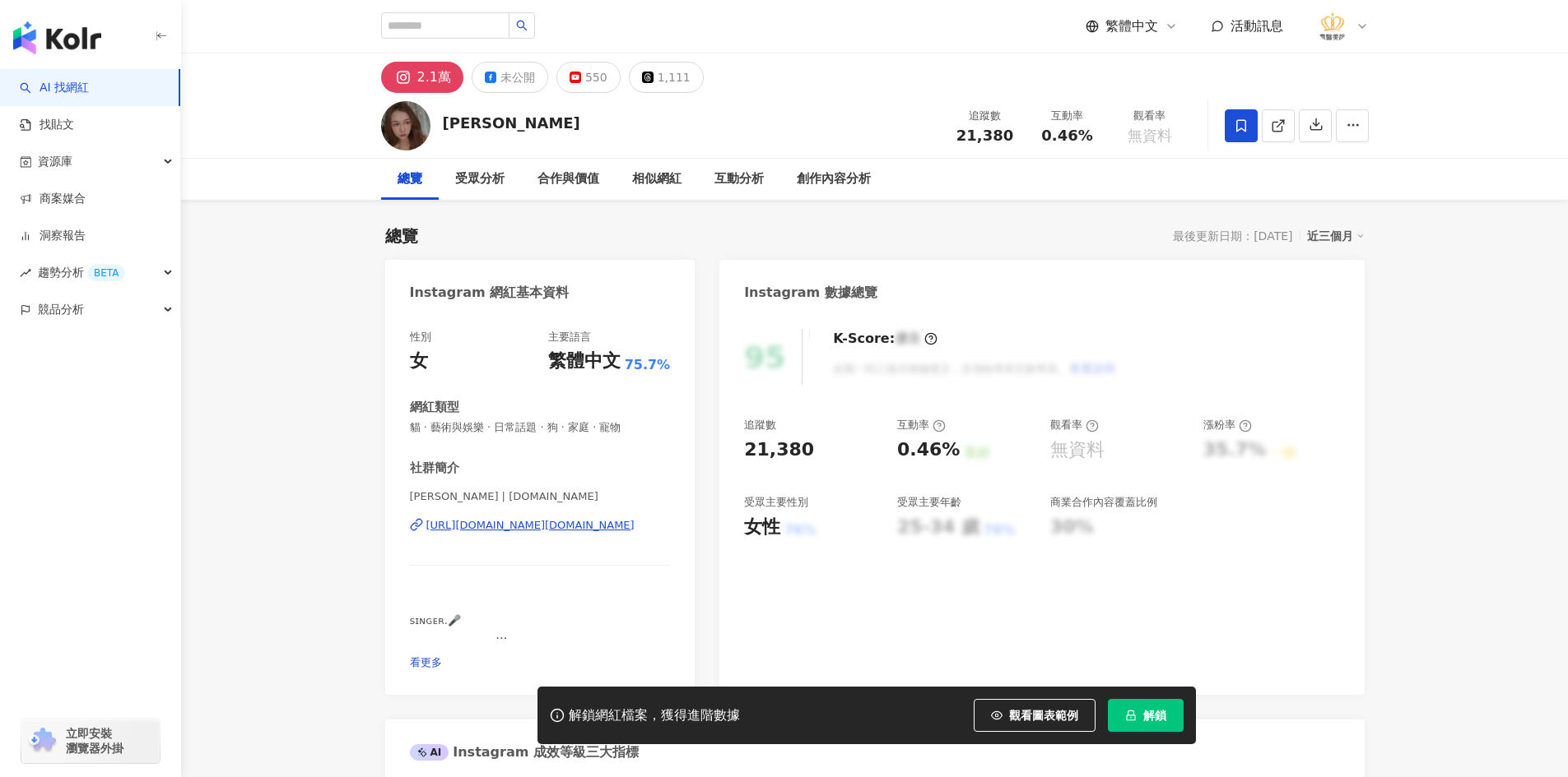
click at [513, 528] on div "[URL][DOMAIN_NAME][DOMAIN_NAME]" at bounding box center [530, 525] width 209 height 15
click at [1241, 126] on icon at bounding box center [1241, 126] width 15 height 15
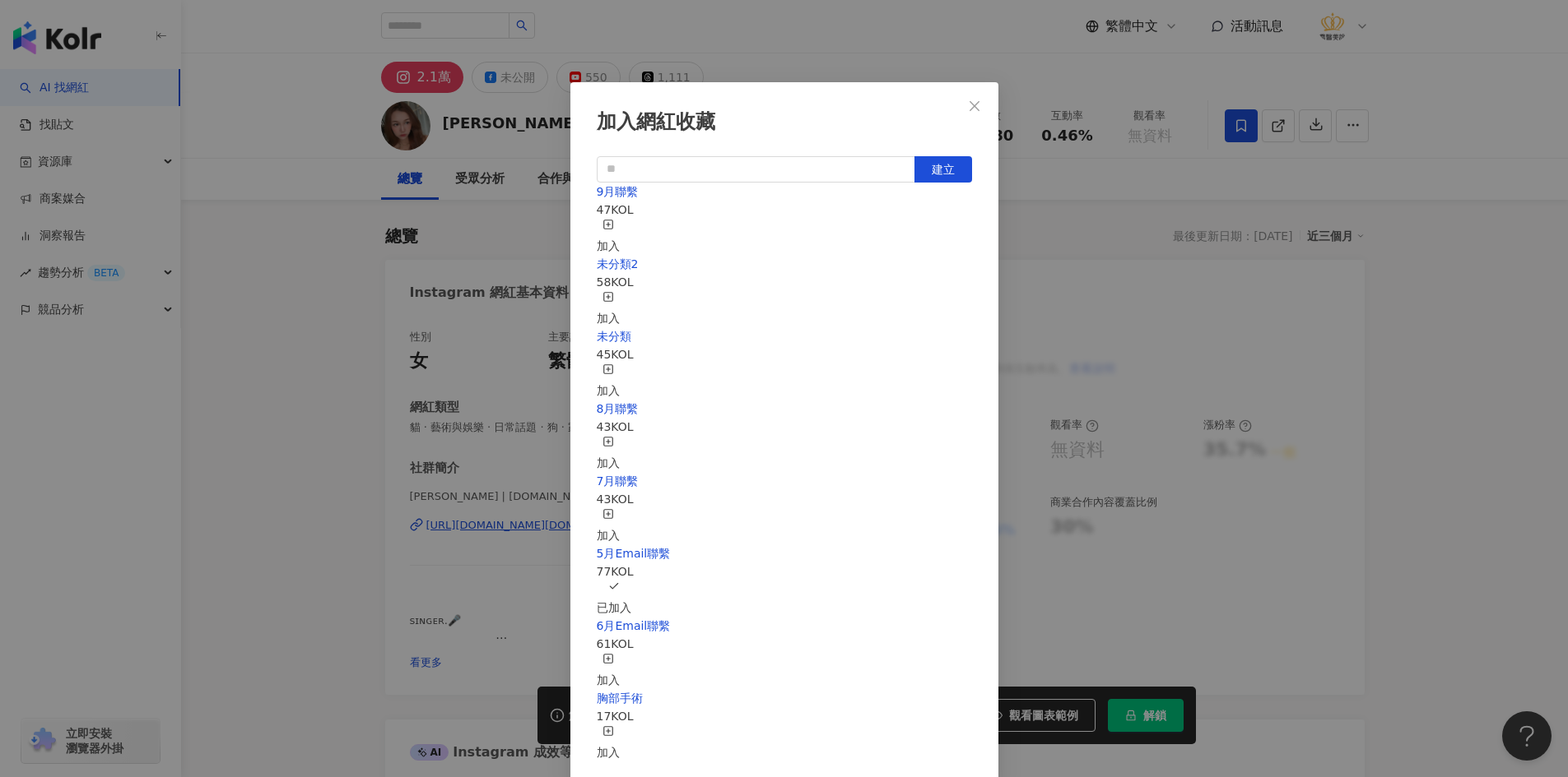
scroll to position [221, 0]
click at [283, 380] on div "加入網紅收藏 建立 9月聯繫 47 KOL 加入 未分類2 58 KOL 加入 未分類 45 KOL 加入 8月聯繫 43 KOL 加入 7月聯繫 43 KO…" at bounding box center [784, 388] width 1568 height 777
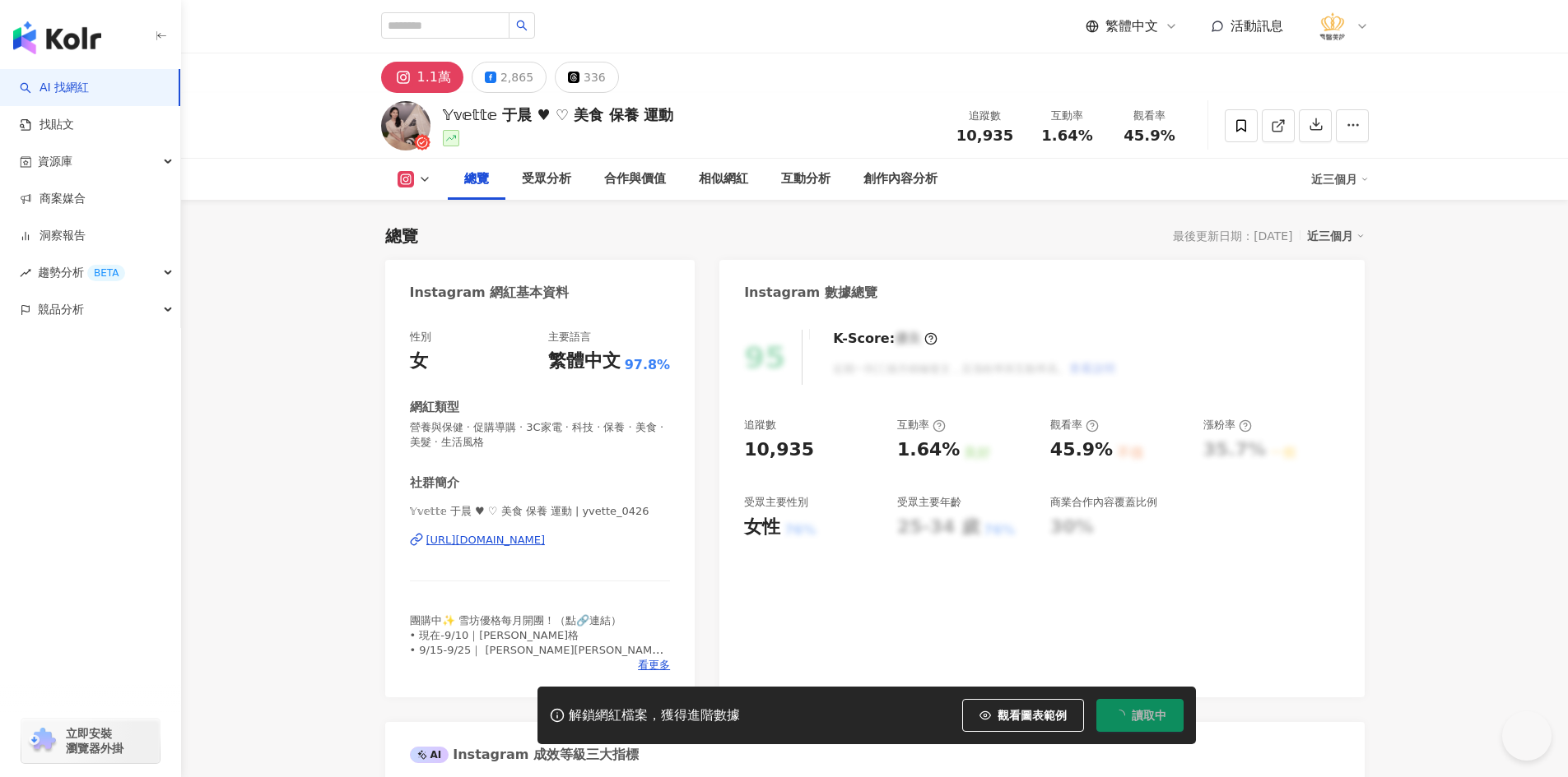
click at [516, 543] on div "[URL][DOMAIN_NAME]" at bounding box center [486, 540] width 120 height 15
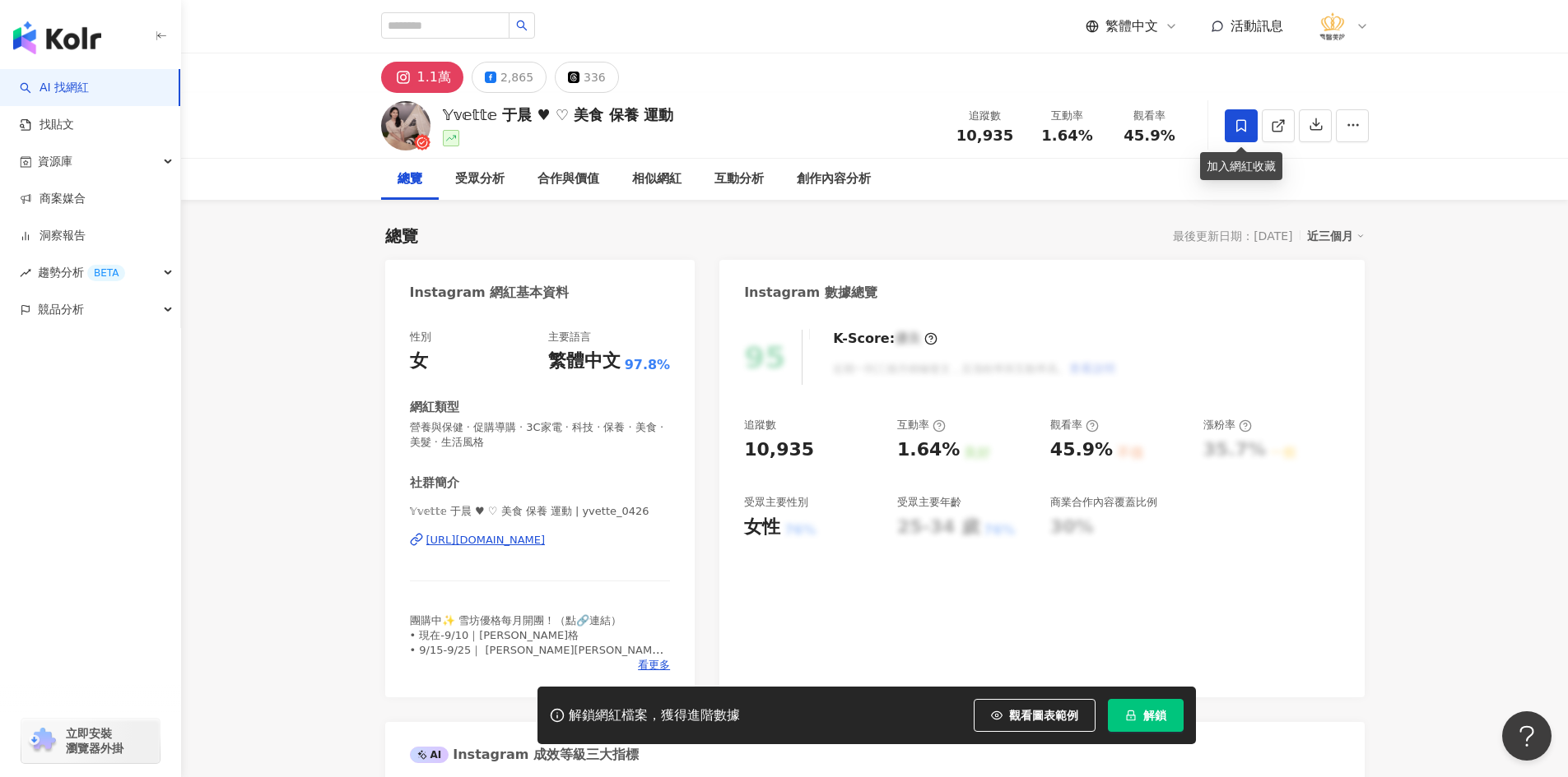
click at [1232, 133] on span at bounding box center [1241, 125] width 33 height 33
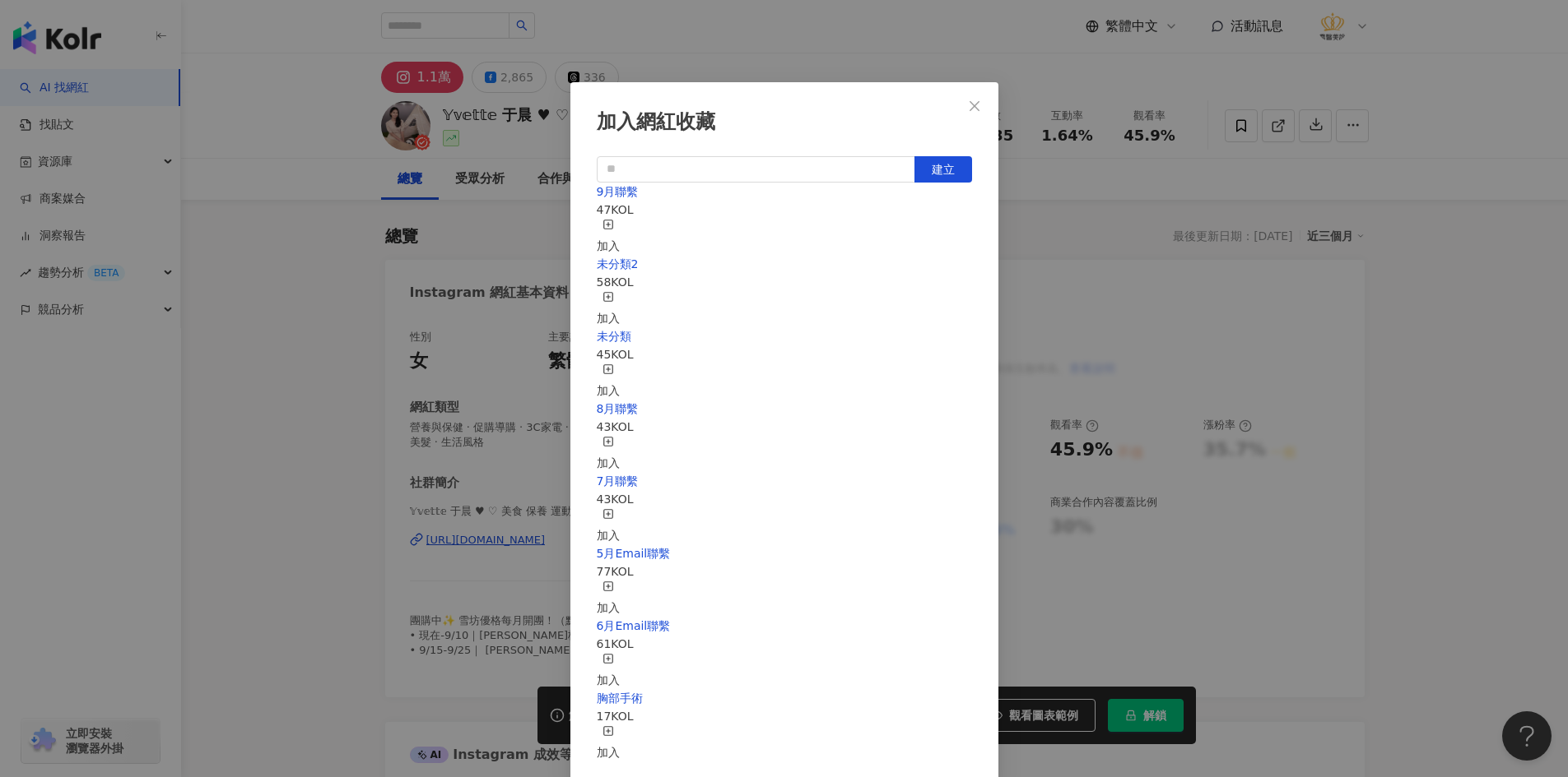
click at [614, 228] on icon "button" at bounding box center [608, 224] width 11 height 11
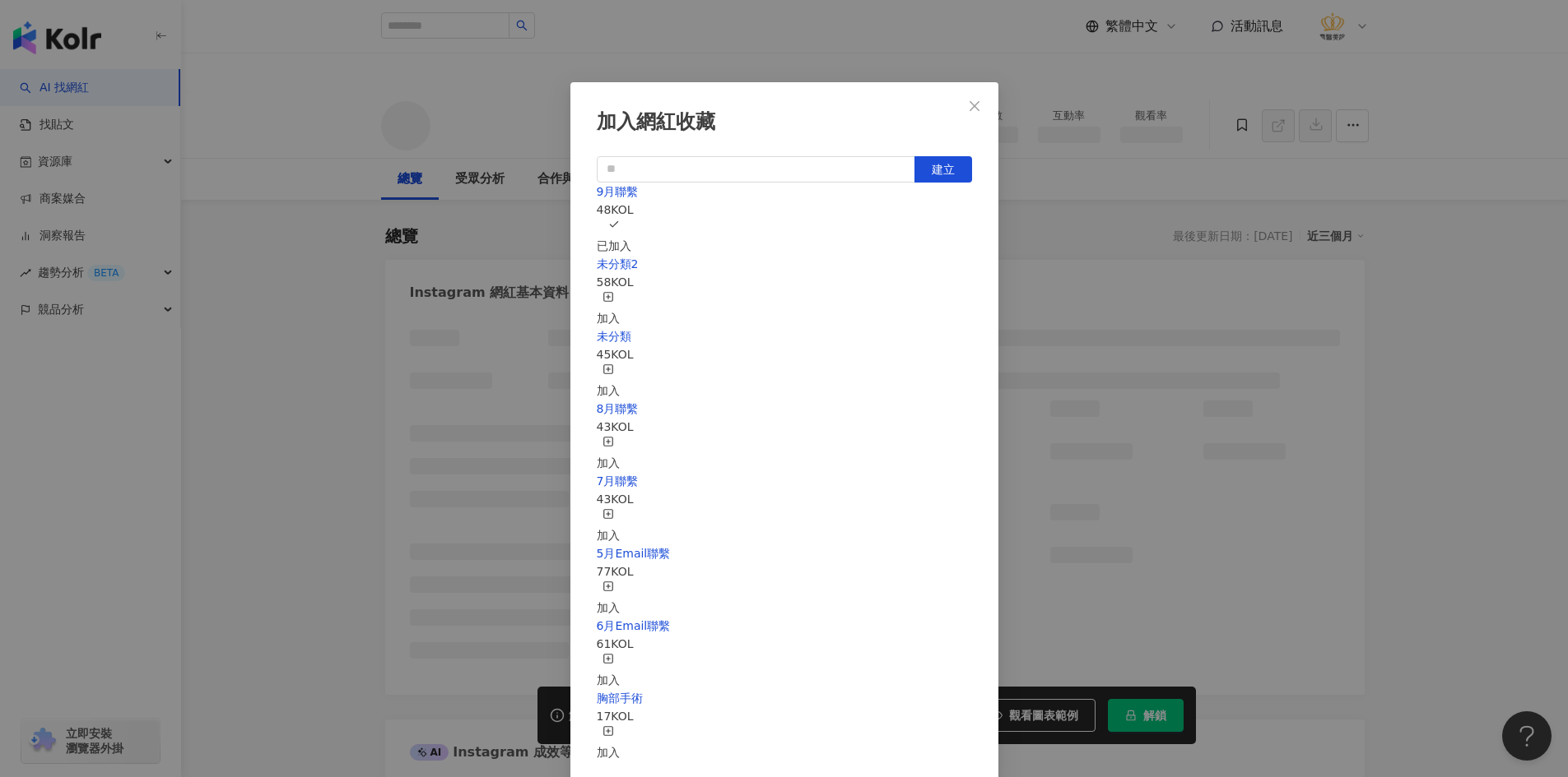
click at [325, 269] on div "加入網紅收藏 建立 9月聯繫 48 KOL 已加入 未分類2 58 KOL 加入 未分類 45 KOL 加入 8月聯繫 43 KOL 加入 7月聯繫 43 K…" at bounding box center [784, 388] width 1568 height 777
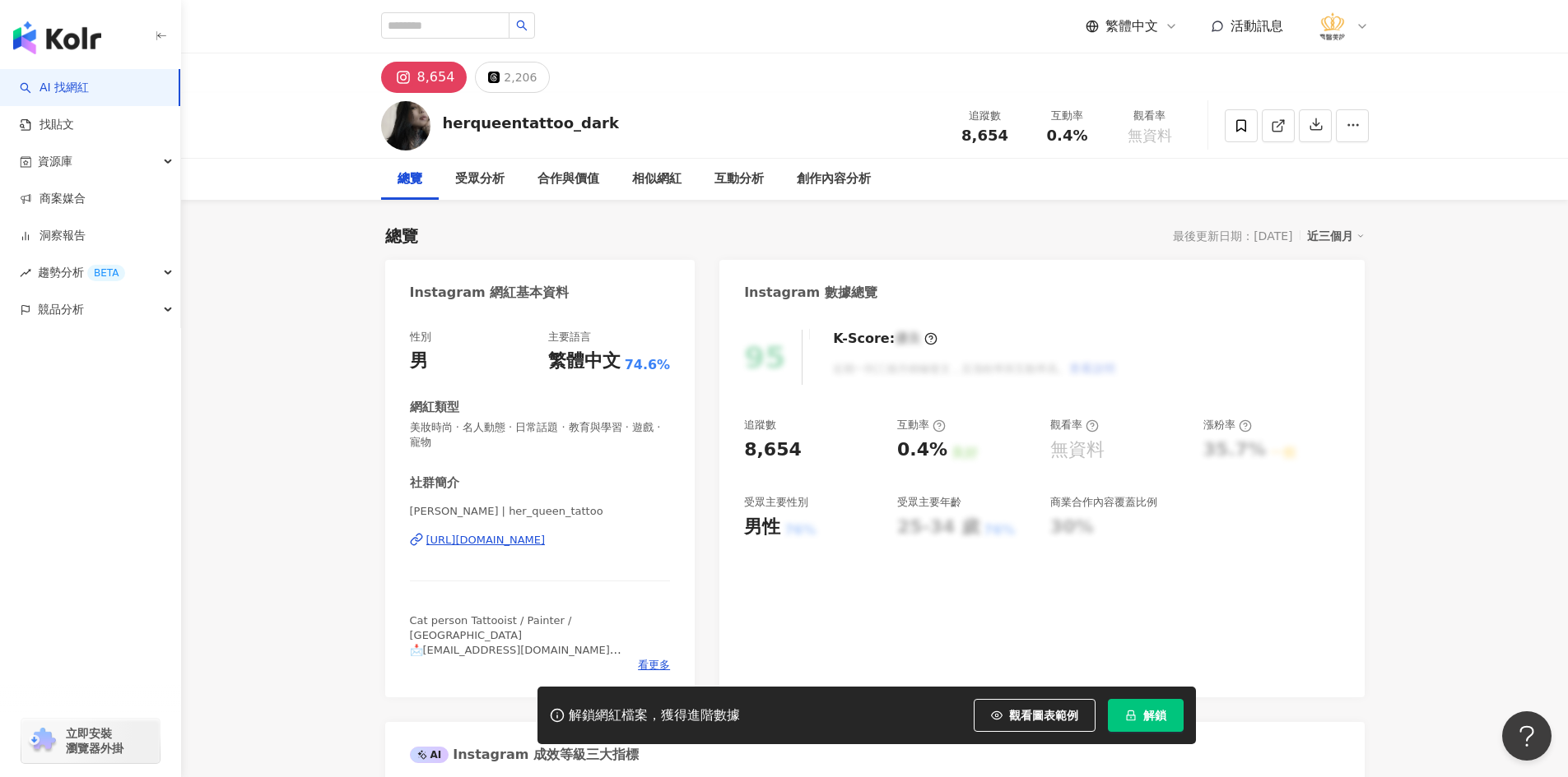
click at [469, 536] on div "https://www.instagram.com/her_queen_tattoo/" at bounding box center [486, 540] width 120 height 15
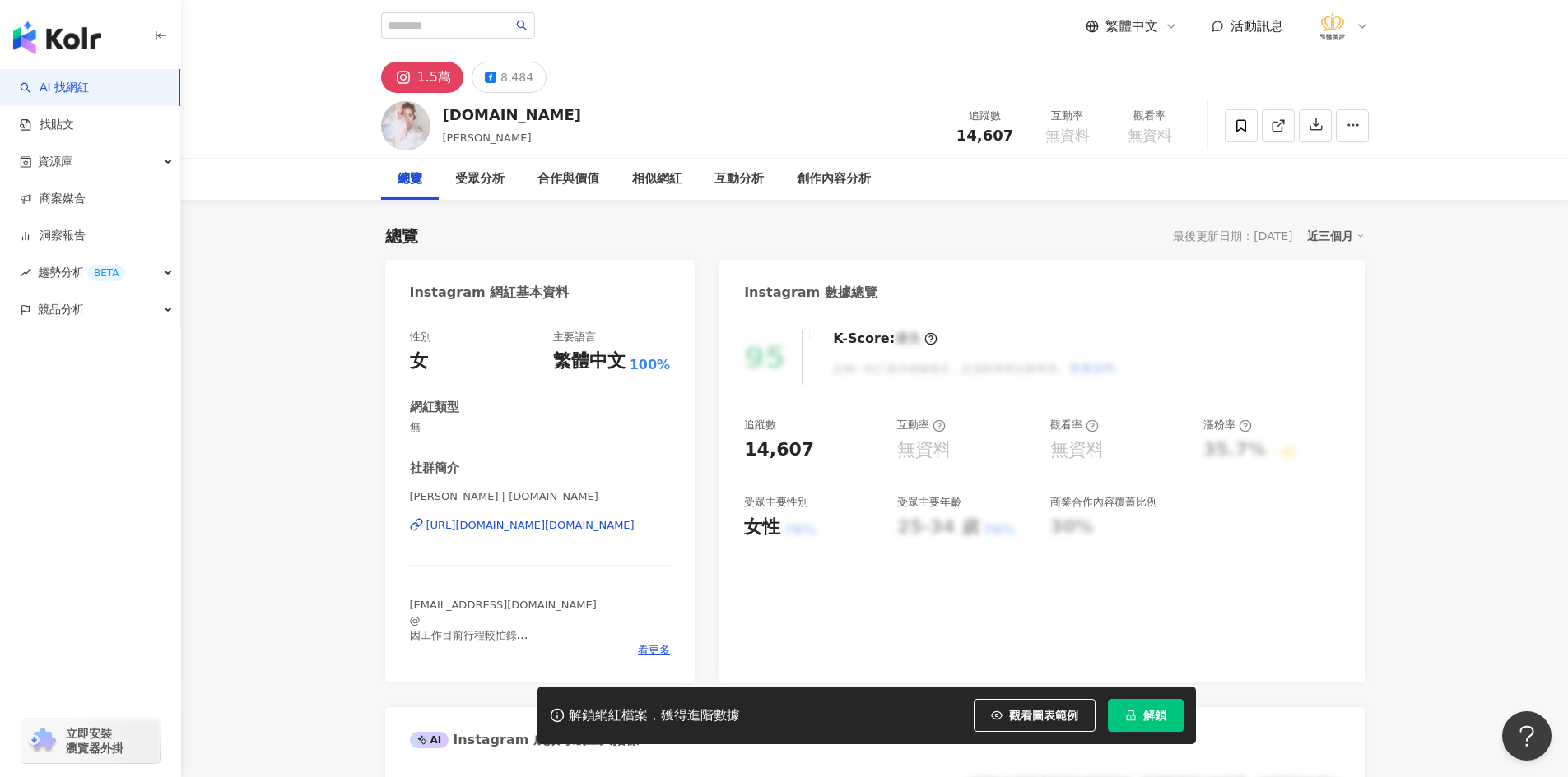
click at [527, 528] on div "https://www.instagram.com/hesterchu.makeup/" at bounding box center [530, 525] width 209 height 15
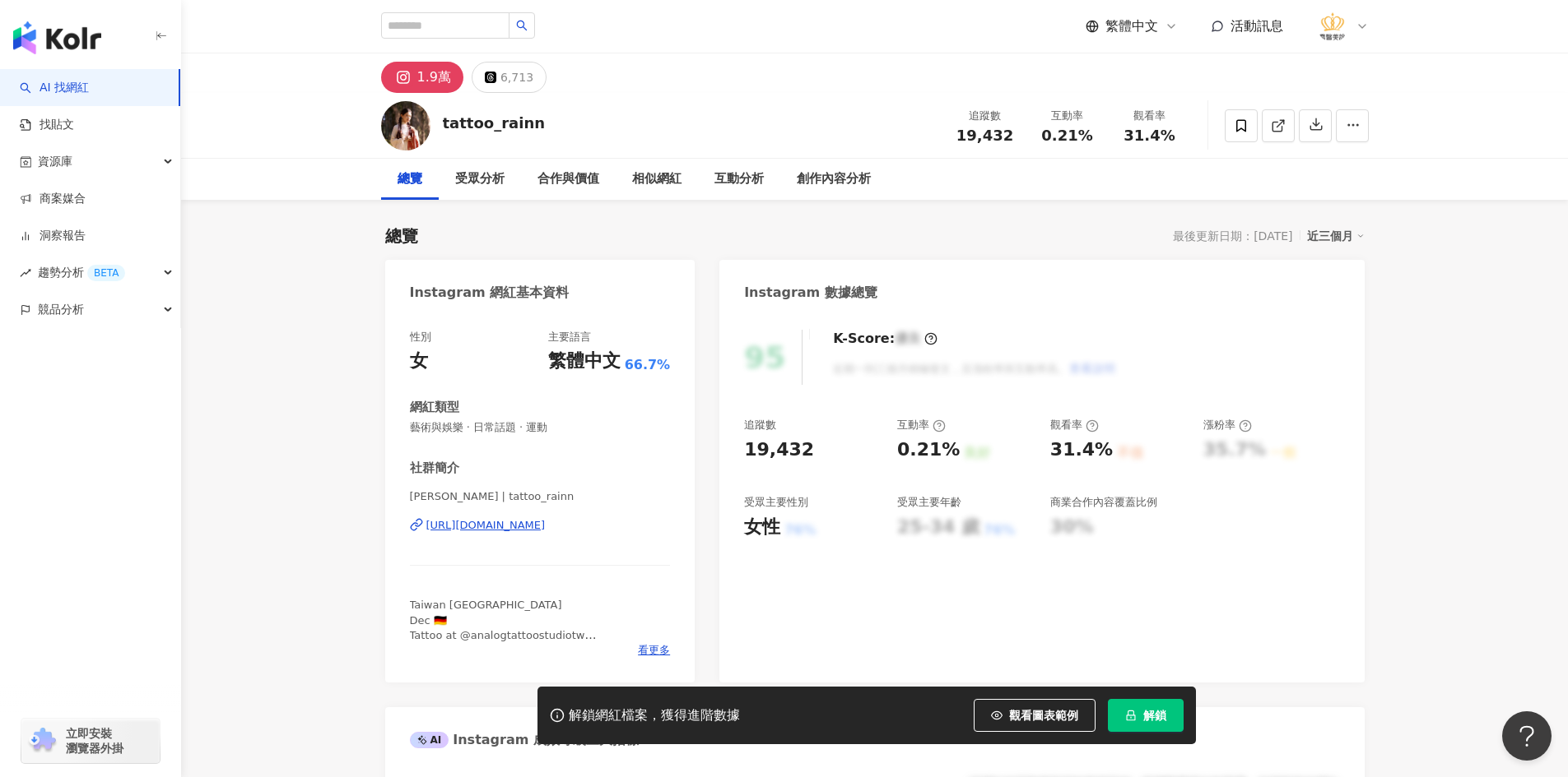
click at [507, 529] on div "[URL][DOMAIN_NAME]" at bounding box center [486, 525] width 120 height 15
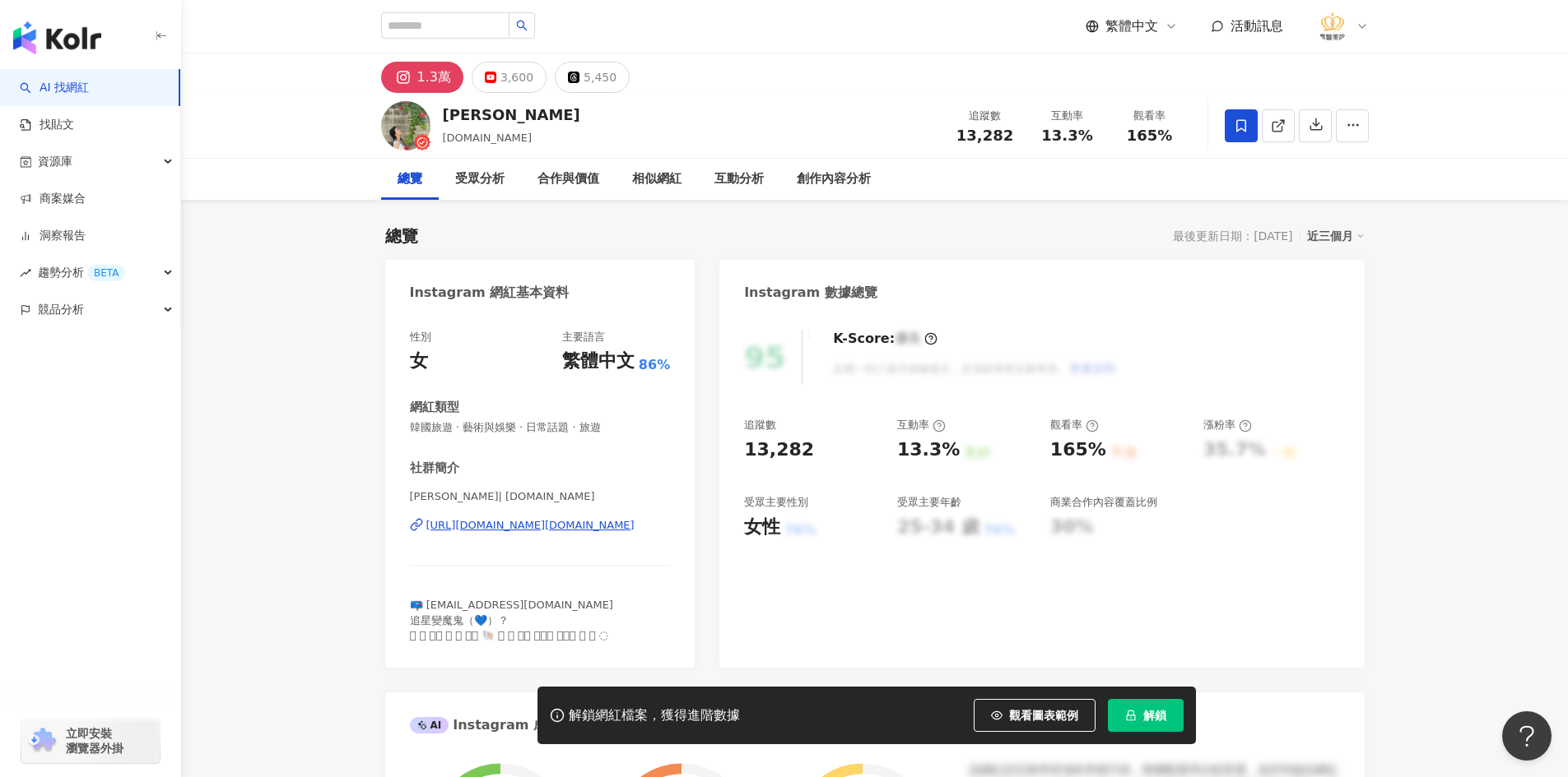
click at [477, 525] on div "https://www.instagram.com/hai.tw/" at bounding box center [530, 525] width 209 height 15
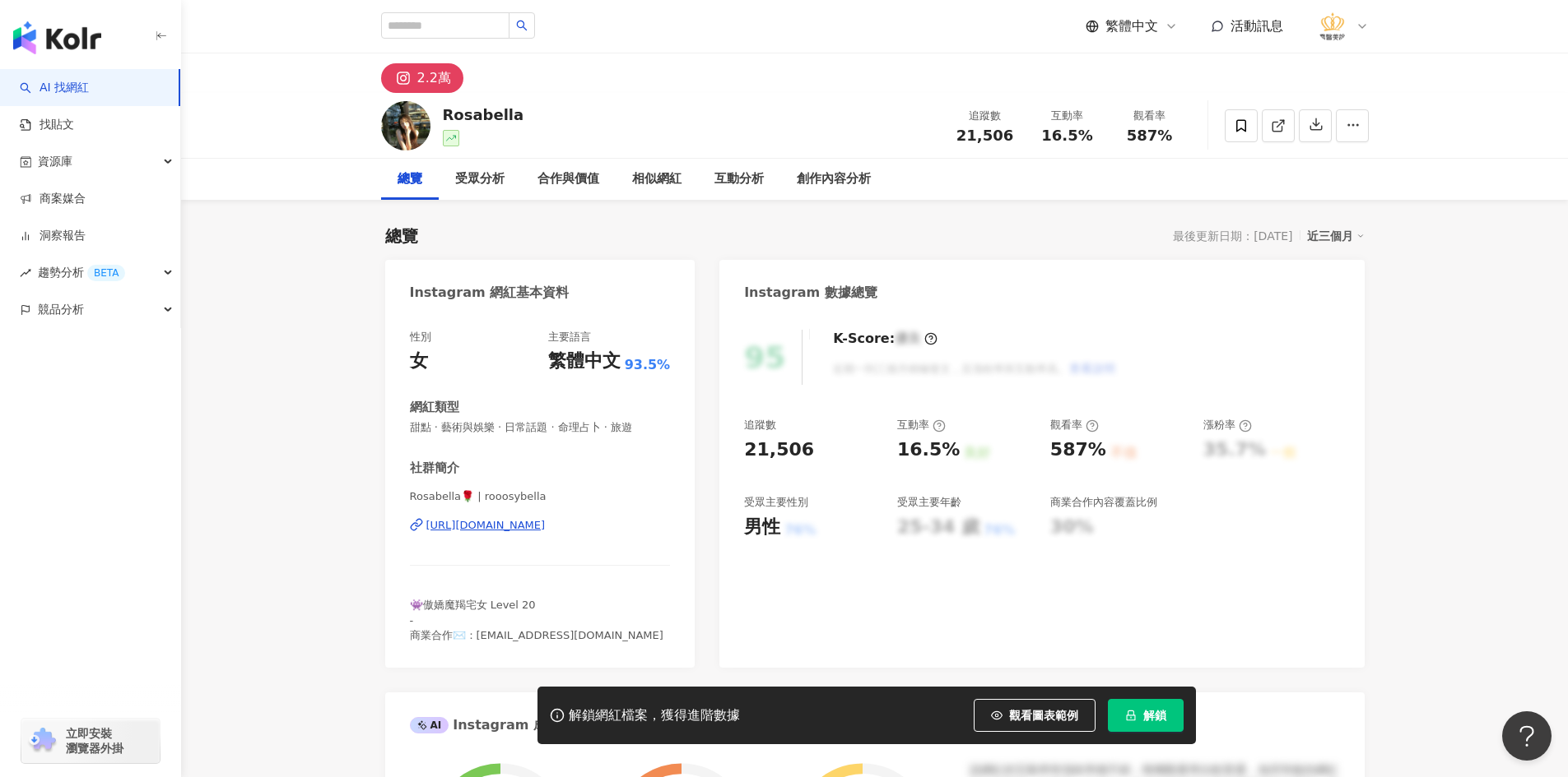
click at [513, 520] on div "[URL][DOMAIN_NAME]" at bounding box center [486, 525] width 120 height 15
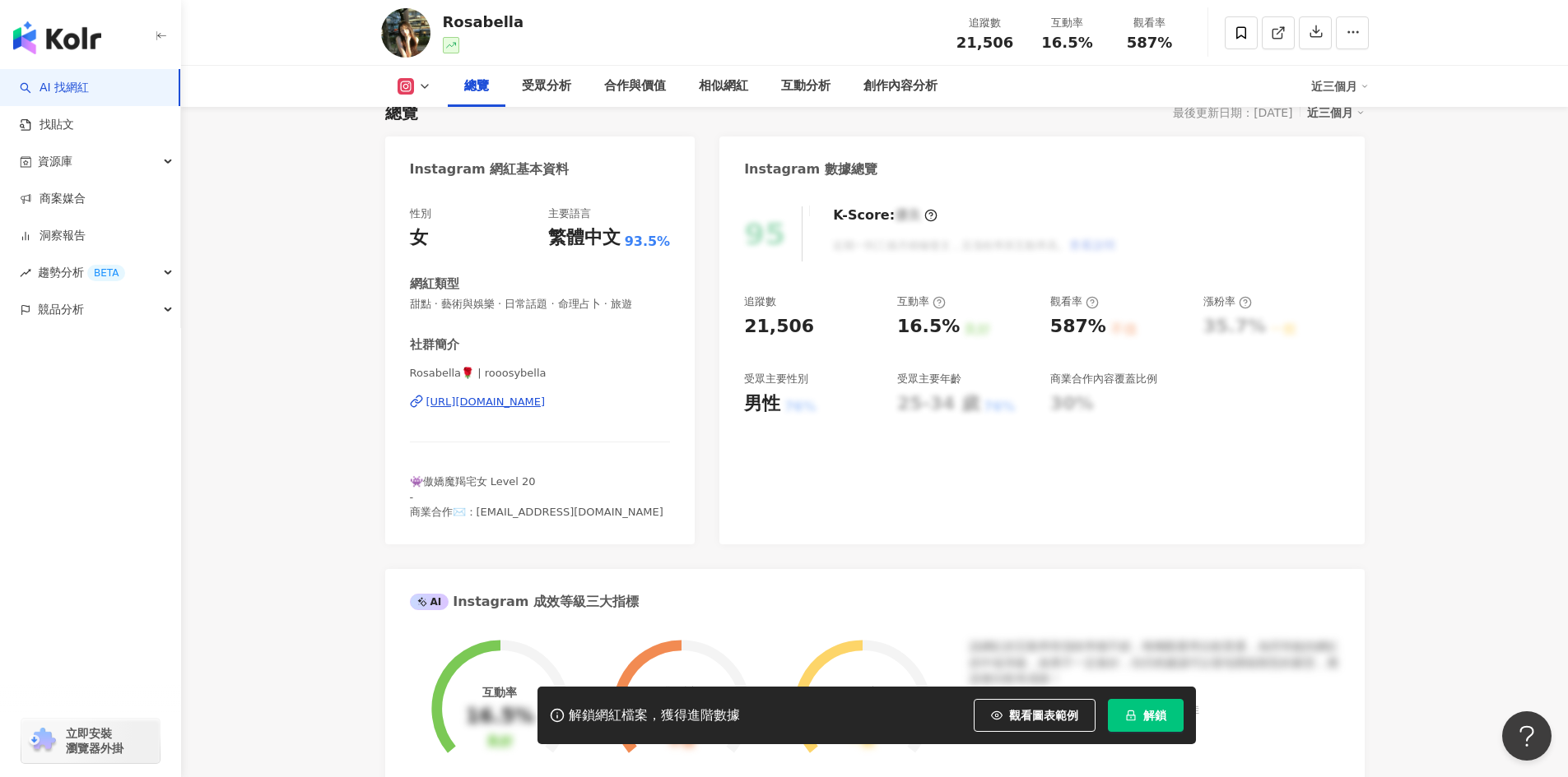
scroll to position [165, 0]
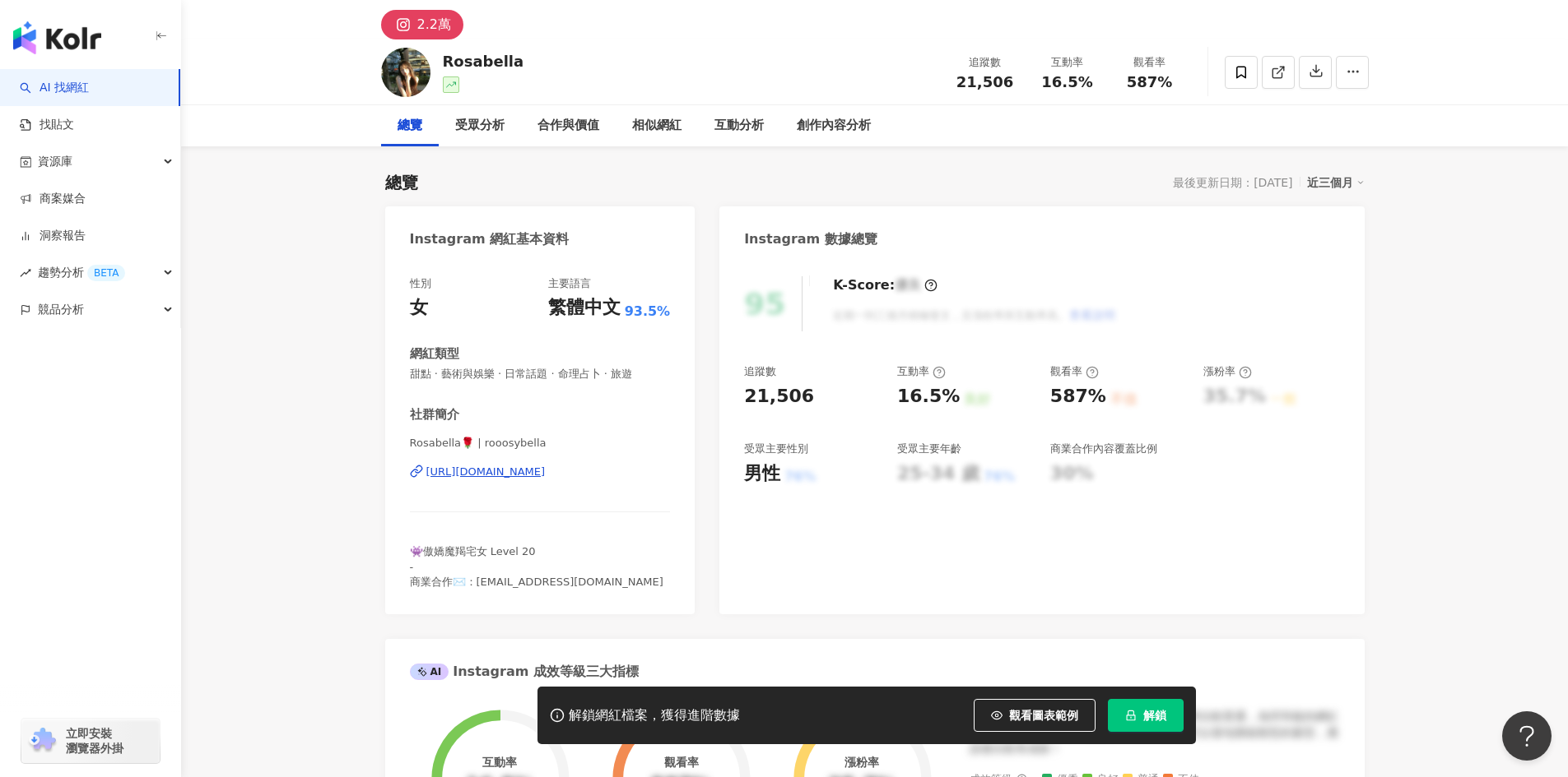
scroll to position [82, 0]
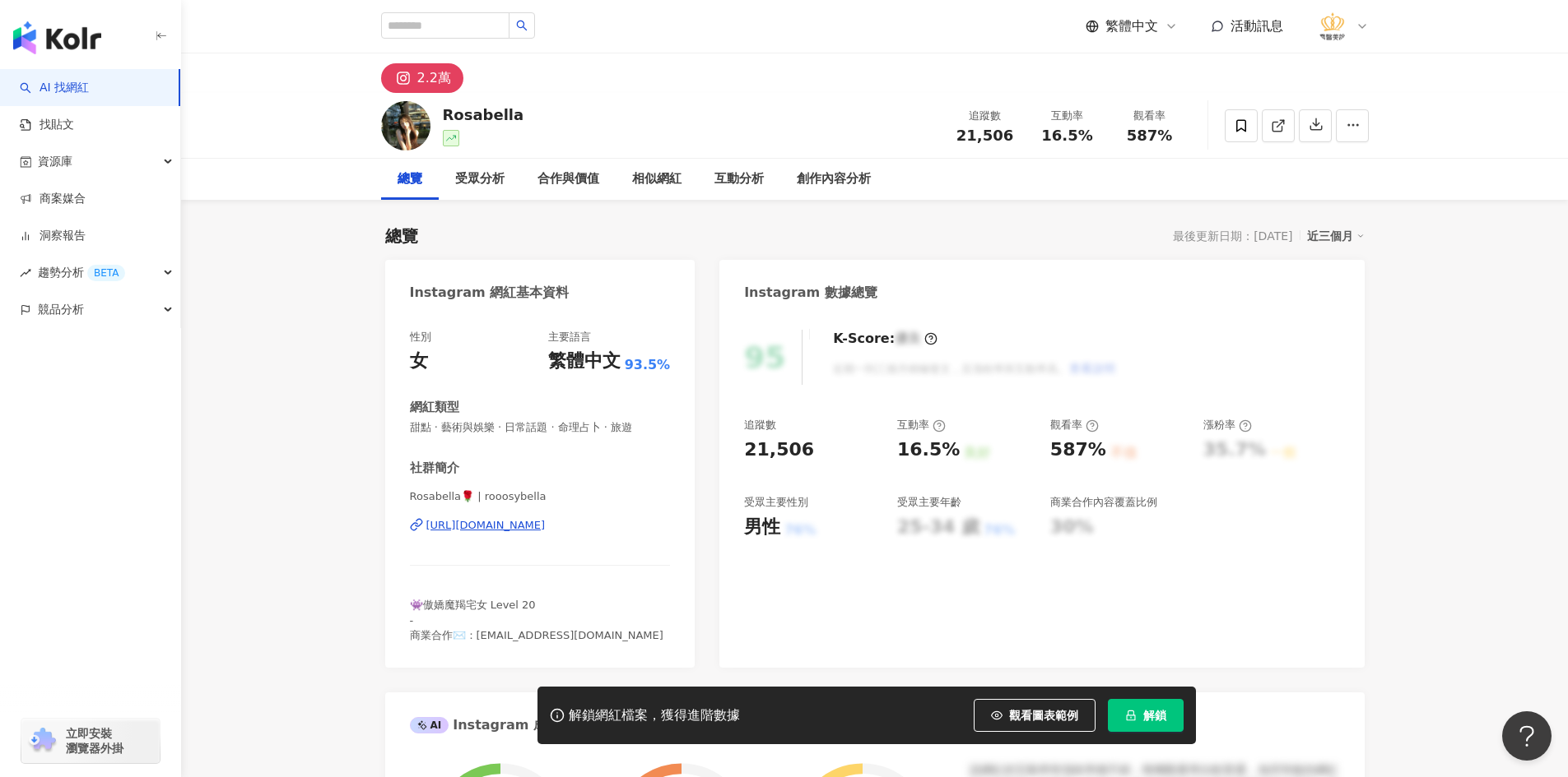
click at [545, 529] on div "https://www.instagram.com/rooosybella/" at bounding box center [486, 525] width 120 height 15
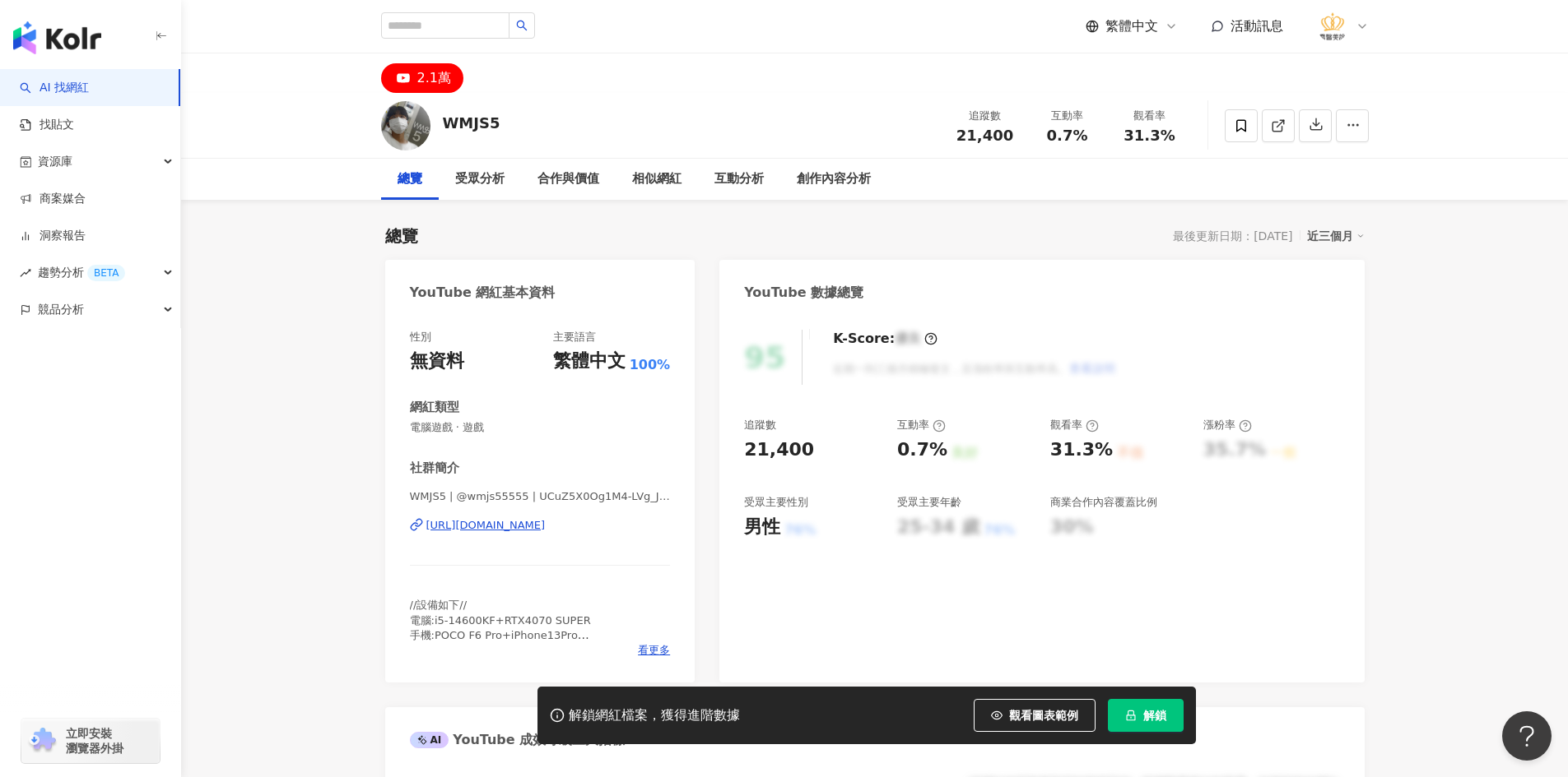
click at [545, 528] on div "[URL][DOMAIN_NAME]" at bounding box center [486, 525] width 120 height 15
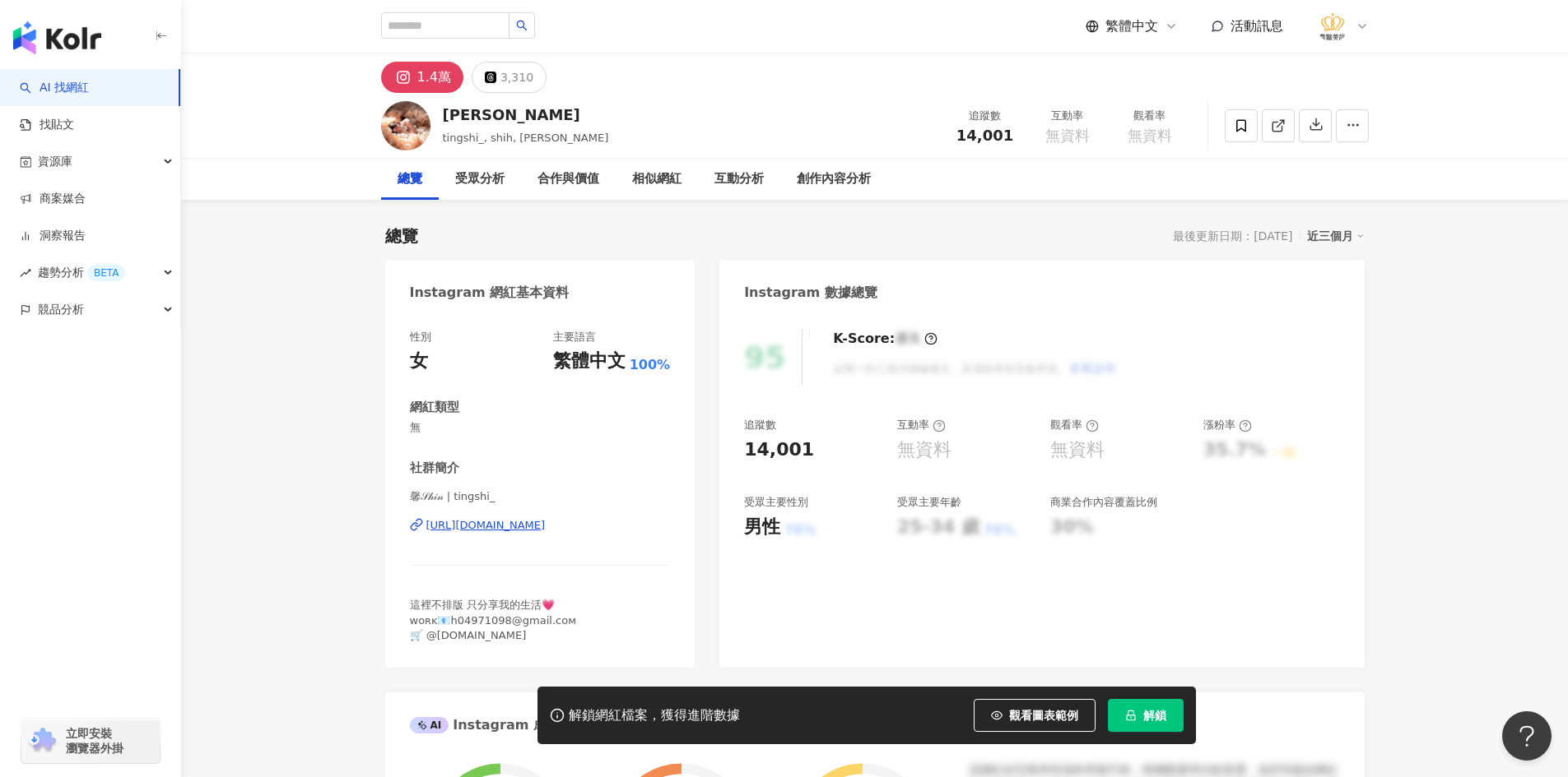
click at [490, 523] on div "[URL][DOMAIN_NAME]" at bounding box center [486, 525] width 120 height 15
click at [523, 529] on div "[URL][DOMAIN_NAME]" at bounding box center [486, 525] width 120 height 15
click at [1229, 137] on span at bounding box center [1241, 125] width 33 height 33
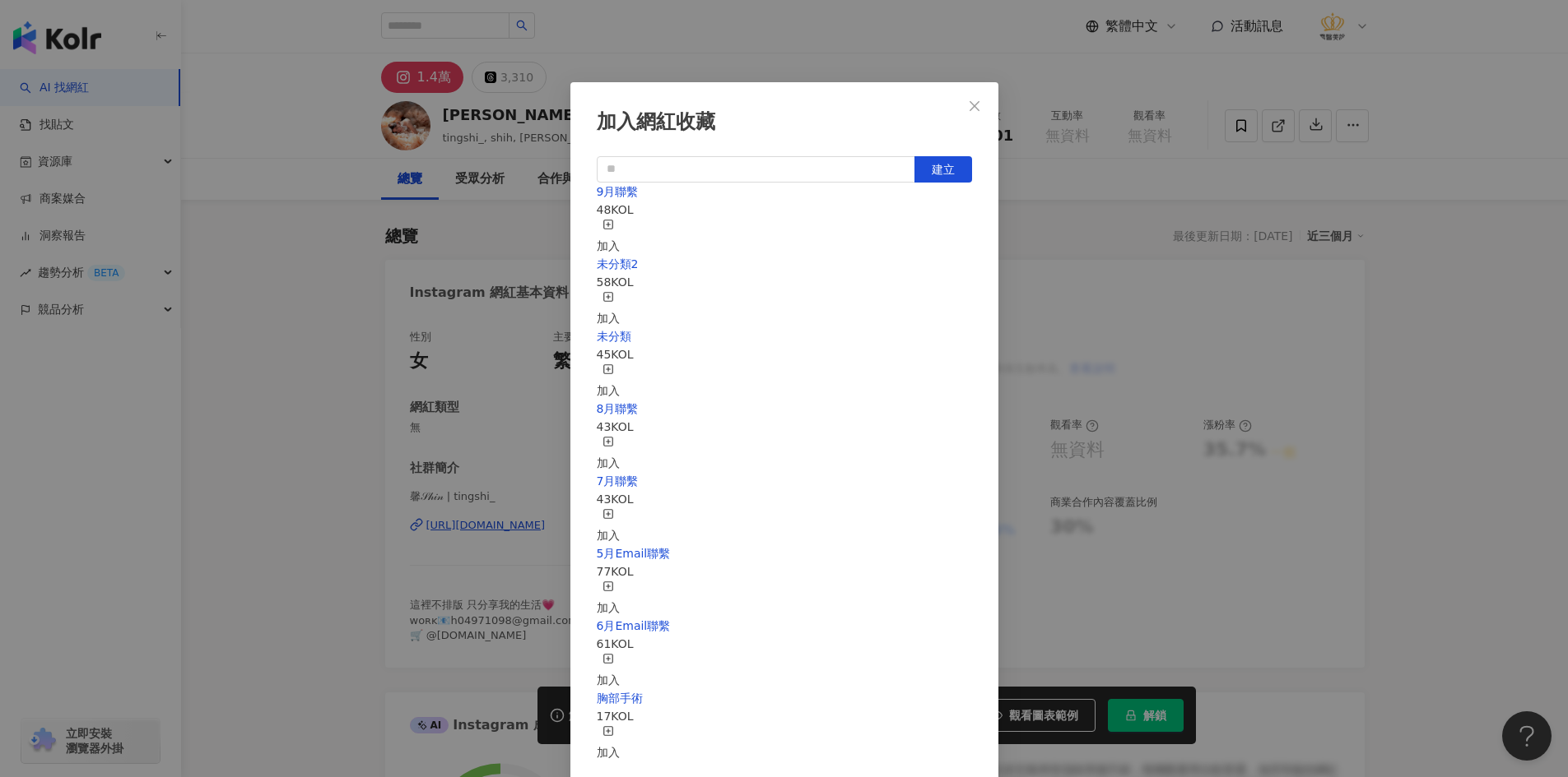
click at [619, 232] on div "加入" at bounding box center [608, 237] width 23 height 36
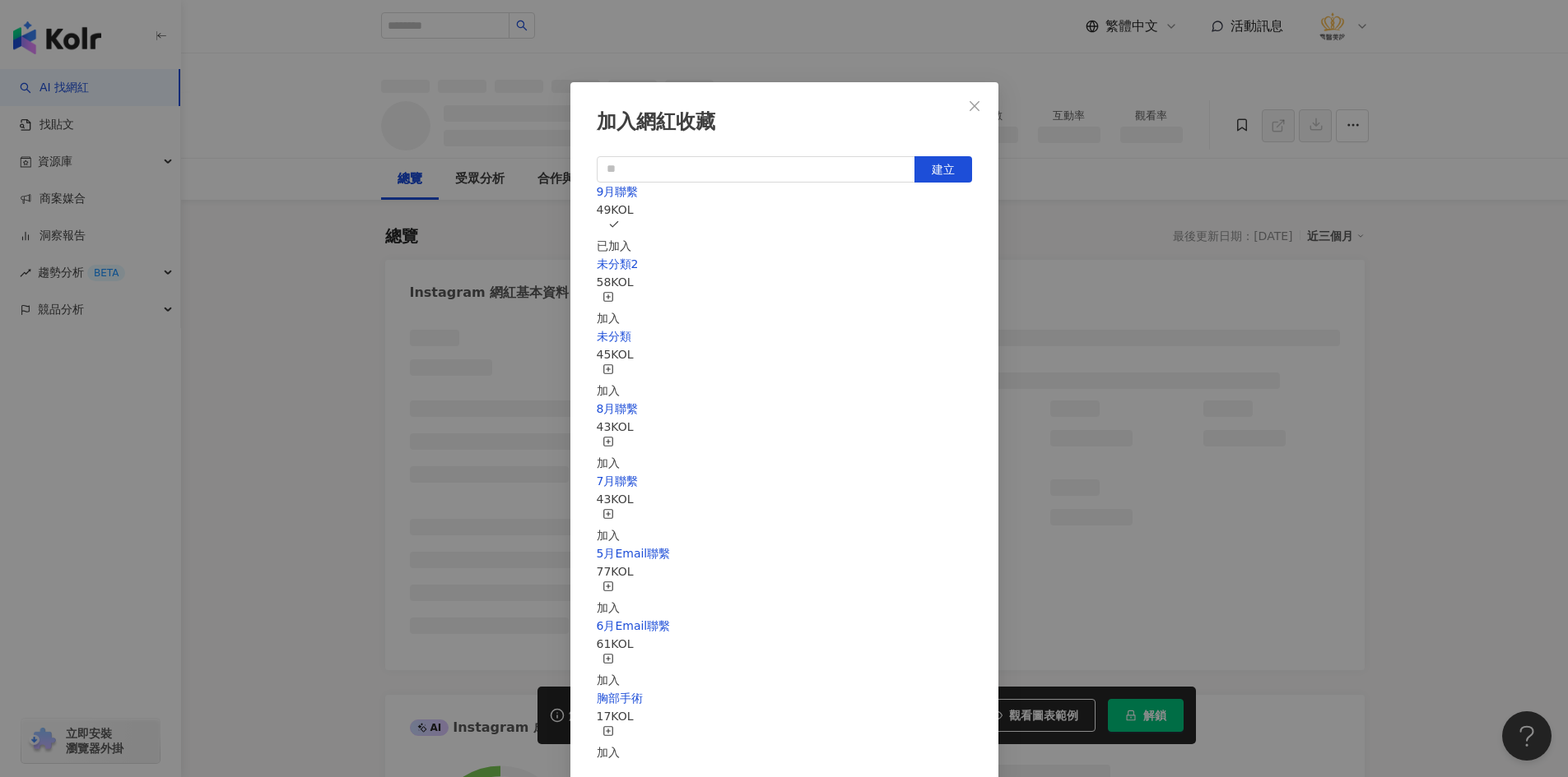
click at [256, 341] on div "加入網紅收藏 建立 9月聯繫 49 KOL 已加入 未分類2 58 KOL 加入 未分類 45 KOL 加入 8月聯繫 43 KOL 加入 7月聯繫 43 K…" at bounding box center [784, 388] width 1568 height 777
click at [280, 345] on div "加入網紅收藏 建立 9月聯繫 49 KOL 已加入 未分類2 58 KOL 加入 未分類 45 KOL 加入 8月聯繫 43 KOL 加入 7月聯繫 43 K…" at bounding box center [784, 388] width 1568 height 777
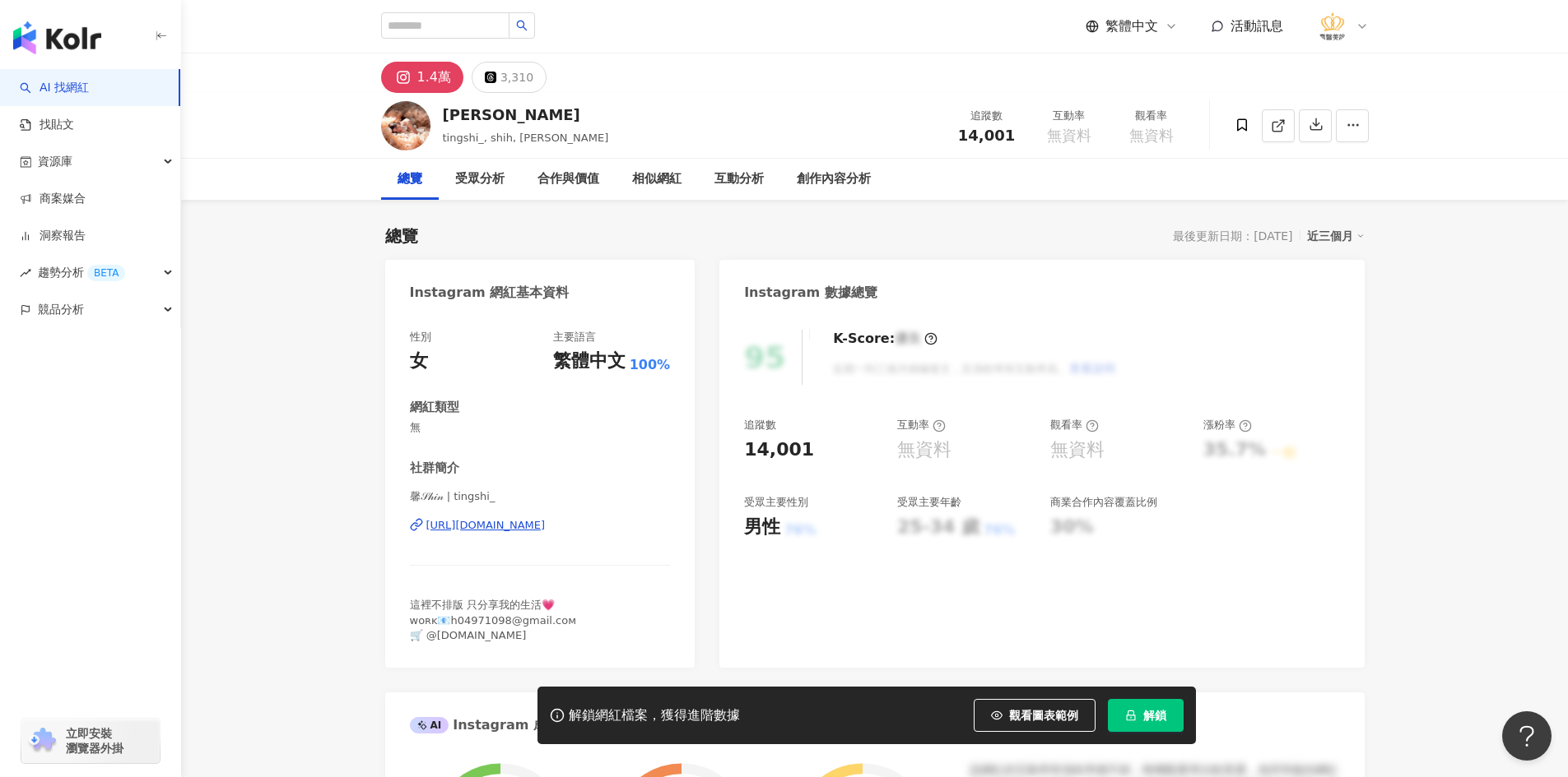
click at [292, 352] on div "加入網紅收藏 建立 9月聯繫 49 KOL 已加入 未分類2 58 KOL 加入 未分類 45 KOL 加入 8月聯繫 43 KOL 加入 7月聯繫 43 K…" at bounding box center [784, 388] width 1568 height 777
drag, startPoint x: 547, startPoint y: 623, endPoint x: 466, endPoint y: 623, distance: 81.0
click at [460, 624] on div "這裡不排版 只分享我的生活💗 ᴡᴏʀᴋ📧h04971098@gmail.ᴄᴏᴍ 🛒 @onni.co" at bounding box center [540, 620] width 261 height 45
click at [468, 621] on span "這裡不排版 只分享我的生活💗 ᴡᴏʀᴋ📧h04971098@gmail.ᴄᴏᴍ 🛒 @onni.co" at bounding box center [493, 619] width 167 height 42
drag, startPoint x: 499, startPoint y: 618, endPoint x: 469, endPoint y: 620, distance: 30.1
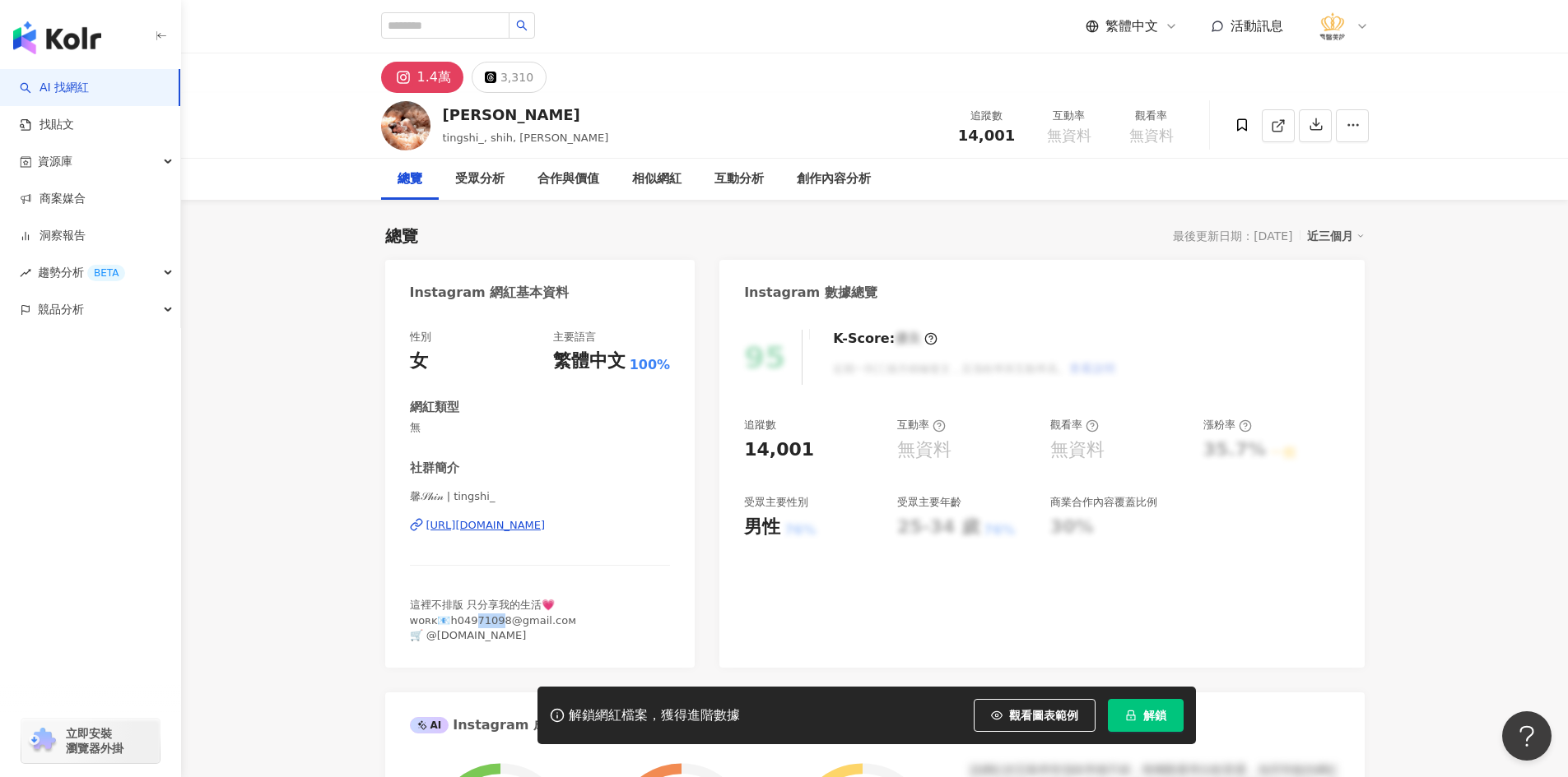
click at [469, 620] on span "這裡不排版 只分享我的生活💗 ᴡᴏʀᴋ📧h04971098@gmail.ᴄᴏᴍ 🛒 @onni.co" at bounding box center [493, 619] width 167 height 42
click at [472, 621] on span "這裡不排版 只分享我的生活💗 ᴡᴏʀᴋ📧h04971098@gmail.ᴄᴏᴍ 🛒 @onni.co" at bounding box center [493, 619] width 167 height 42
drag, startPoint x: 504, startPoint y: 623, endPoint x: 447, endPoint y: 625, distance: 57.0
click at [447, 625] on span "這裡不排版 只分享我的生活💗 ᴡᴏʀᴋ📧h04971098@gmail.ᴄᴏᴍ 🛒 @onni.co" at bounding box center [493, 619] width 167 height 42
copy span "4971098@g"
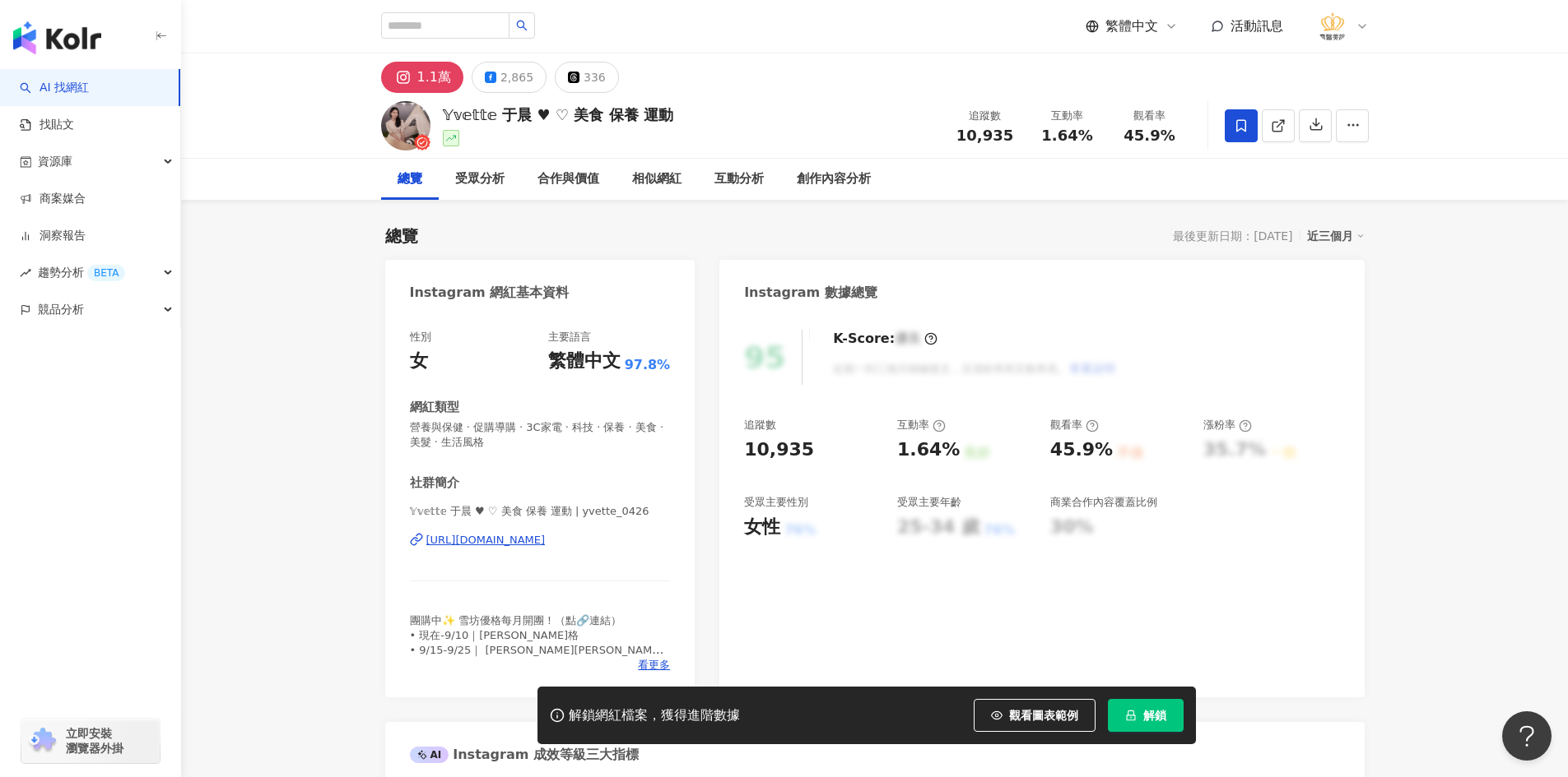
click at [521, 538] on div "https://www.instagram.com/yvette_0426/" at bounding box center [486, 540] width 120 height 15
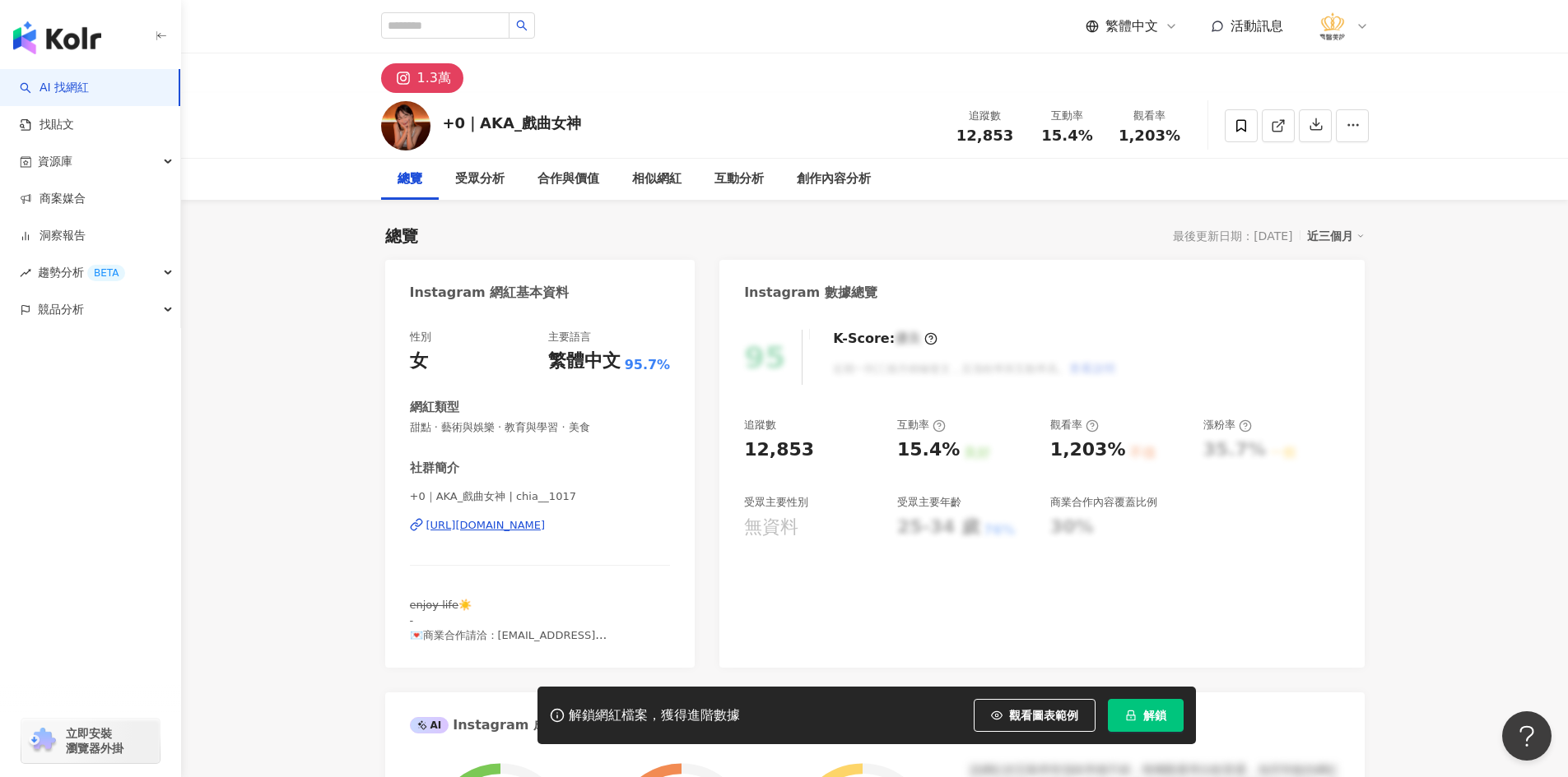
click at [510, 524] on div "https://www.instagram.com/chia__1017/" at bounding box center [486, 525] width 120 height 15
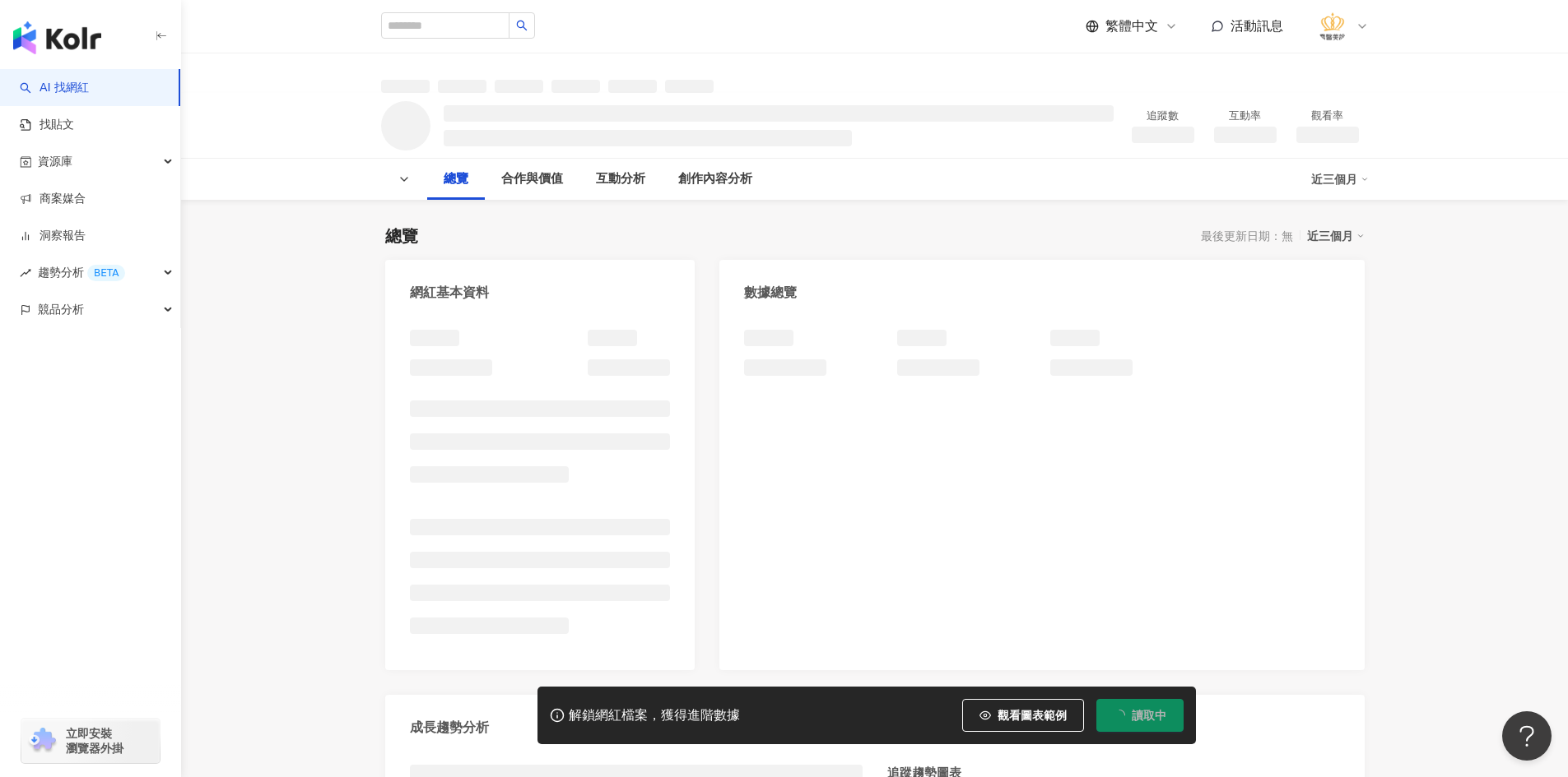
click at [119, 167] on div "資源庫" at bounding box center [90, 162] width 181 height 37
click at [85, 228] on link "網紅收藏" at bounding box center [62, 237] width 46 height 17
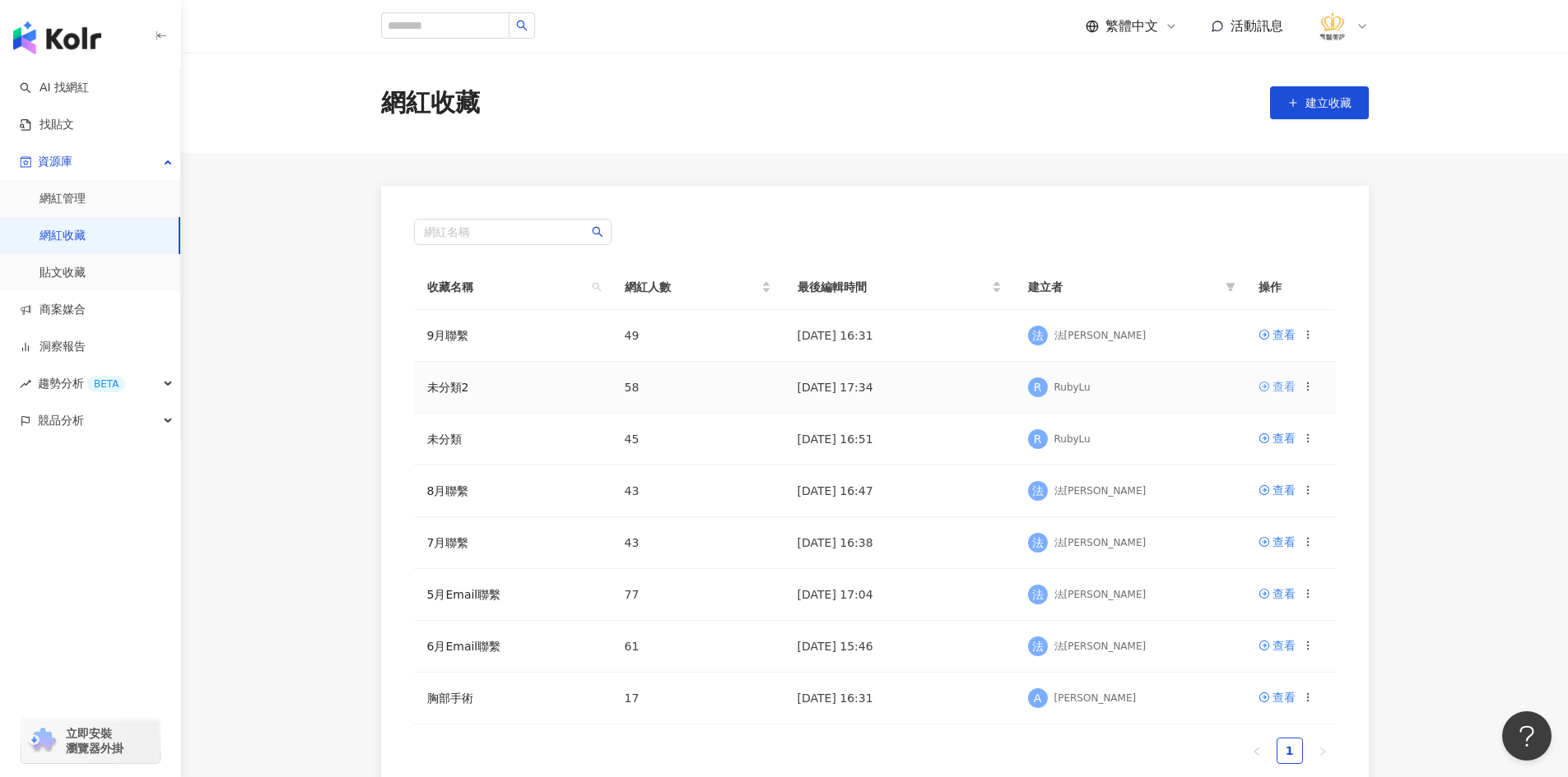
click at [1265, 390] on icon at bounding box center [1264, 386] width 11 height 11
